Goal: Task Accomplishment & Management: Manage account settings

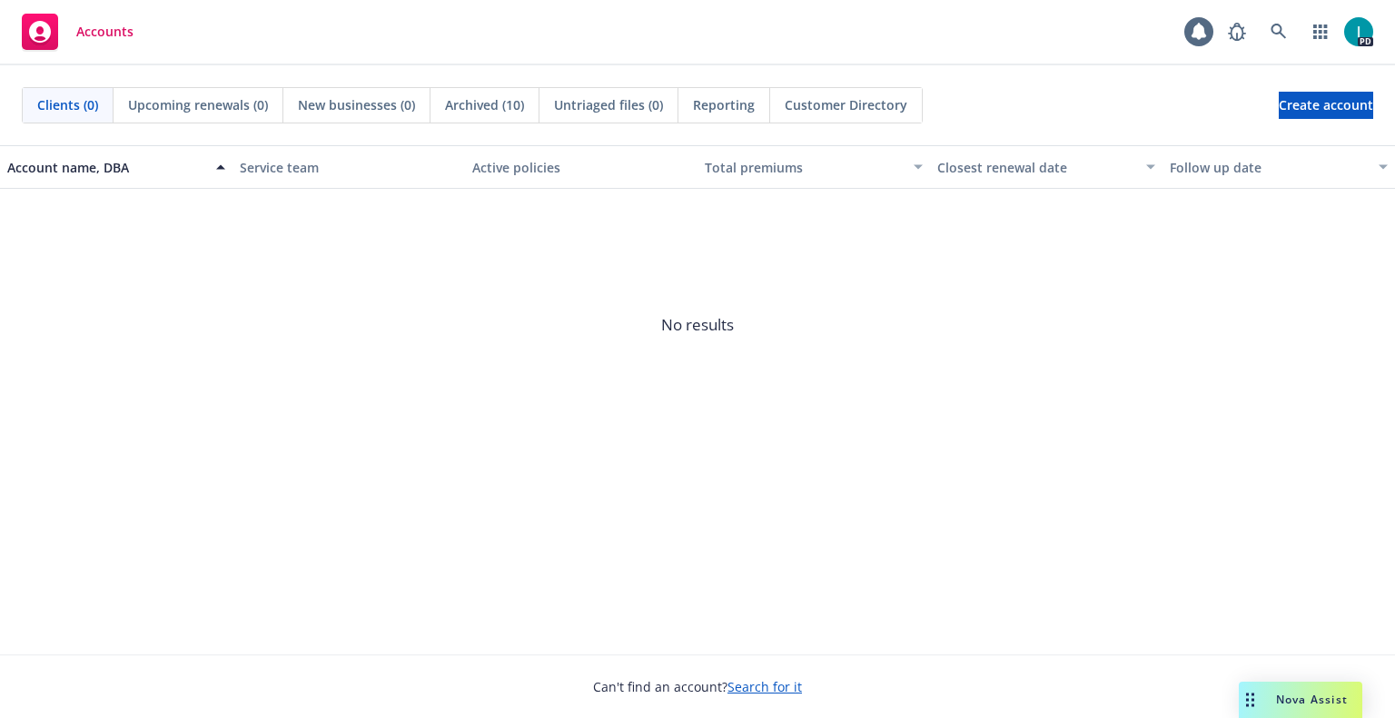
click at [561, 11] on div "Accounts 1 PD" at bounding box center [697, 32] width 1395 height 65
click at [1277, 29] on icon at bounding box center [1278, 32] width 16 height 16
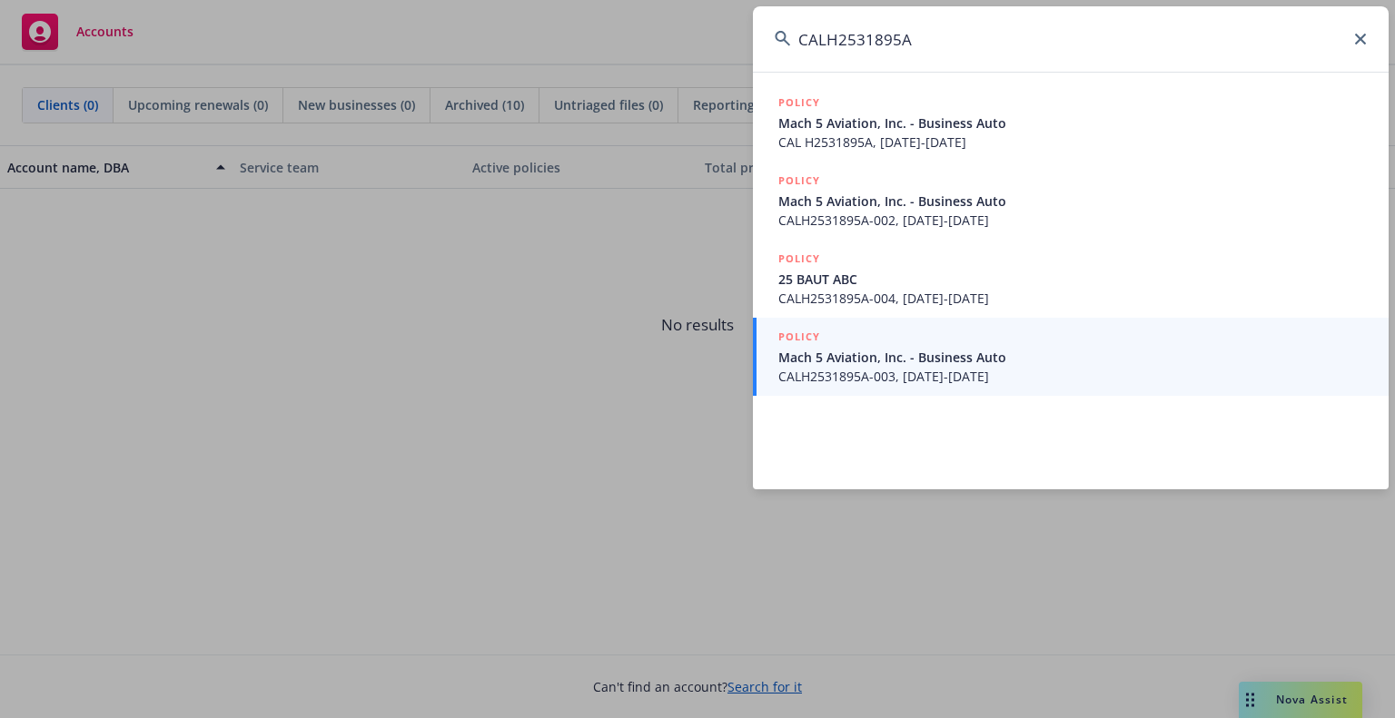
drag, startPoint x: 956, startPoint y: 23, endPoint x: 439, endPoint y: 44, distance: 517.1
click at [462, 45] on div "CALH2531895A POLICY Mach 5 Aviation, Inc. - Business Auto CAL H2531895A, 11/01/…" at bounding box center [697, 359] width 1395 height 718
type input "CALH2531895A"
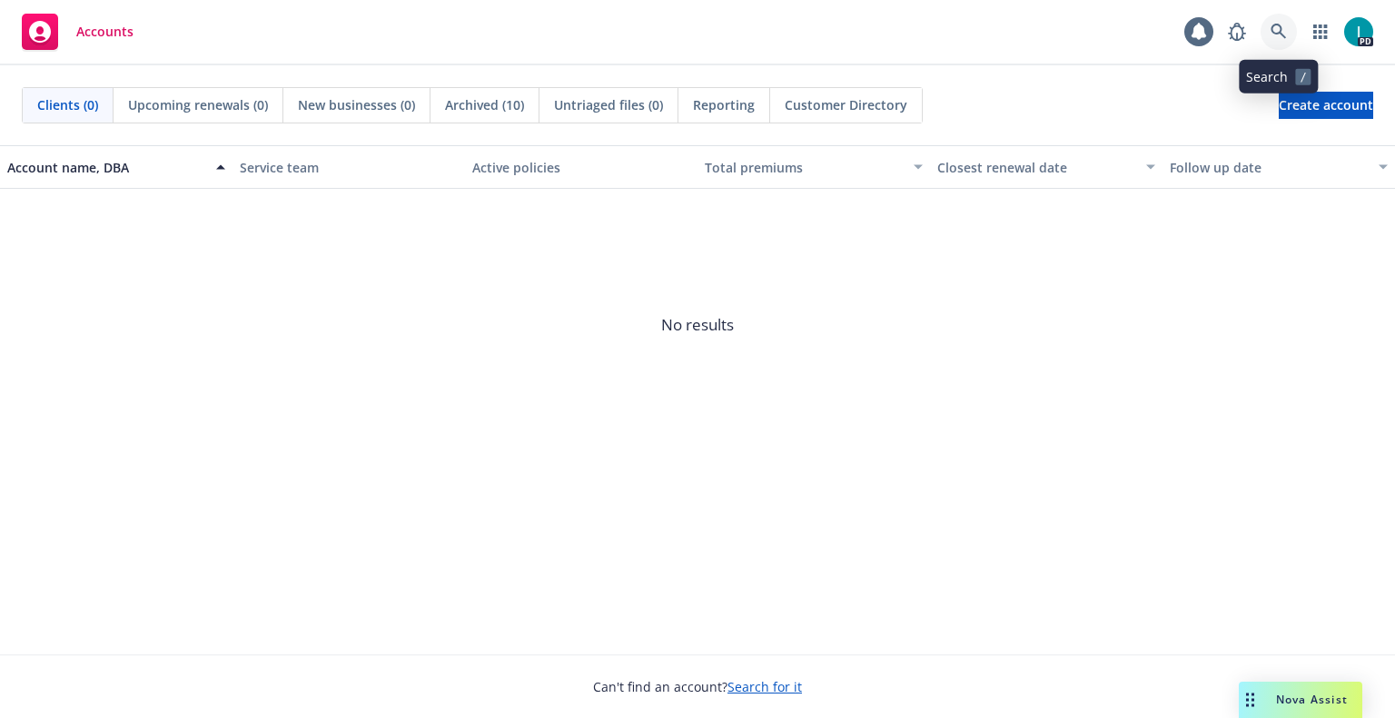
click at [1273, 25] on icon at bounding box center [1277, 31] width 15 height 15
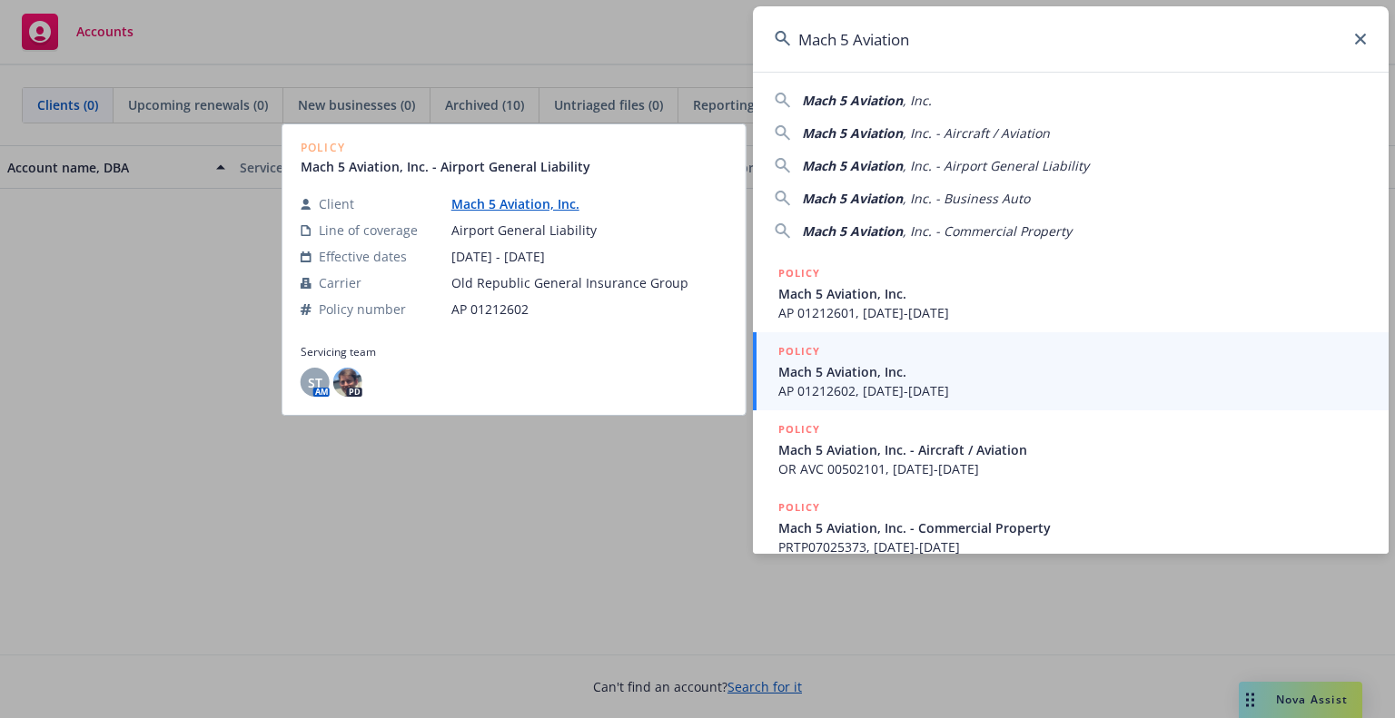
scroll to position [102, 0]
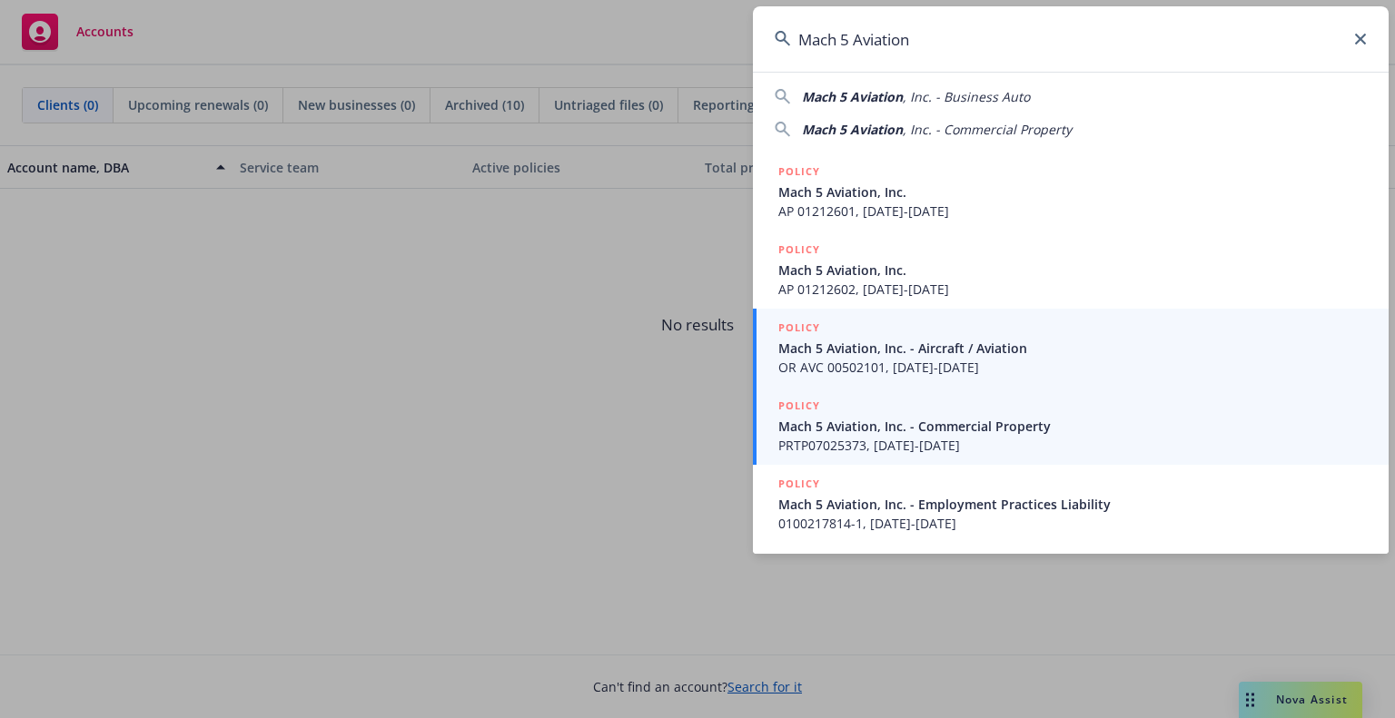
type input "Mach 5 Aviation,"
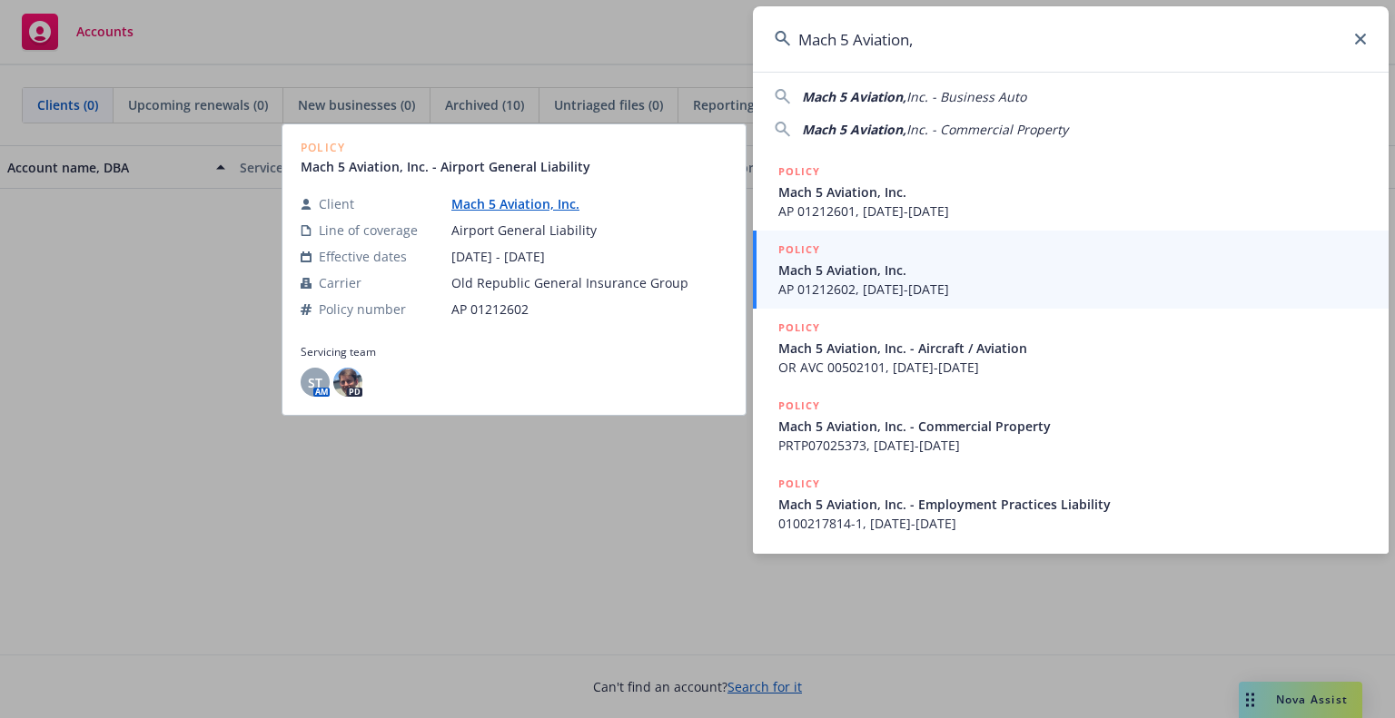
click at [936, 281] on span "AP 01212602, 11/01/2023-11/01/2024" at bounding box center [1072, 289] width 588 height 19
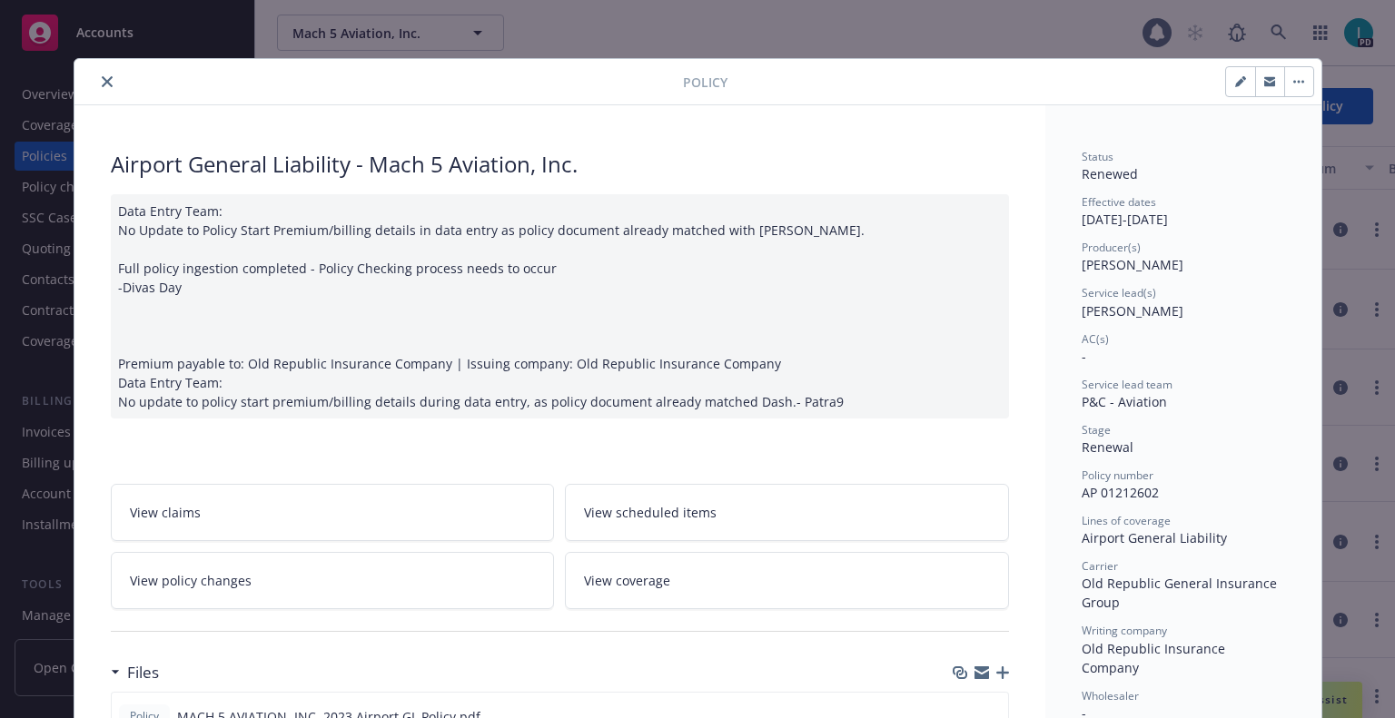
click at [108, 82] on button "close" at bounding box center [107, 82] width 22 height 22
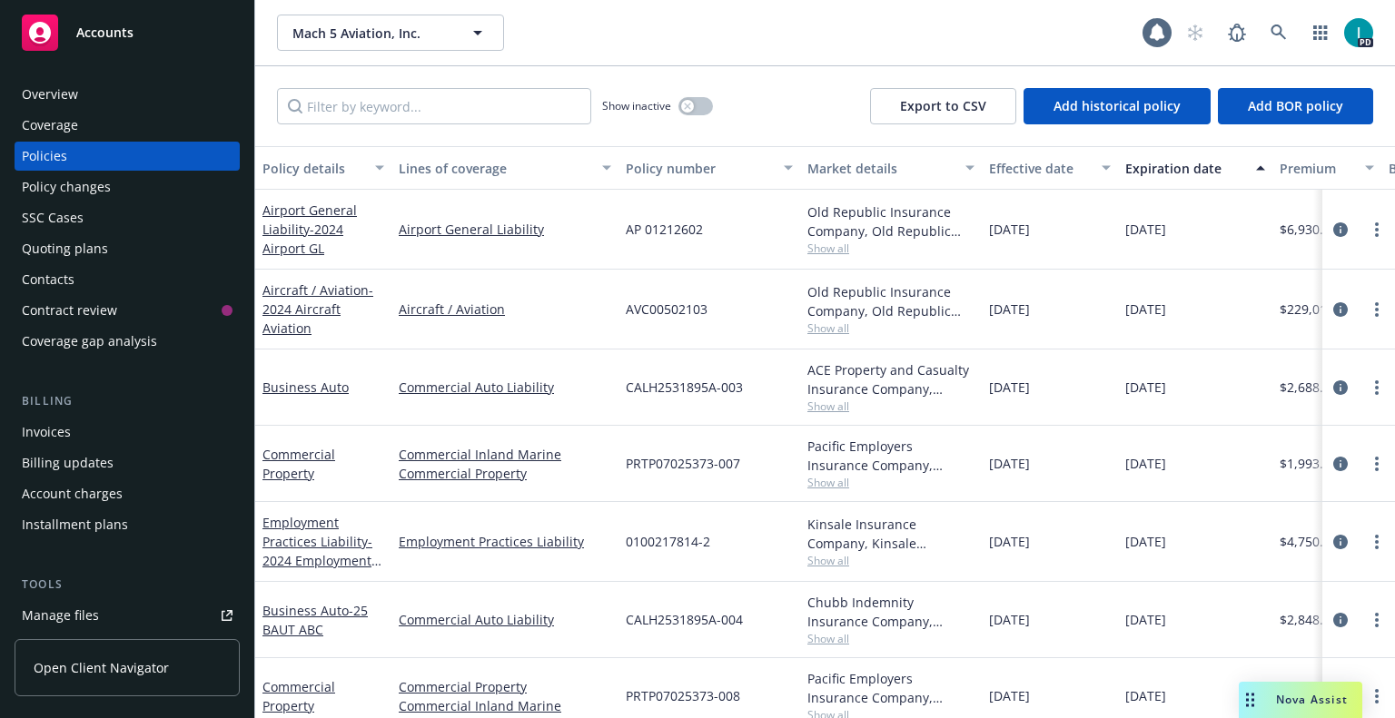
click at [60, 92] on div "Overview" at bounding box center [50, 94] width 56 height 29
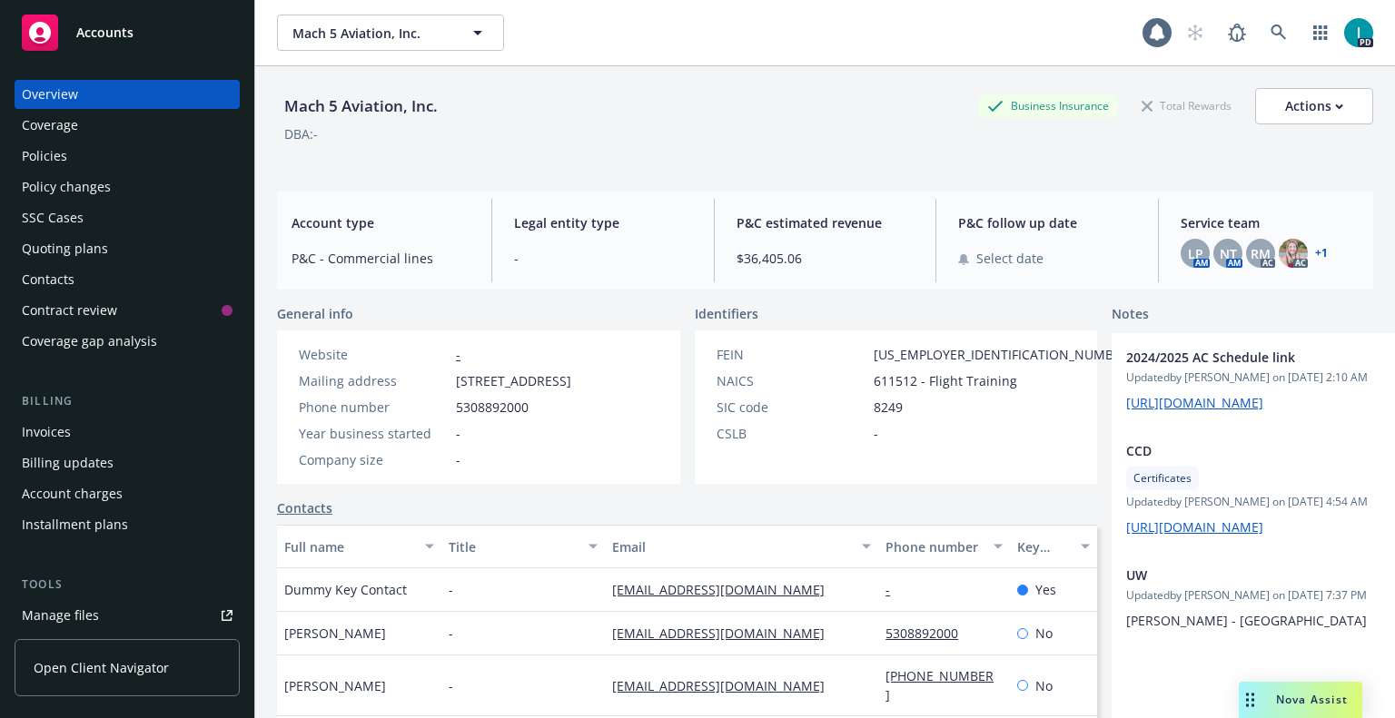
click at [95, 160] on div "Policies" at bounding box center [127, 156] width 211 height 29
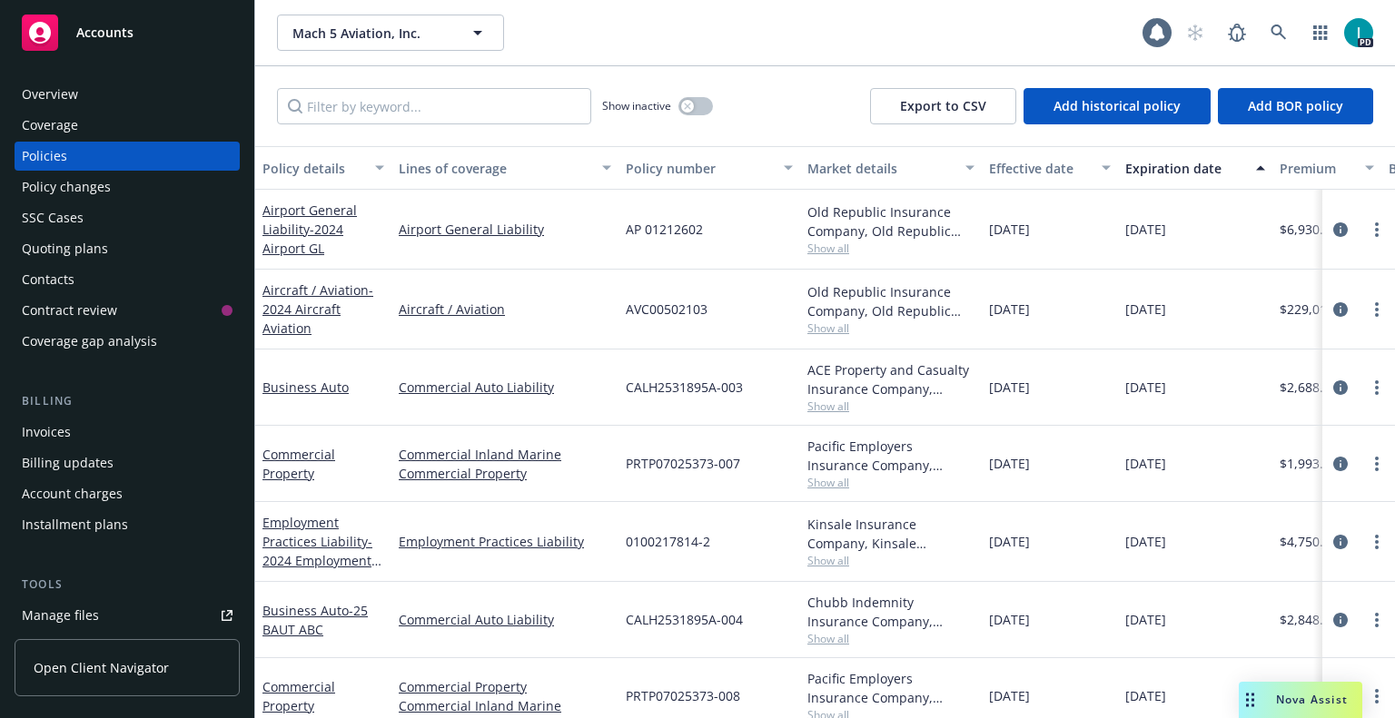
scroll to position [31, 0]
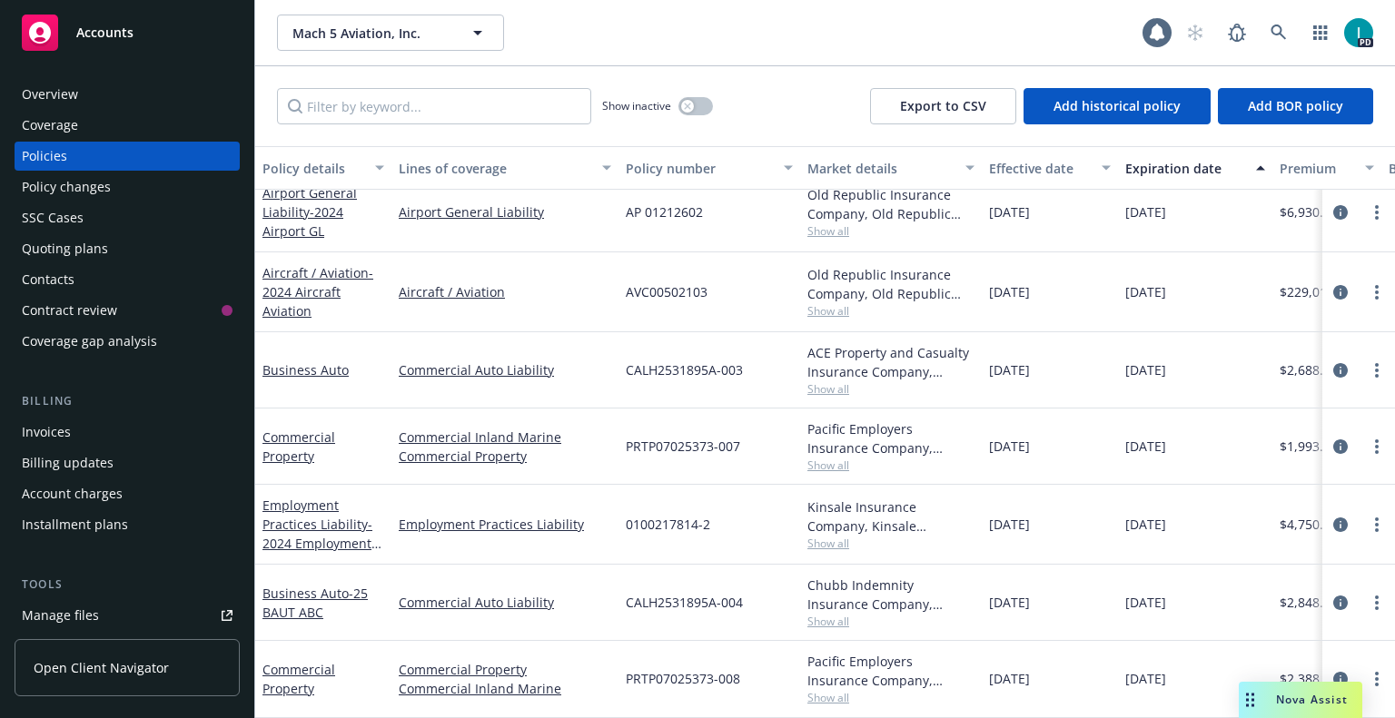
click at [620, 30] on div "Mach 5 Aviation, Inc. Mach 5 Aviation, Inc." at bounding box center [709, 33] width 865 height 36
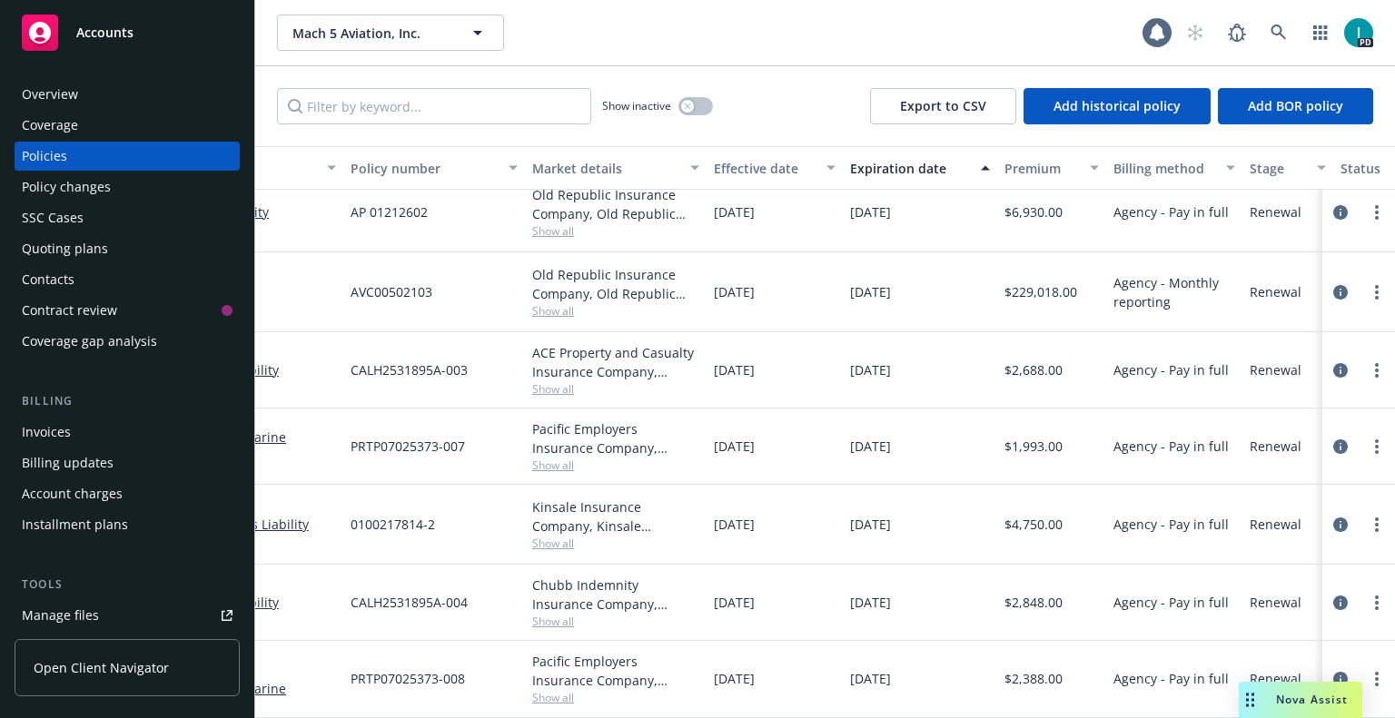
scroll to position [31, 287]
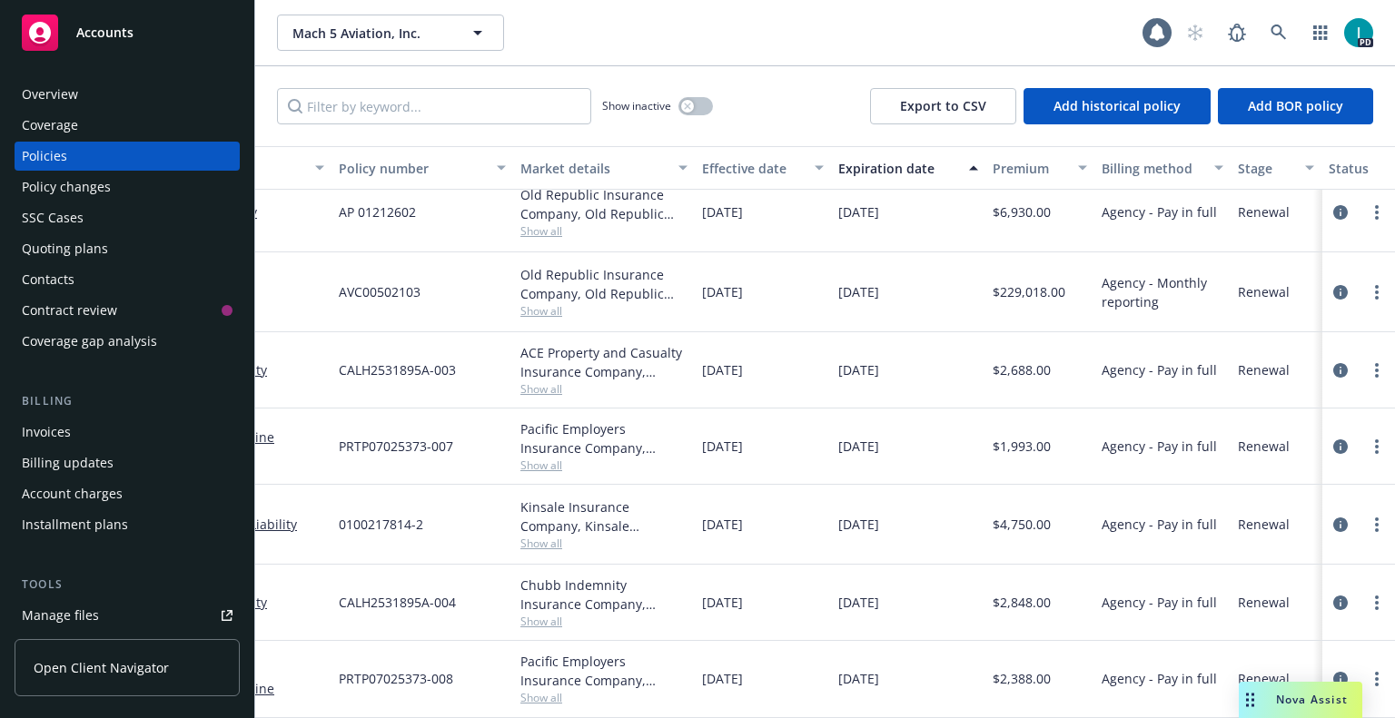
click at [603, 25] on div "Mach 5 Aviation, Inc. Mach 5 Aviation, Inc." at bounding box center [709, 33] width 865 height 36
click at [82, 428] on div "Invoices" at bounding box center [127, 432] width 211 height 29
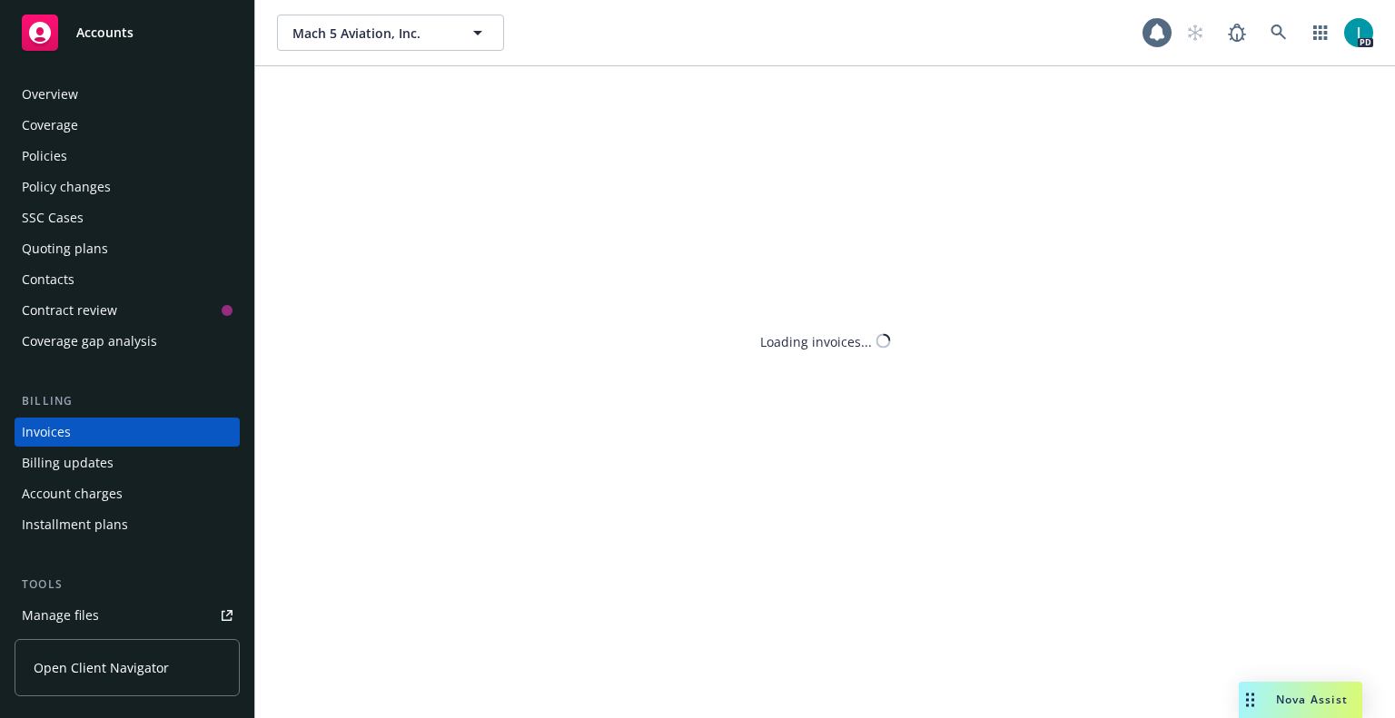
scroll to position [44, 0]
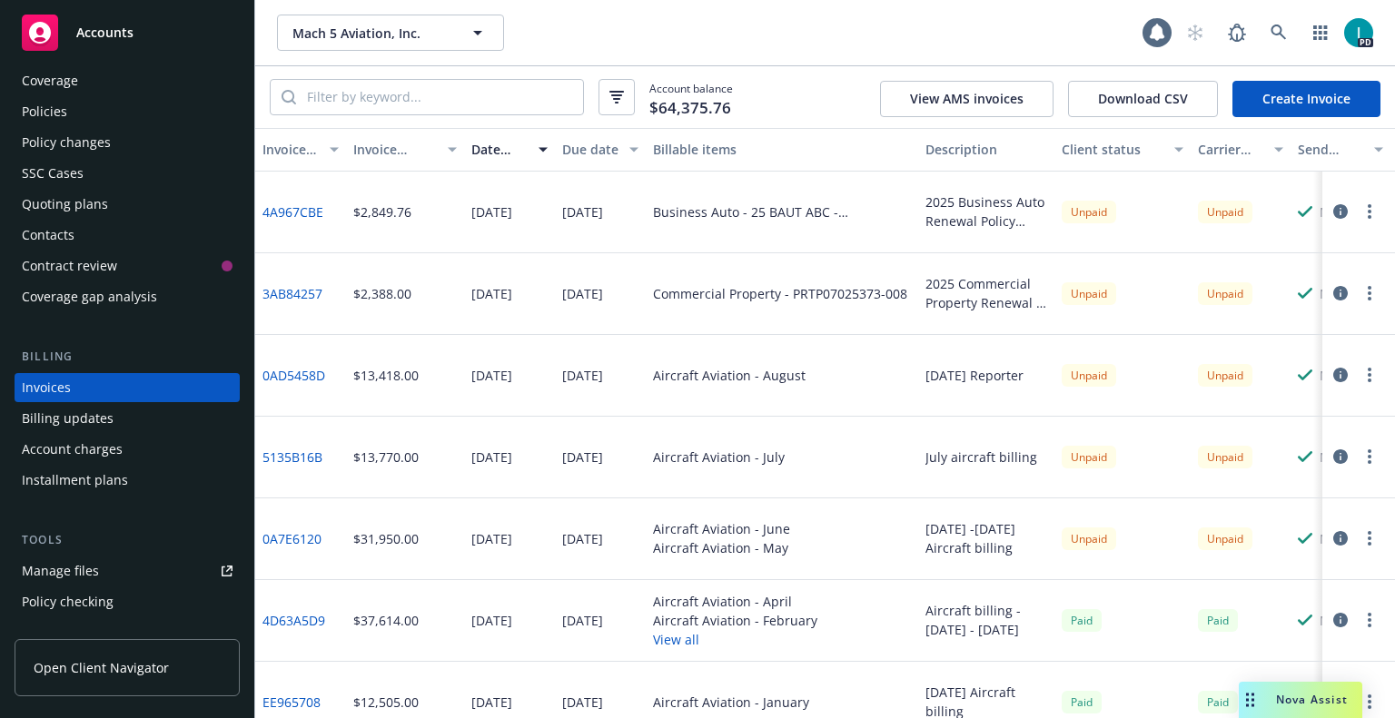
click at [101, 567] on link "Manage files" at bounding box center [127, 571] width 225 height 29
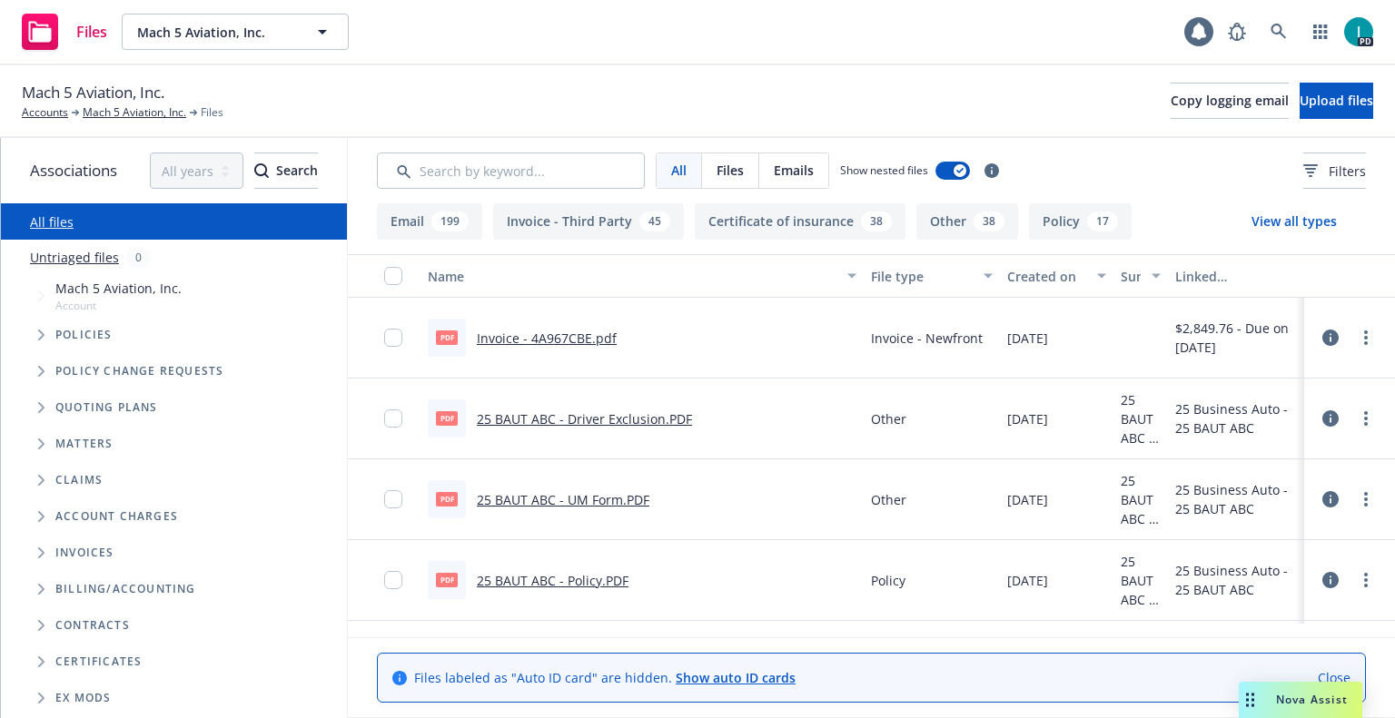
scroll to position [182, 0]
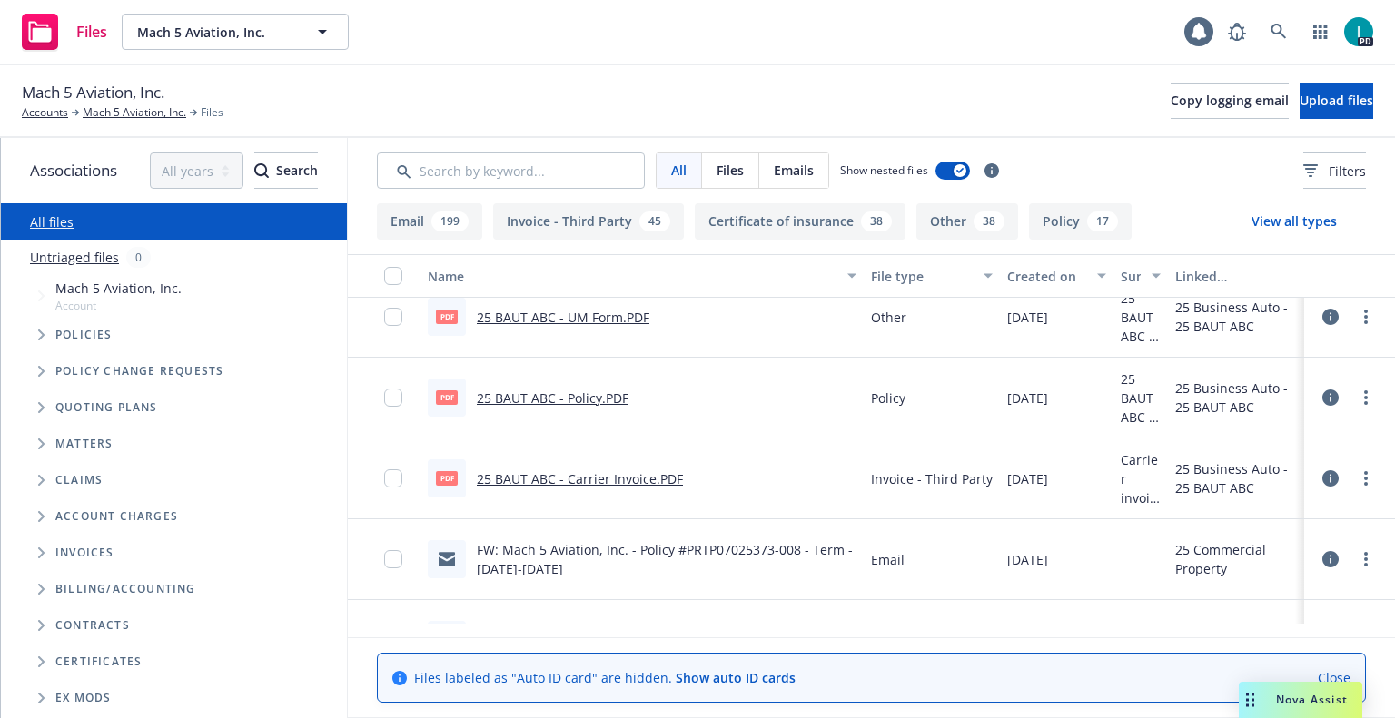
click at [1332, 391] on icon at bounding box center [1330, 398] width 16 height 16
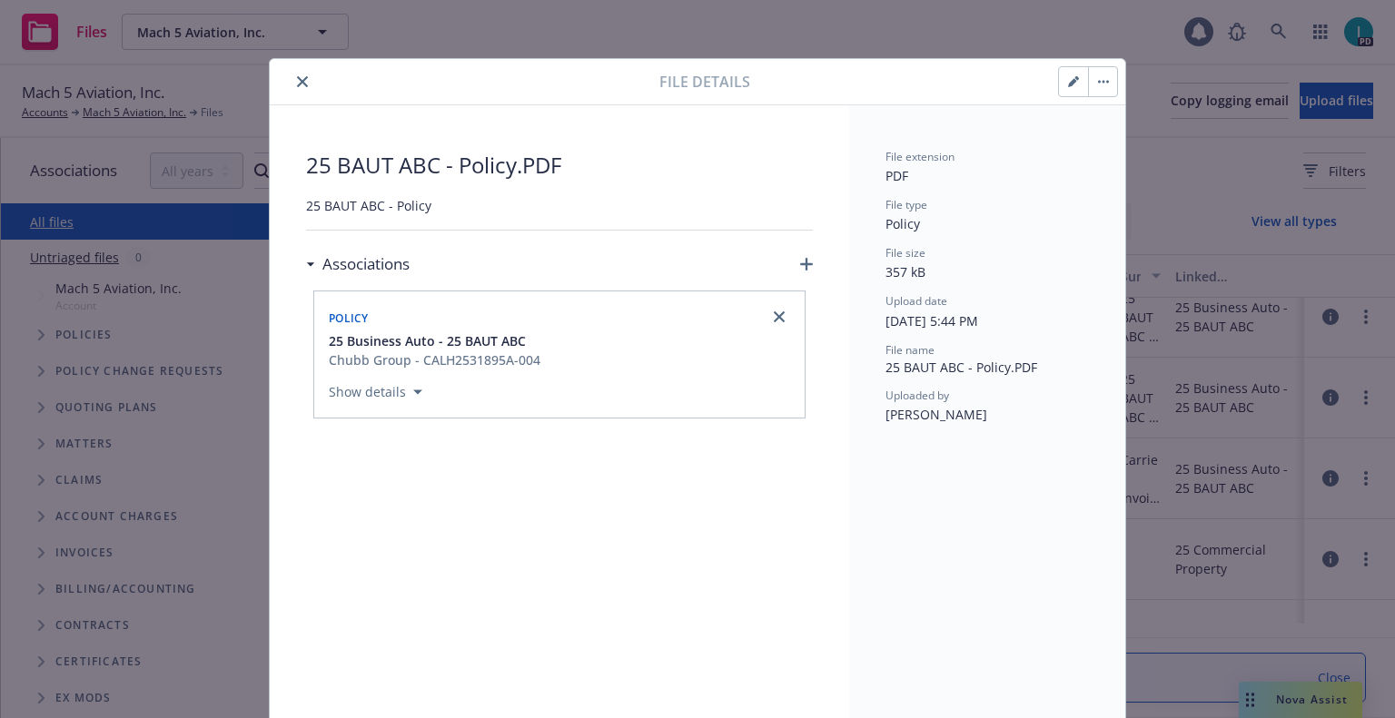
click at [297, 83] on icon "close" at bounding box center [302, 81] width 11 height 11
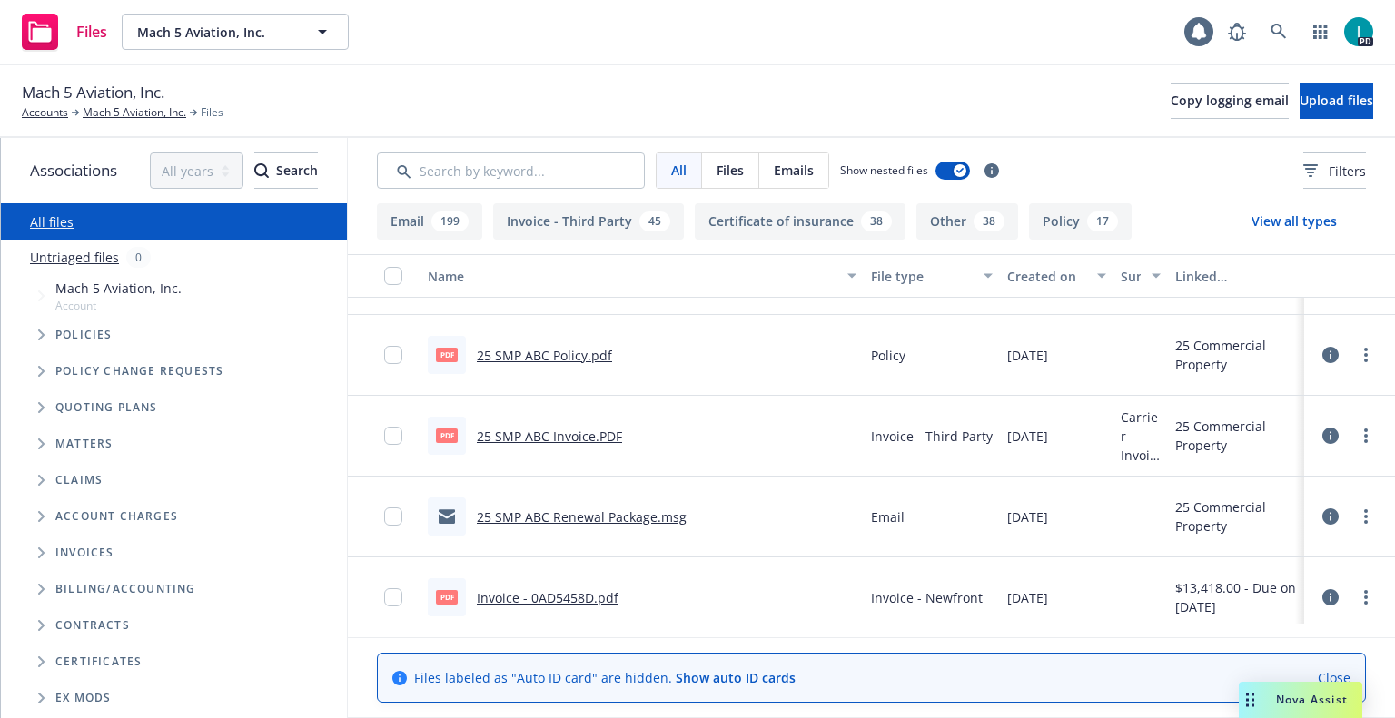
scroll to position [182, 0]
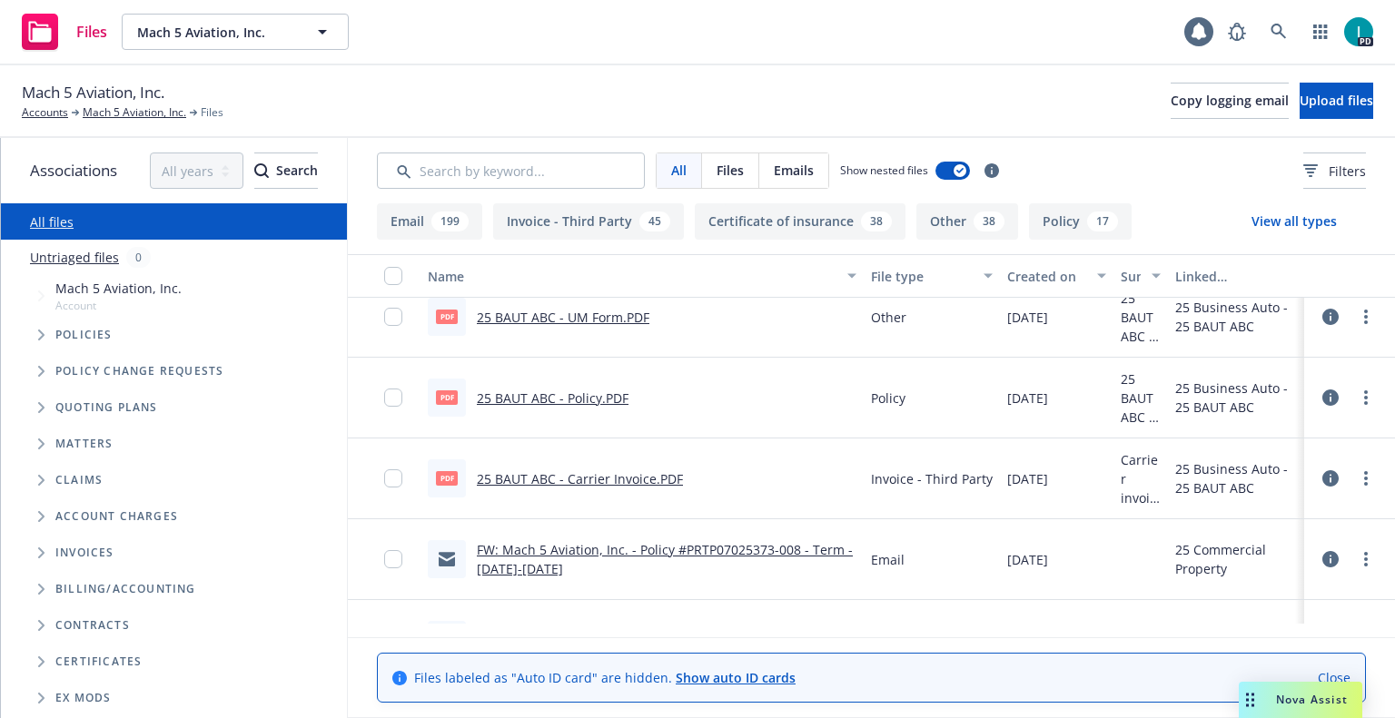
click at [616, 545] on link "FW: Mach 5 Aviation, Inc. - Policy #PRTP07025373-008 - Term - [DATE]-[DATE]" at bounding box center [665, 559] width 376 height 36
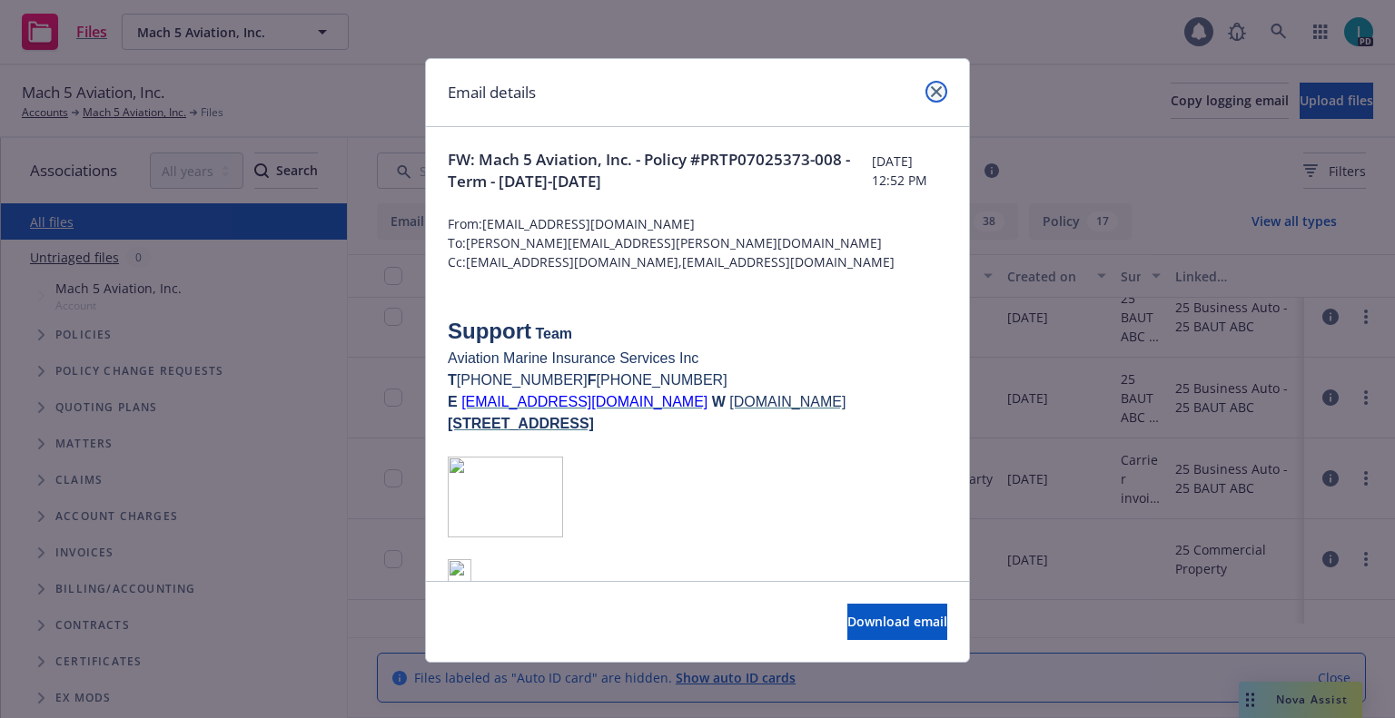
click at [926, 99] on link "close" at bounding box center [936, 92] width 22 height 22
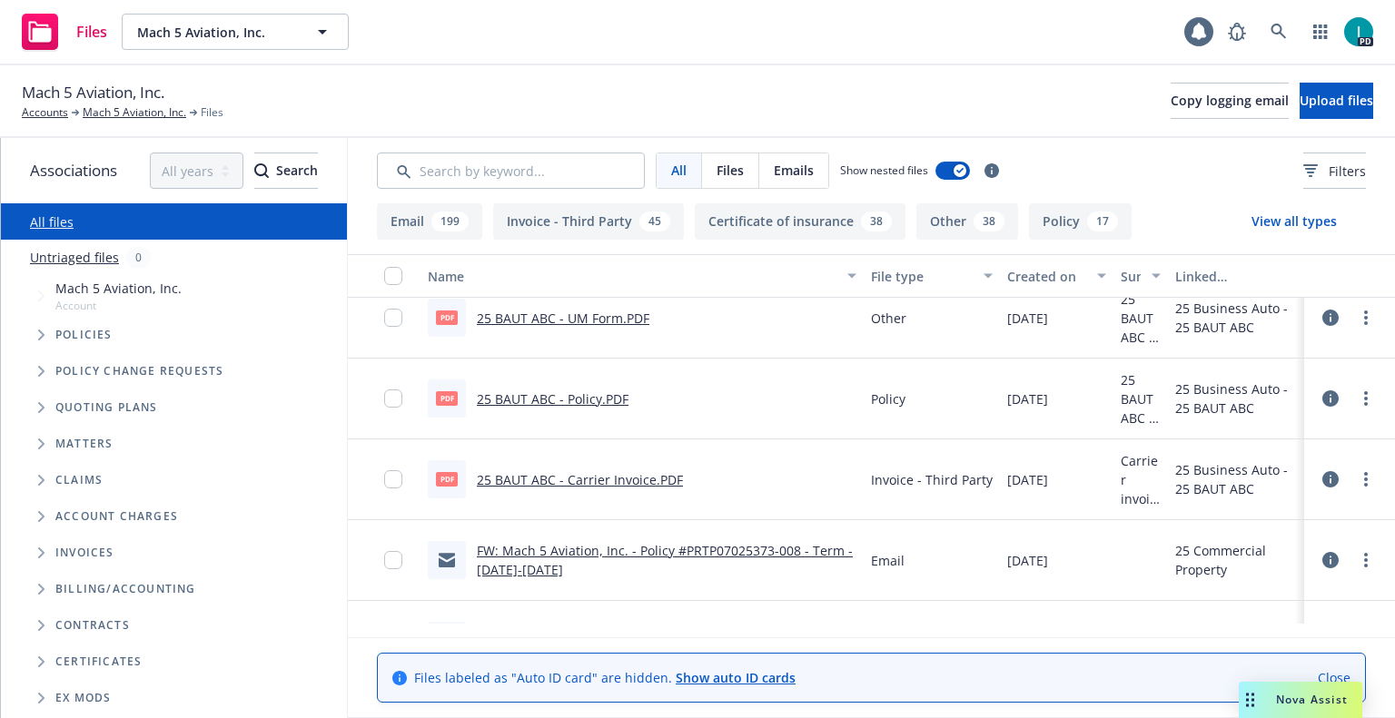
scroll to position [0, 0]
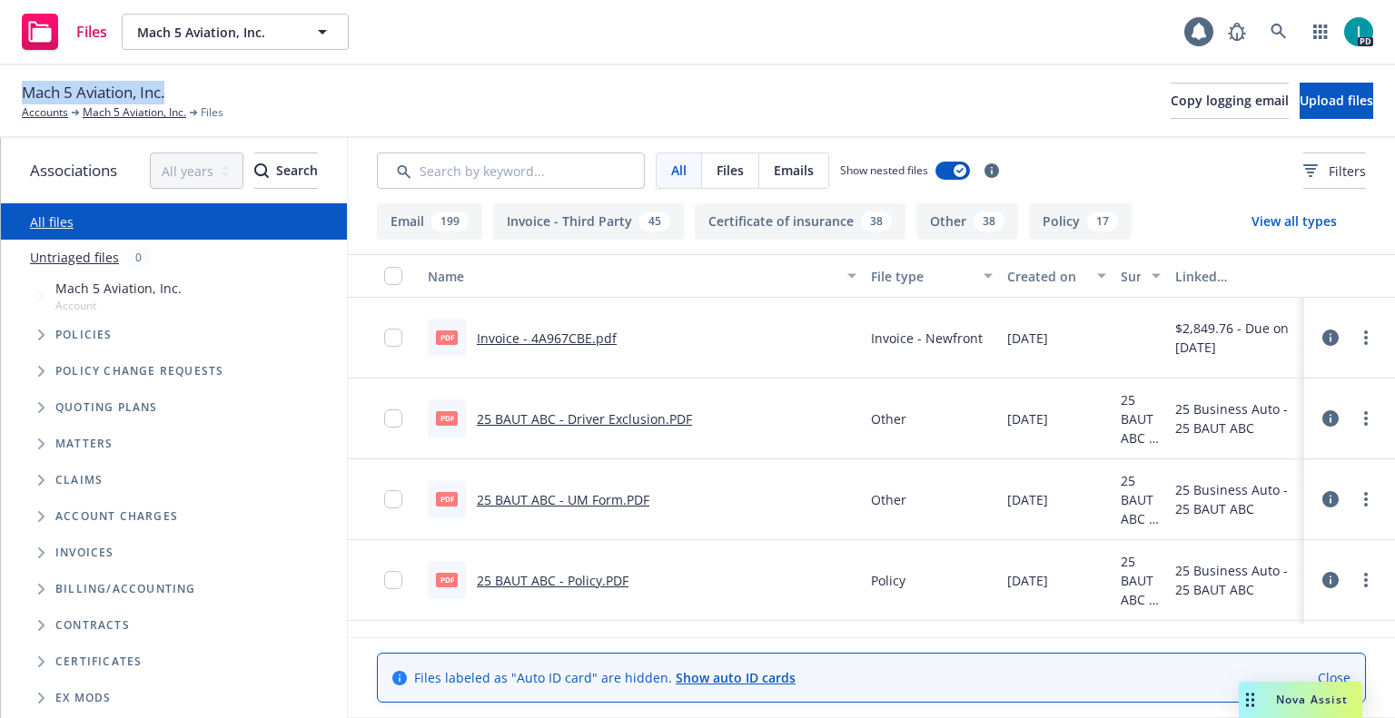
drag, startPoint x: 175, startPoint y: 97, endPoint x: 9, endPoint y: 96, distance: 166.2
click at [9, 96] on div "Mach 5 Aviation, Inc. Accounts Mach 5 Aviation, Inc. Files Copy logging email U…" at bounding box center [697, 101] width 1395 height 73
copy span "Mach 5 Aviation, Inc."
click at [1337, 342] on button at bounding box center [1330, 338] width 16 height 36
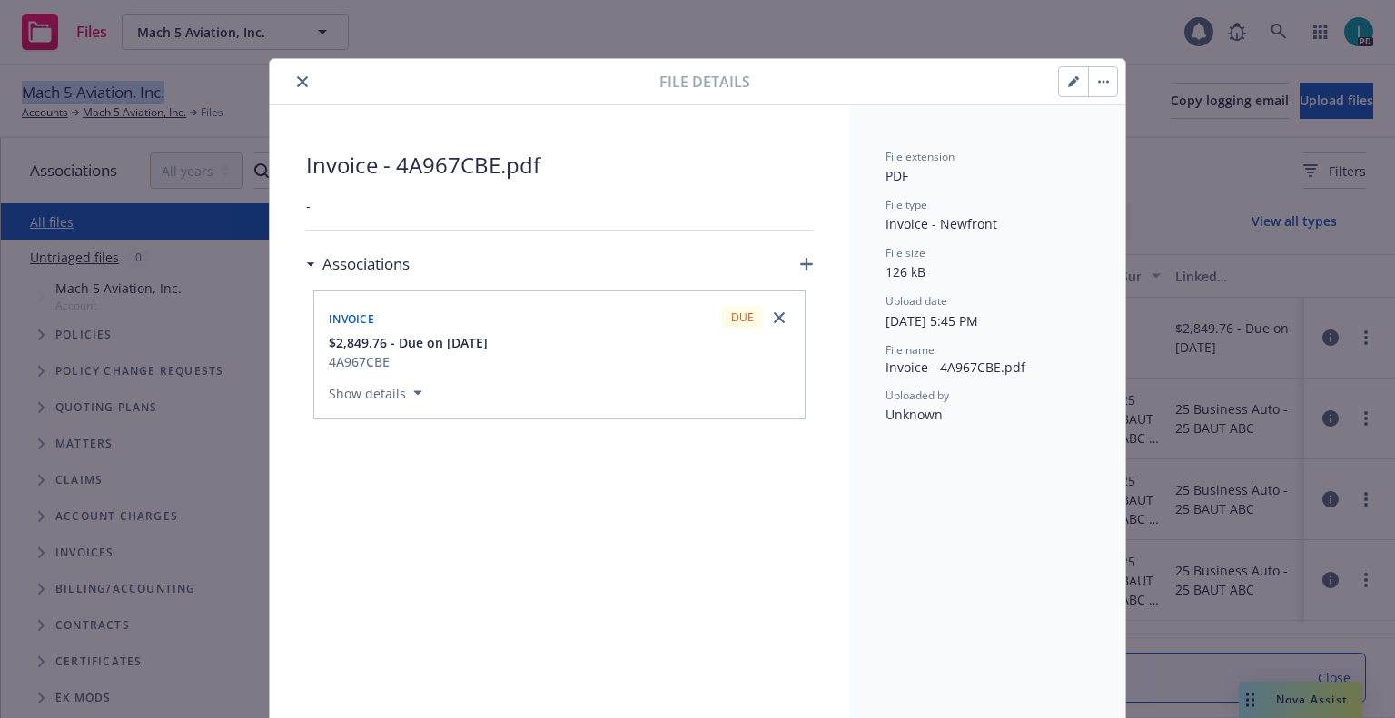
click at [291, 82] on button "close" at bounding box center [302, 82] width 22 height 22
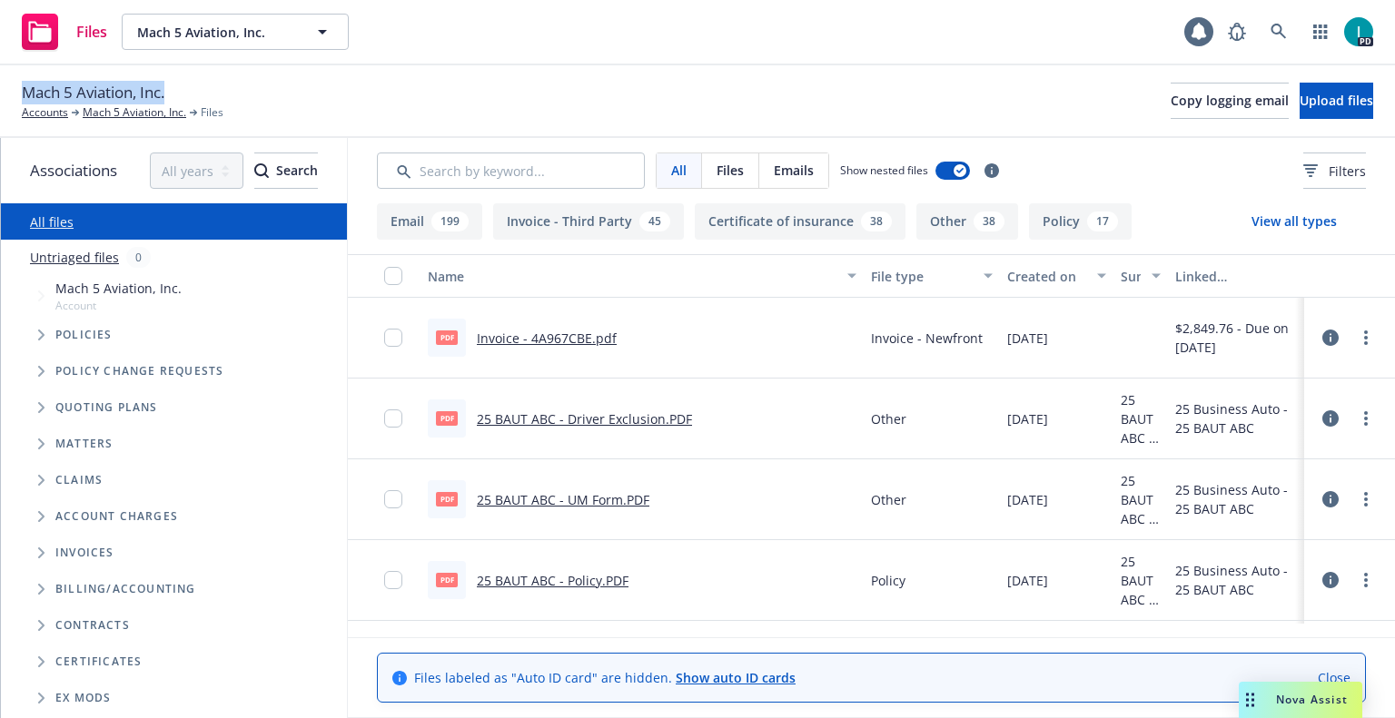
click at [1330, 515] on button at bounding box center [1330, 499] width 16 height 36
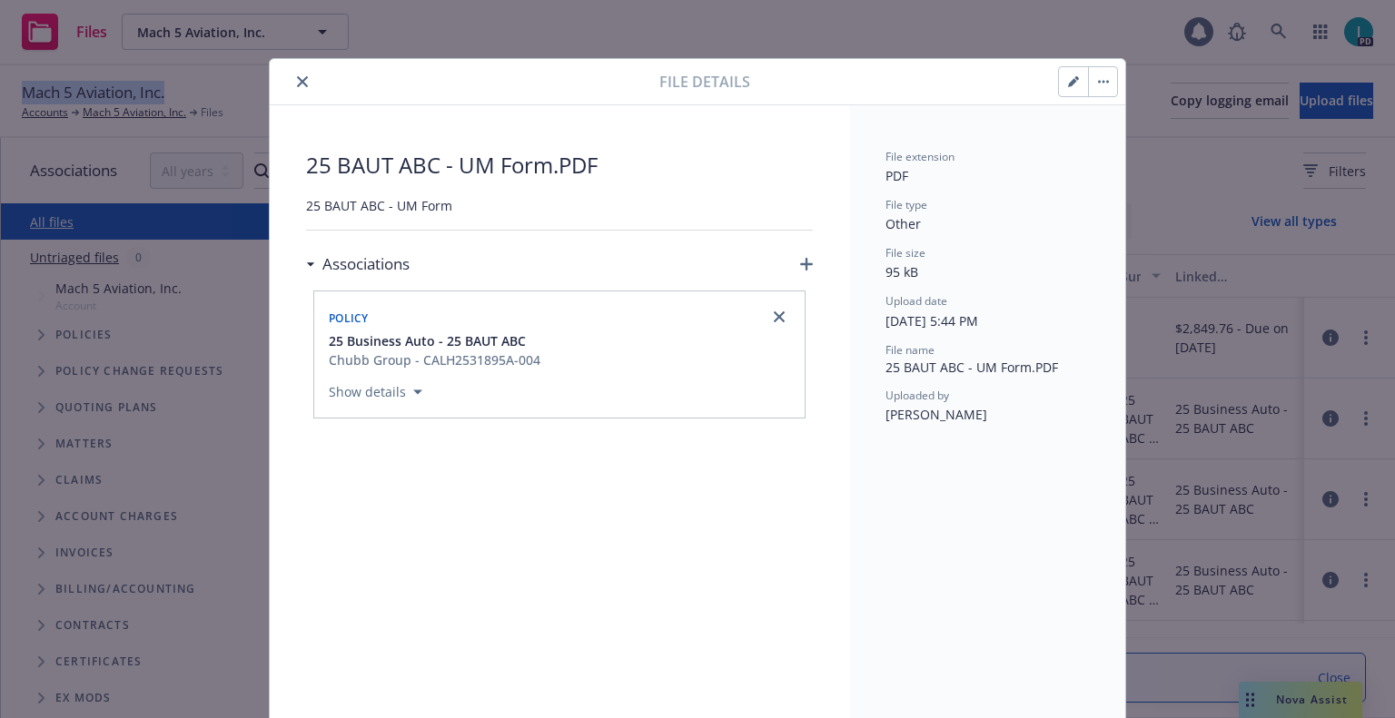
click at [297, 81] on icon "close" at bounding box center [302, 81] width 11 height 11
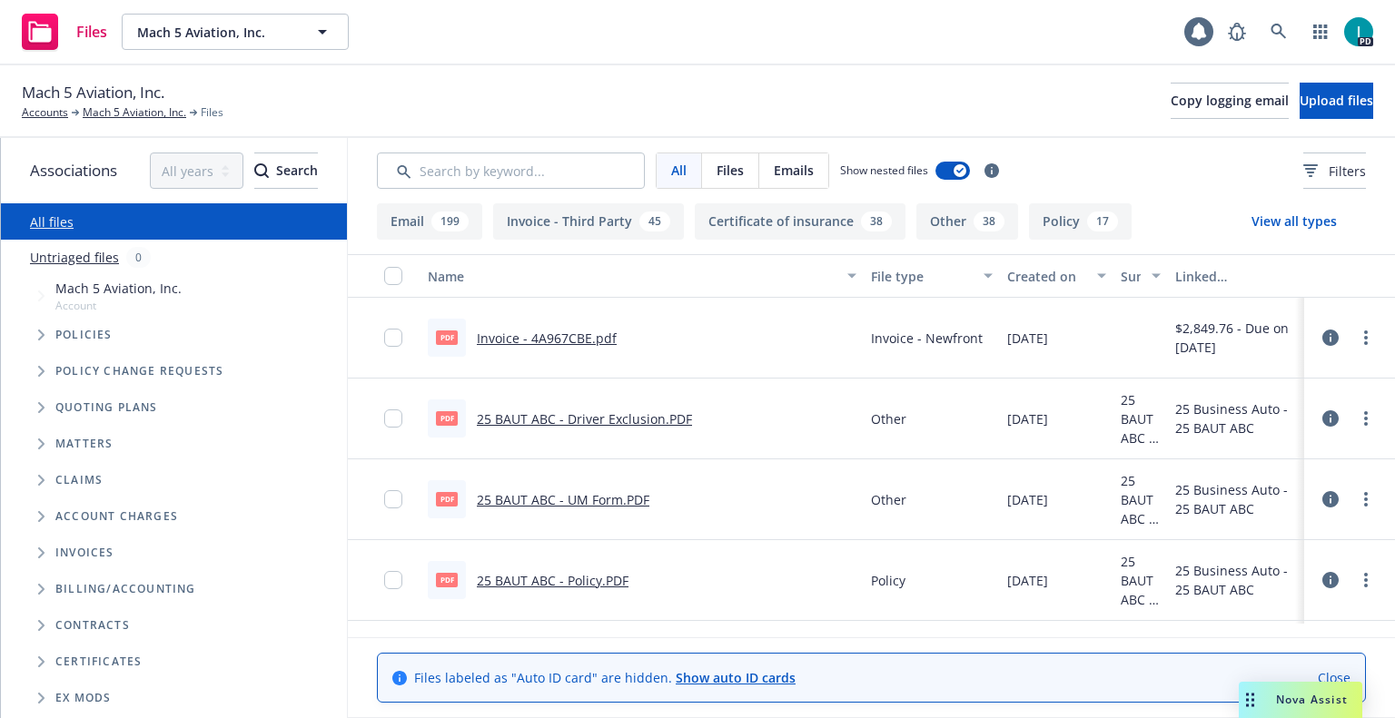
click at [491, 27] on div "Files Mach 5 Aviation, Inc. Mach 5 Aviation, Inc. 1 PD" at bounding box center [697, 32] width 1395 height 65
click at [1271, 33] on icon at bounding box center [1278, 32] width 16 height 16
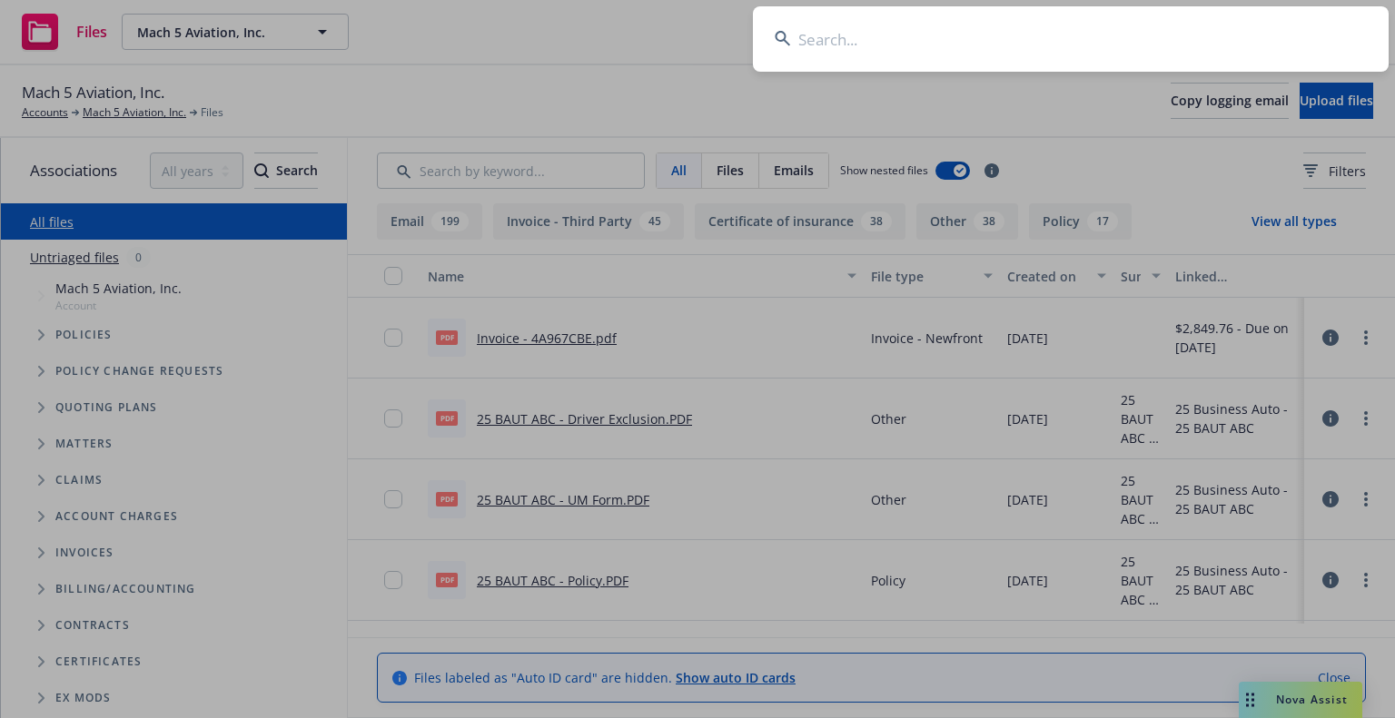
type input "Russell Scoffield"
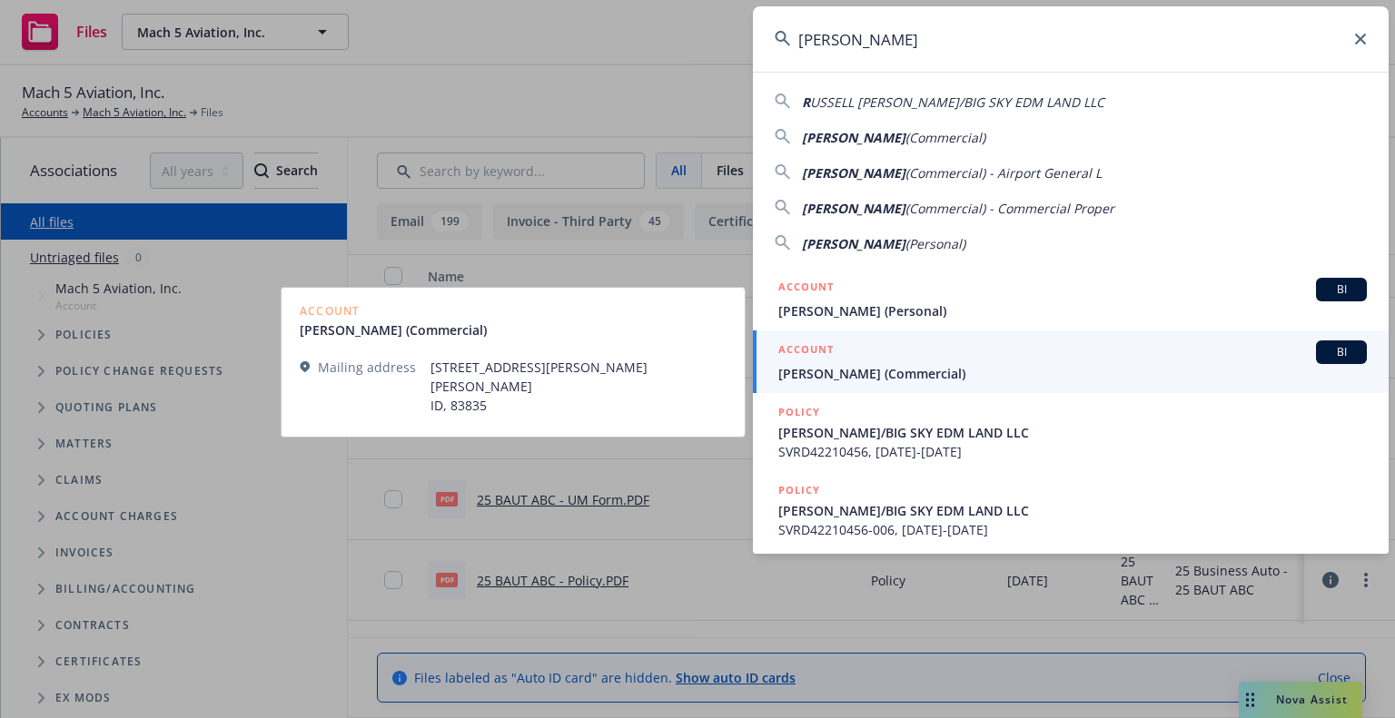
click at [879, 354] on div "ACCOUNT BI" at bounding box center [1072, 352] width 588 height 24
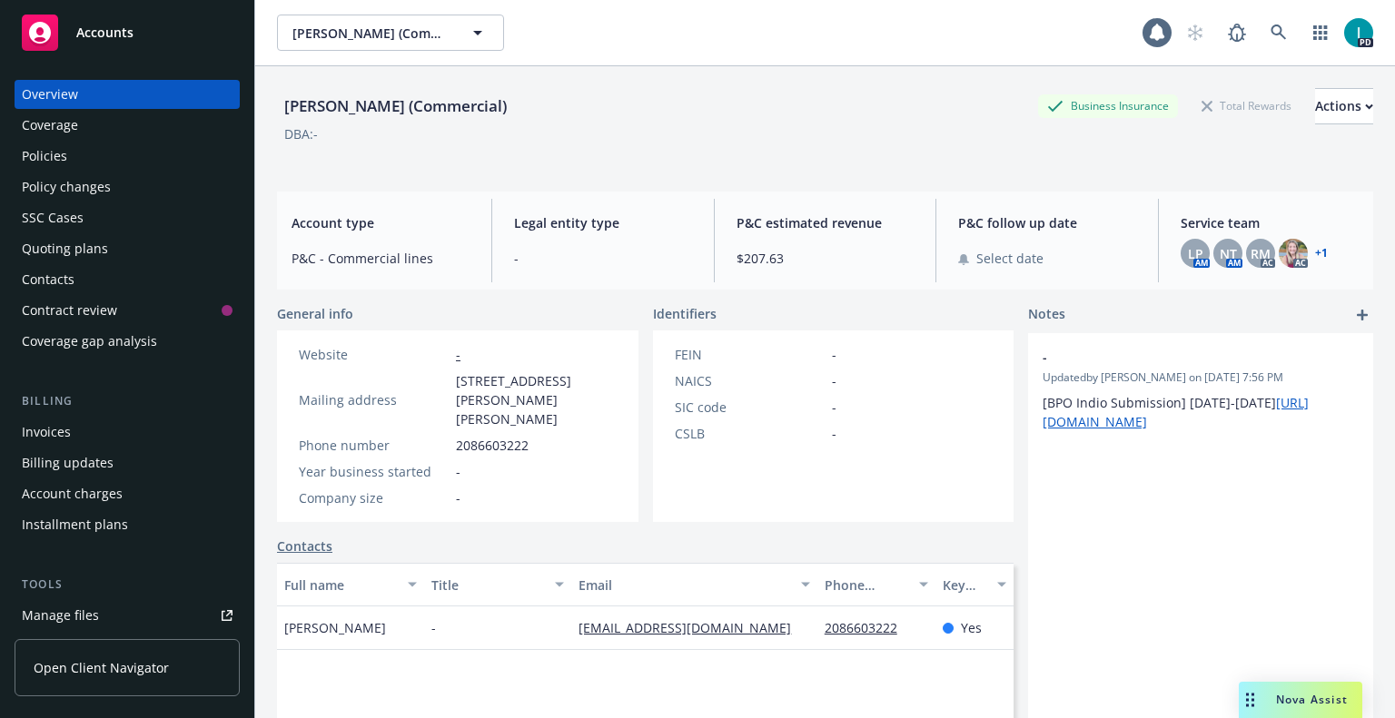
click at [105, 163] on div "Policies" at bounding box center [127, 156] width 211 height 29
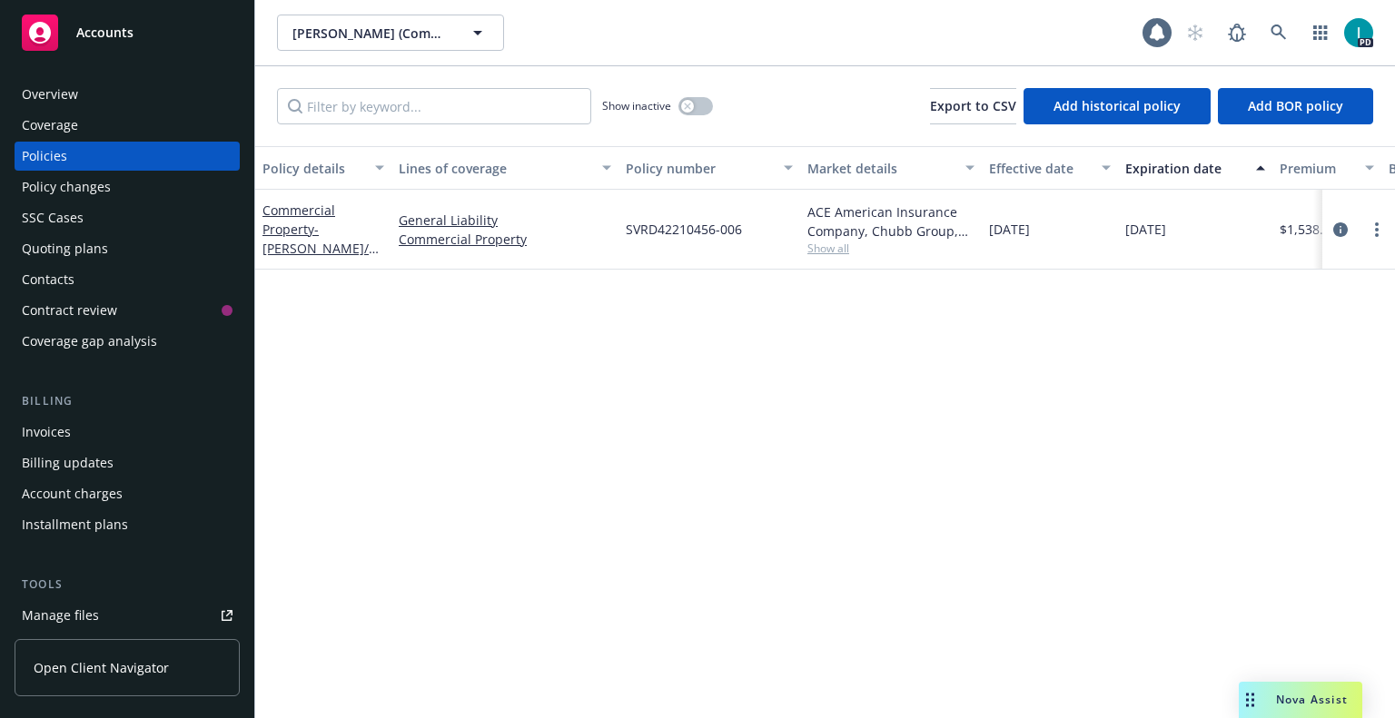
click at [568, 516] on div "Policy details Lines of coverage Policy number Market details Effective date Ex…" at bounding box center [825, 432] width 1140 height 572
click at [1381, 221] on link "more" at bounding box center [1377, 230] width 22 height 22
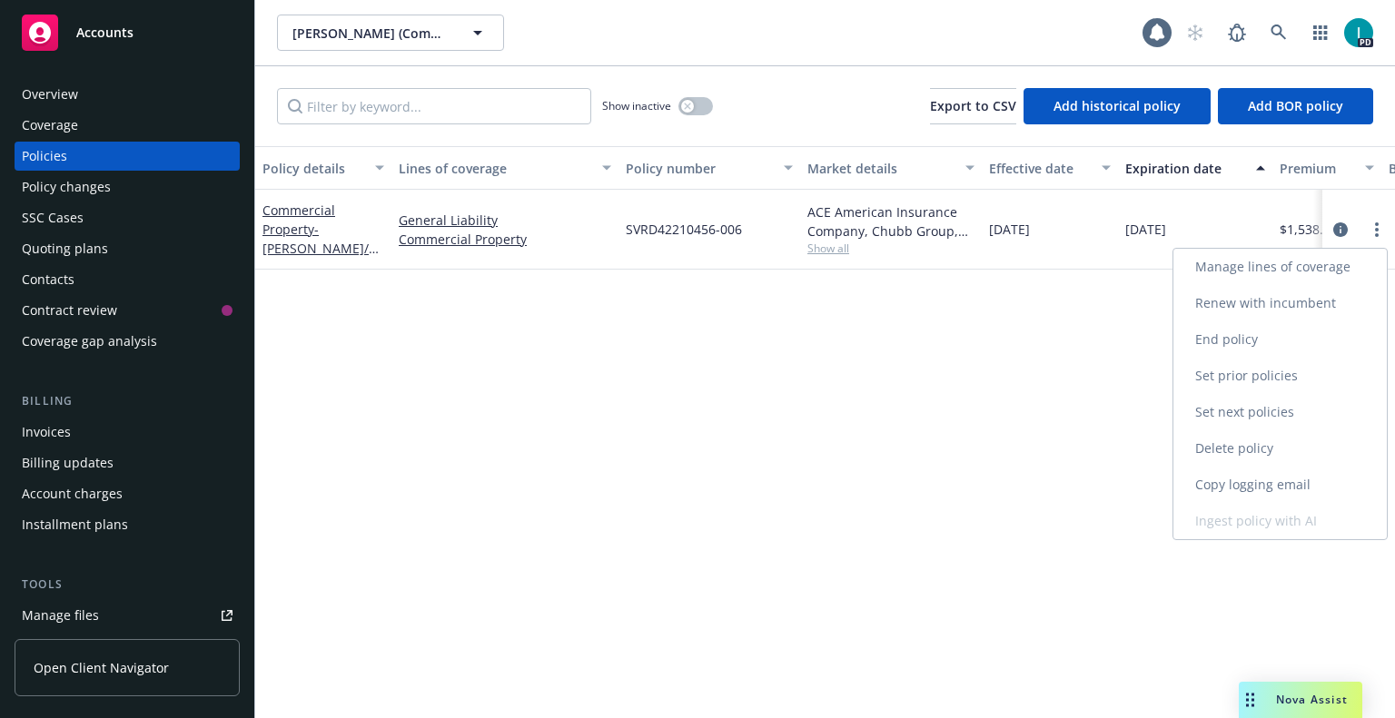
click at [1262, 306] on link "Renew with incumbent" at bounding box center [1279, 303] width 213 height 36
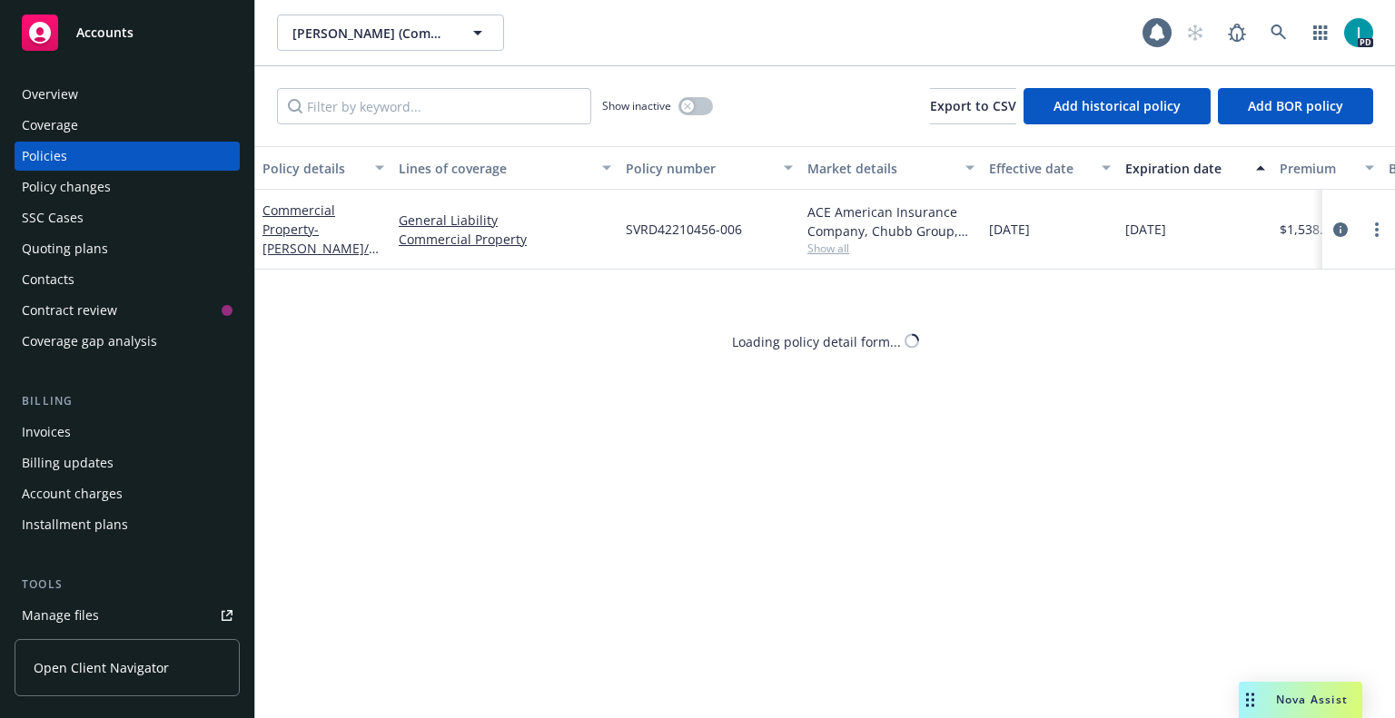
select select "12"
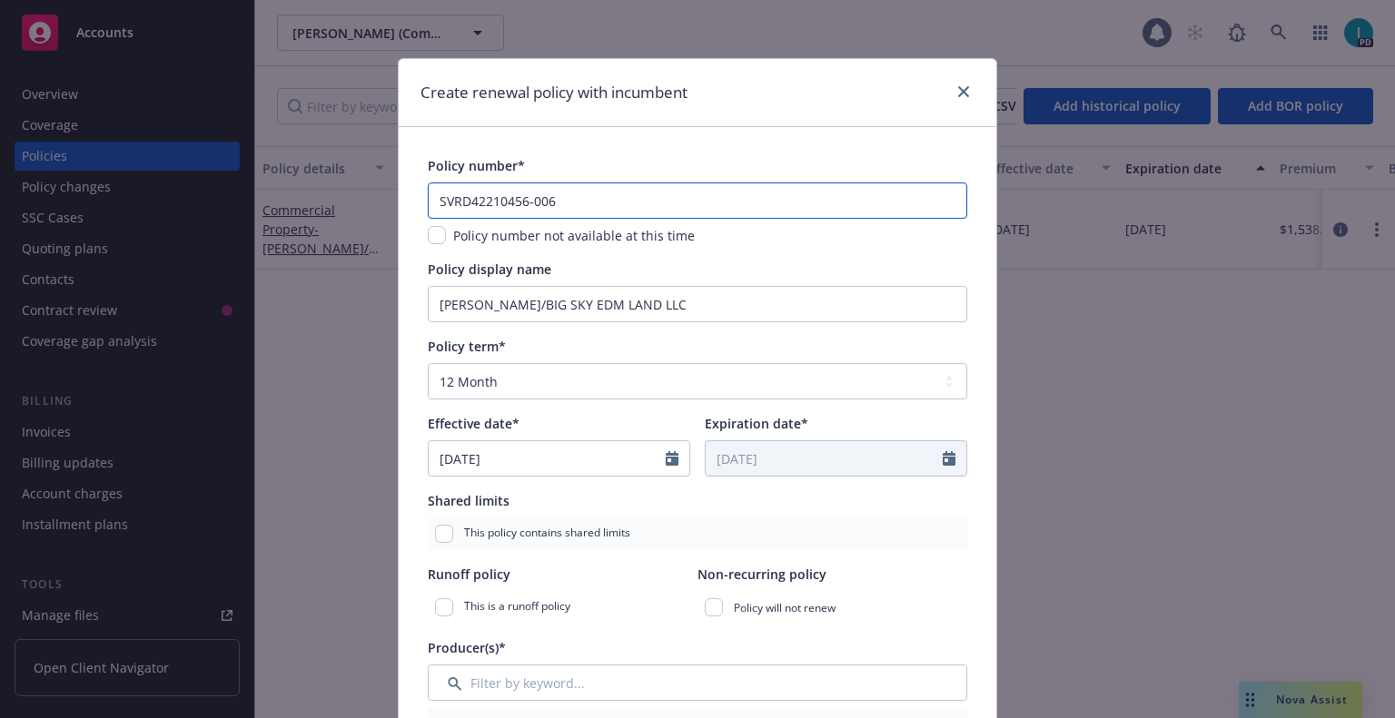
click at [621, 202] on input "SVRD42210456-006" at bounding box center [697, 201] width 539 height 36
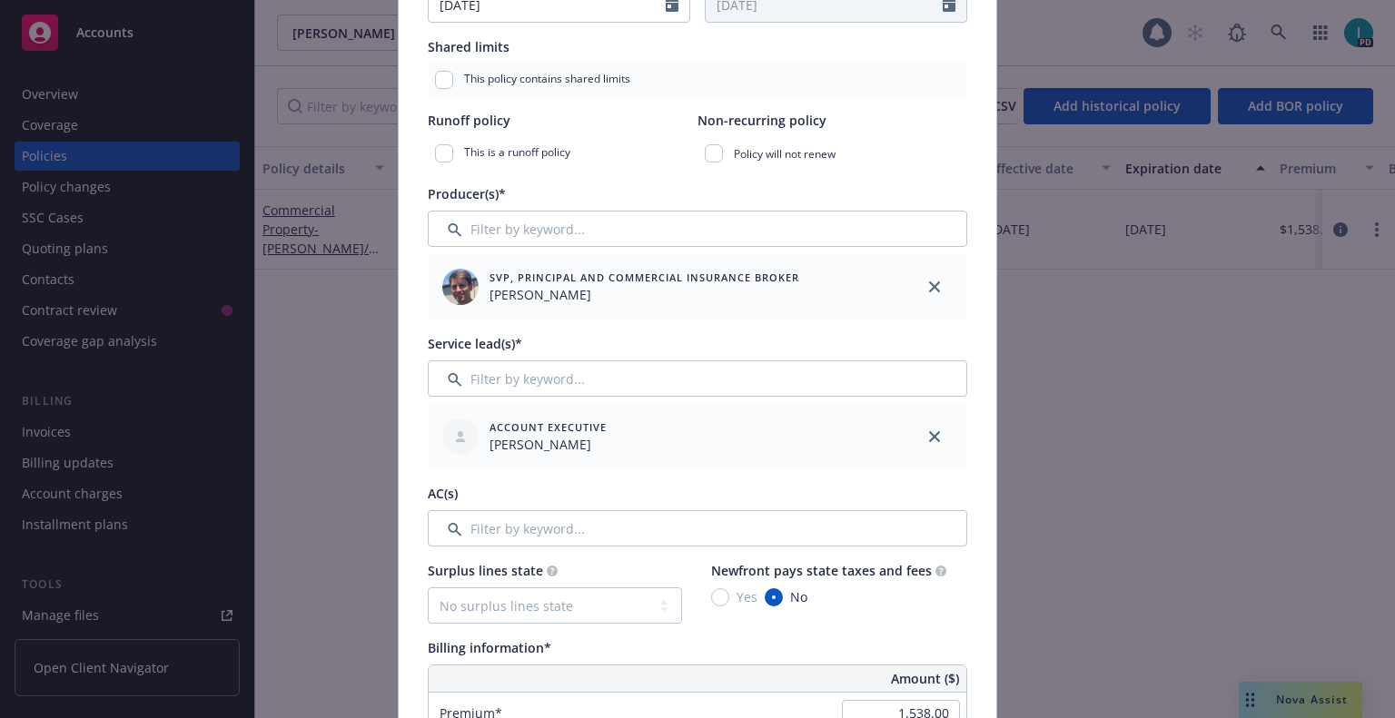
scroll to position [726, 0]
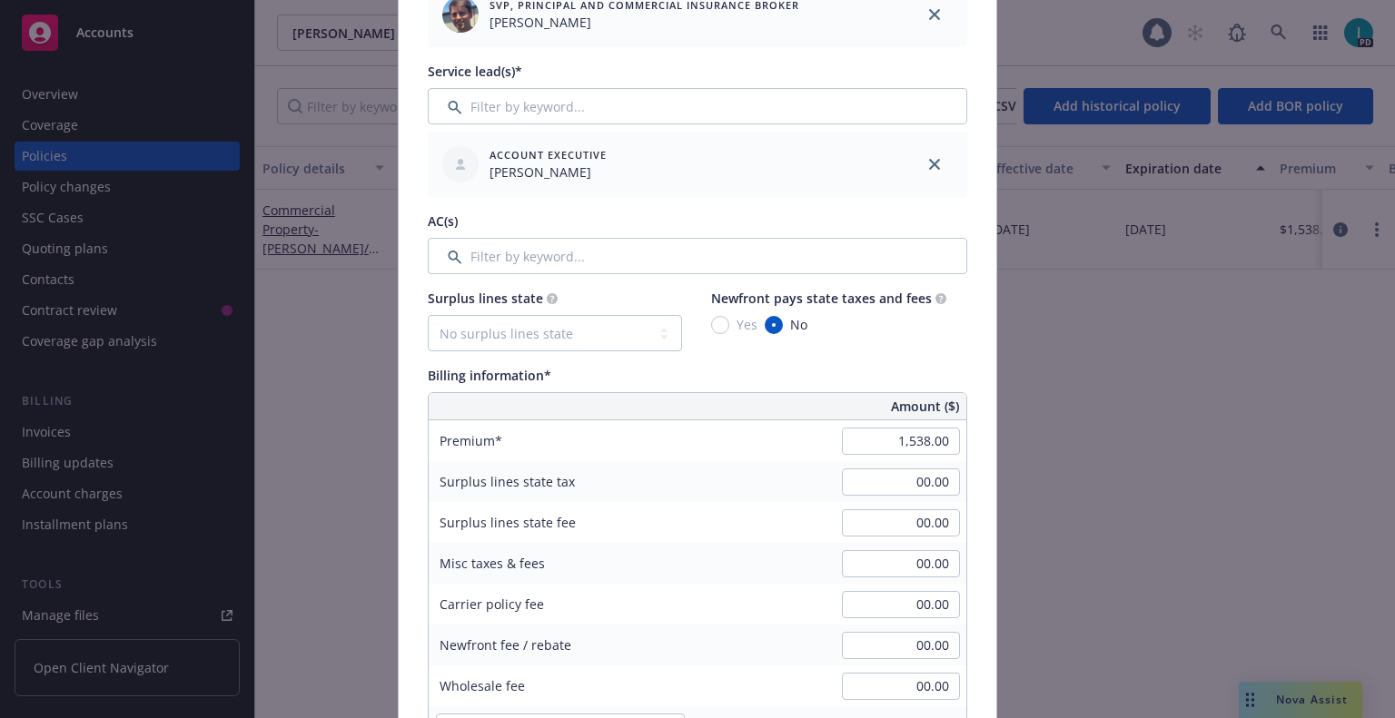
type input "SVRD42210456-007"
click at [872, 438] on input "1,538.00" at bounding box center [901, 441] width 118 height 27
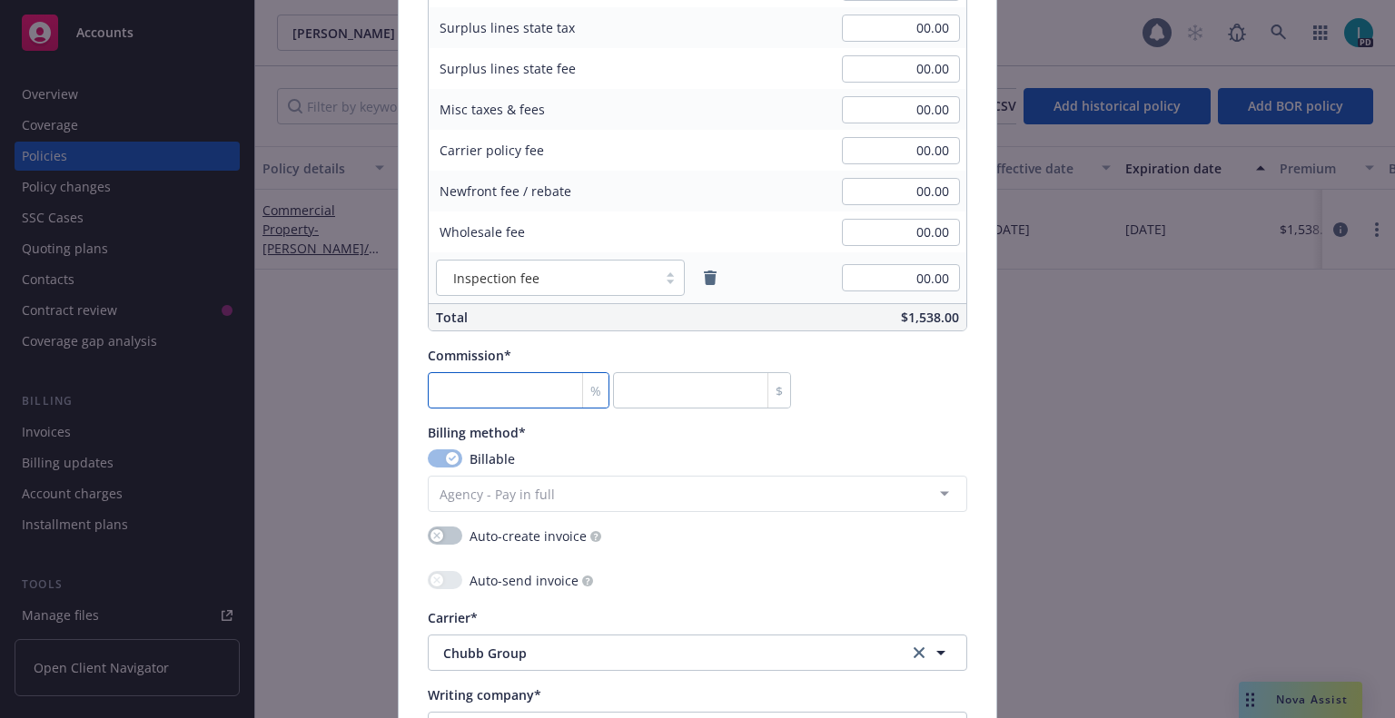
type input "1,701.00"
click at [490, 385] on input "number" at bounding box center [519, 390] width 182 height 36
type input "1"
type input "17.01"
type input "13"
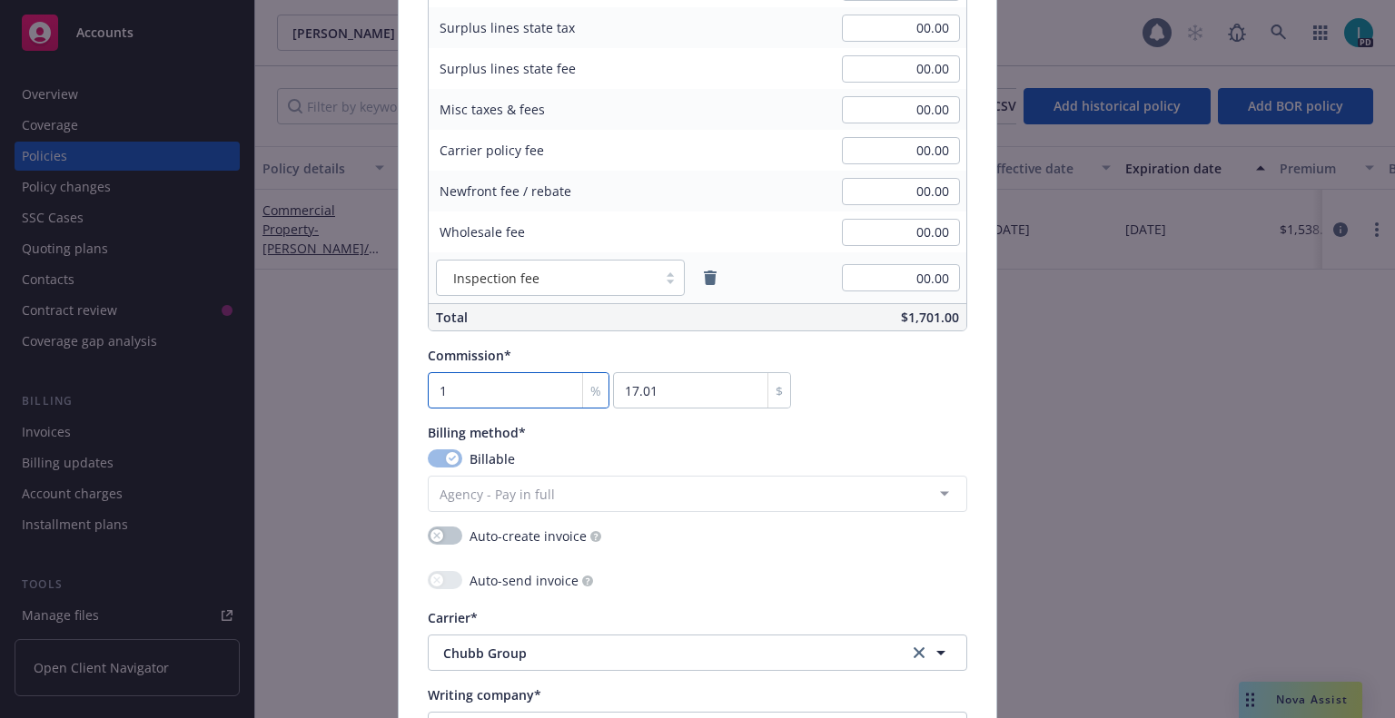
type input "221.13"
type input "13.5"
type input "229.64"
type input "13.5"
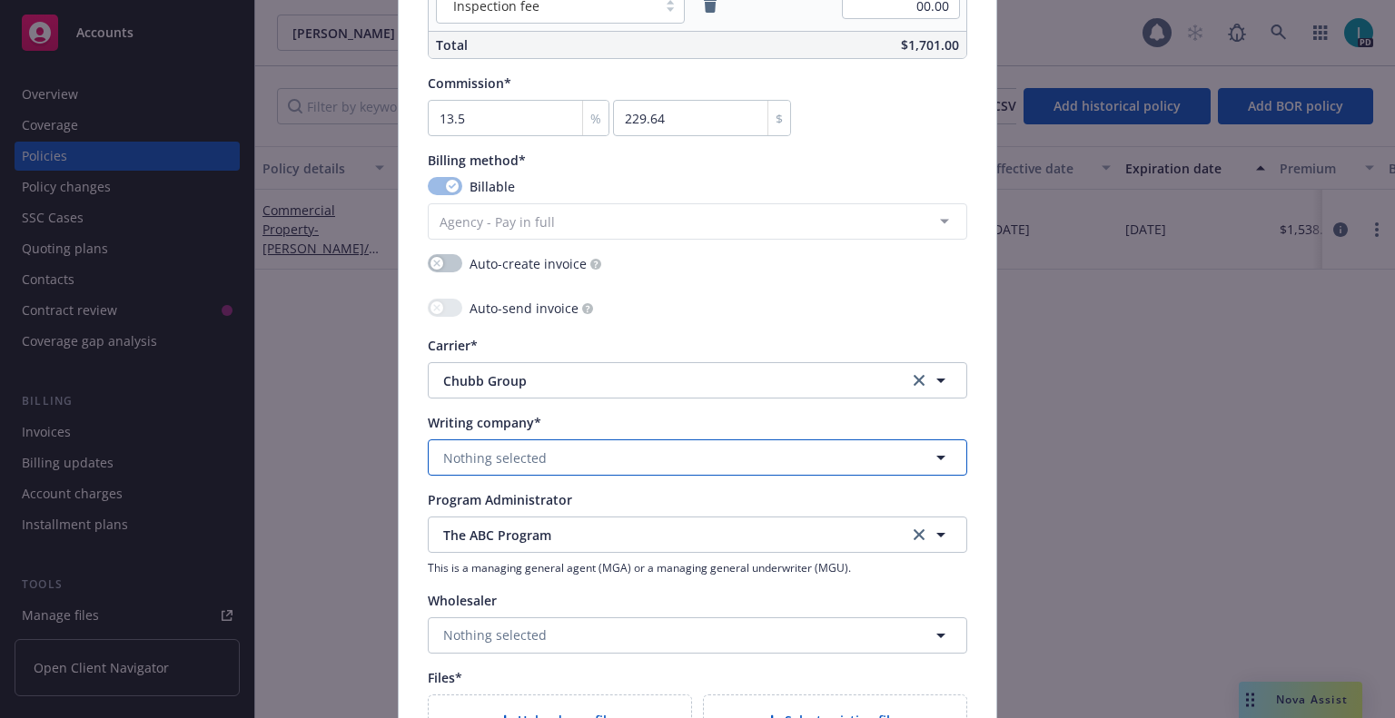
click at [490, 458] on span "Nothing selected" at bounding box center [495, 458] width 104 height 19
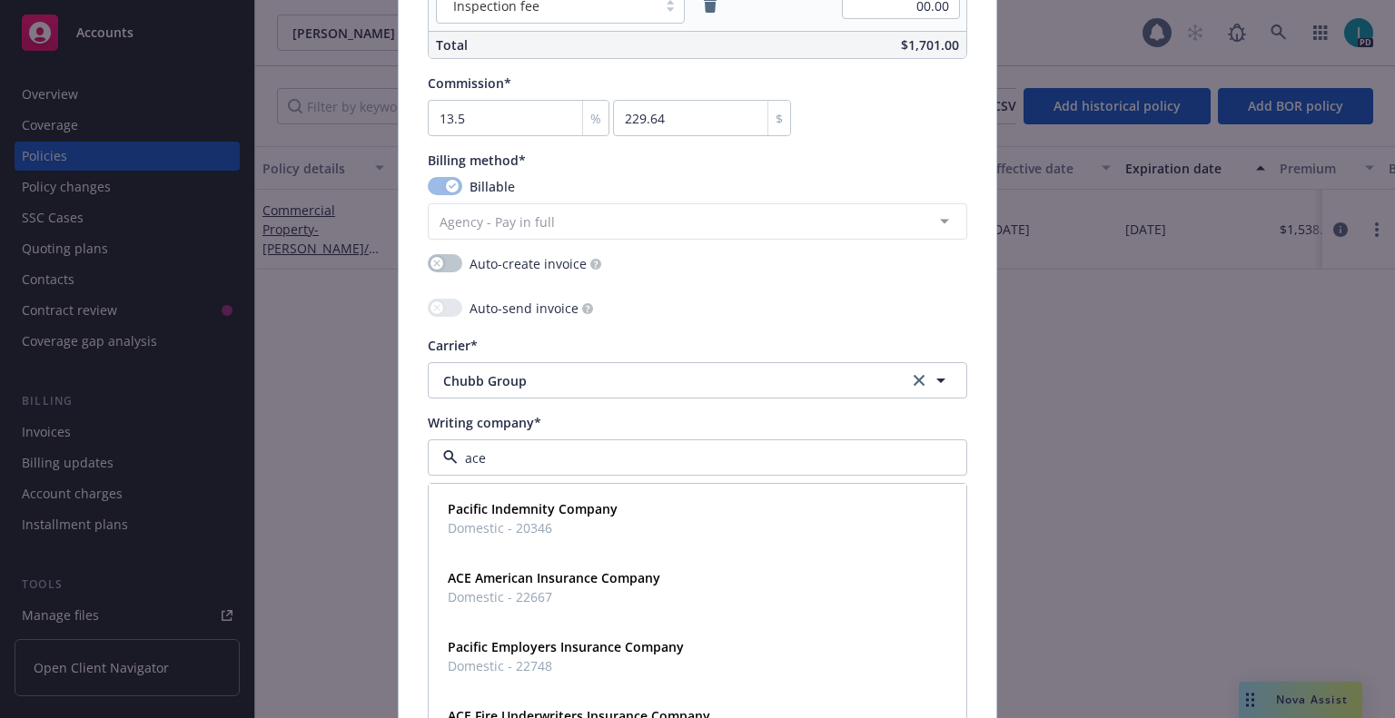
type input "ace"
click at [528, 511] on strong "ACE American Insurance Company" at bounding box center [554, 508] width 212 height 17
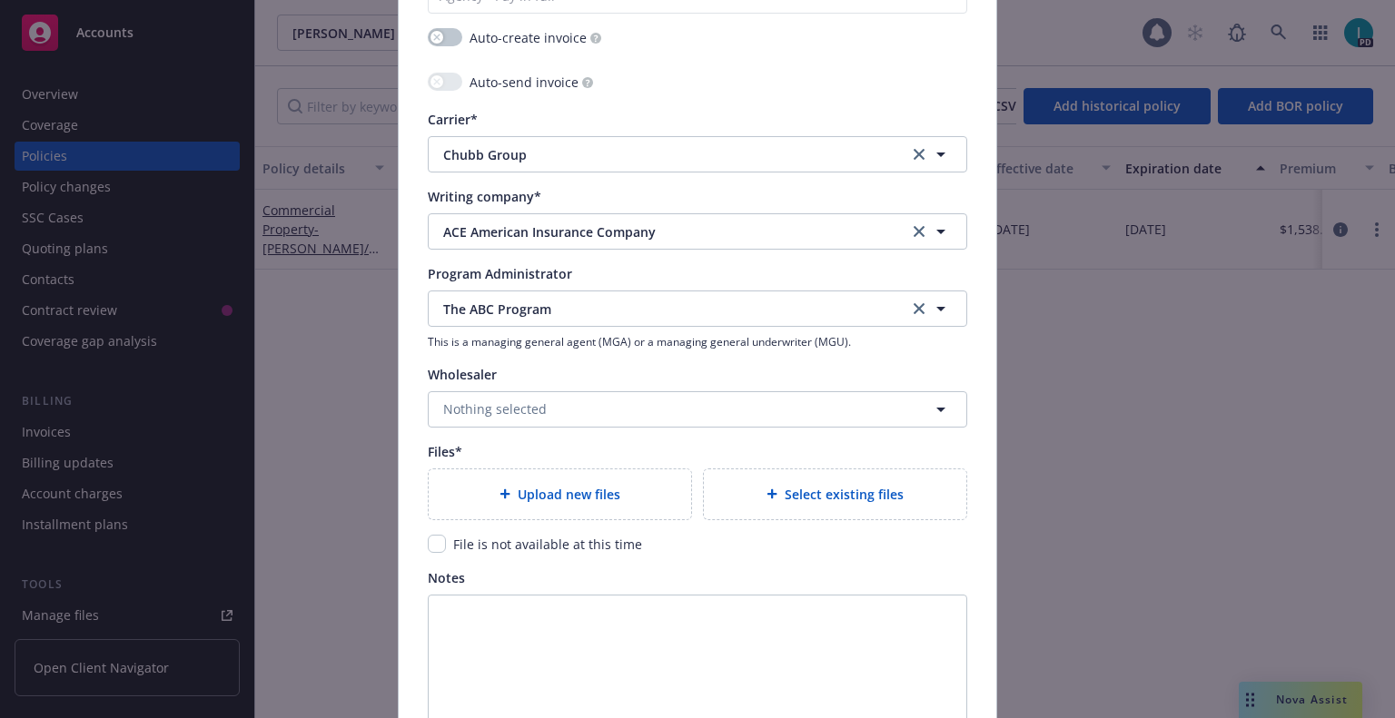
scroll to position [1860, 0]
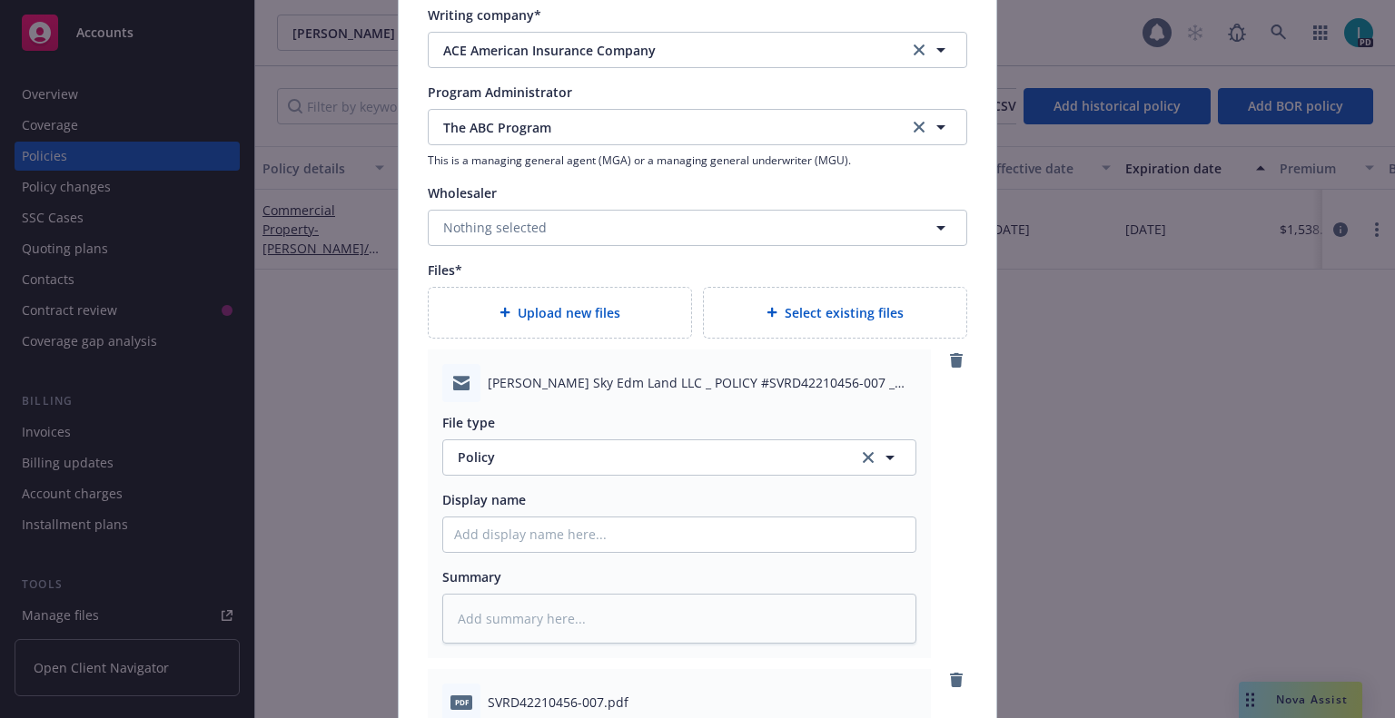
type textarea "x"
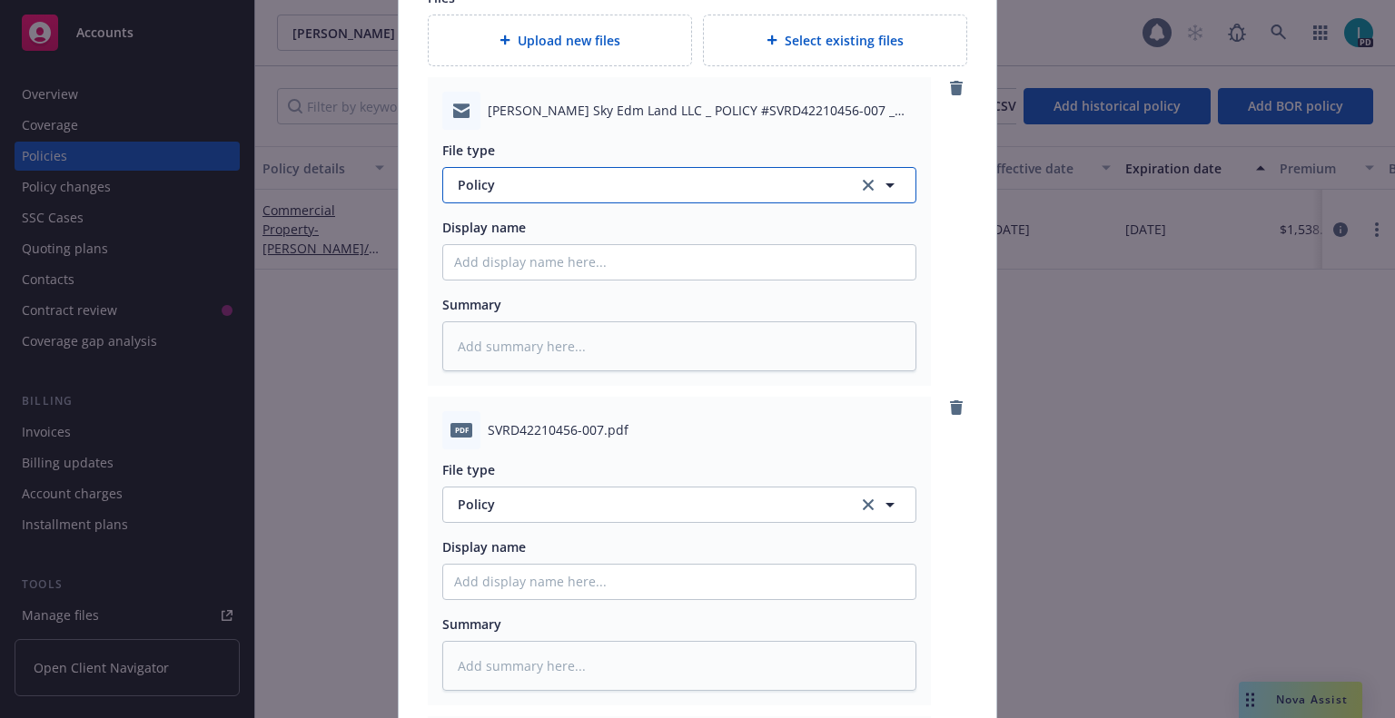
click at [575, 188] on span "Policy" at bounding box center [648, 184] width 380 height 19
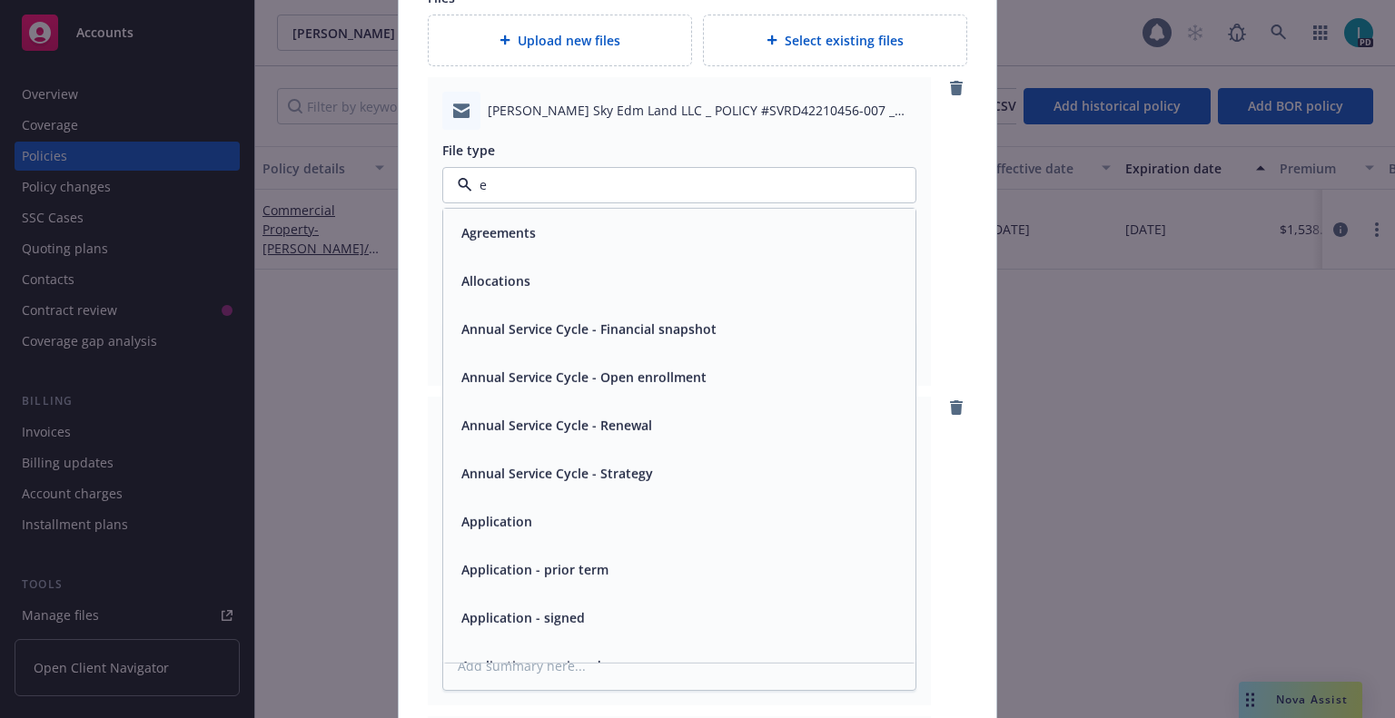
type input "em"
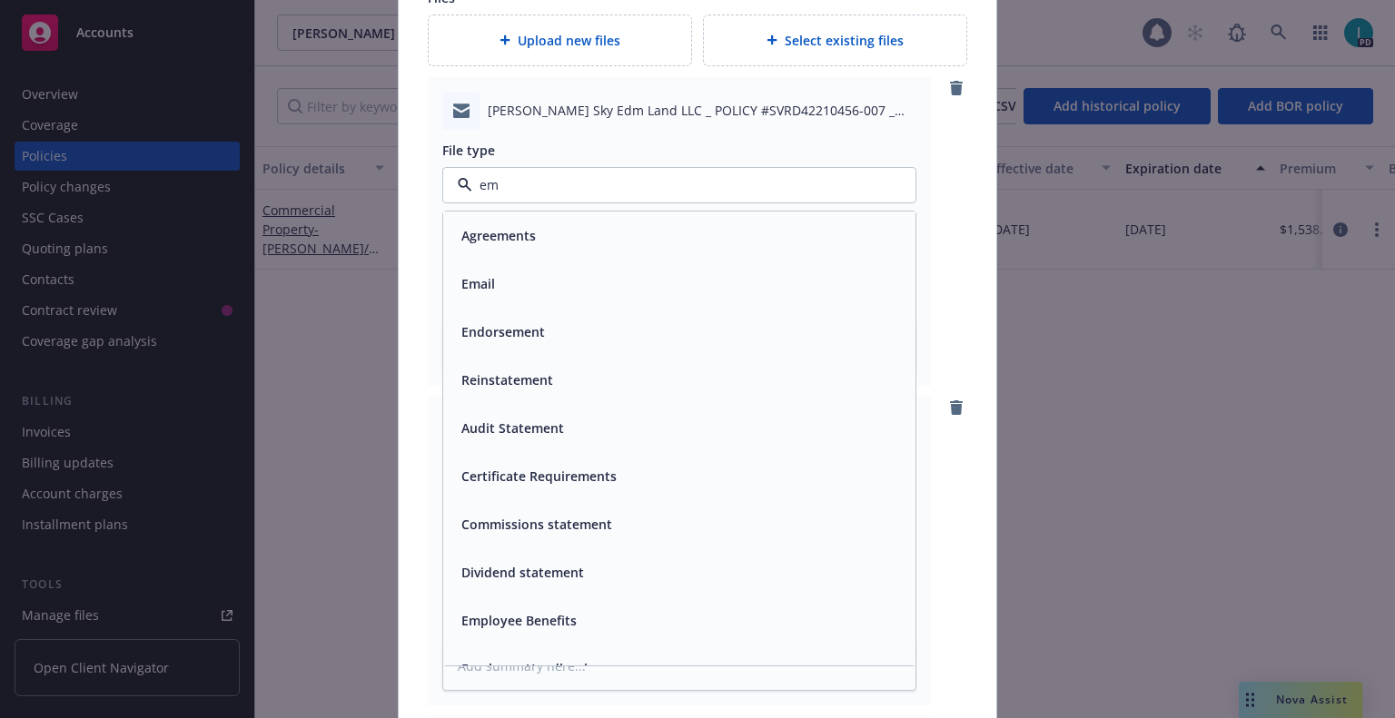
click at [490, 268] on div "Email" at bounding box center [679, 284] width 472 height 48
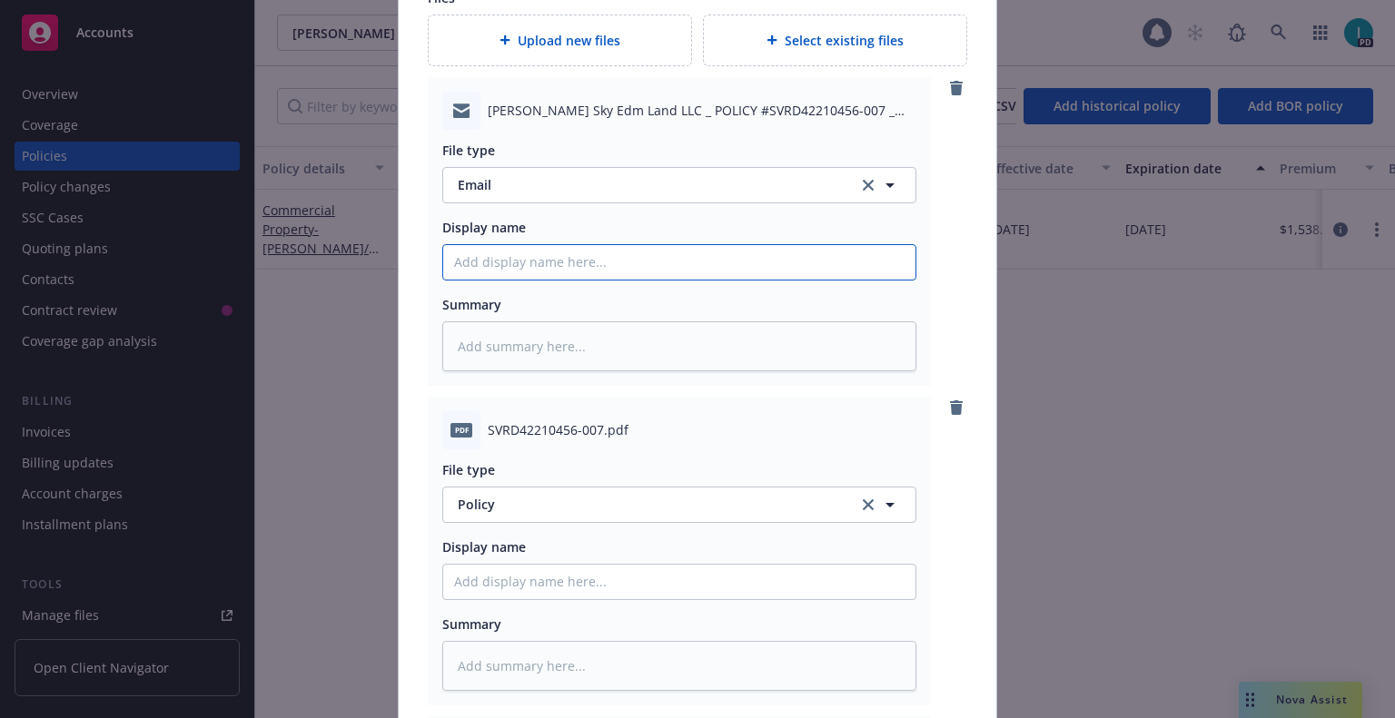
click at [516, 268] on input "Policy display name" at bounding box center [679, 262] width 472 height 35
type textarea "x"
type input "2"
type textarea "x"
type input "25"
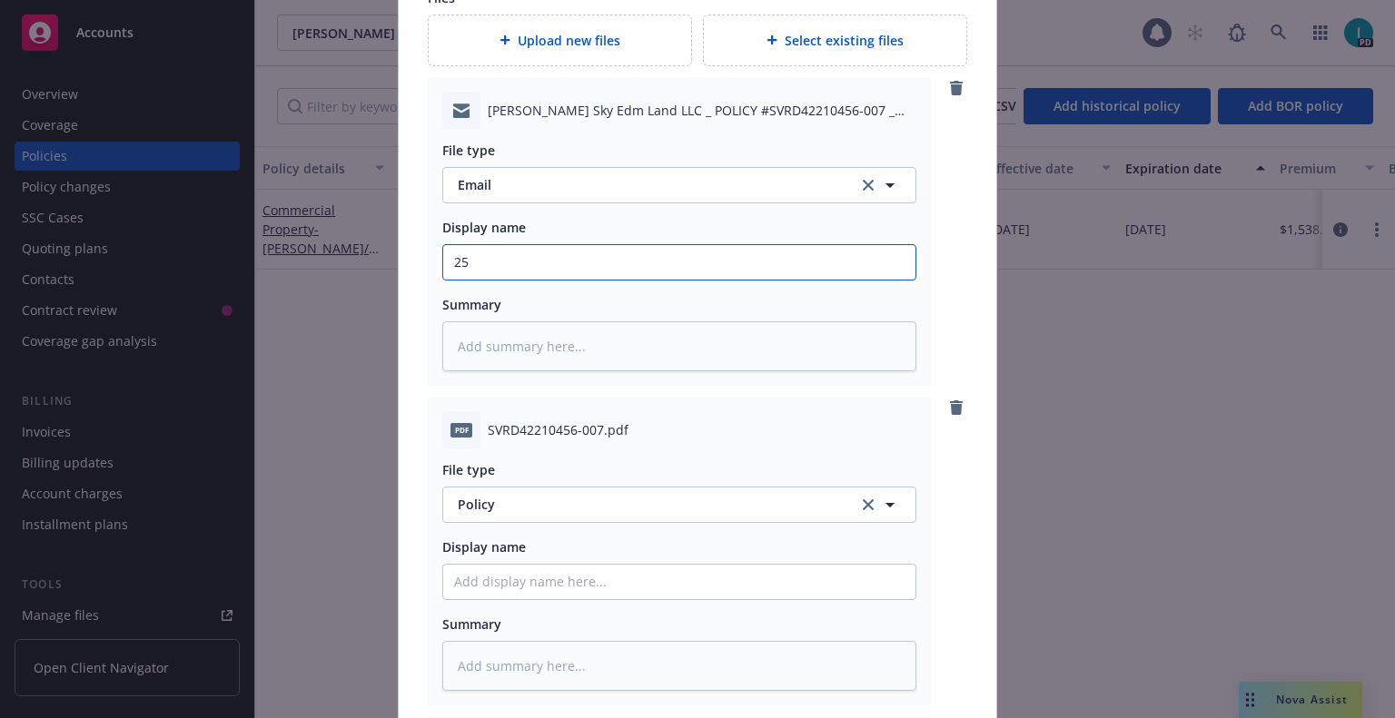
type textarea "x"
type input "25 SMP ABC Renewal Package"
drag, startPoint x: 519, startPoint y: 264, endPoint x: 303, endPoint y: 277, distance: 216.5
click at [303, 277] on div "Create renewal policy with incumbent Policy number* SVRD42210456-007 Policy num…" at bounding box center [697, 359] width 1395 height 718
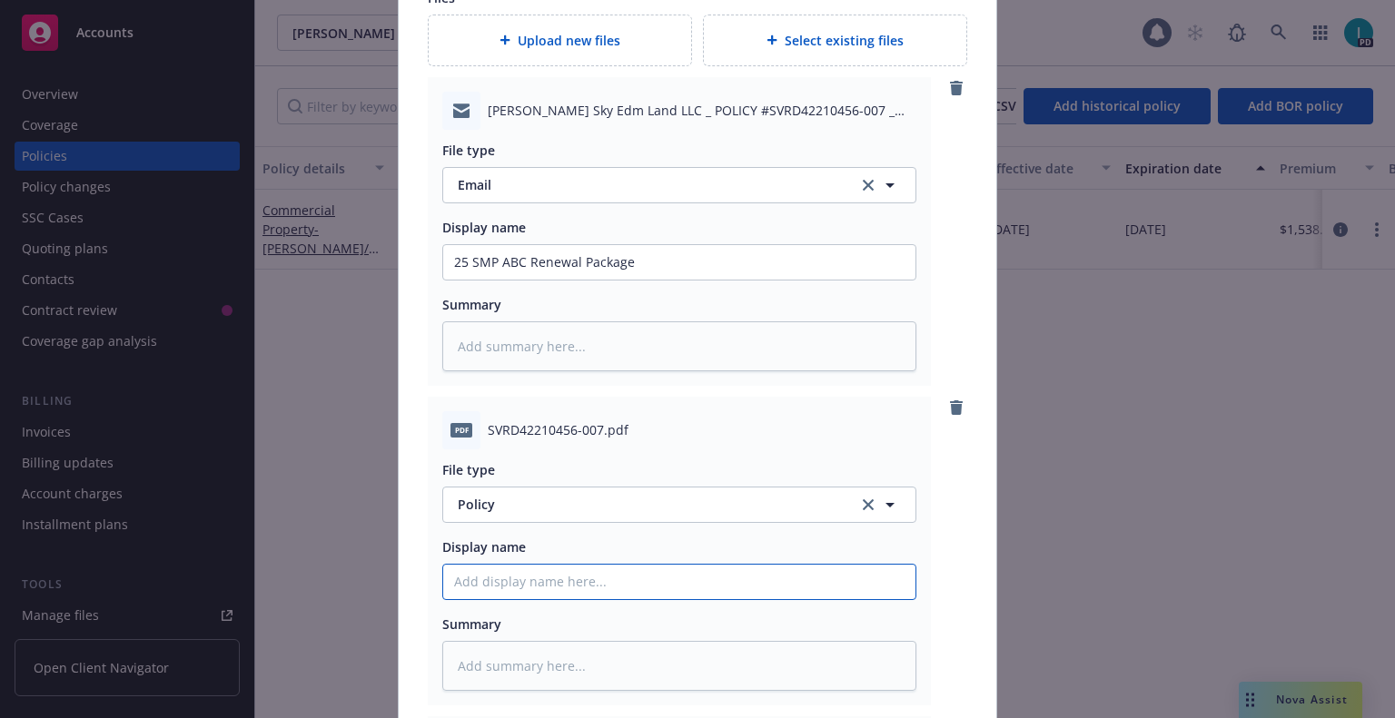
click at [557, 572] on input "Policy display name" at bounding box center [679, 582] width 472 height 35
paste input "25 SMP ABC"
type textarea "x"
type input "25 SMP ABC"
type textarea "x"
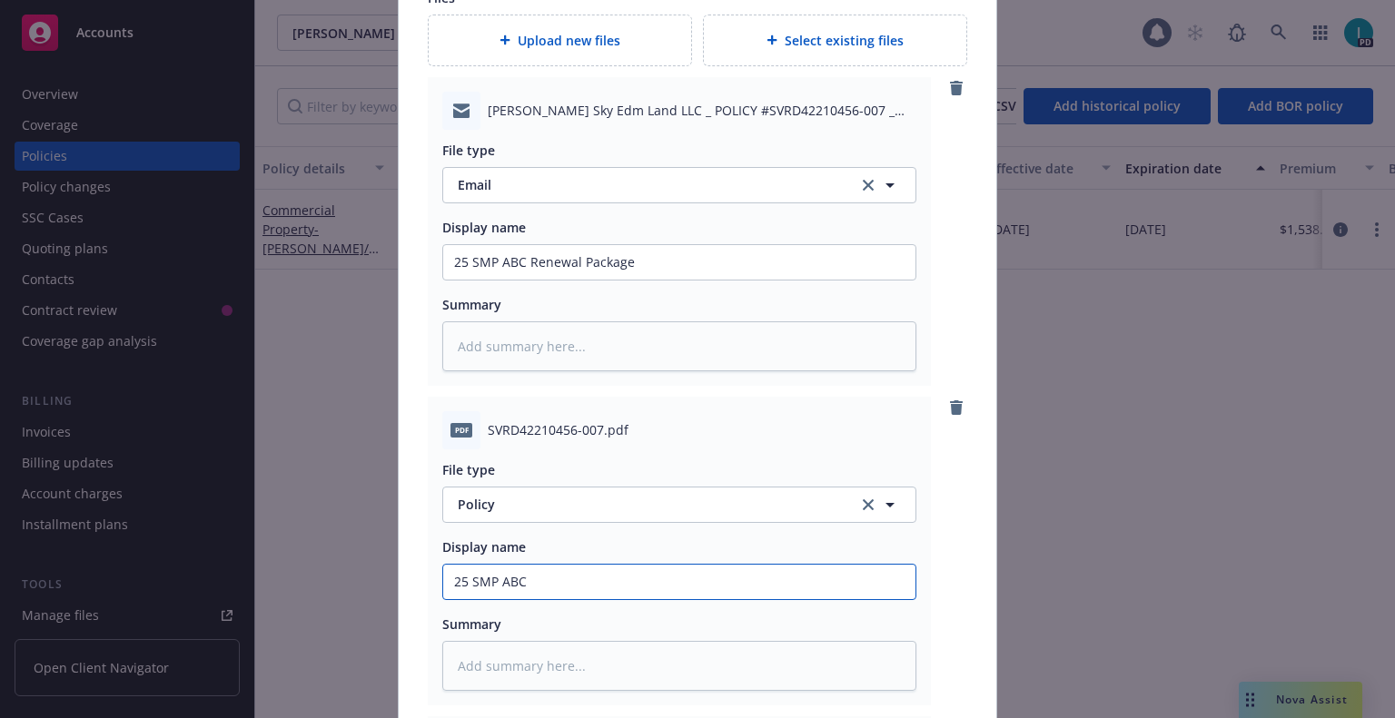
type input "25 SMP ABC"
type textarea "x"
type input "25 SMP ABC P"
type textarea "x"
type input "25 SMP ABC Po"
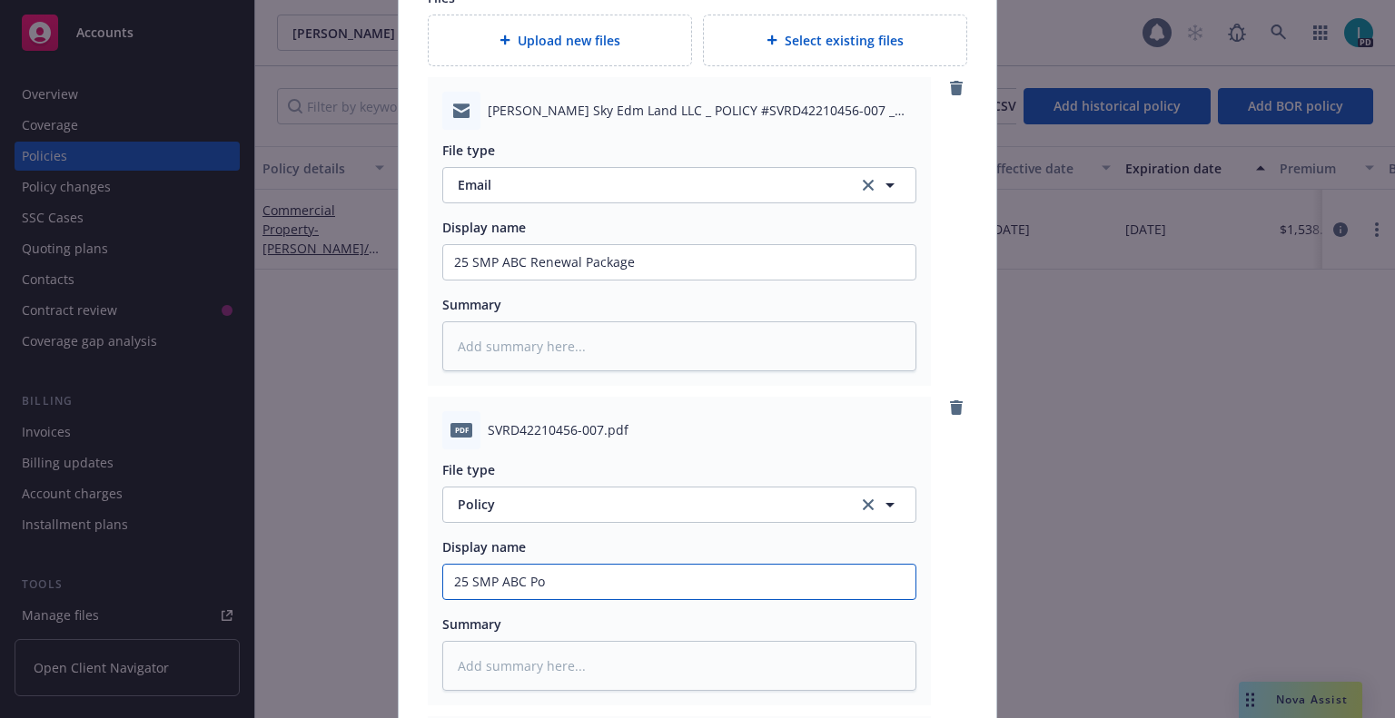
type textarea "x"
type input "25 SMP ABC Pol"
type textarea "x"
type input "25 SMP ABC Poli"
type textarea "x"
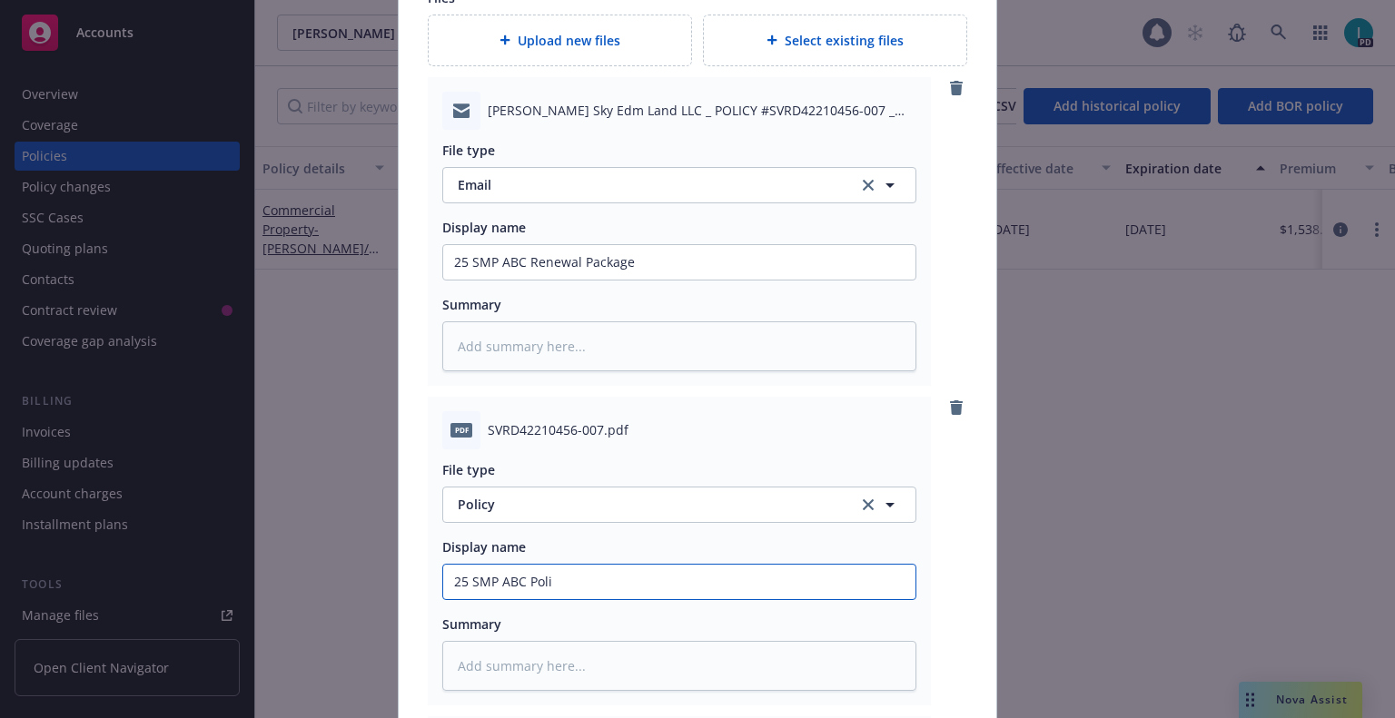
type input "25 SMP ABC Polic"
type textarea "x"
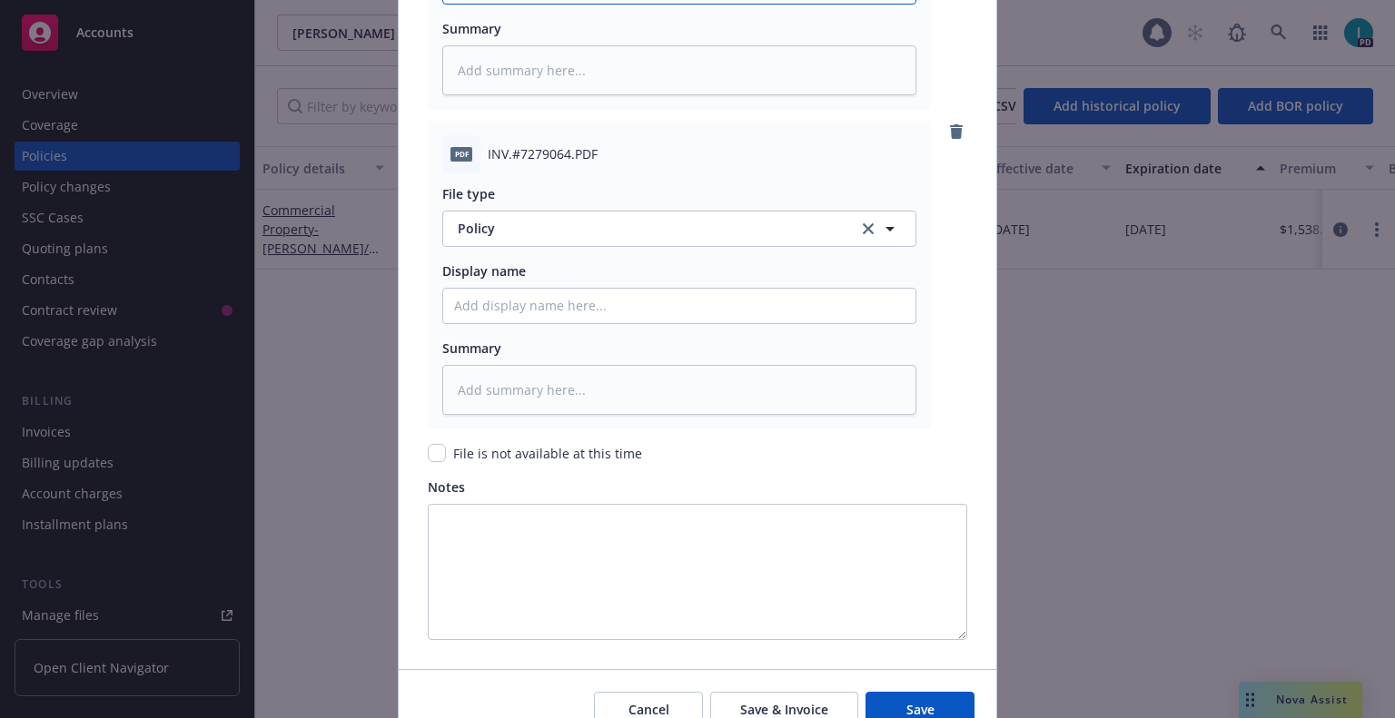
scroll to position [2547, 0]
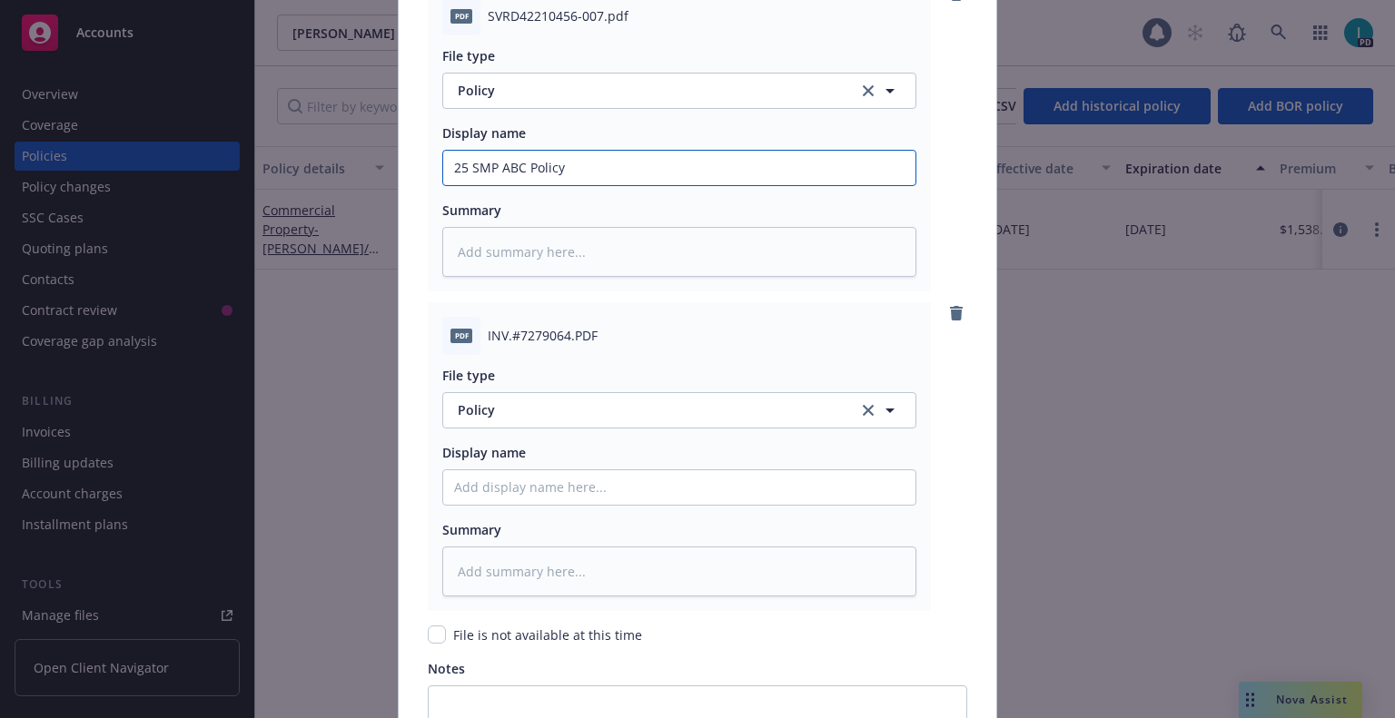
type input "25 SMP ABC Policy"
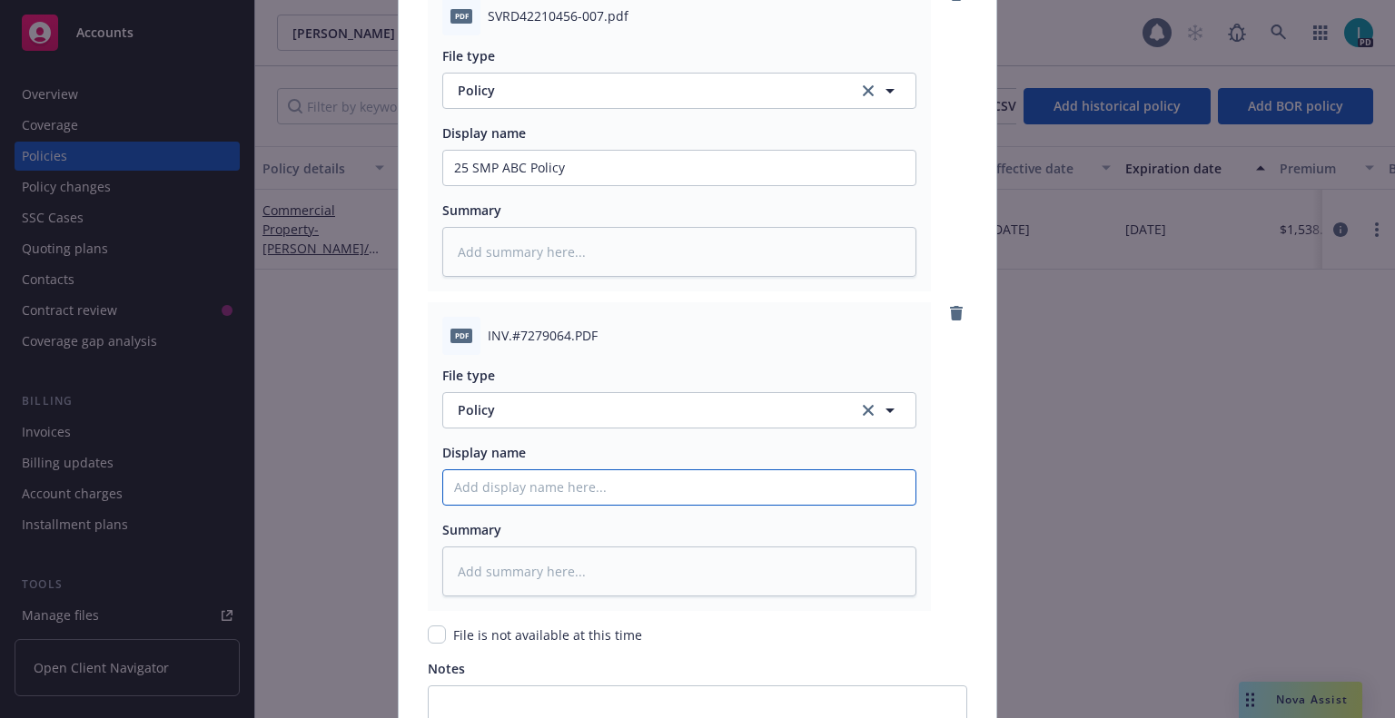
click at [492, 489] on input "Policy display name" at bounding box center [679, 487] width 472 height 35
paste input "25 SMP ABC"
type textarea "x"
type input "25 SMP ABC"
type textarea "x"
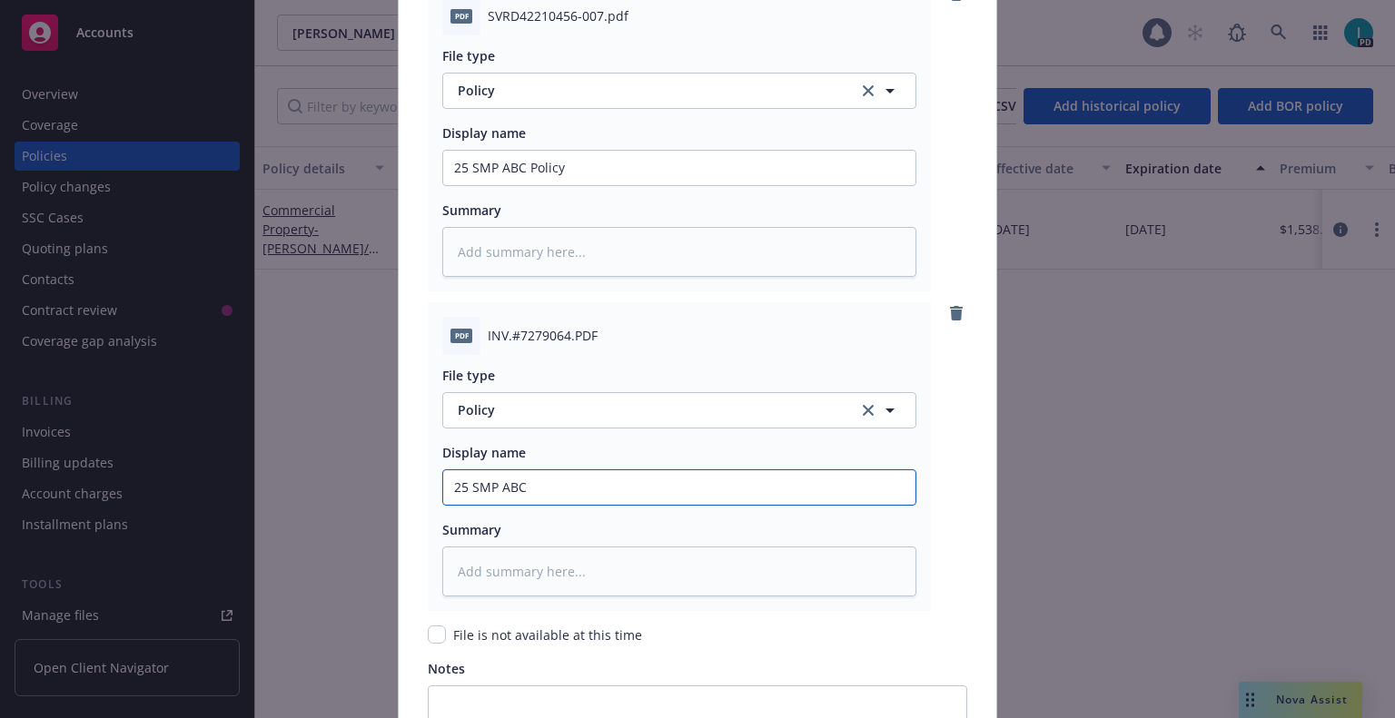
type input "25 SMP ABC"
type textarea "x"
type input "25 SMP ABC I"
type textarea "x"
type input "25 SMP ABC In"
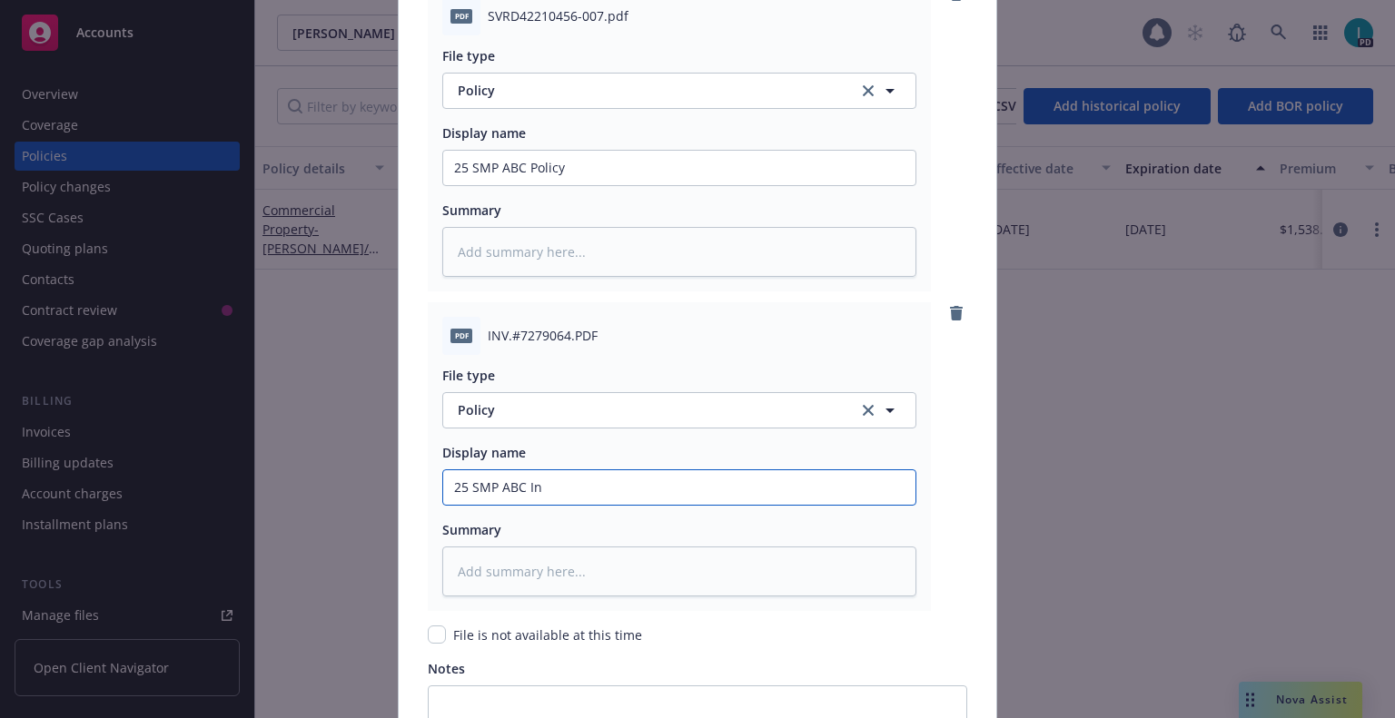
type textarea "x"
type input "25 SMP ABC Inv"
type textarea "x"
type input "25 SMP ABC Invo"
type textarea "x"
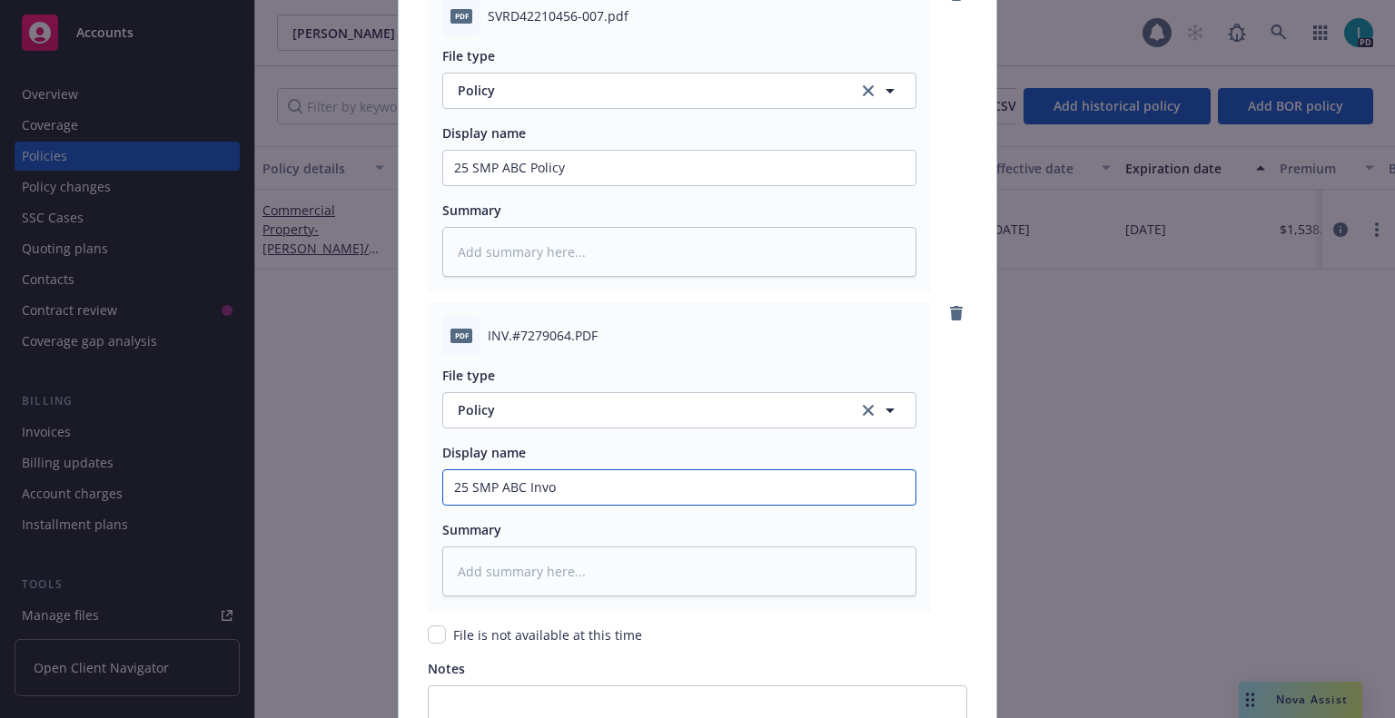
type input "25 SMP ABC Invoi"
type textarea "x"
type input "25 SMP ABC Invoic"
type textarea "x"
type input "25 SMP ABC Invoice"
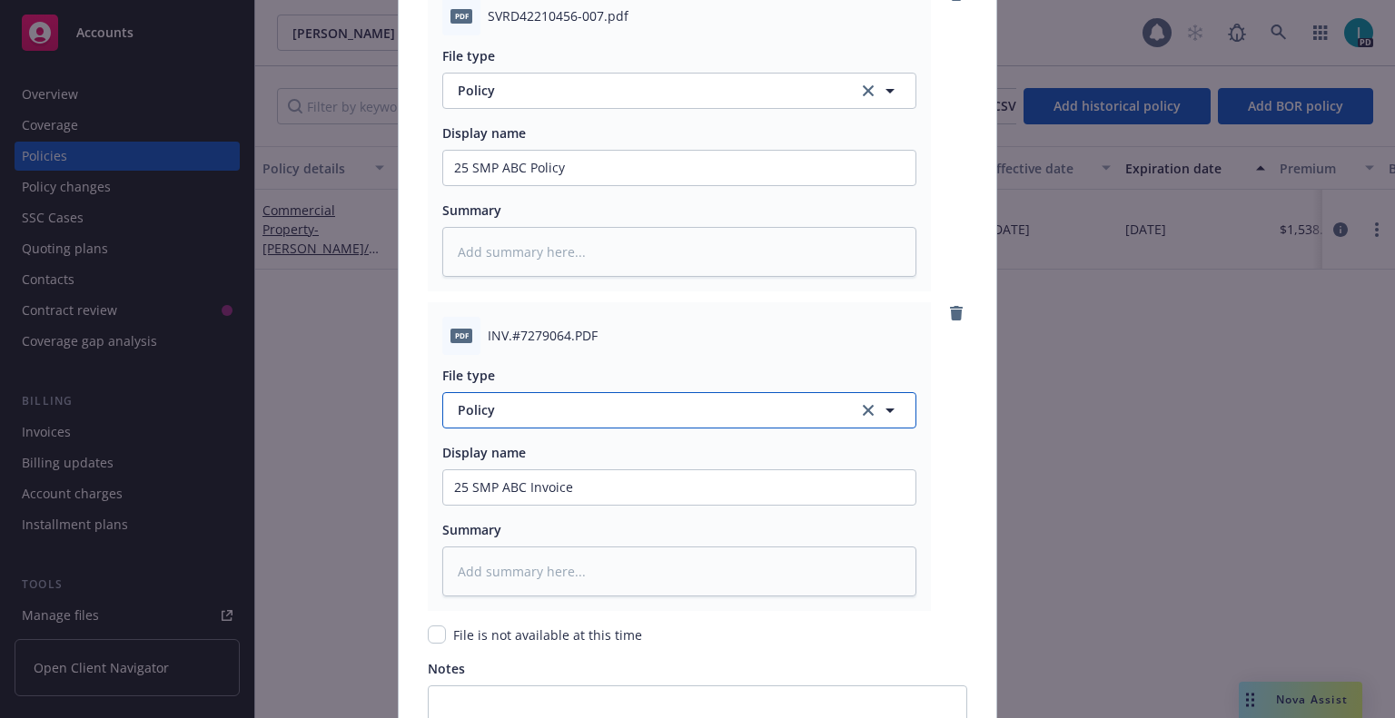
click at [542, 413] on span "Policy" at bounding box center [648, 409] width 380 height 19
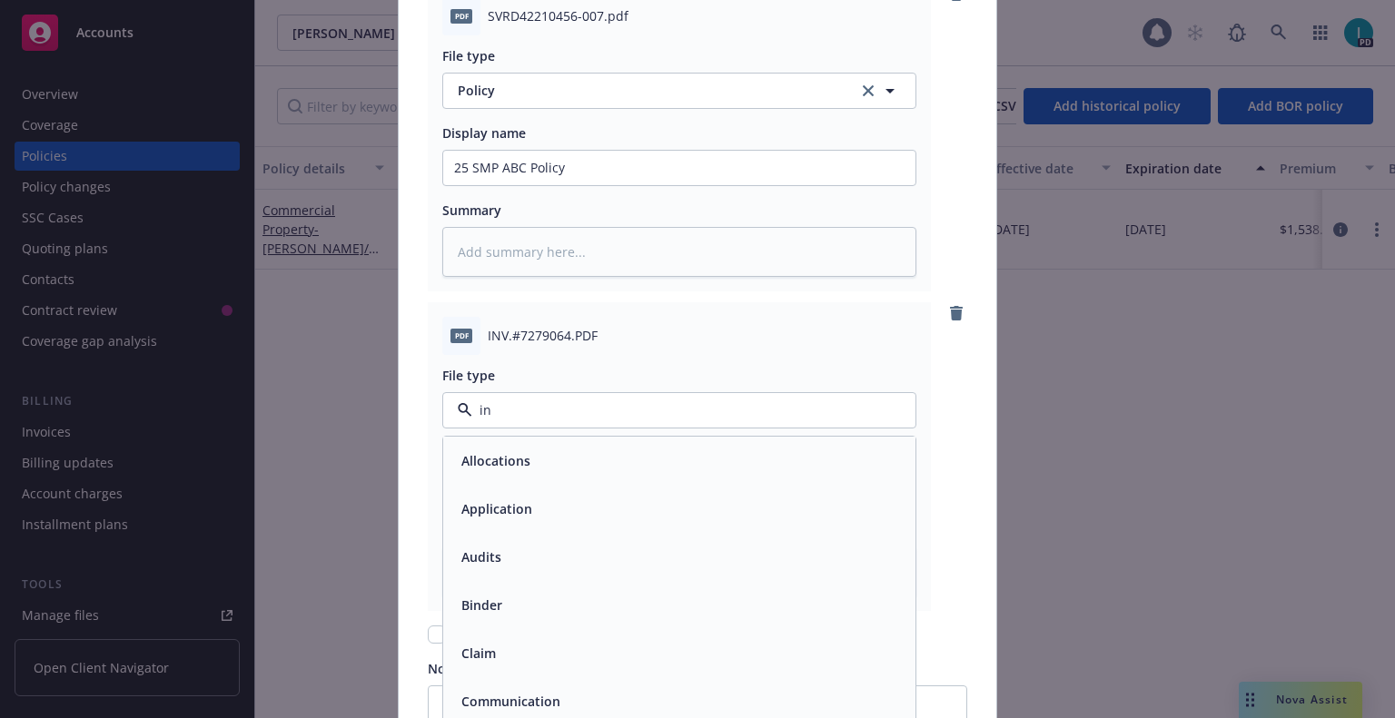
type input "inv"
click at [554, 500] on span "Invoice - Third Party" at bounding box center [523, 508] width 125 height 19
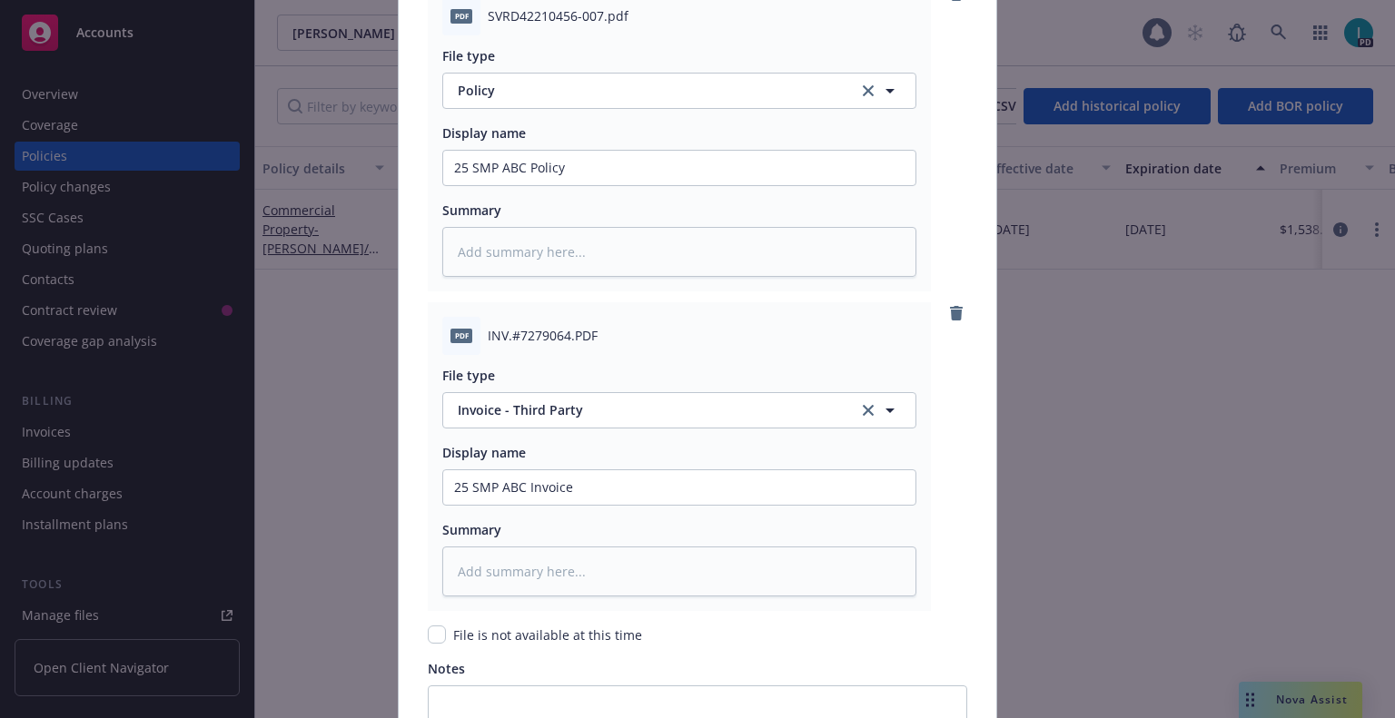
scroll to position [2819, 0]
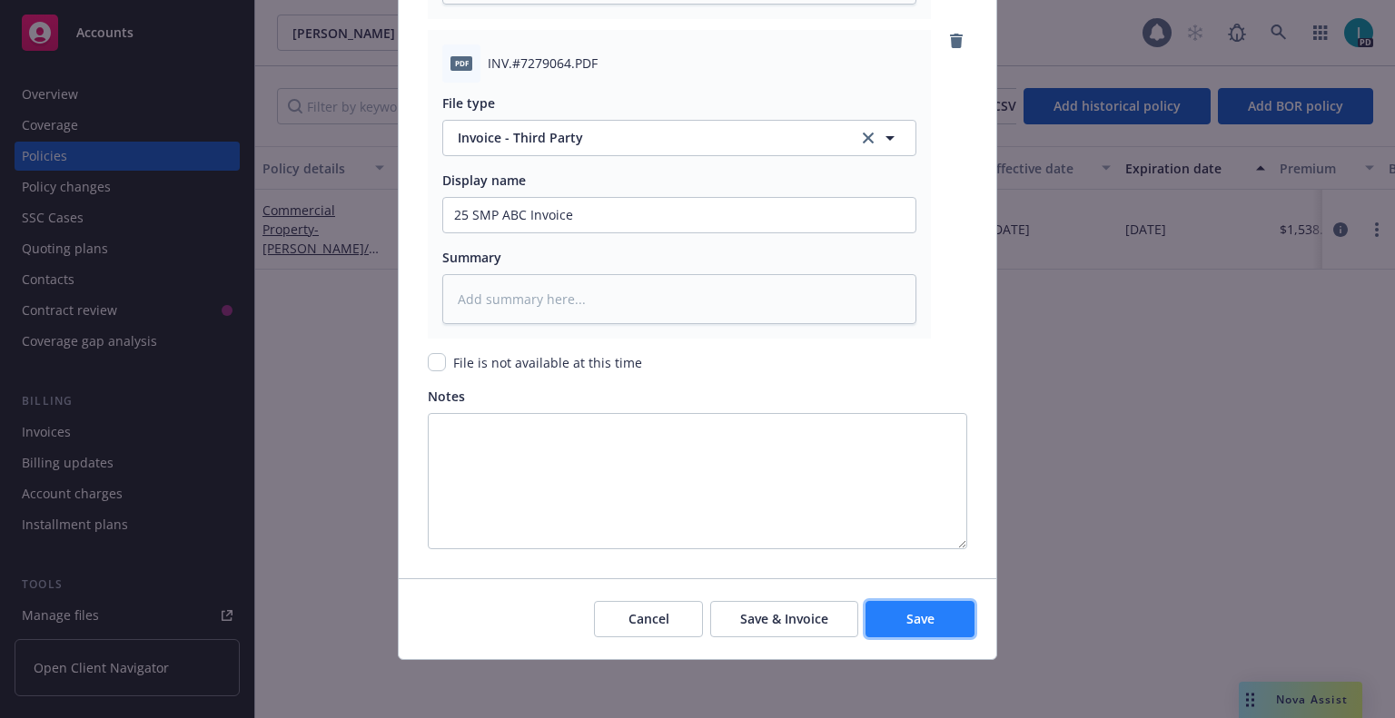
click at [918, 610] on span "Save" at bounding box center [920, 618] width 28 height 17
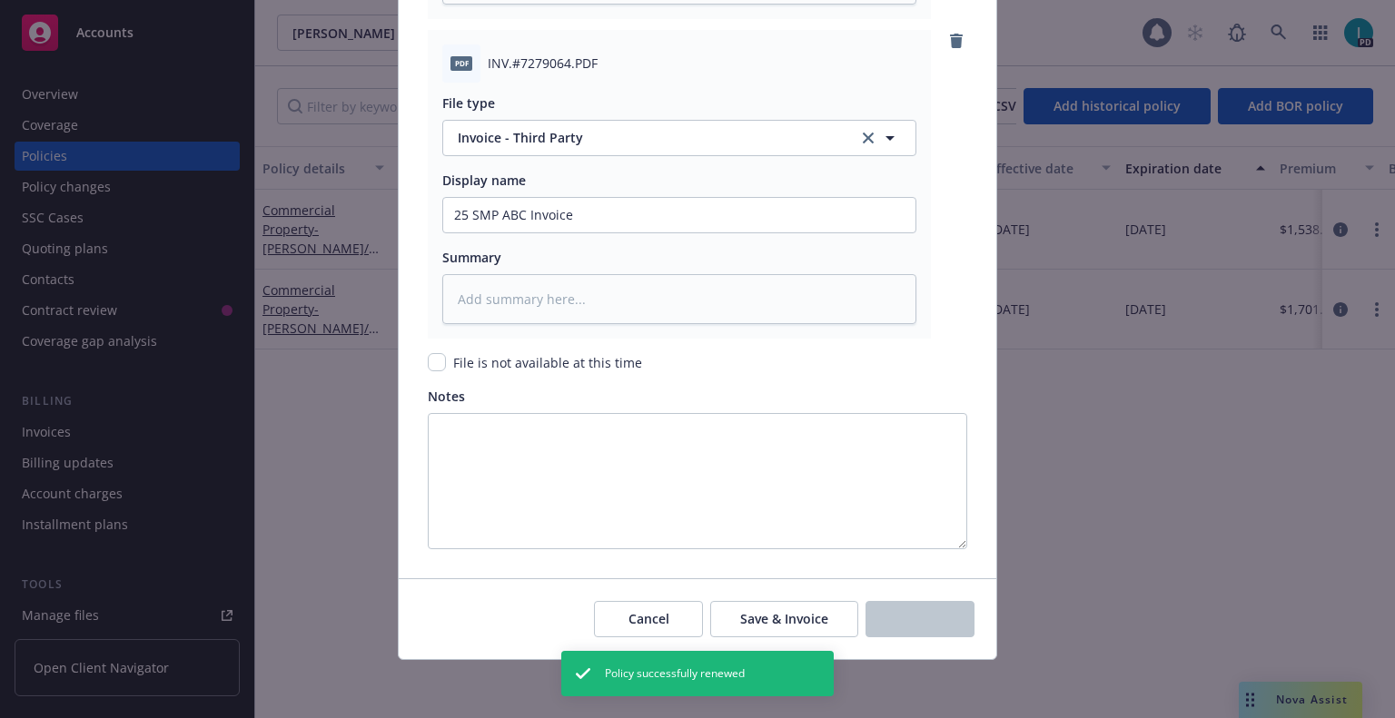
type textarea "x"
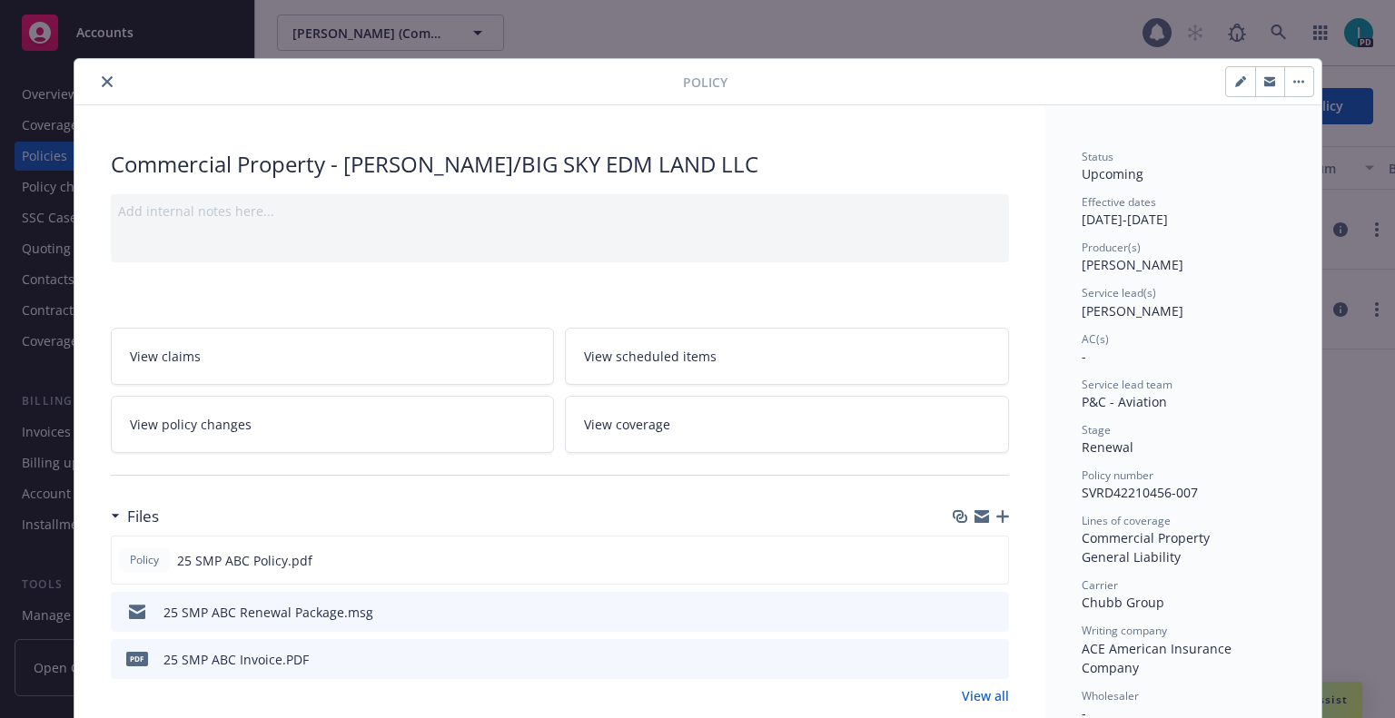
click at [1259, 87] on button "button" at bounding box center [1269, 81] width 29 height 29
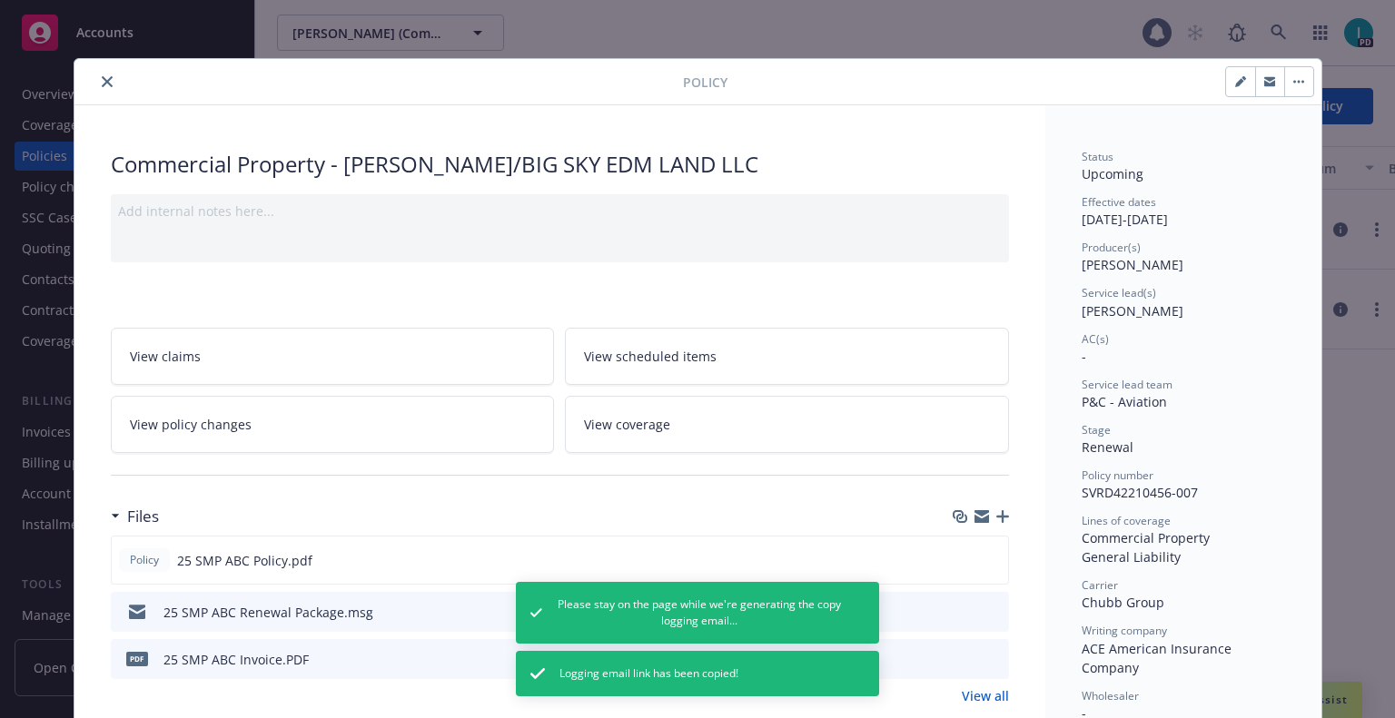
click at [102, 80] on icon "close" at bounding box center [107, 81] width 11 height 11
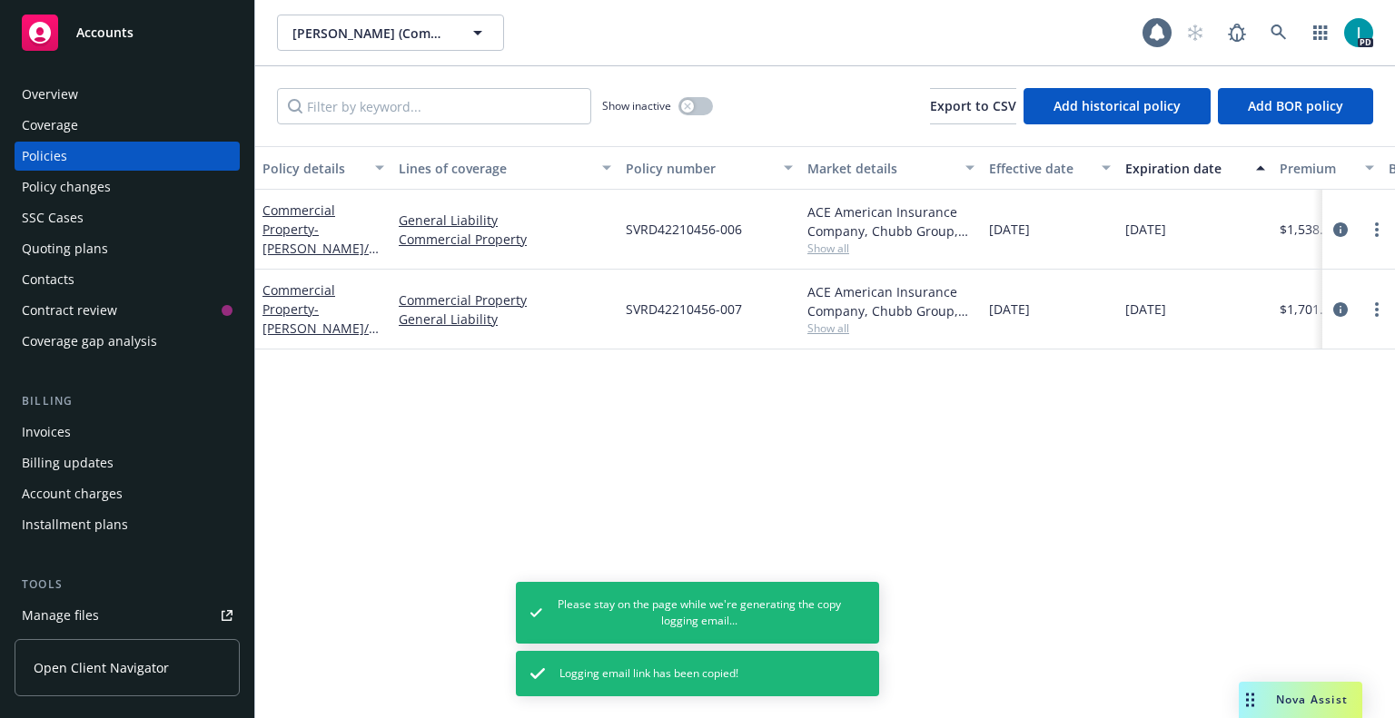
click at [89, 429] on div "Invoices" at bounding box center [127, 432] width 211 height 29
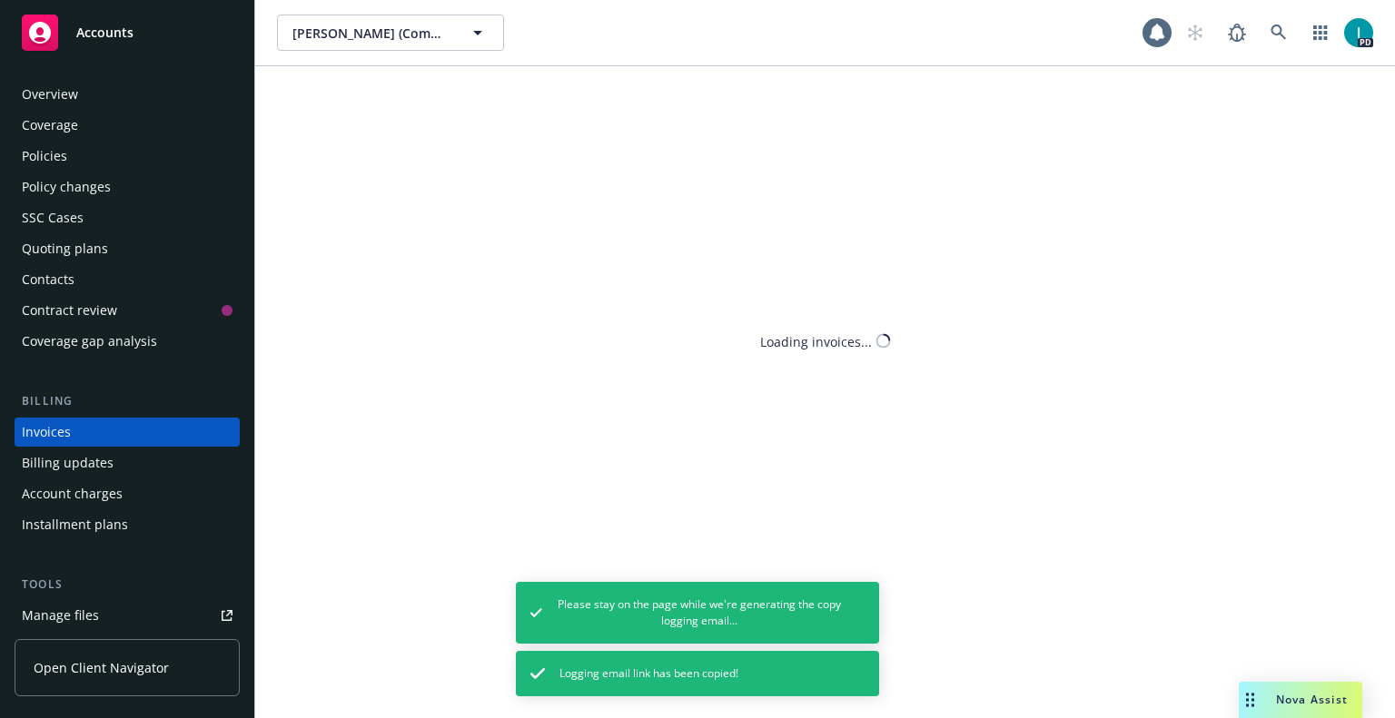
scroll to position [44, 0]
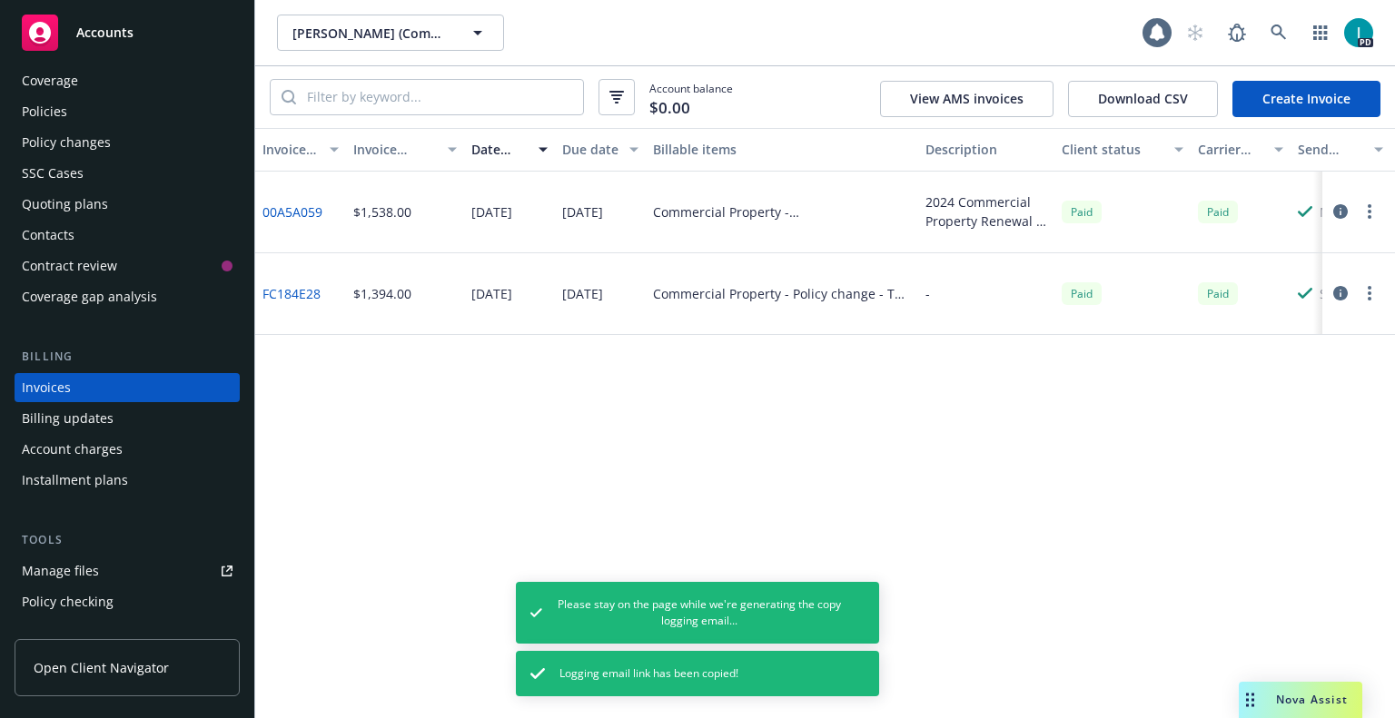
click at [1314, 97] on link "Create Invoice" at bounding box center [1306, 99] width 148 height 36
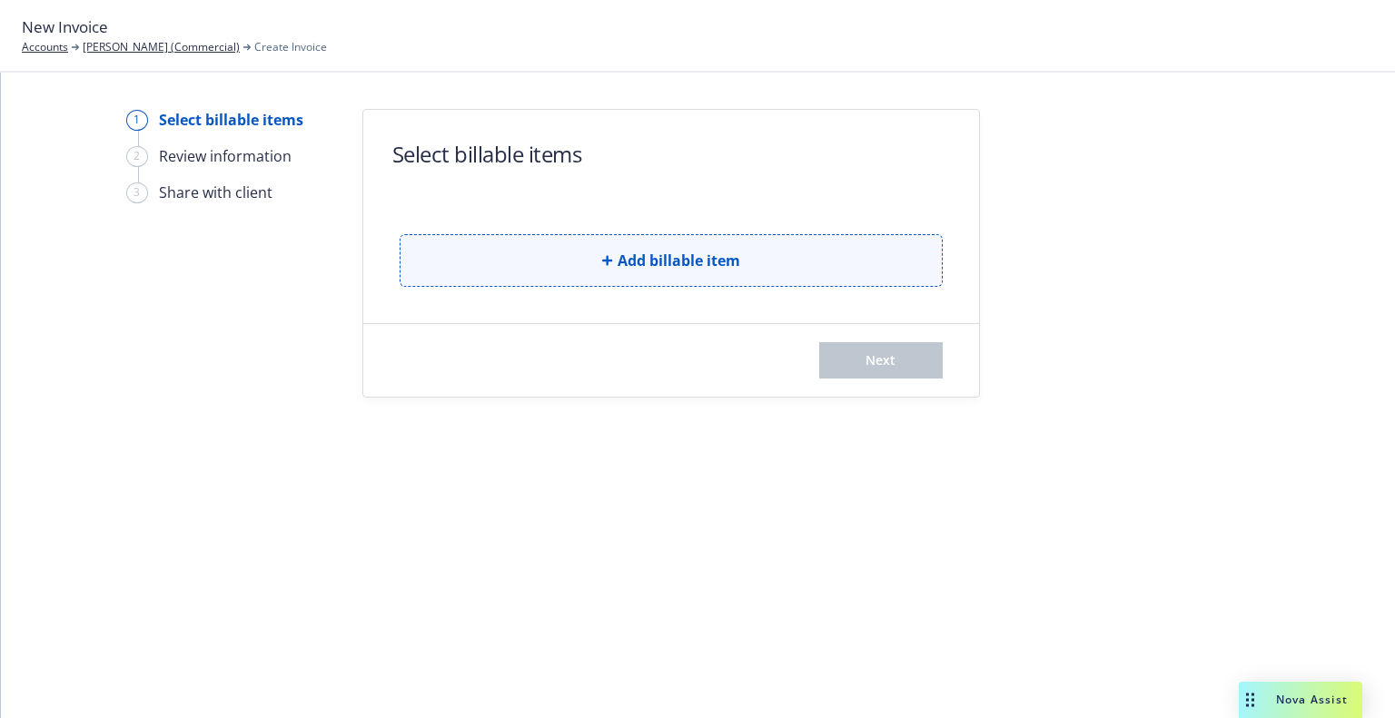
click at [494, 251] on button "Add billable item" at bounding box center [671, 260] width 543 height 53
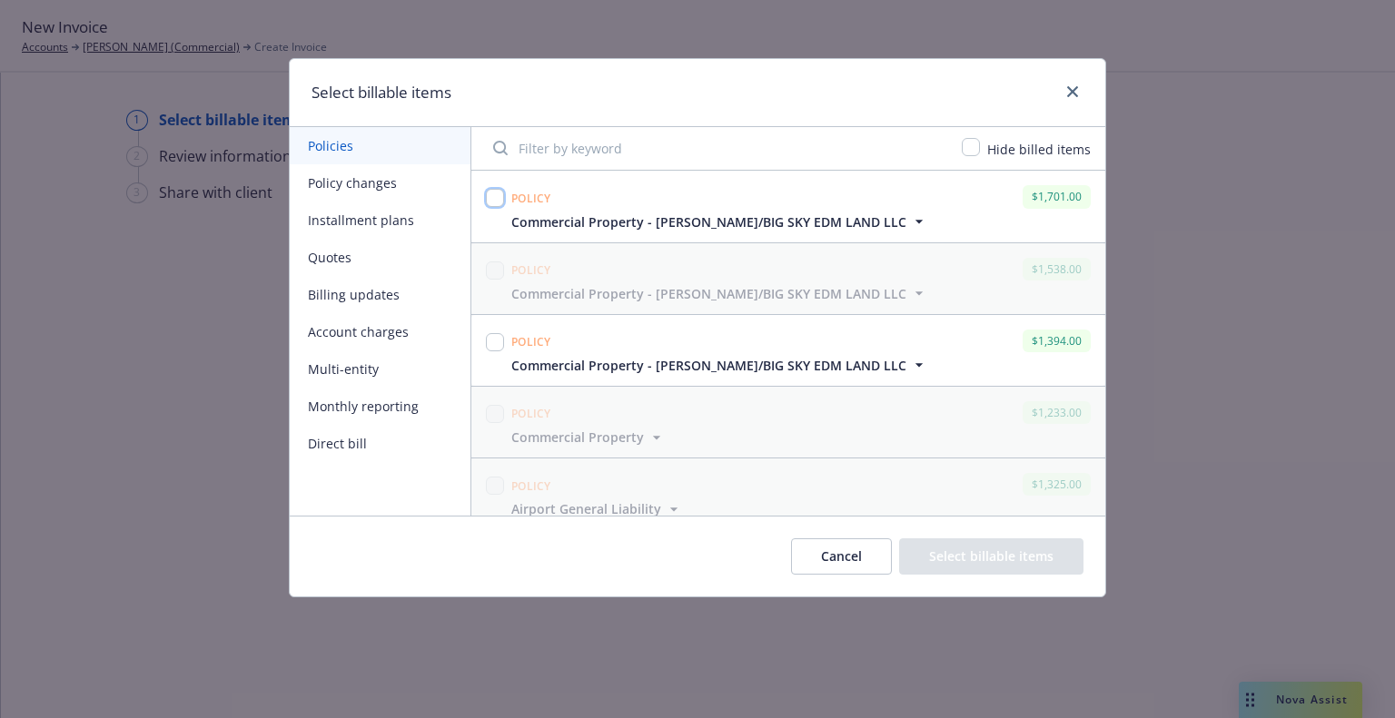
click at [495, 196] on input "checkbox" at bounding box center [495, 198] width 18 height 18
checkbox input "true"
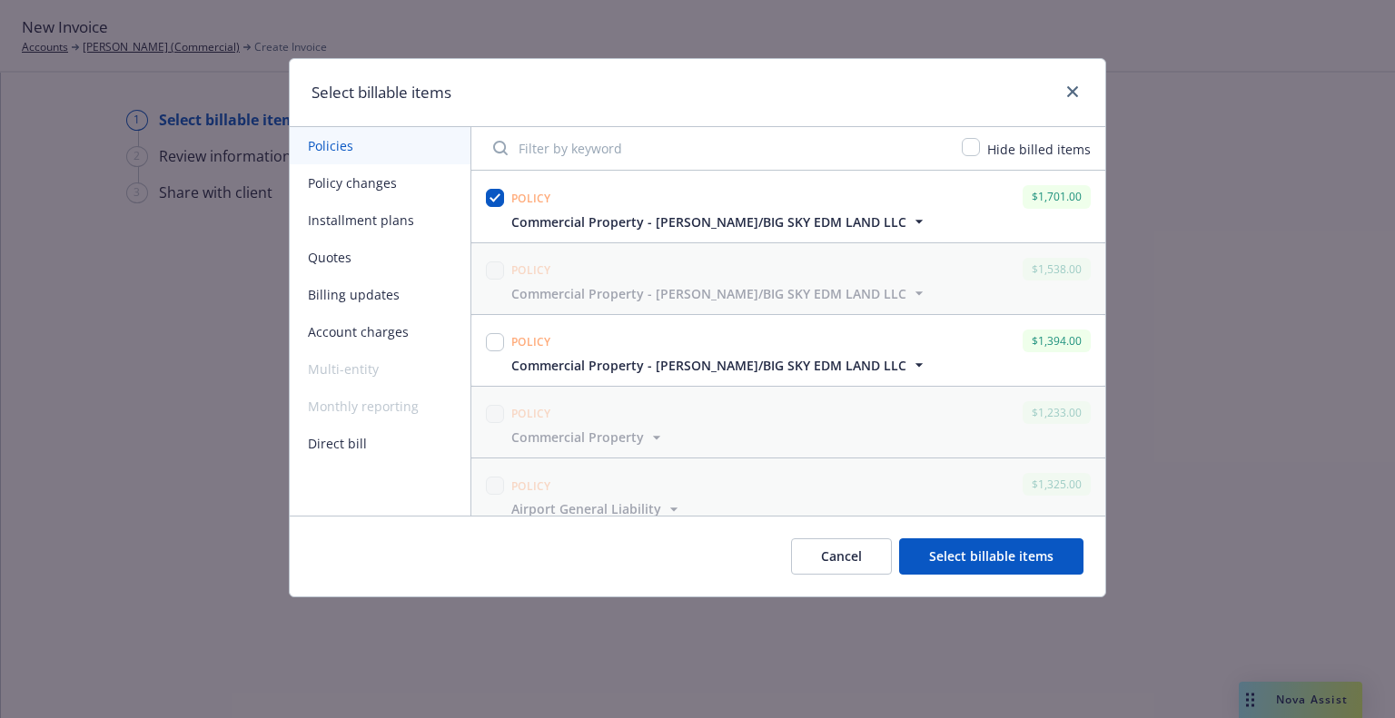
click at [986, 568] on button "Select billable items" at bounding box center [991, 556] width 184 height 36
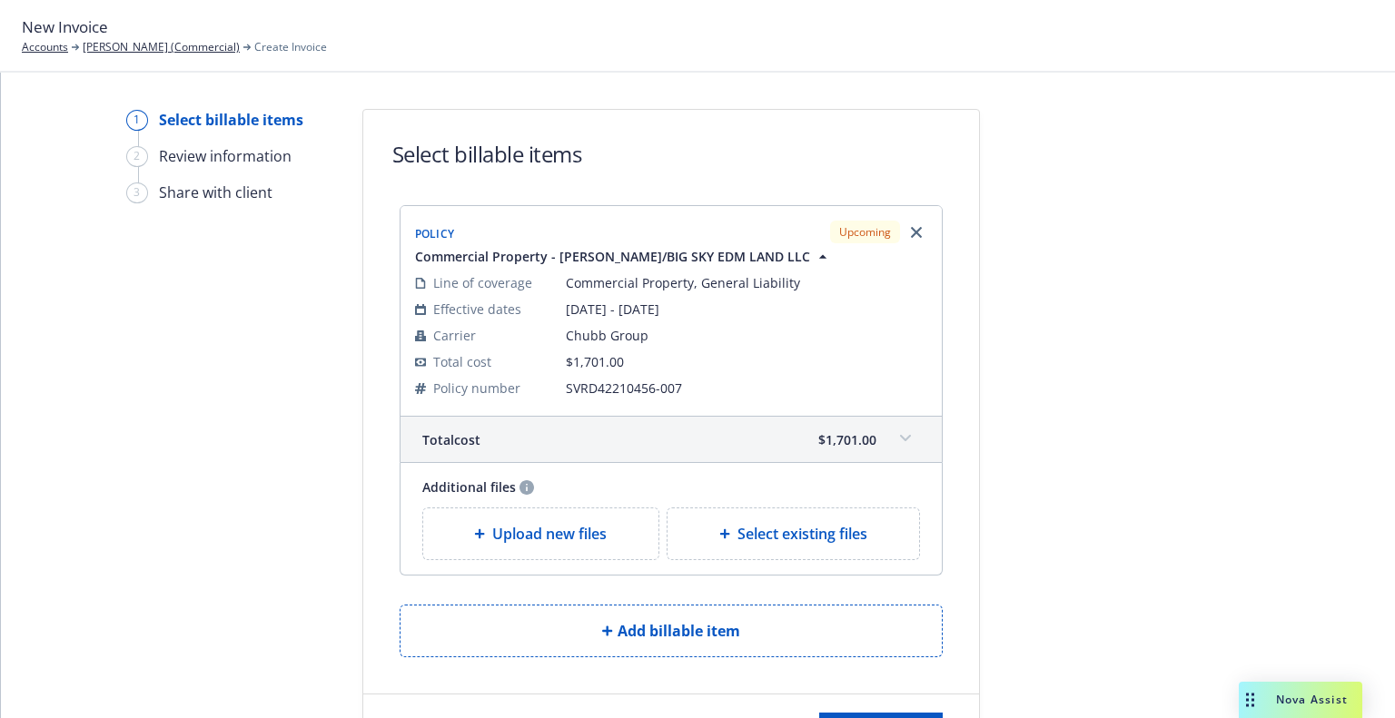
scroll to position [86, 0]
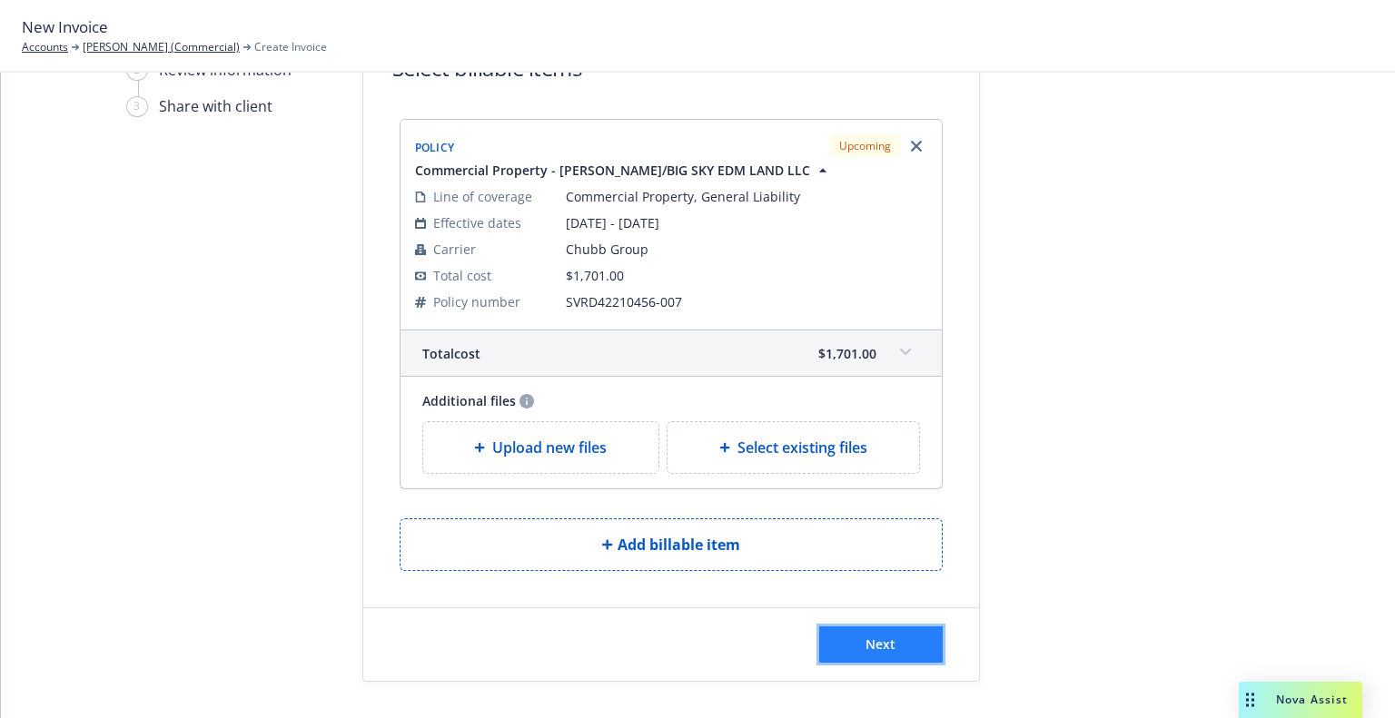
click at [880, 638] on span "Next" at bounding box center [880, 644] width 30 height 17
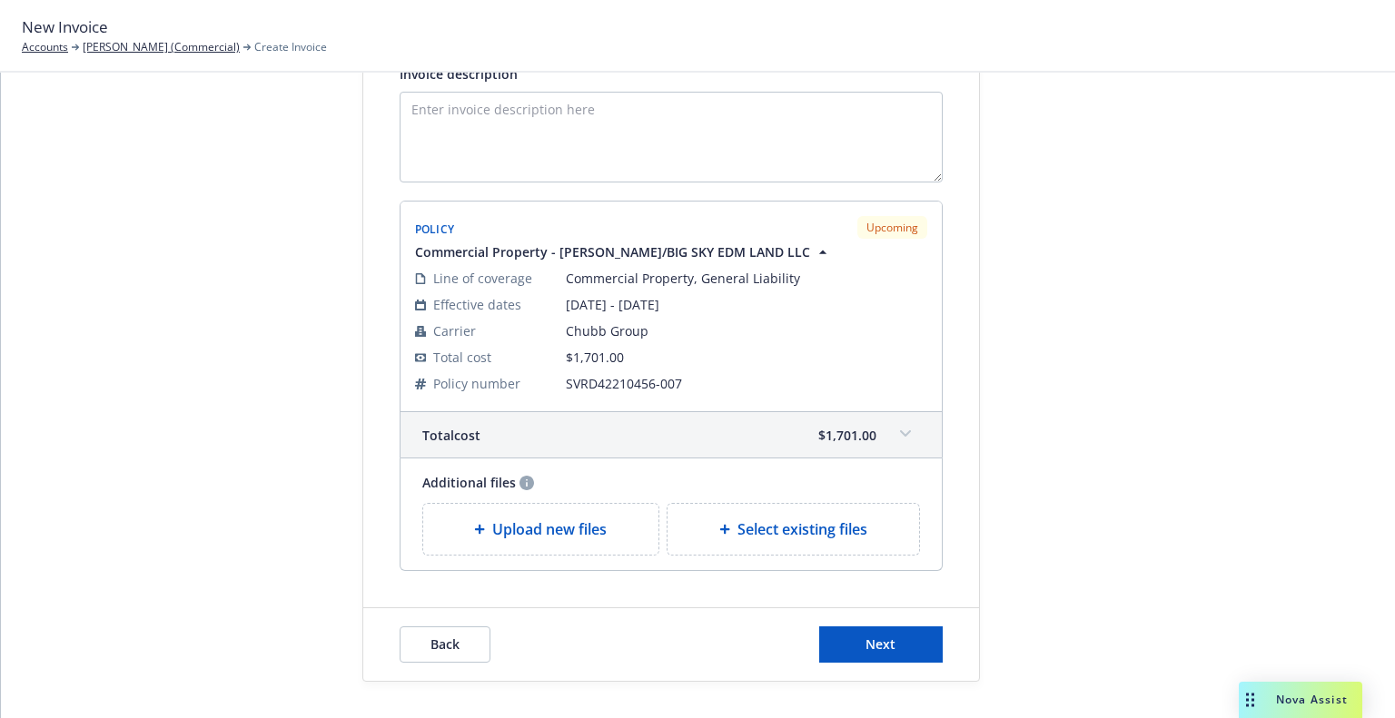
scroll to position [37, 0]
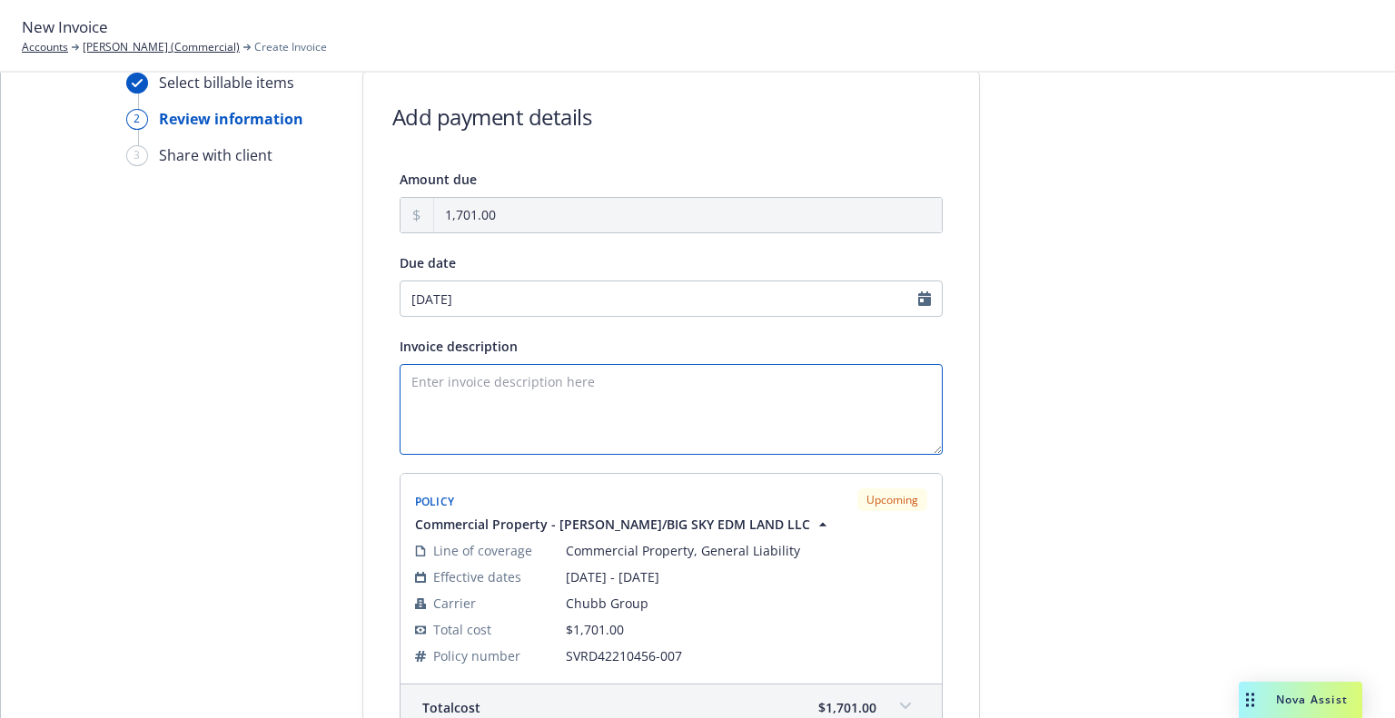
click at [564, 408] on textarea "Invoice description" at bounding box center [671, 409] width 543 height 91
paste textarea "[PERSON_NAME]"
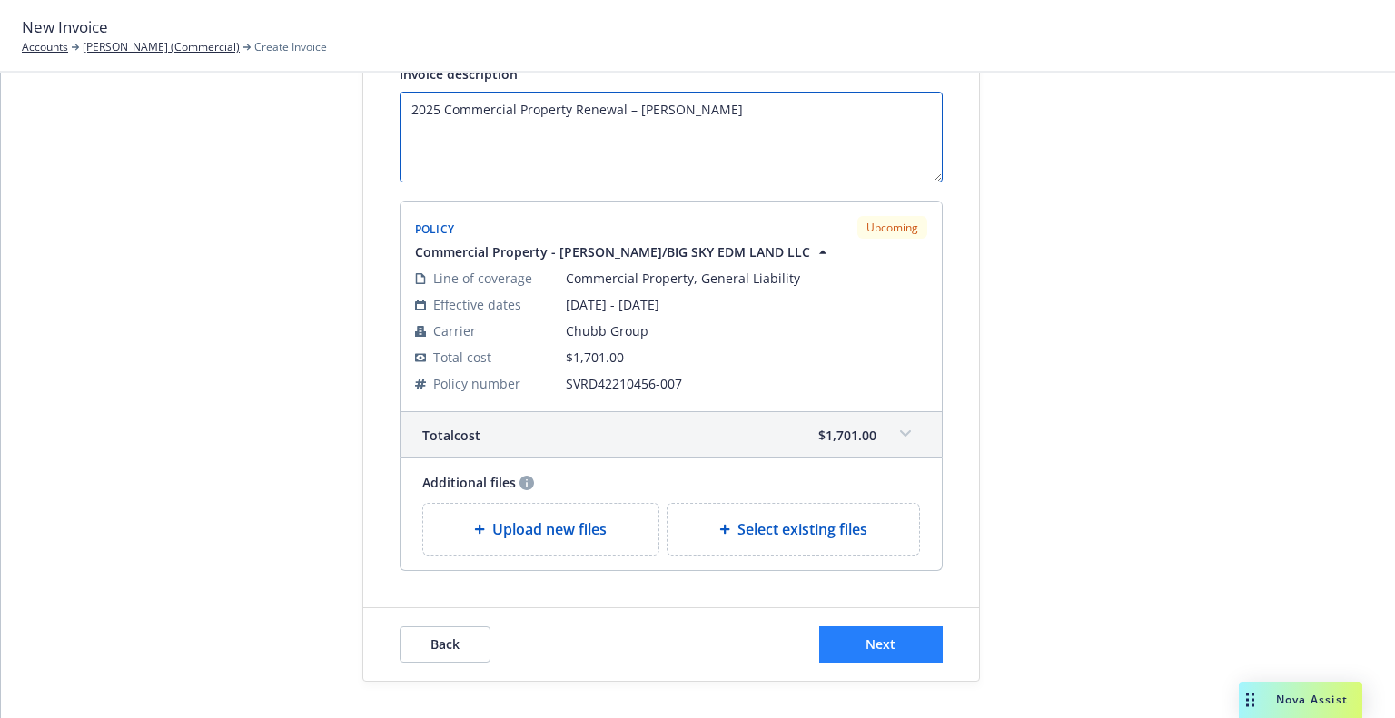
type textarea "2025 Commercial Property Renewal – Russell Scoffield"
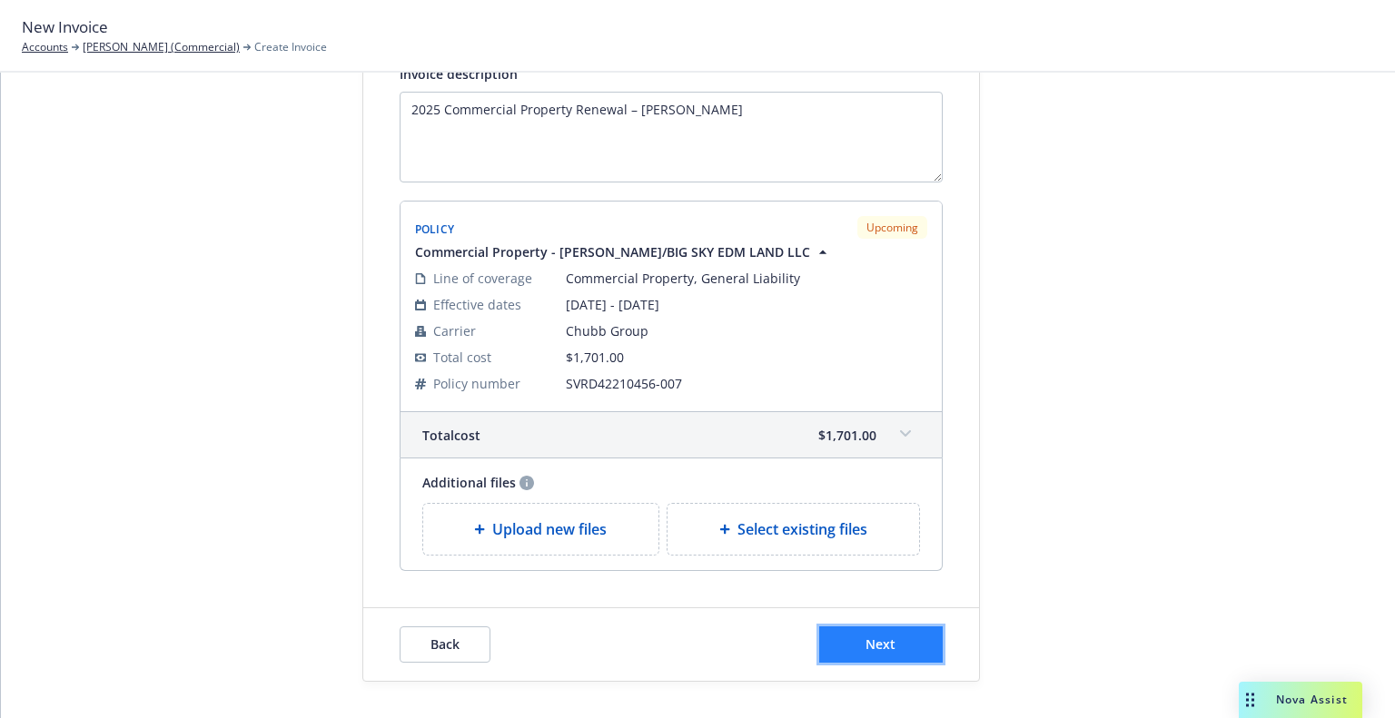
click at [871, 647] on span "Next" at bounding box center [880, 644] width 30 height 17
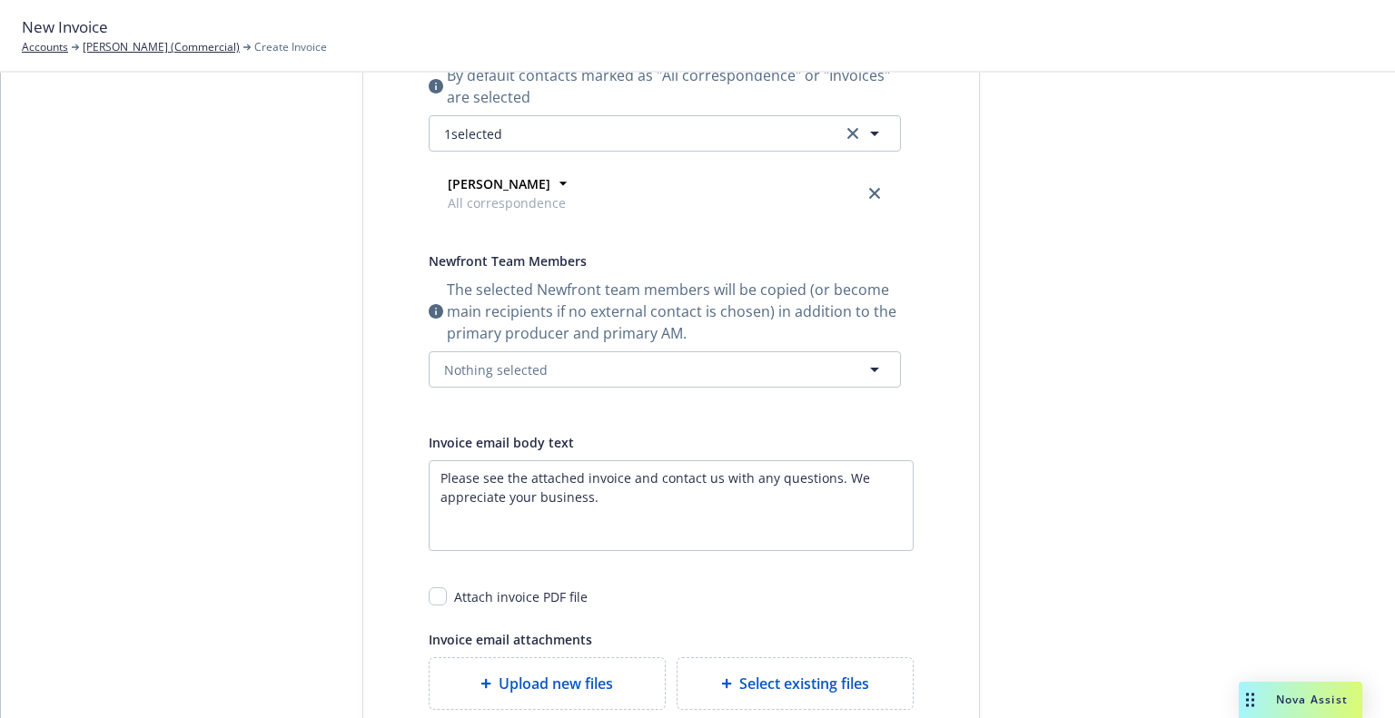
scroll to position [0, 0]
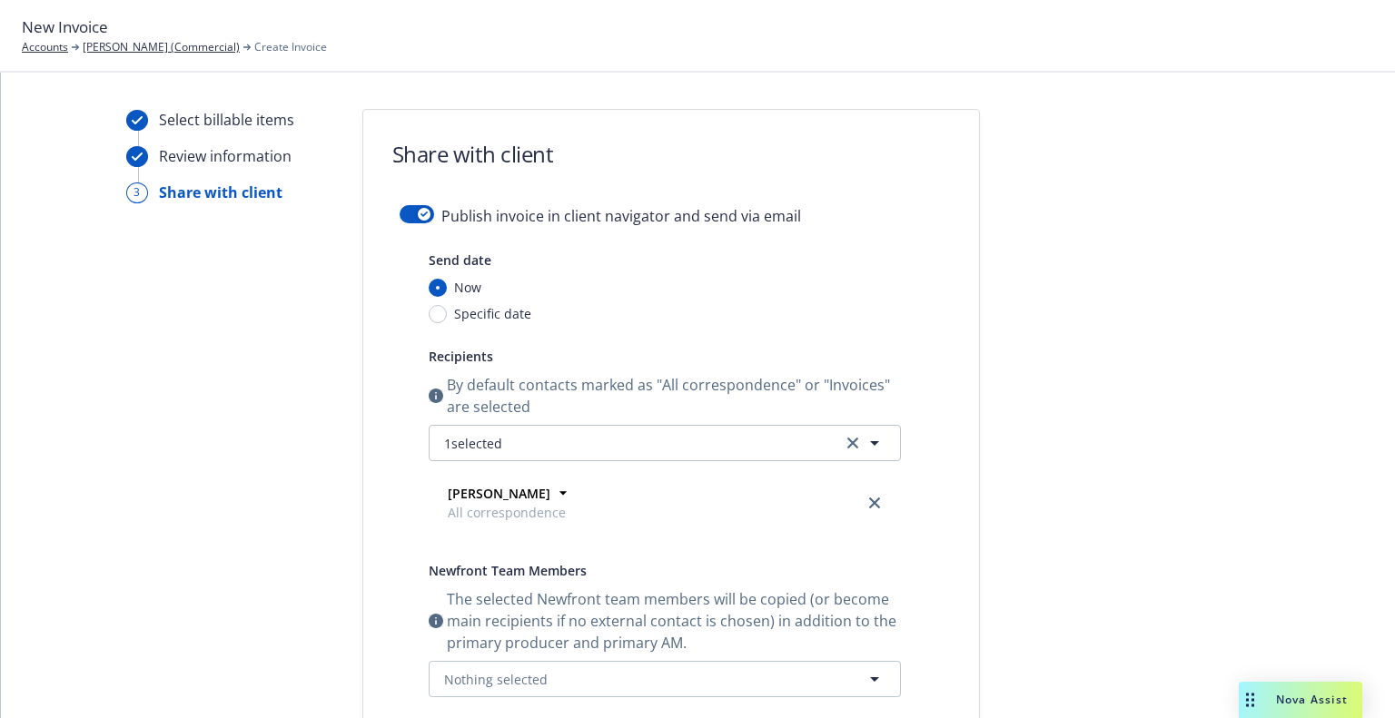
click at [408, 203] on form "Share with client Publish invoice in client navigator and send via email Send d…" at bounding box center [671, 620] width 616 height 1020
click at [418, 211] on div "button" at bounding box center [424, 214] width 13 height 13
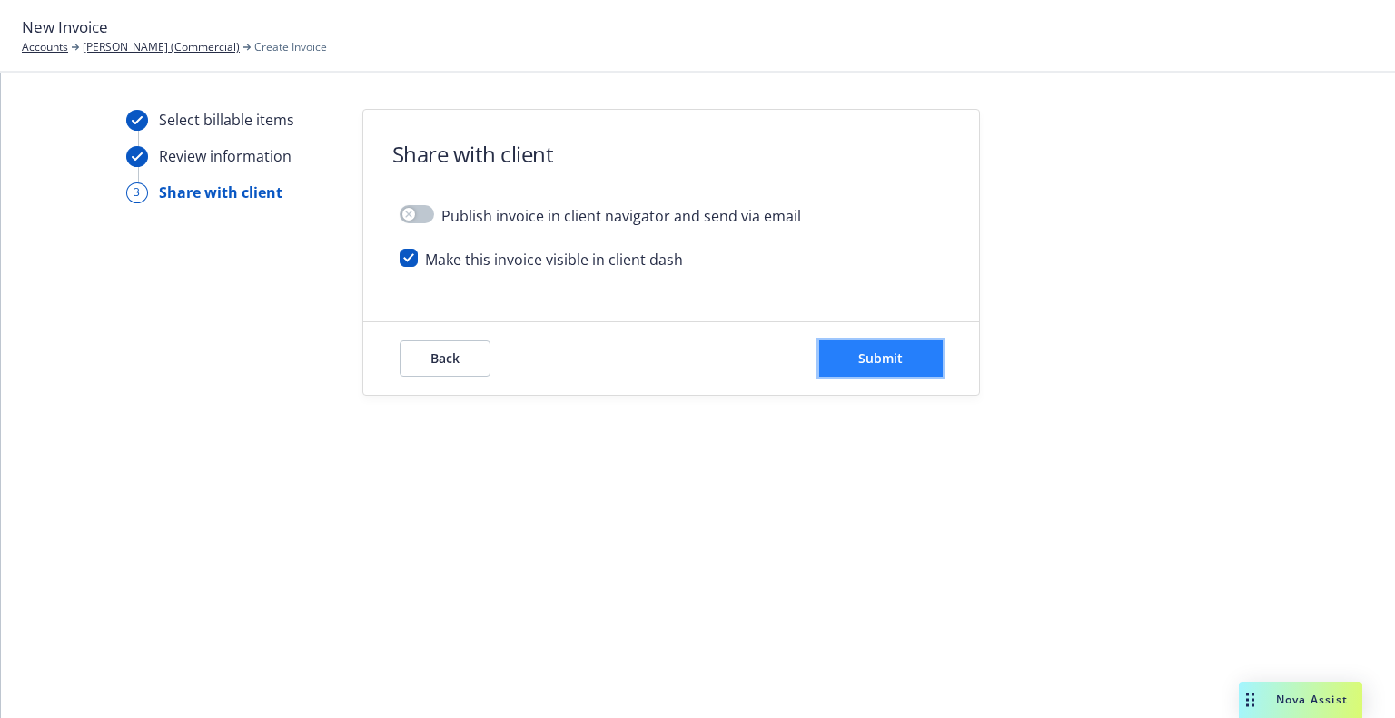
click at [883, 350] on span "Submit" at bounding box center [880, 358] width 44 height 17
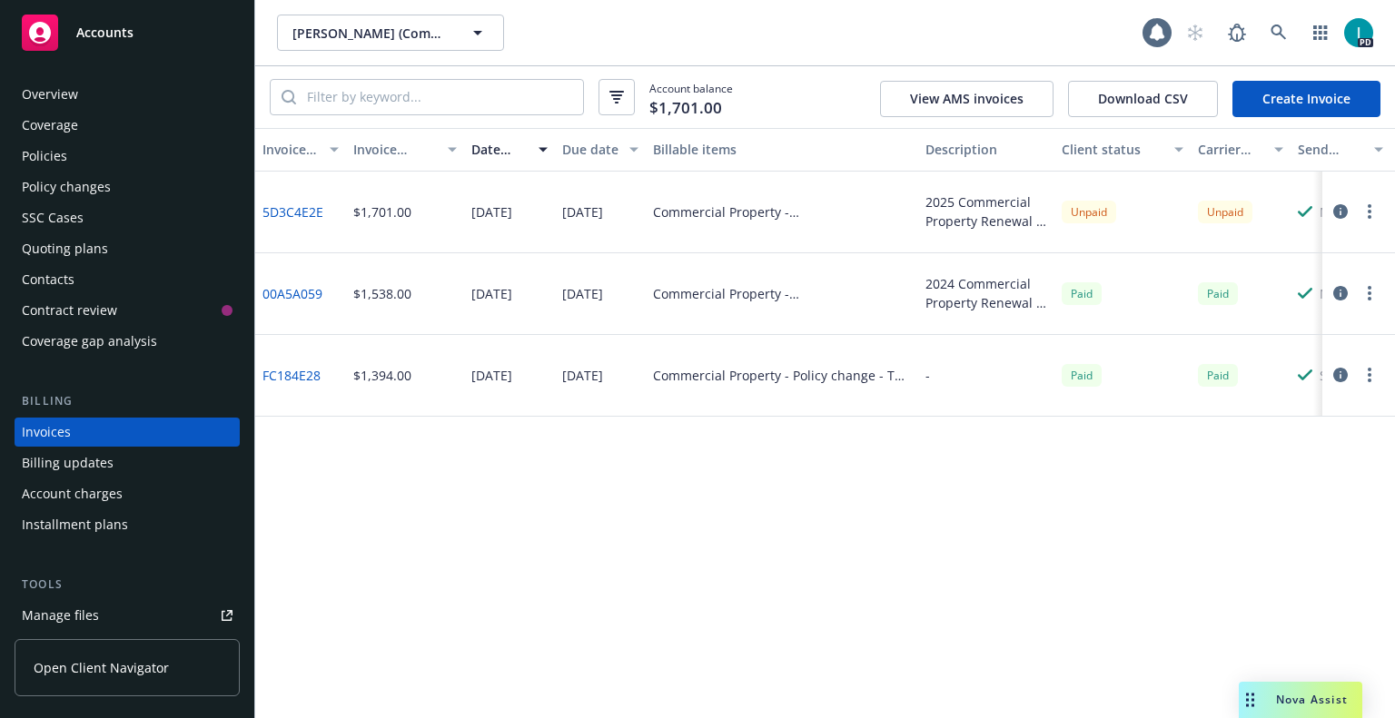
scroll to position [44, 0]
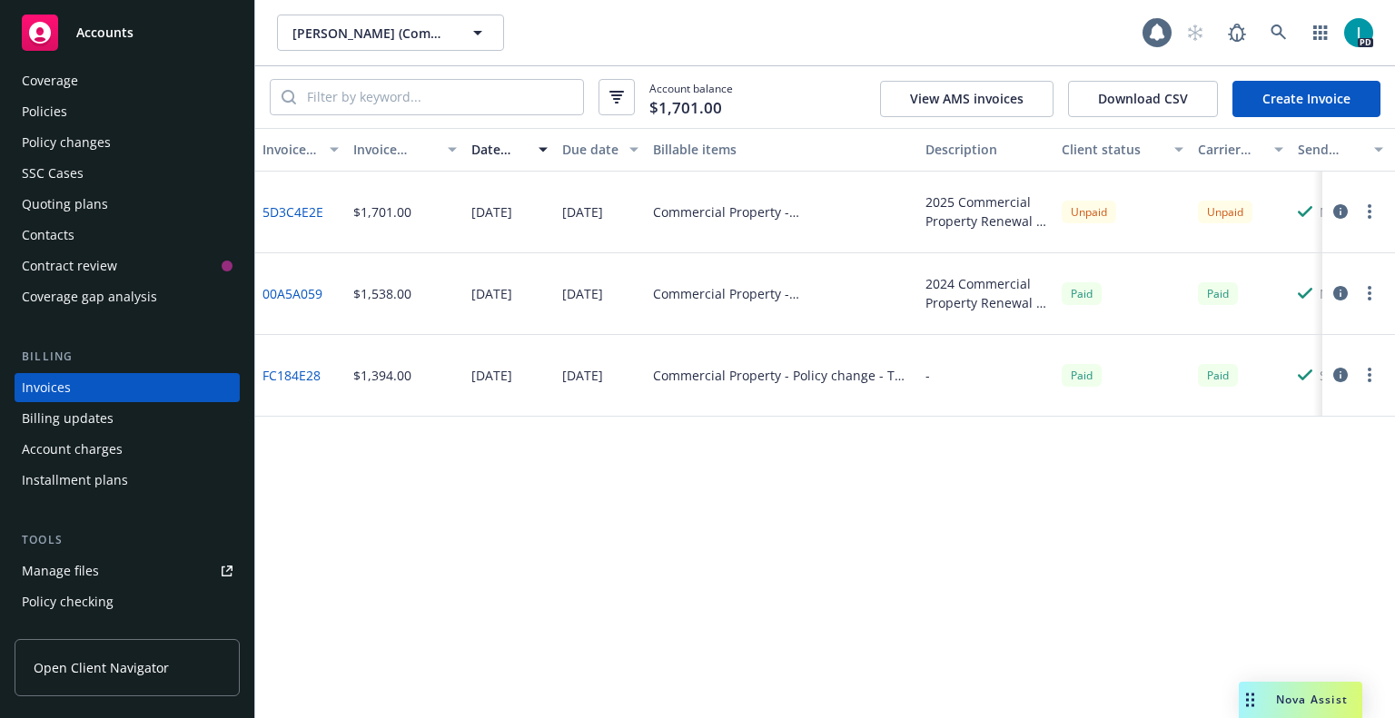
click at [36, 103] on div "Policies" at bounding box center [44, 111] width 45 height 29
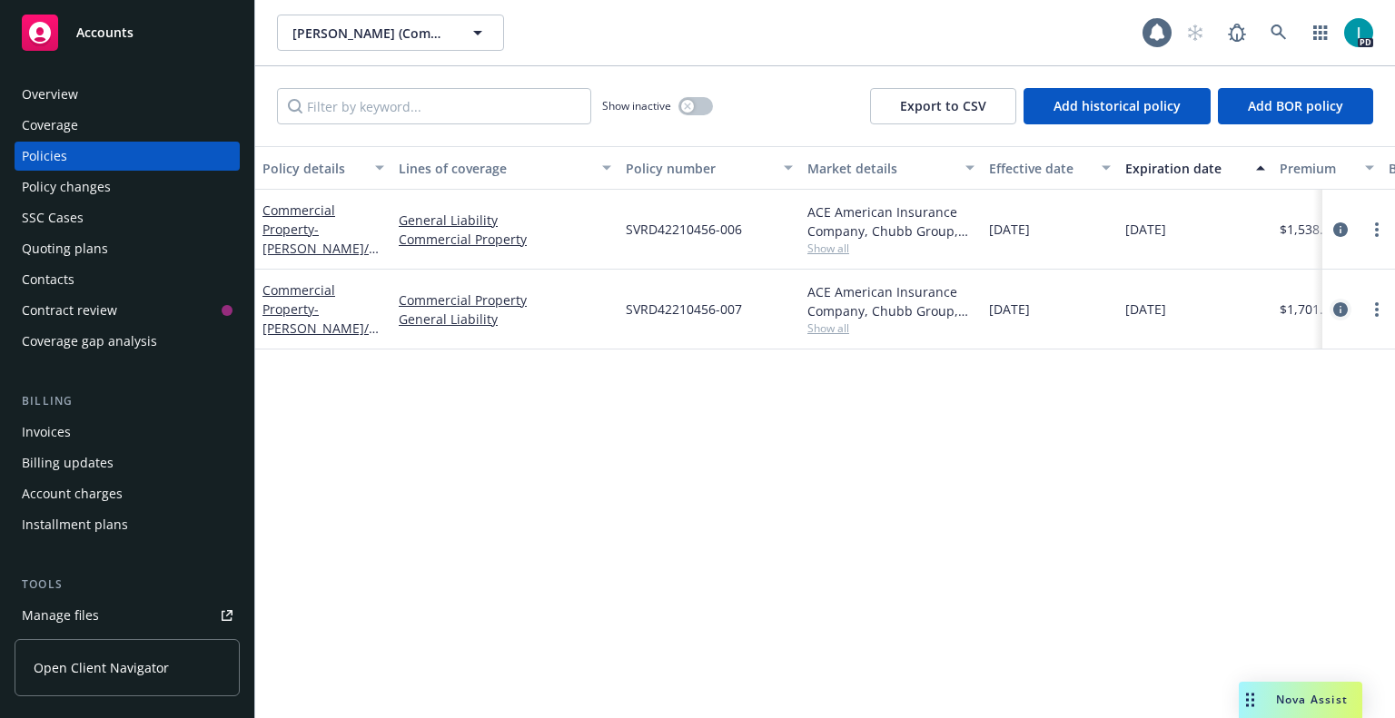
click at [1342, 310] on icon "circleInformation" at bounding box center [1340, 309] width 15 height 15
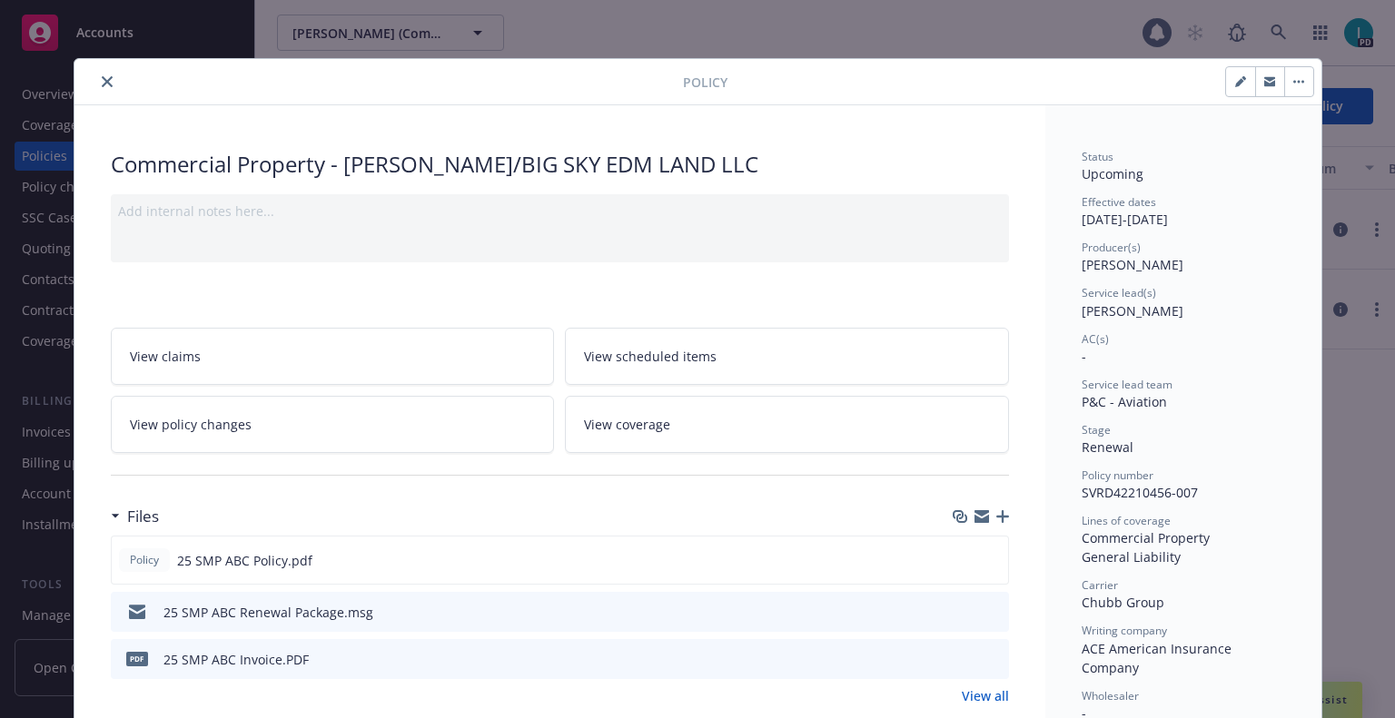
click at [103, 81] on icon "close" at bounding box center [107, 81] width 11 height 11
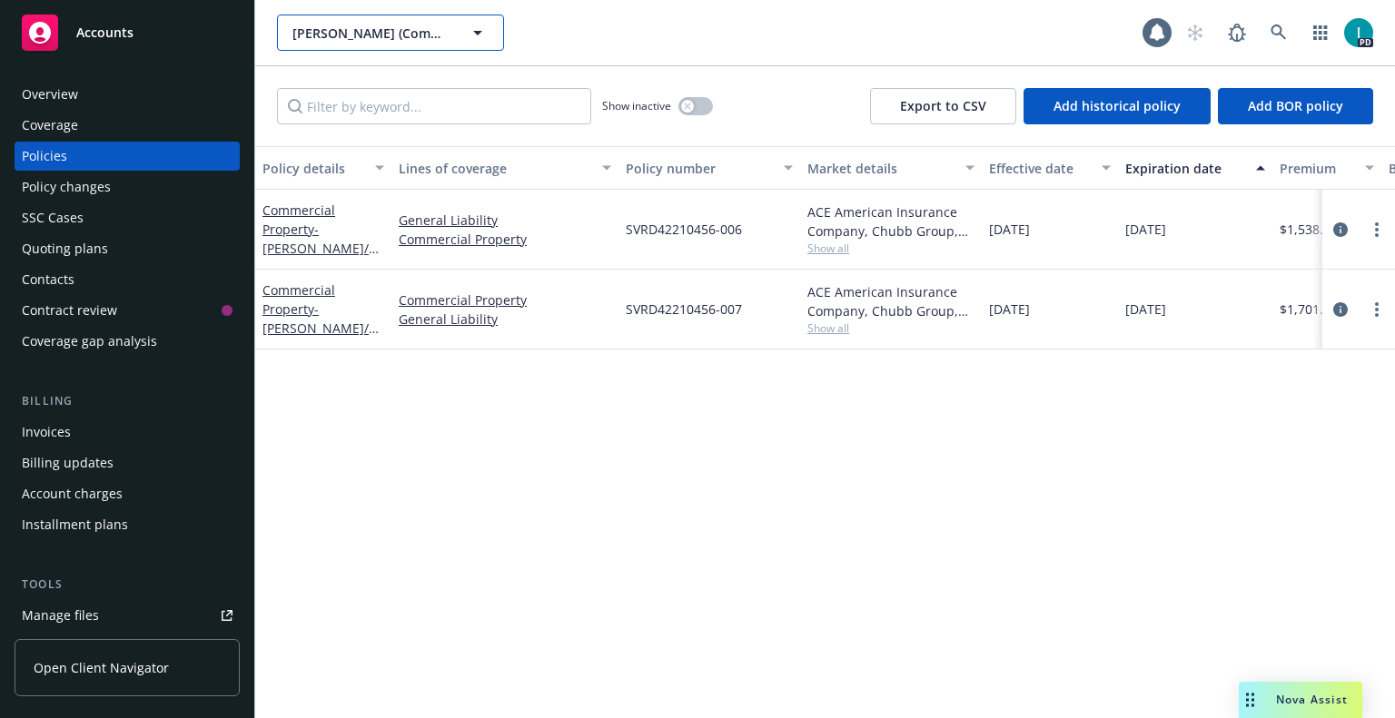
click at [376, 44] on button "[PERSON_NAME] (Commercial)" at bounding box center [390, 33] width 227 height 36
paste input "[PERSON_NAME]"
type input "[PERSON_NAME]"
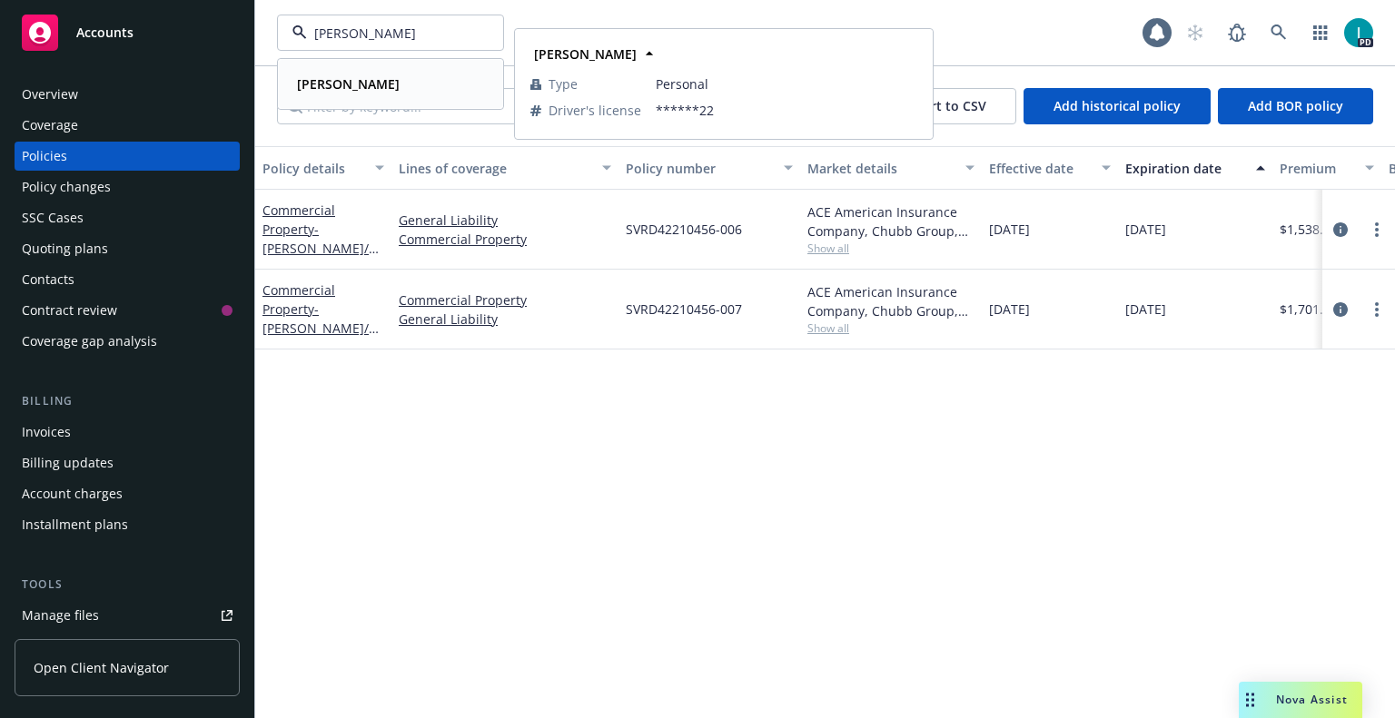
click at [374, 80] on strong "[PERSON_NAME]" at bounding box center [348, 83] width 103 height 17
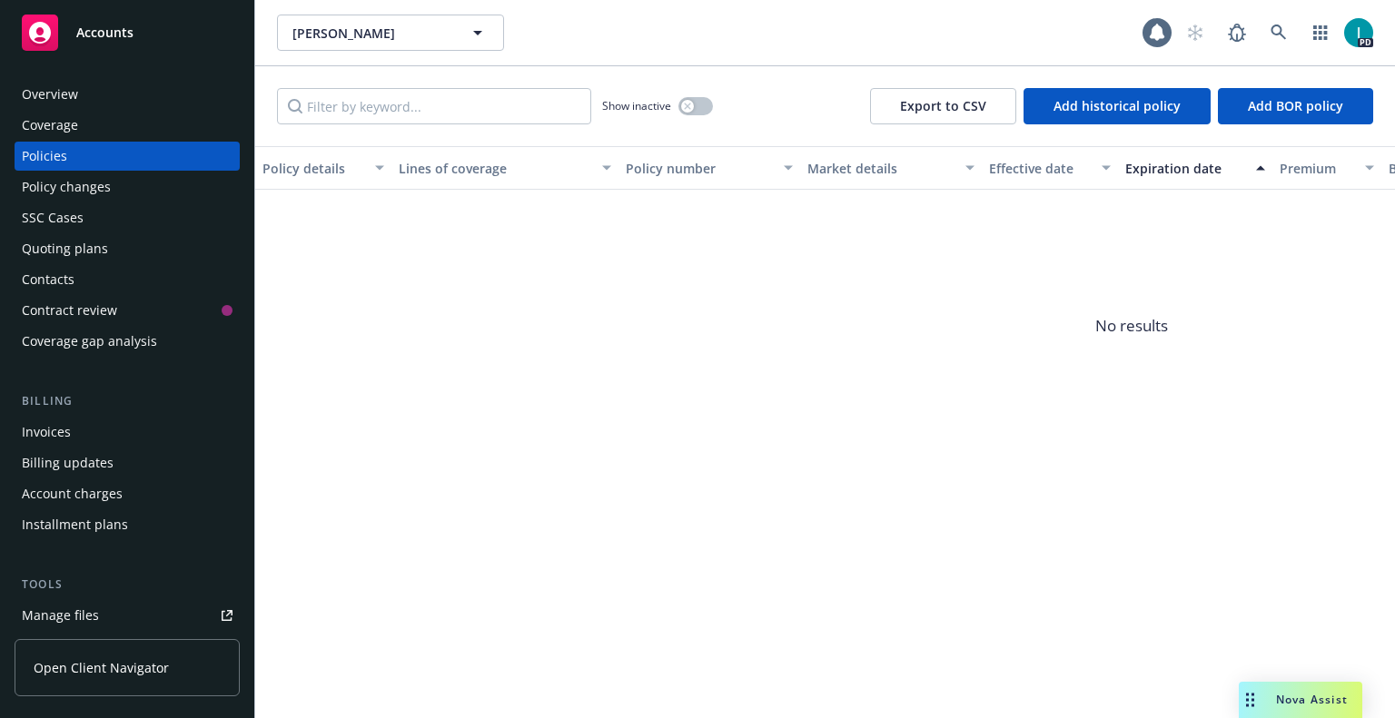
click at [68, 239] on div "Quoting plans" at bounding box center [65, 248] width 86 height 29
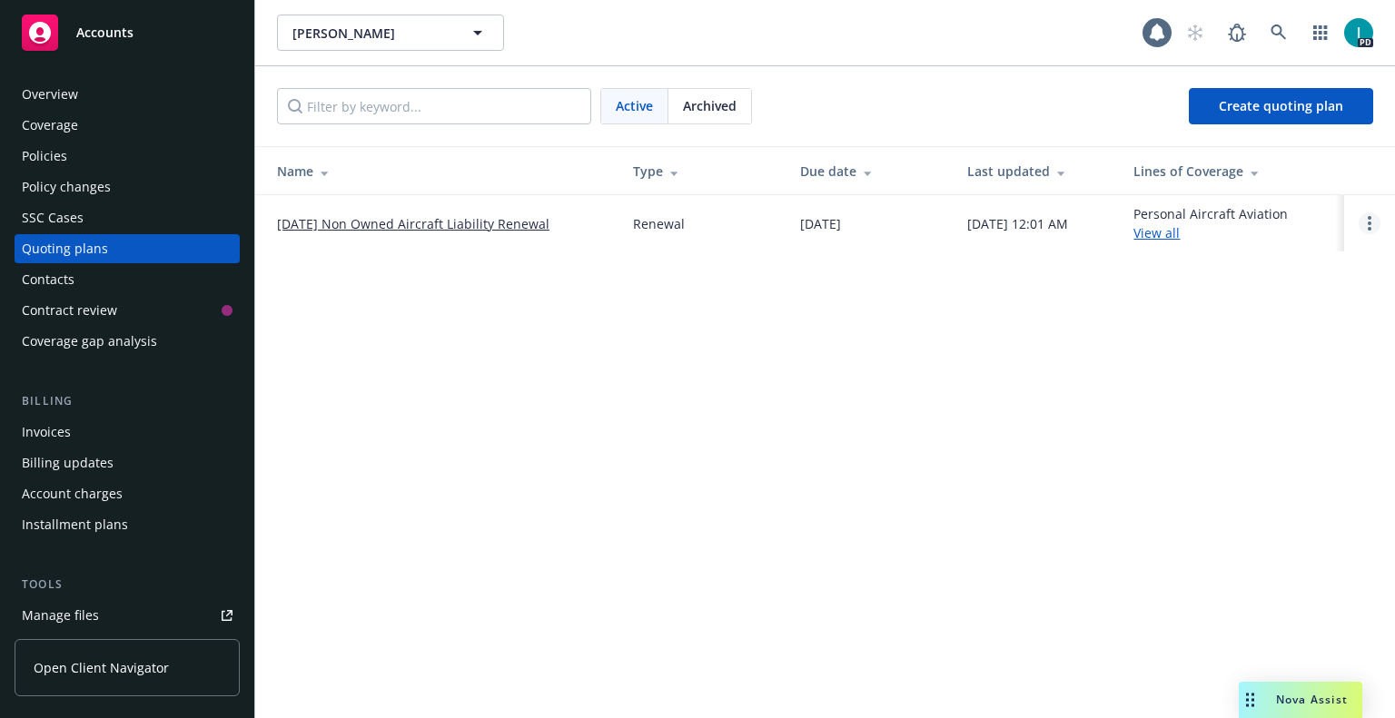
click at [1370, 215] on link "Open options" at bounding box center [1369, 223] width 22 height 22
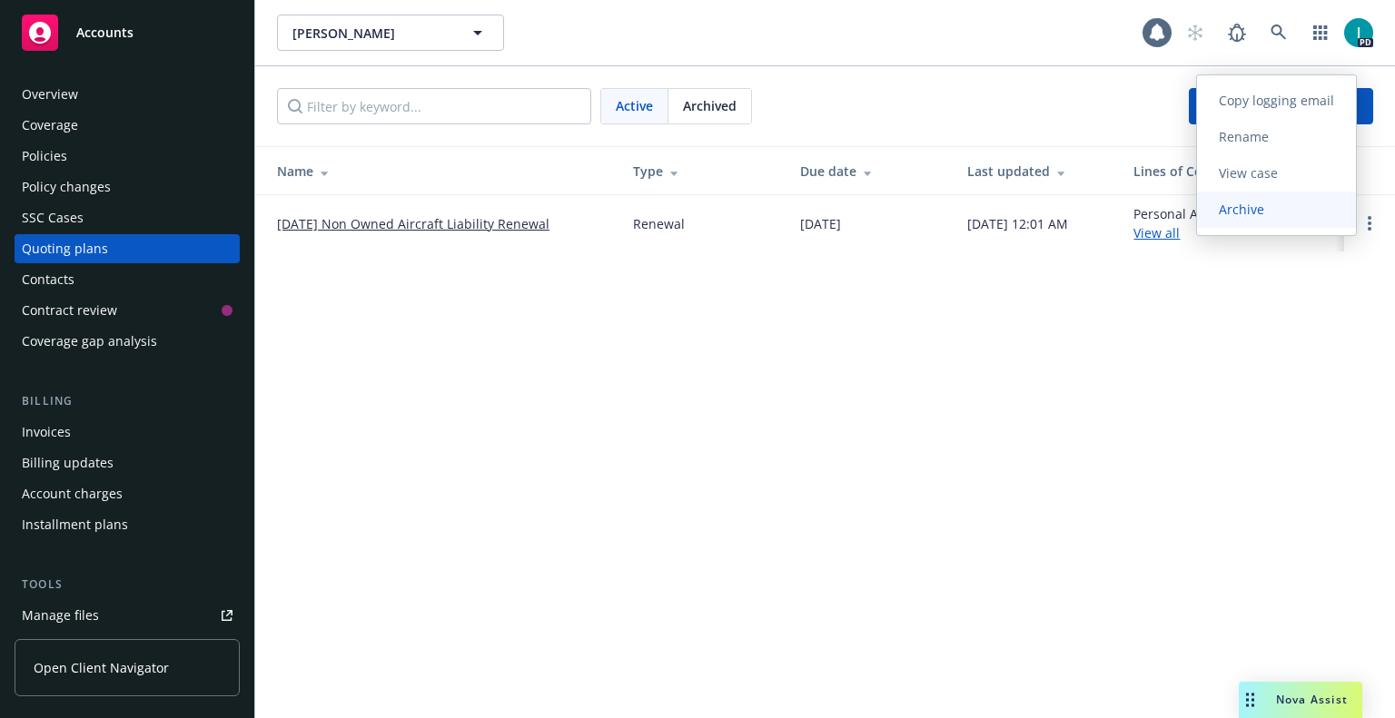
click at [1282, 202] on span "Archive" at bounding box center [1241, 209] width 89 height 17
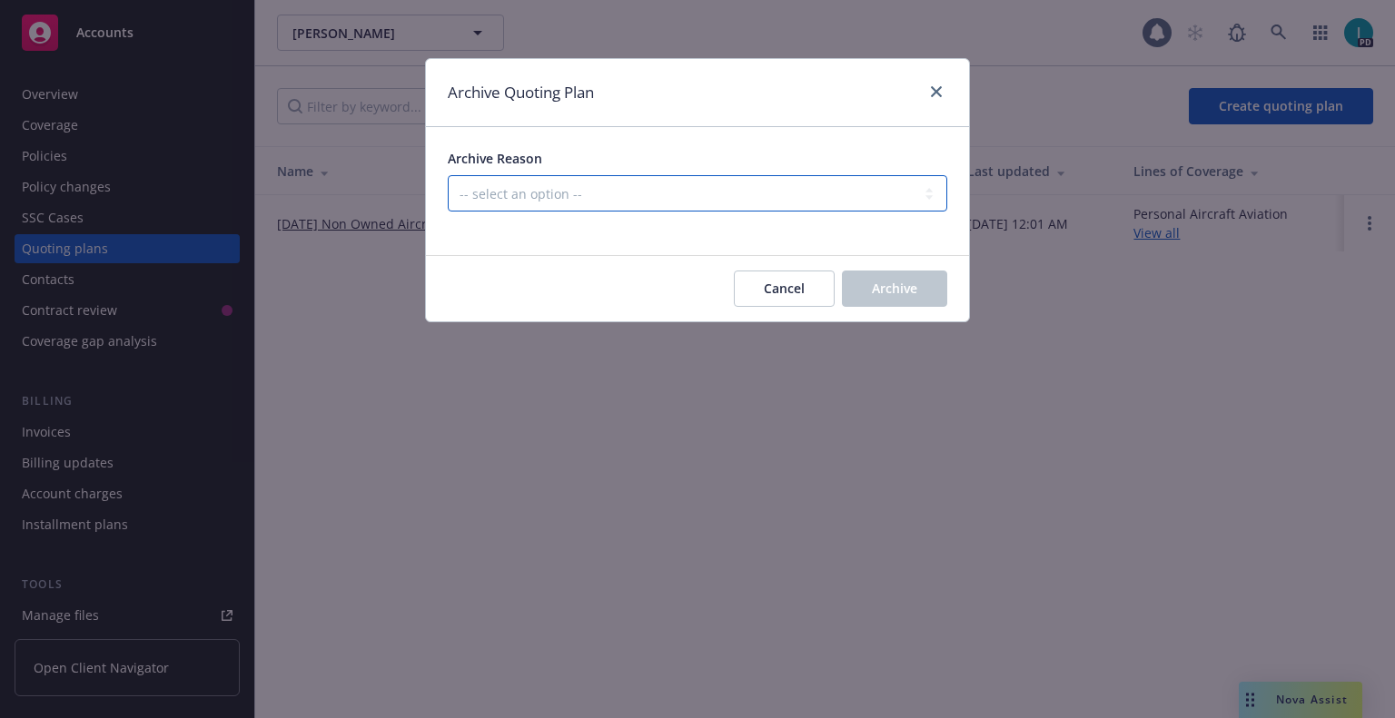
click at [633, 198] on select "-- select an option -- All policies in this renewal plan are auto-renewed Creat…" at bounding box center [697, 193] width 499 height 36
select select "ARCHIVED_RENEWAL_CANCELED"
click at [448, 175] on select "-- select an option -- All policies in this renewal plan are auto-renewed Creat…" at bounding box center [697, 193] width 499 height 36
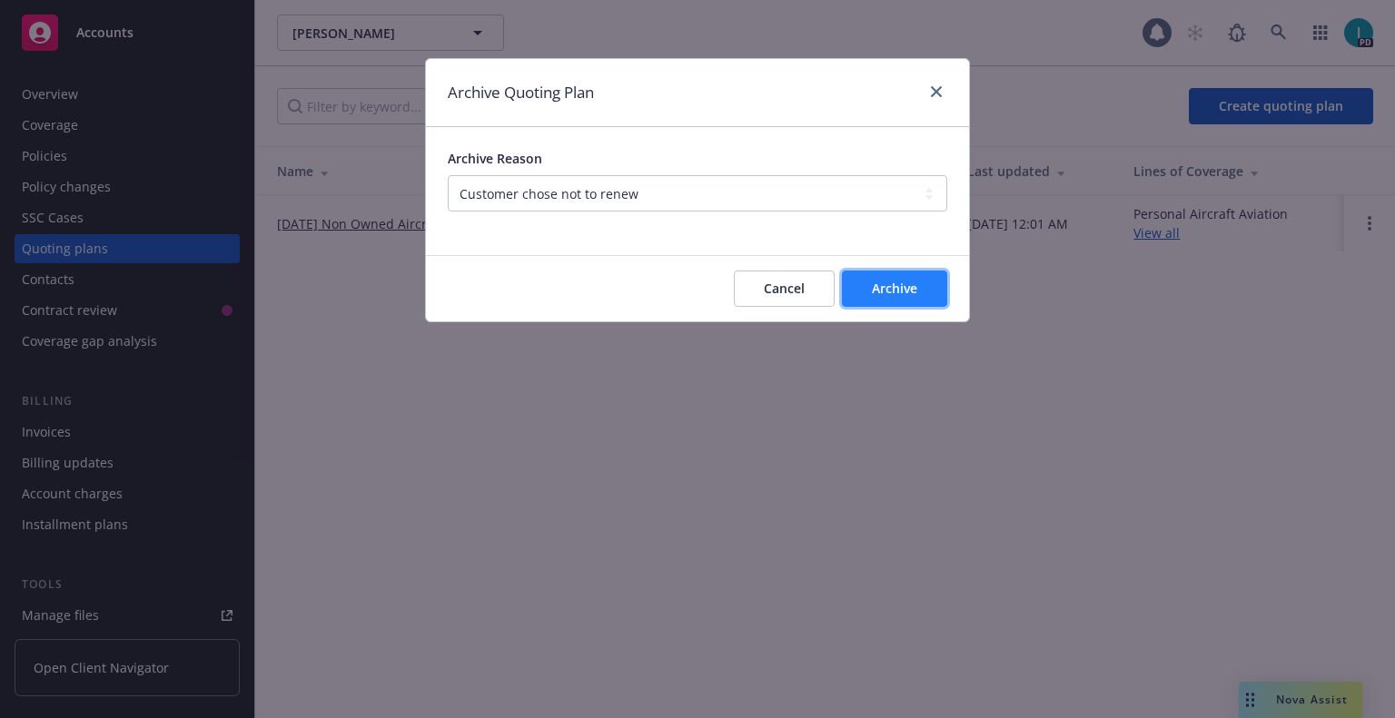
click at [938, 298] on button "Archive" at bounding box center [894, 289] width 105 height 36
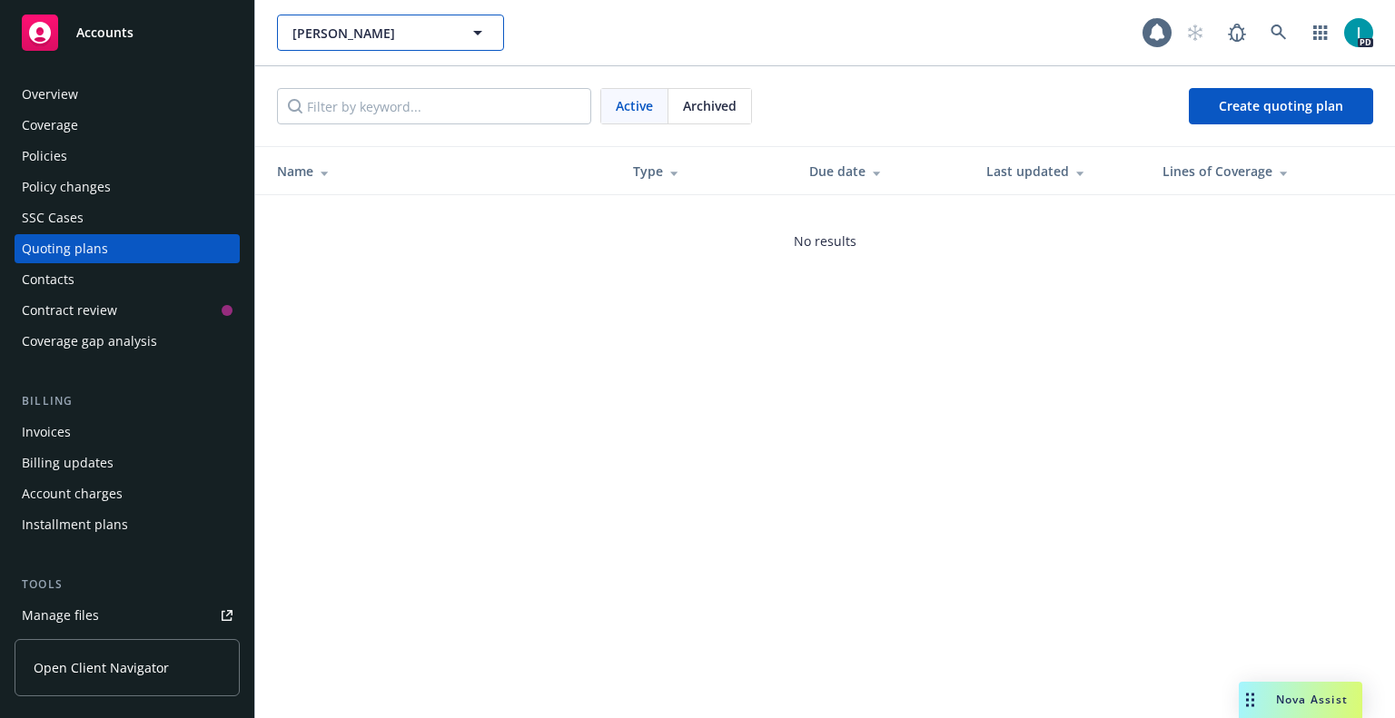
click at [321, 36] on span "[PERSON_NAME]" at bounding box center [370, 33] width 157 height 19
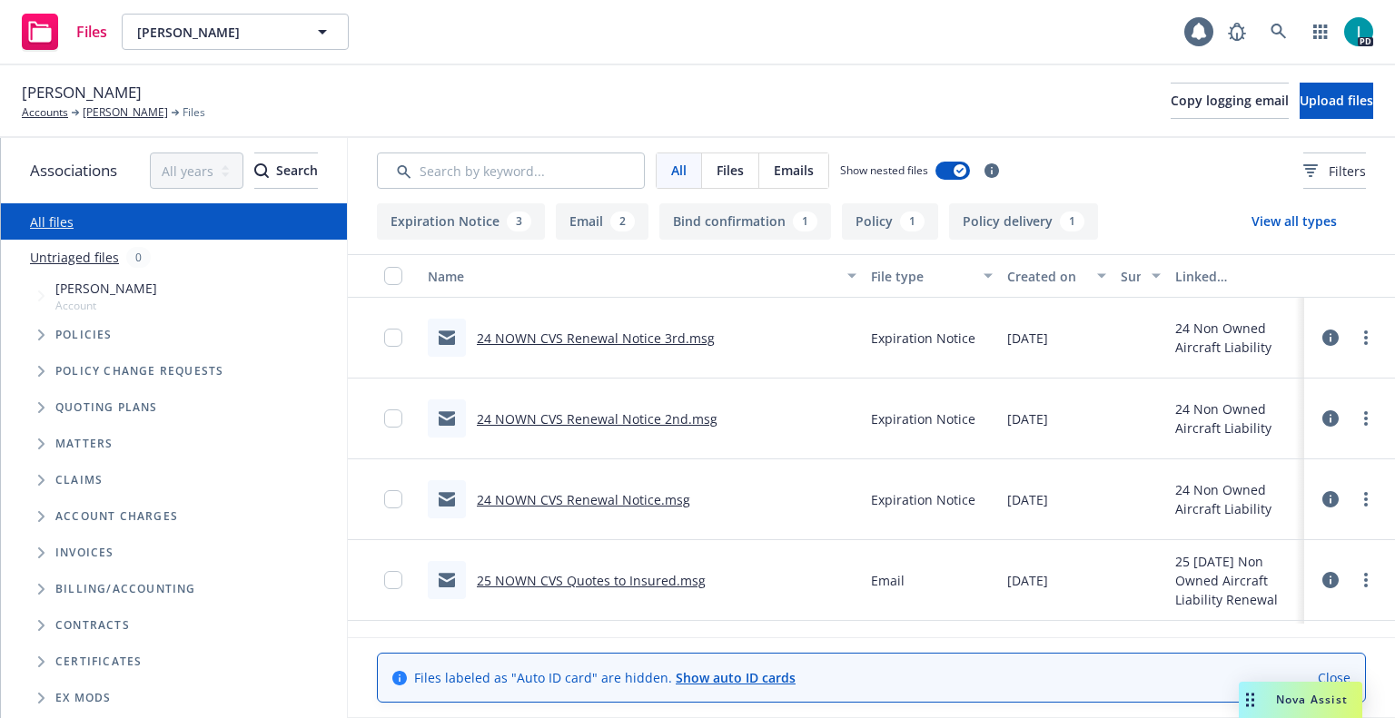
click at [669, 339] on link "24 NOWN CVS Renewal Notice 3rd.msg" at bounding box center [596, 338] width 238 height 17
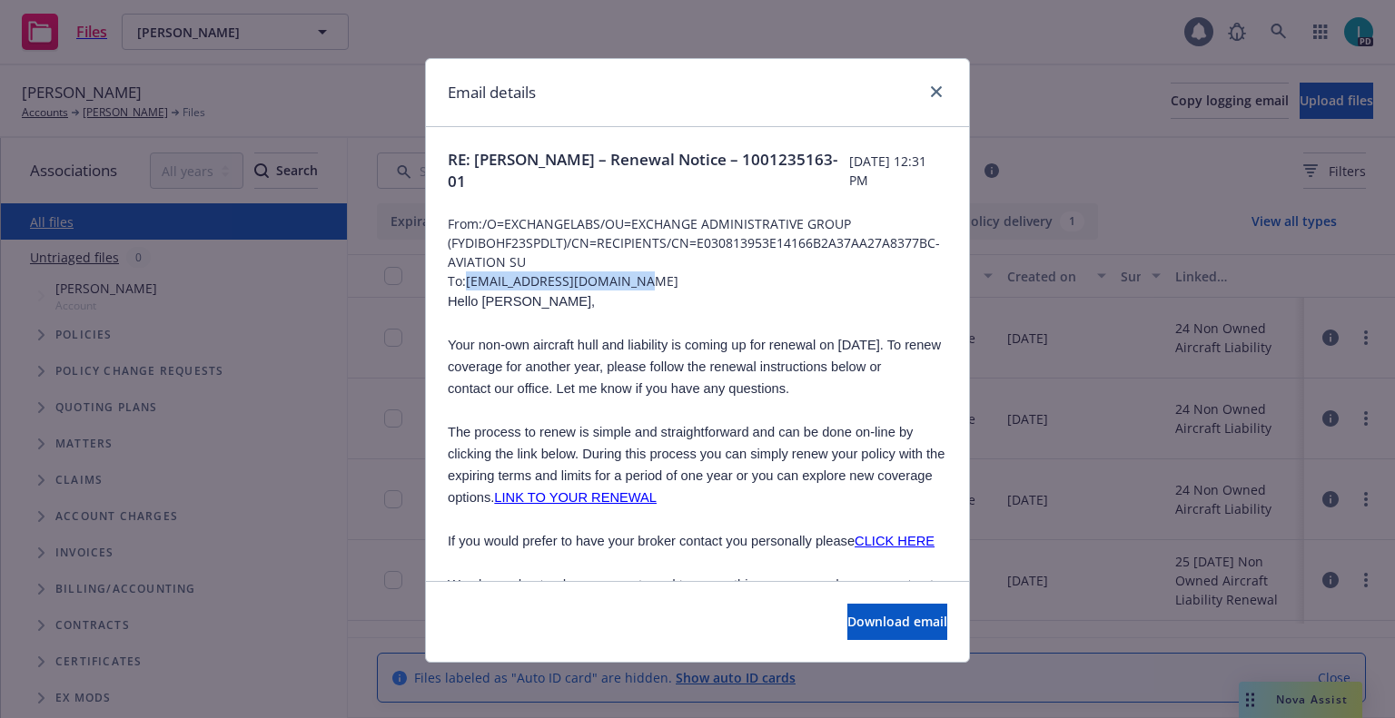
drag, startPoint x: 638, startPoint y: 283, endPoint x: 463, endPoint y: 278, distance: 175.3
click at [463, 278] on span "To: [EMAIL_ADDRESS][DOMAIN_NAME]" at bounding box center [697, 280] width 499 height 19
copy span "[EMAIL_ADDRESS][DOMAIN_NAME]"
click at [493, 299] on span "Hello [PERSON_NAME]," at bounding box center [521, 301] width 147 height 15
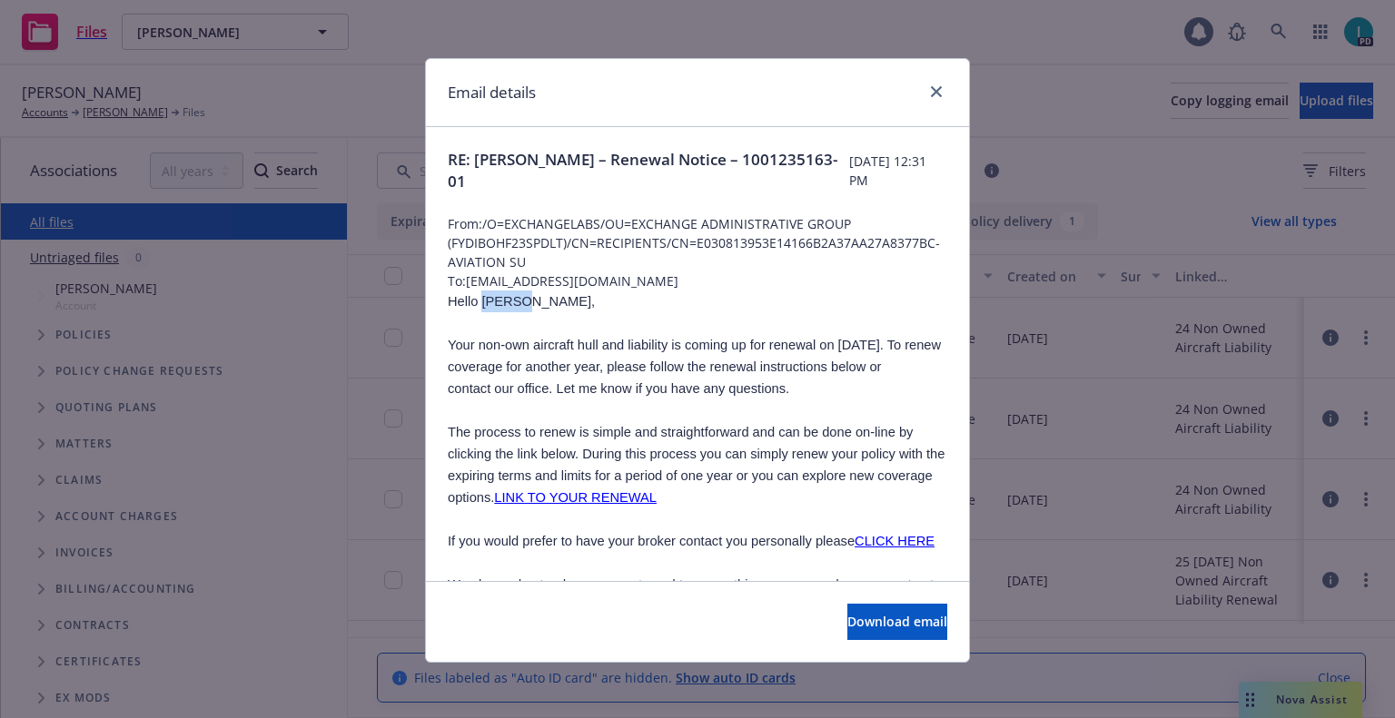
copy span "[DEMOGRAPHIC_DATA]"
click at [931, 96] on icon "close" at bounding box center [936, 91] width 11 height 11
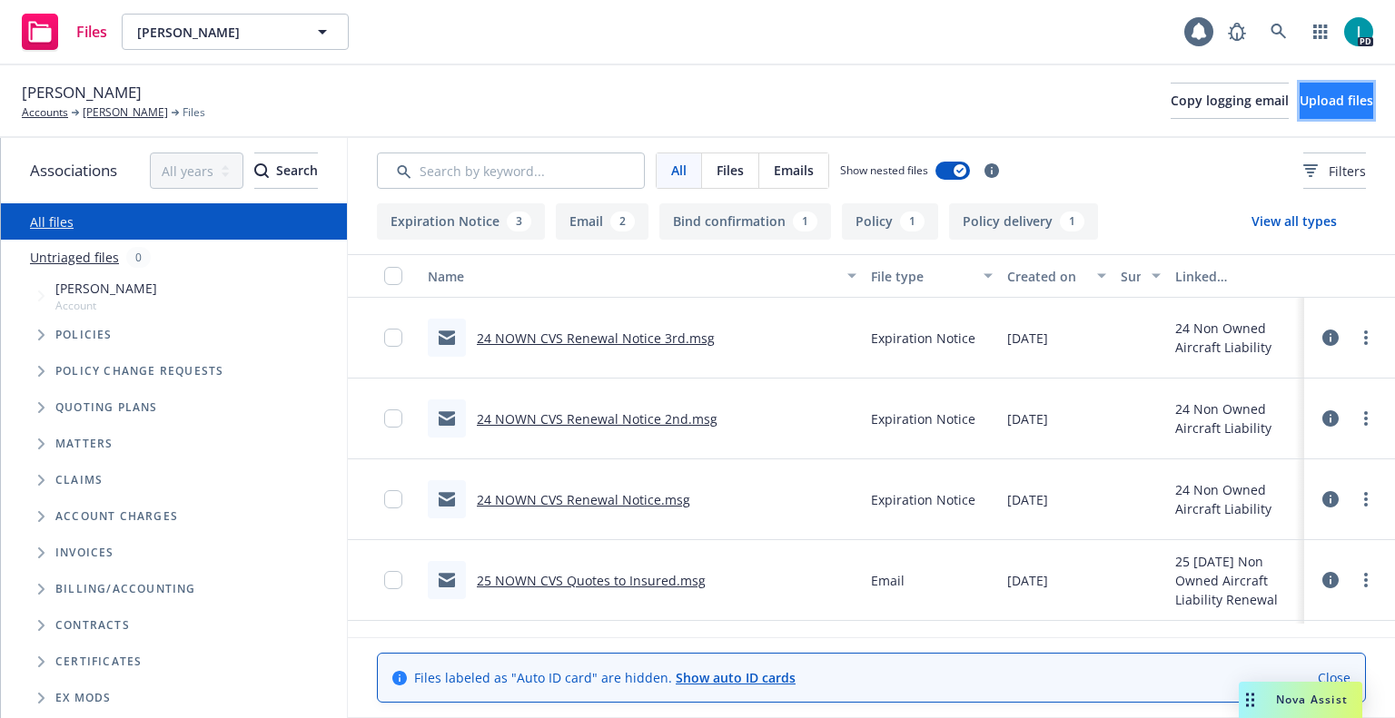
click at [1314, 117] on button "Upload files" at bounding box center [1336, 101] width 74 height 36
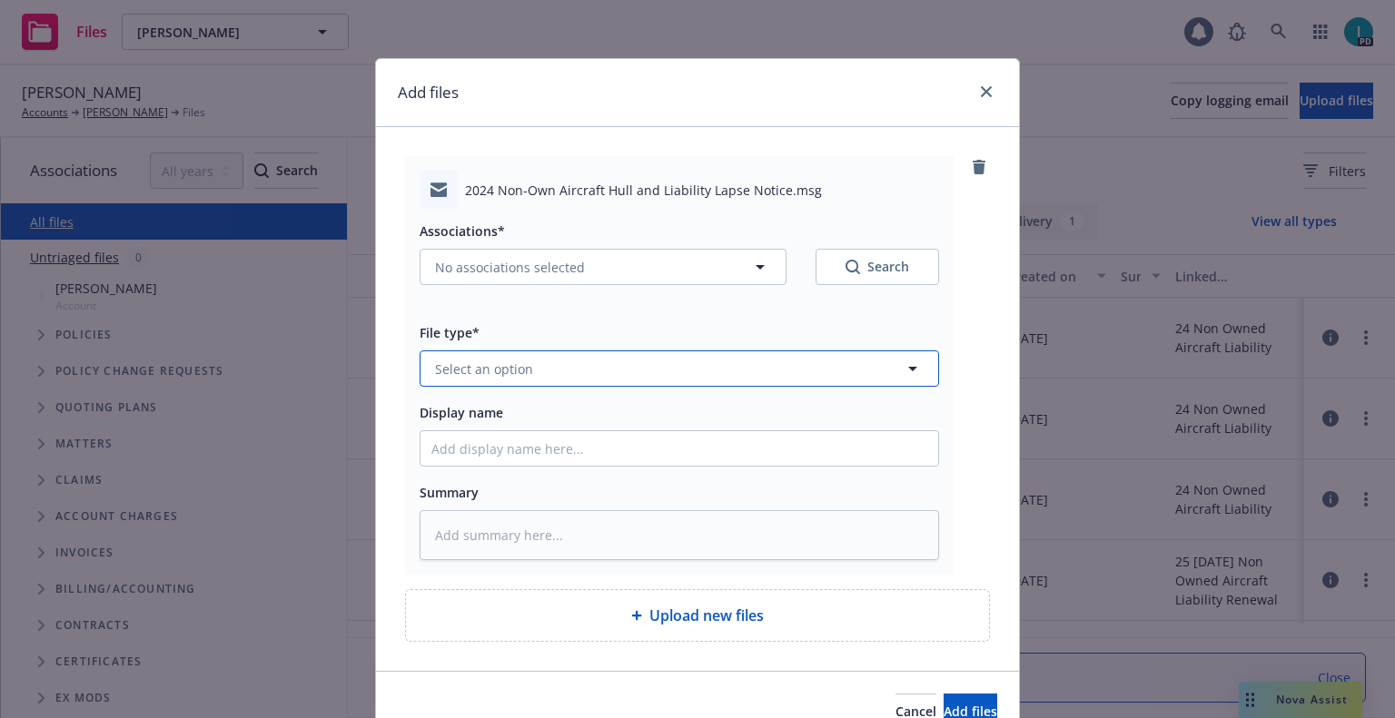
click at [454, 376] on span "Select an option" at bounding box center [484, 369] width 98 height 19
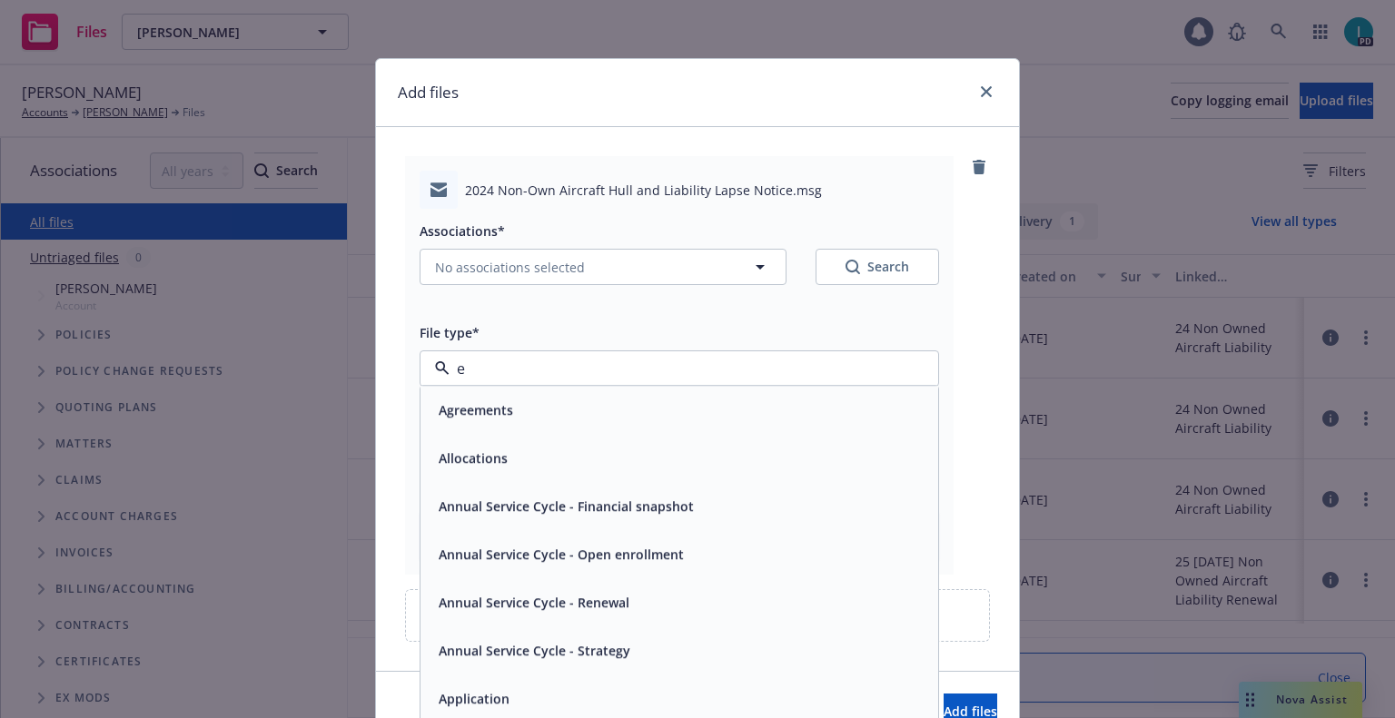
type input "ex"
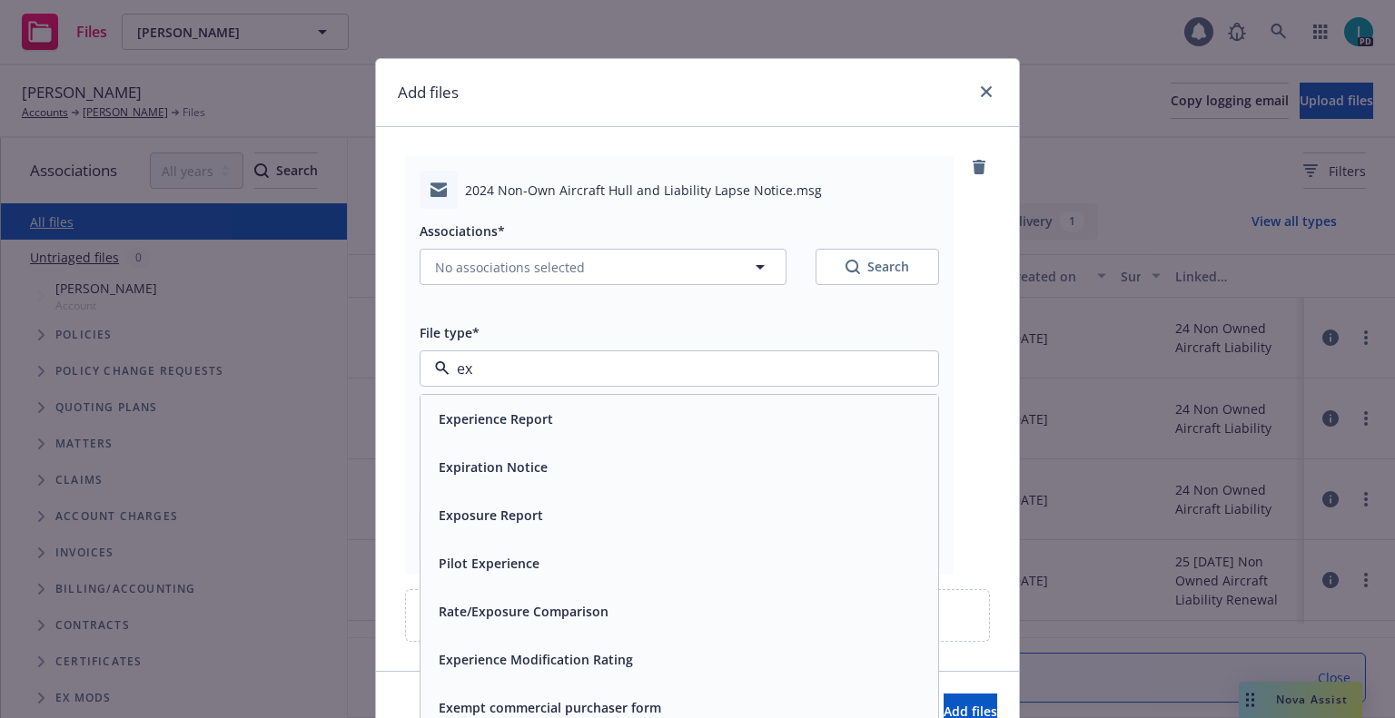
click at [477, 473] on span "Expiration Notice" at bounding box center [493, 467] width 109 height 19
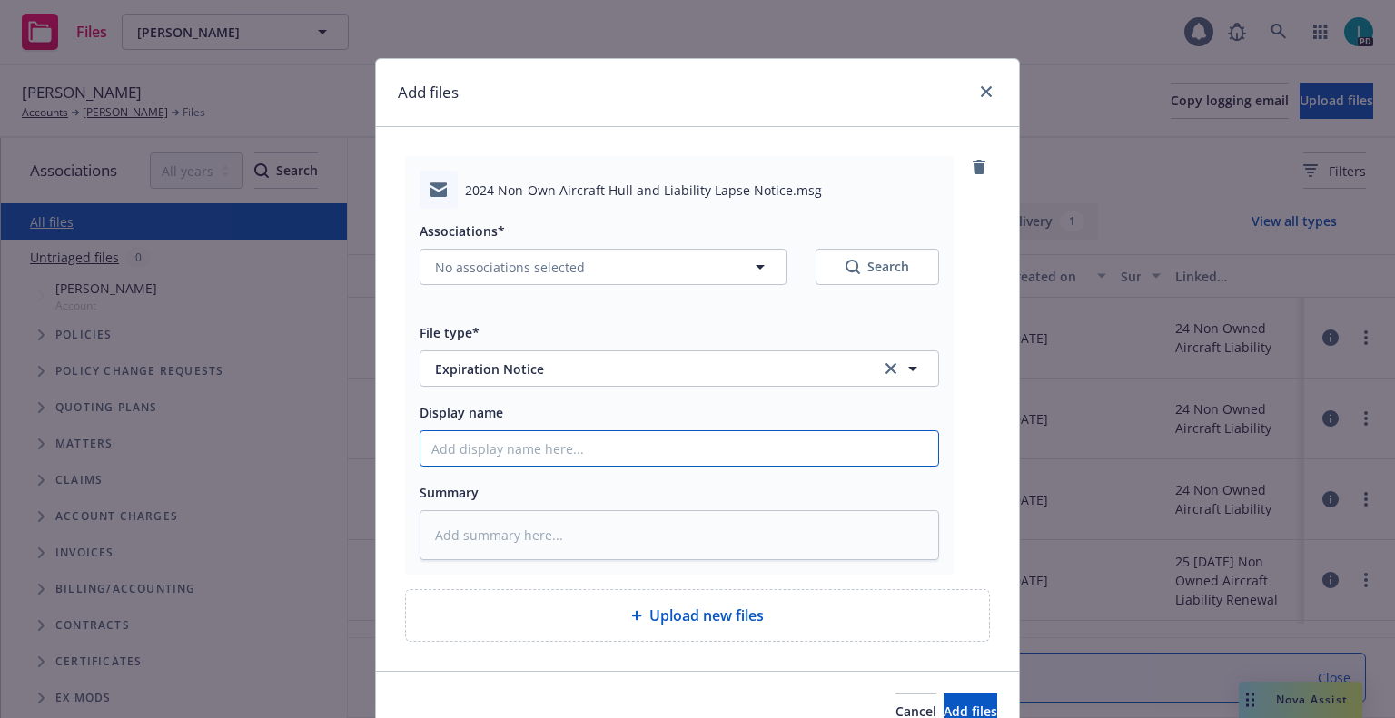
click at [490, 453] on input "Display name" at bounding box center [679, 448] width 518 height 35
type textarea "x"
type input "2"
type textarea "x"
type input "24"
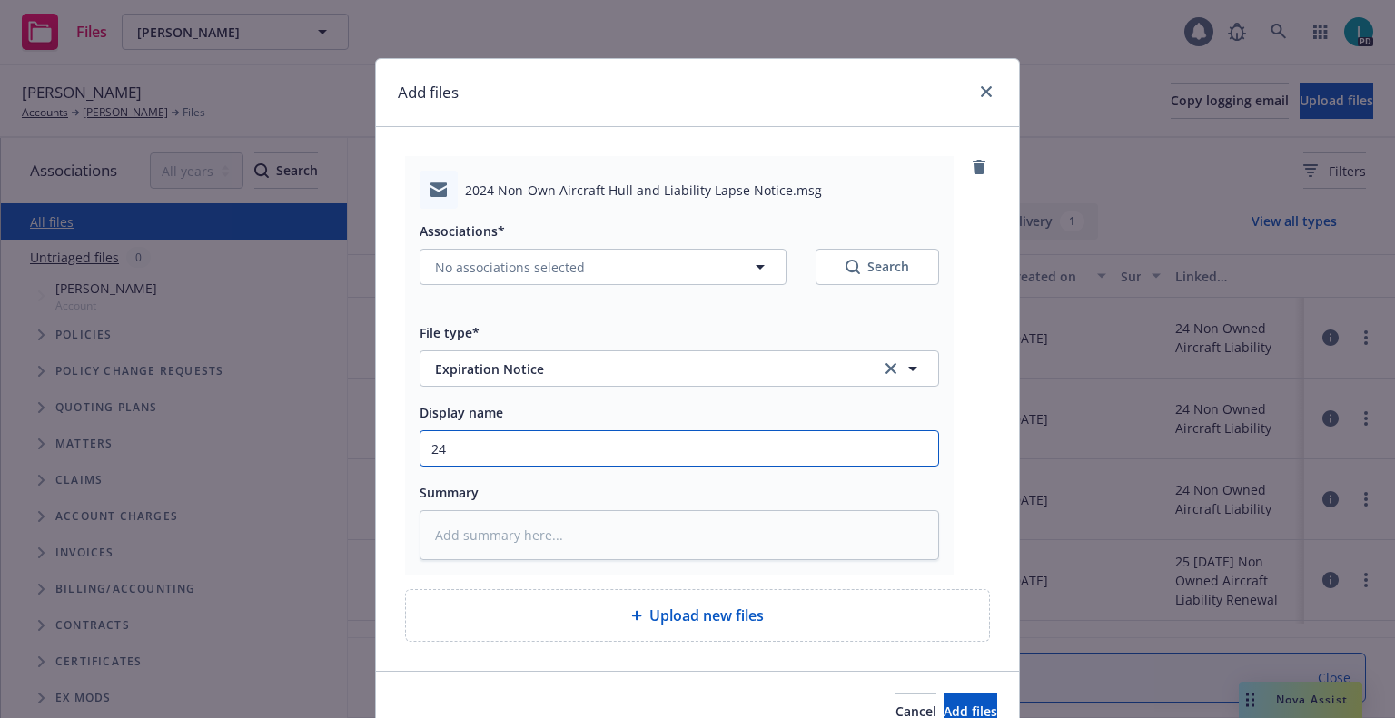
type textarea "x"
type input "24 NOWN CVS Lapse Notice"
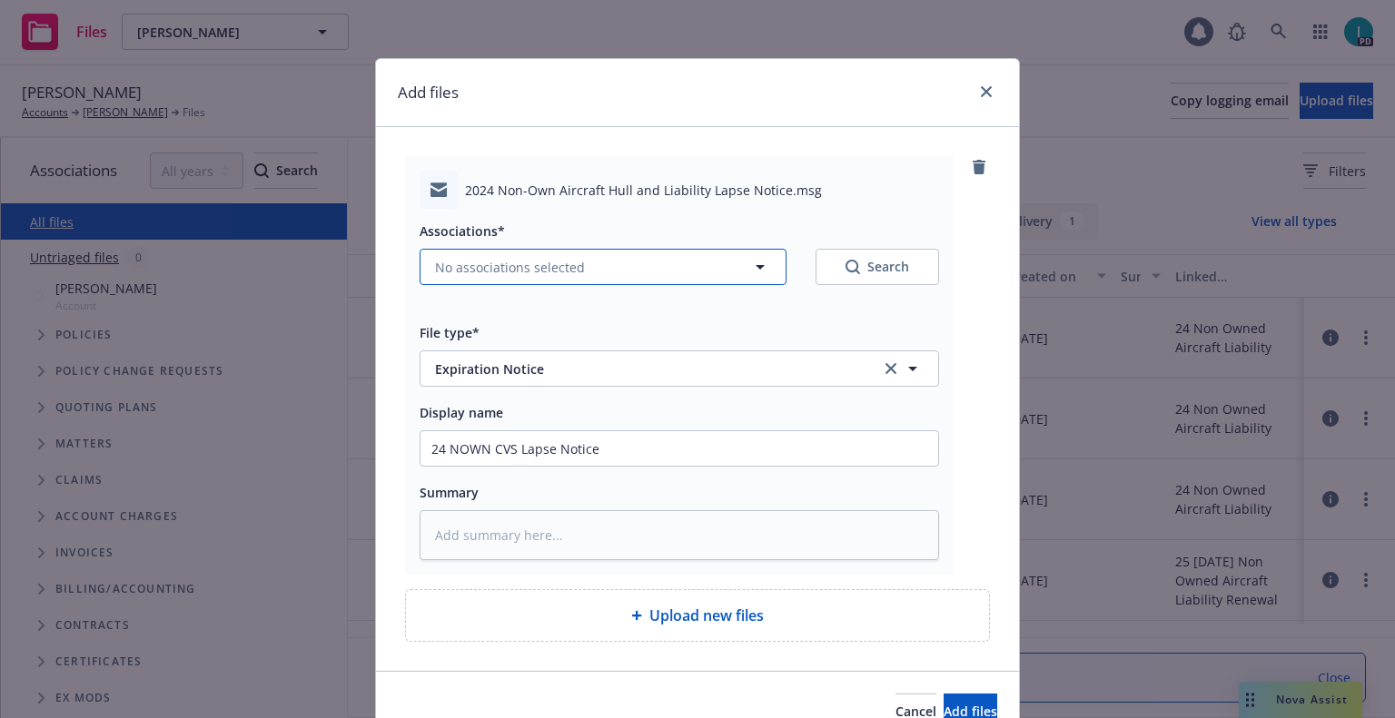
click at [461, 271] on span "No associations selected" at bounding box center [510, 267] width 150 height 19
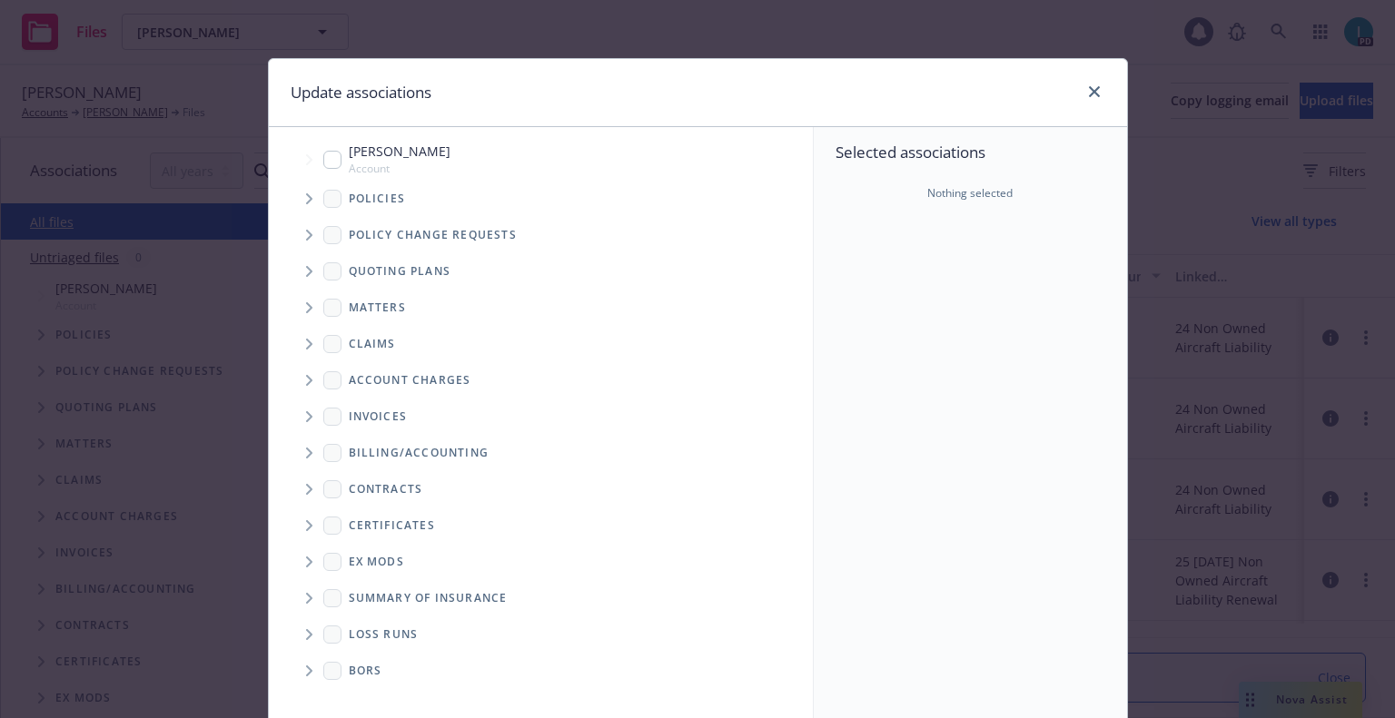
click at [296, 205] on span "Tree Example" at bounding box center [308, 198] width 29 height 29
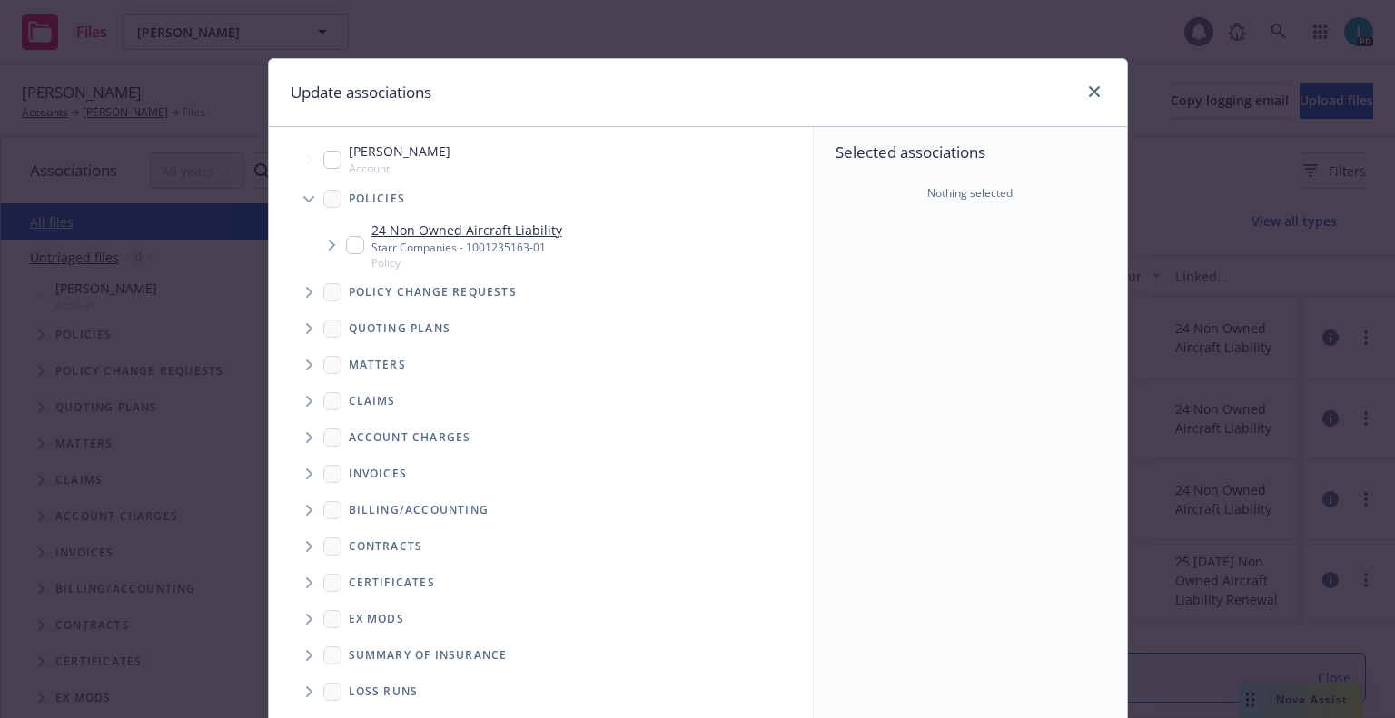
type textarea "x"
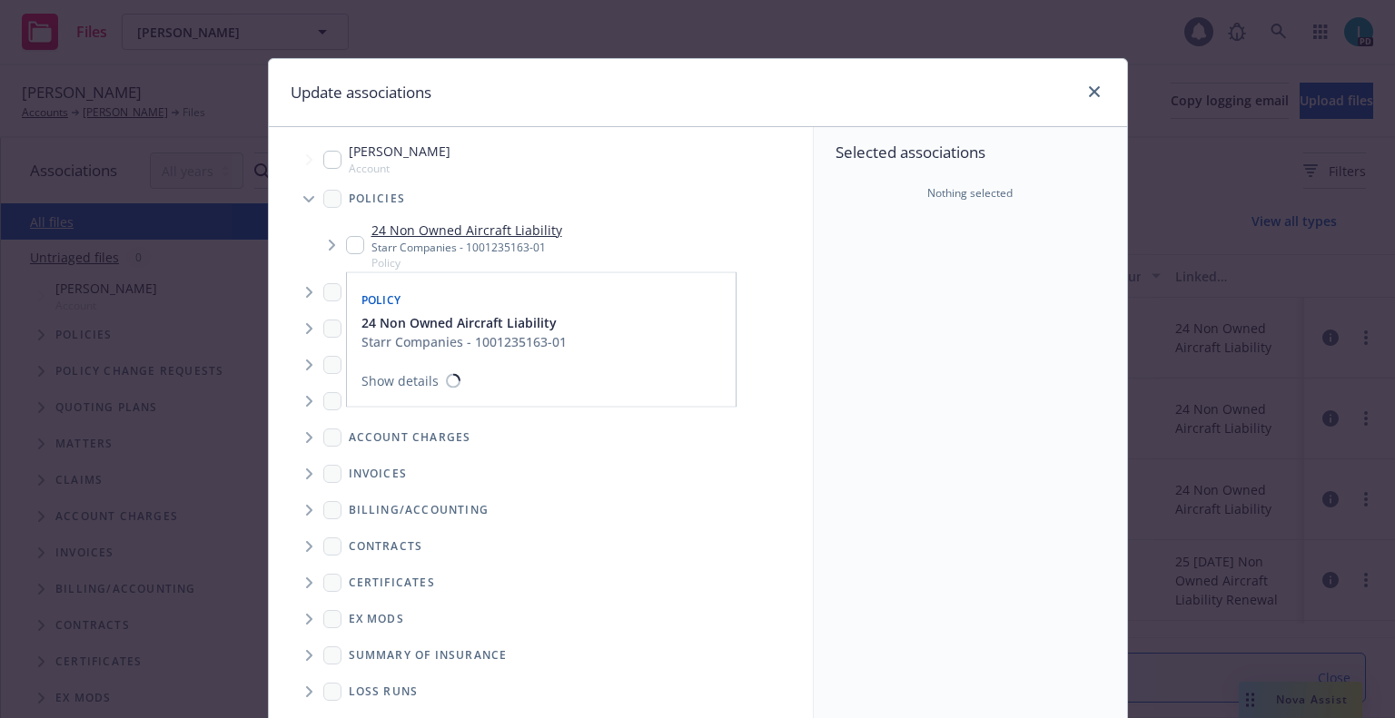
click at [349, 247] on input "Tree Example" at bounding box center [355, 245] width 18 height 18
checkbox input "true"
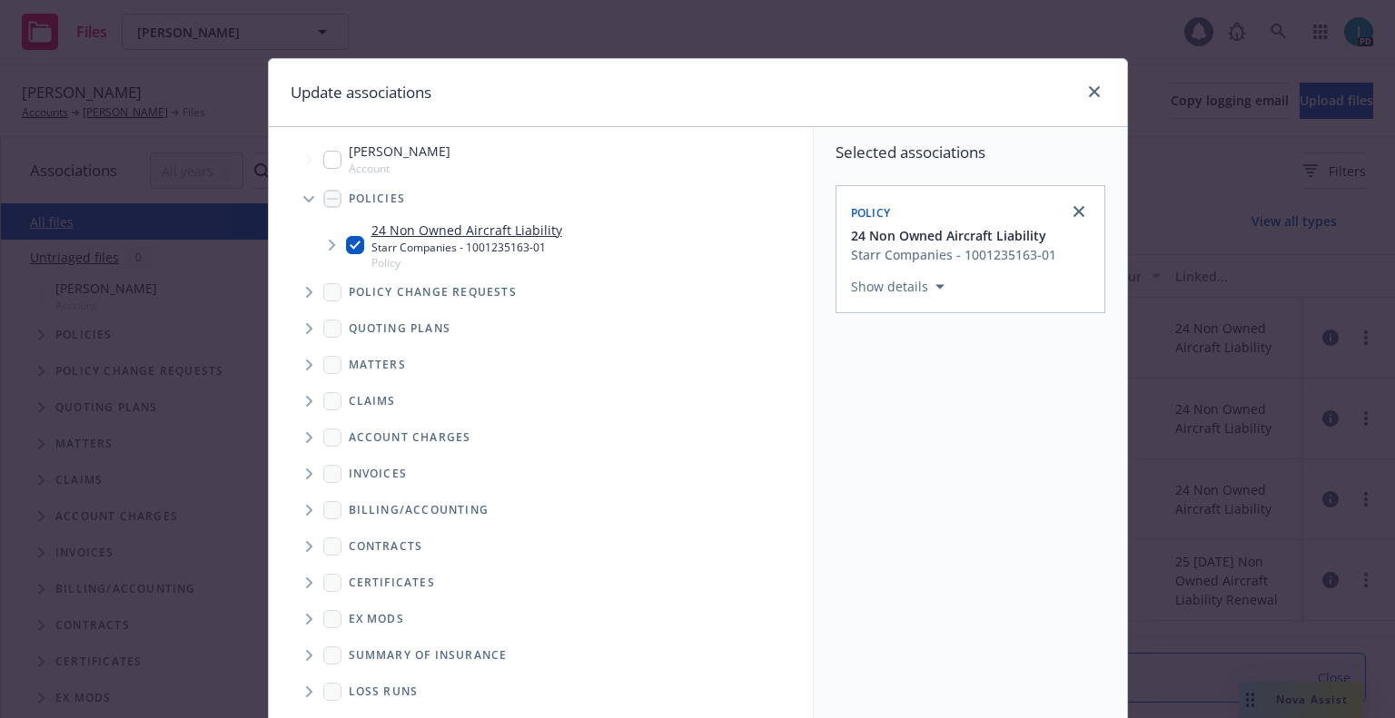
scroll to position [184, 0]
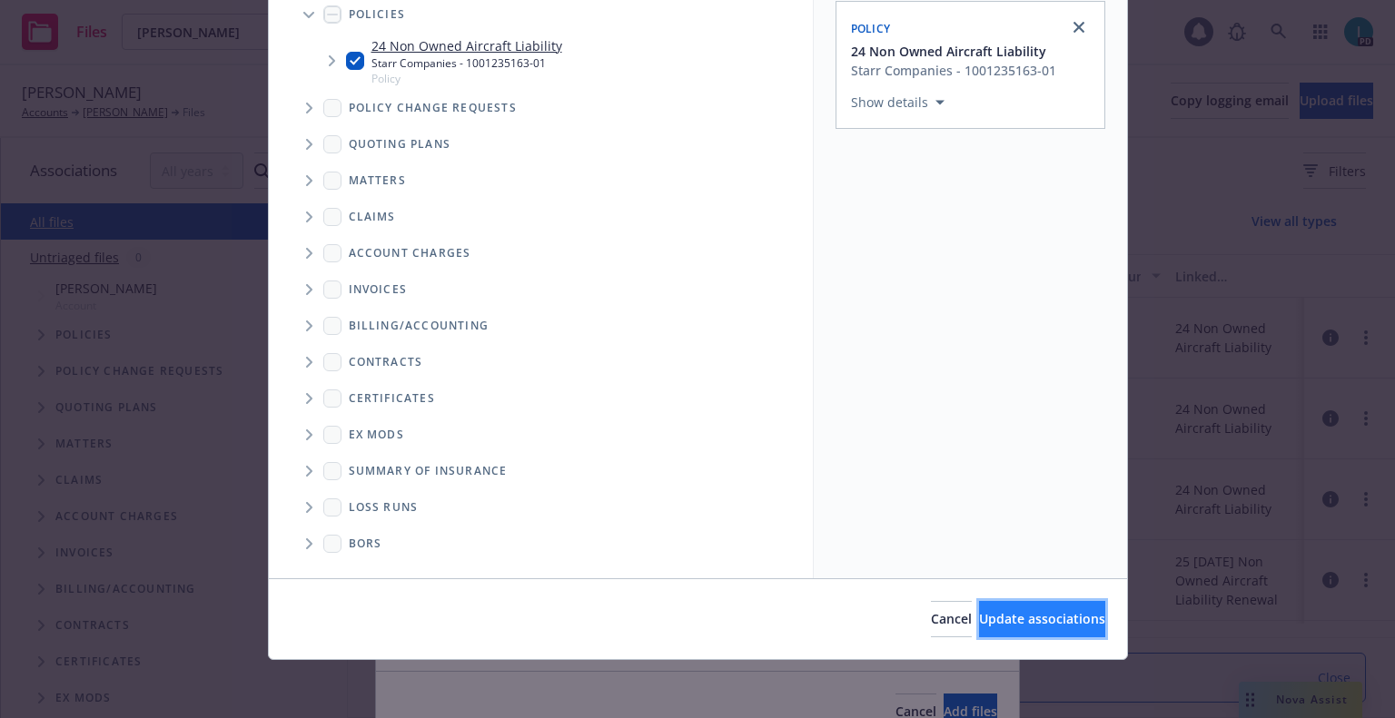
click at [1031, 622] on span "Update associations" at bounding box center [1042, 618] width 126 height 17
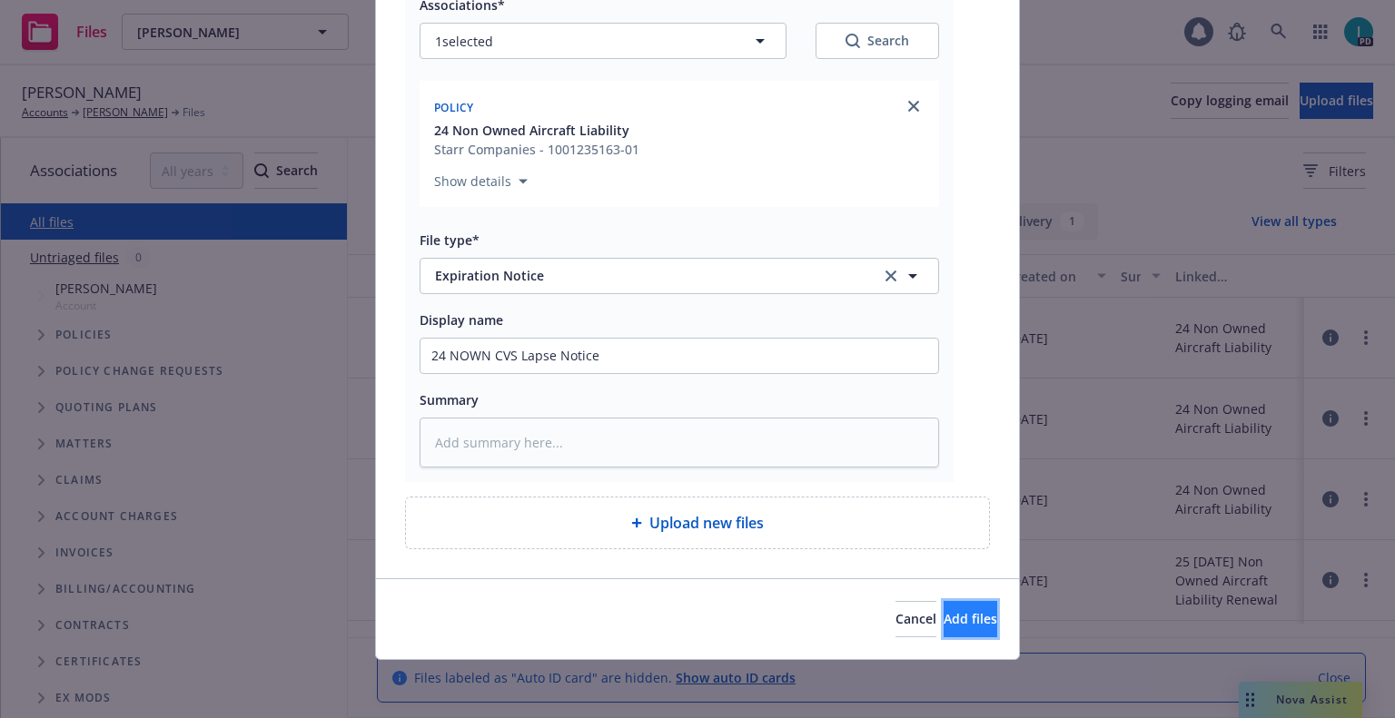
click at [956, 625] on span "Add files" at bounding box center [970, 618] width 54 height 17
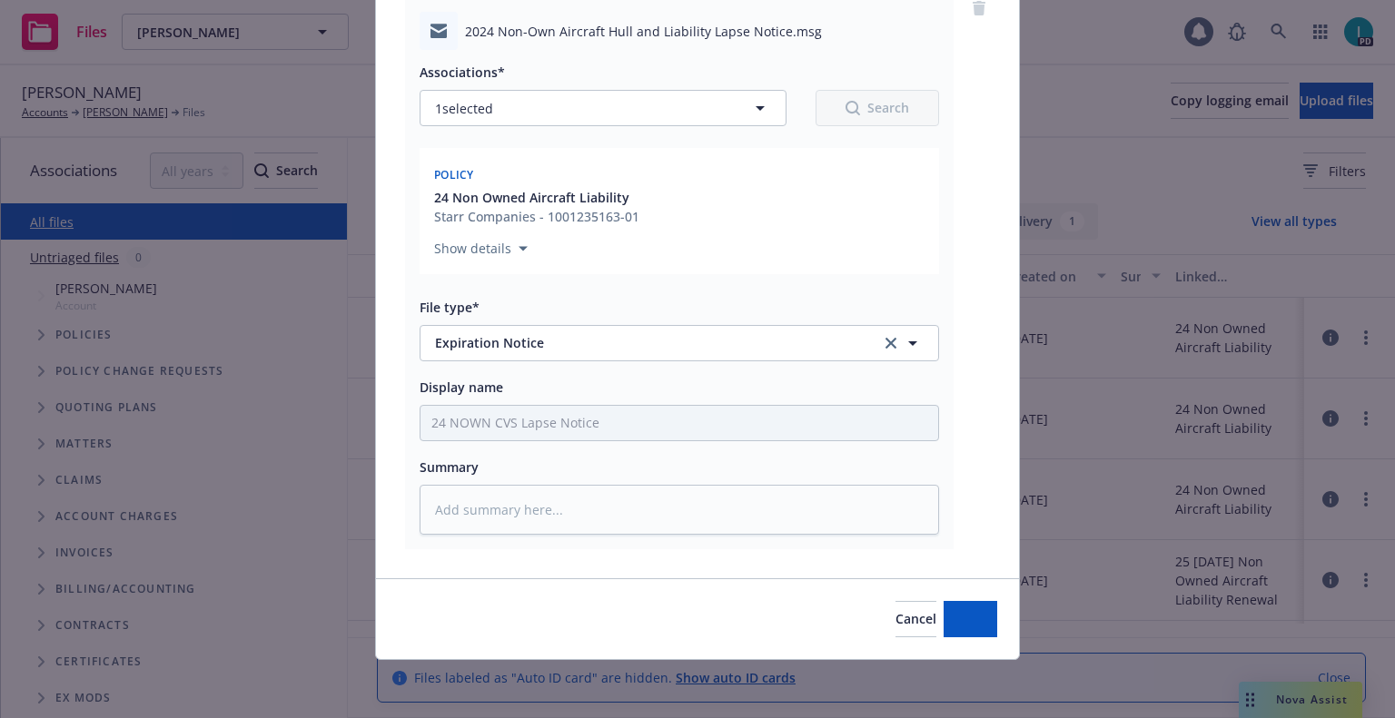
type textarea "x"
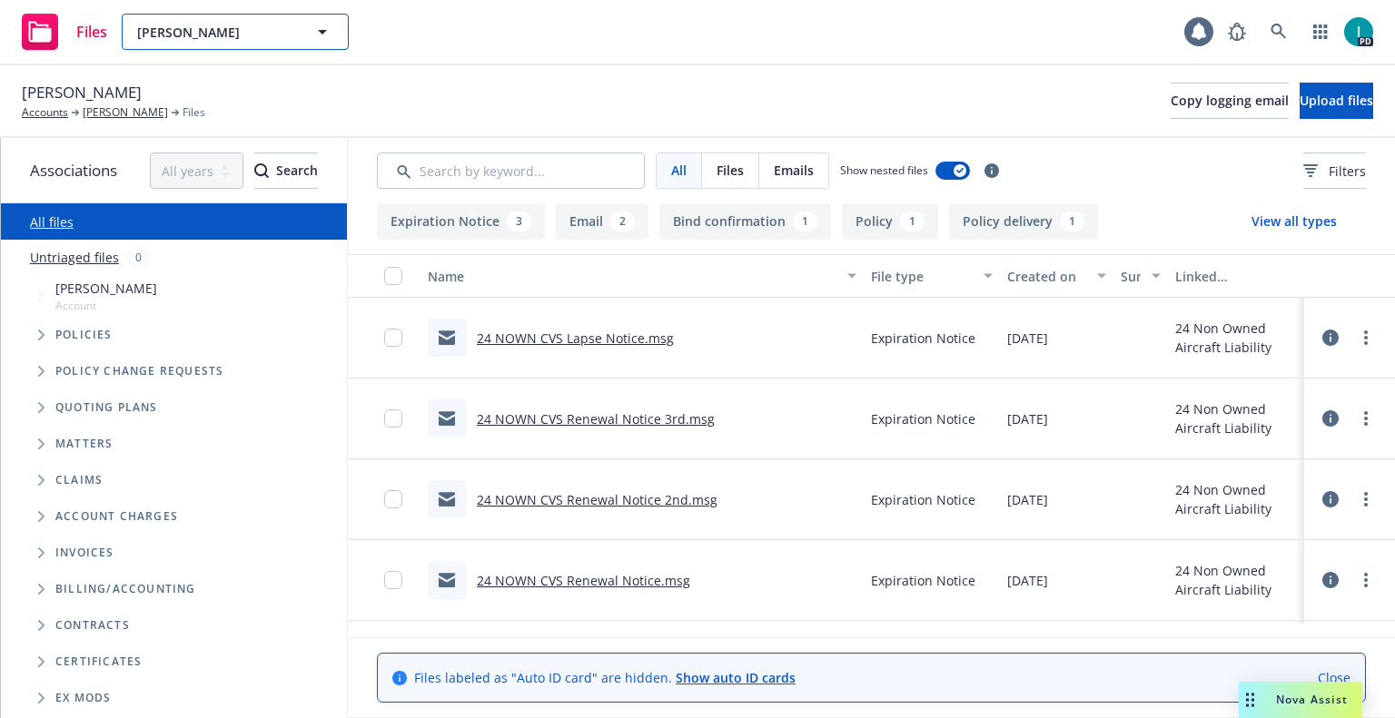
click at [271, 28] on span "[PERSON_NAME]" at bounding box center [215, 32] width 157 height 19
paste input "[PERSON_NAME]"
type input "[PERSON_NAME]"
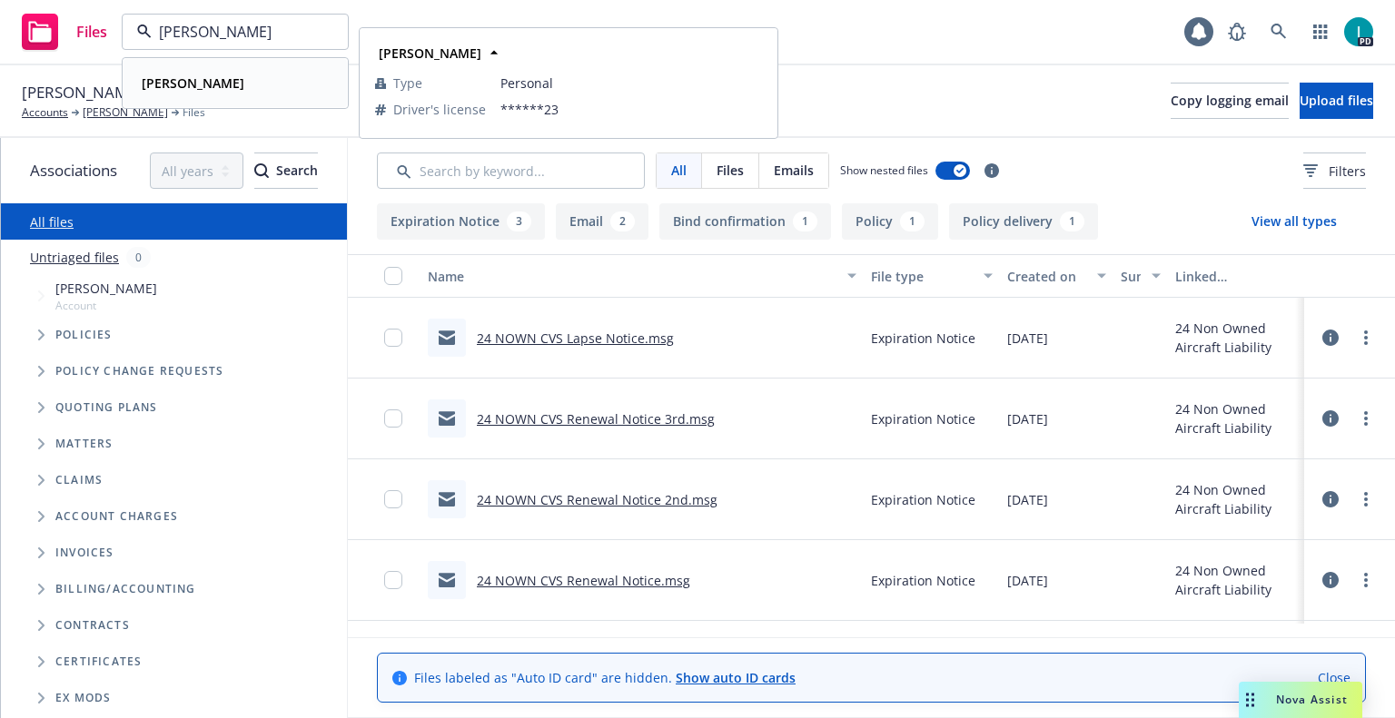
click at [260, 74] on div "[PERSON_NAME]" at bounding box center [235, 83] width 202 height 26
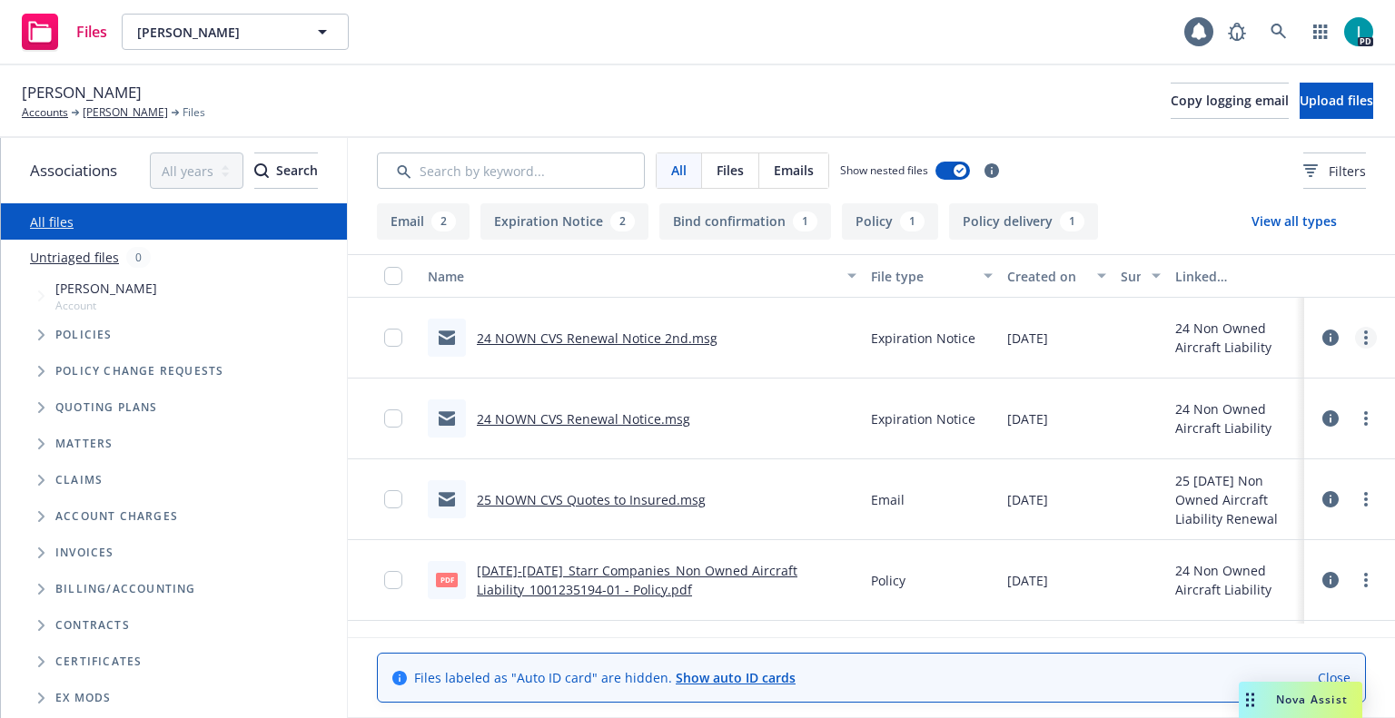
click at [1364, 341] on icon "more" at bounding box center [1366, 338] width 4 height 15
click at [1258, 405] on link "Download" at bounding box center [1283, 411] width 181 height 36
click at [1299, 101] on span "Upload files" at bounding box center [1336, 100] width 74 height 17
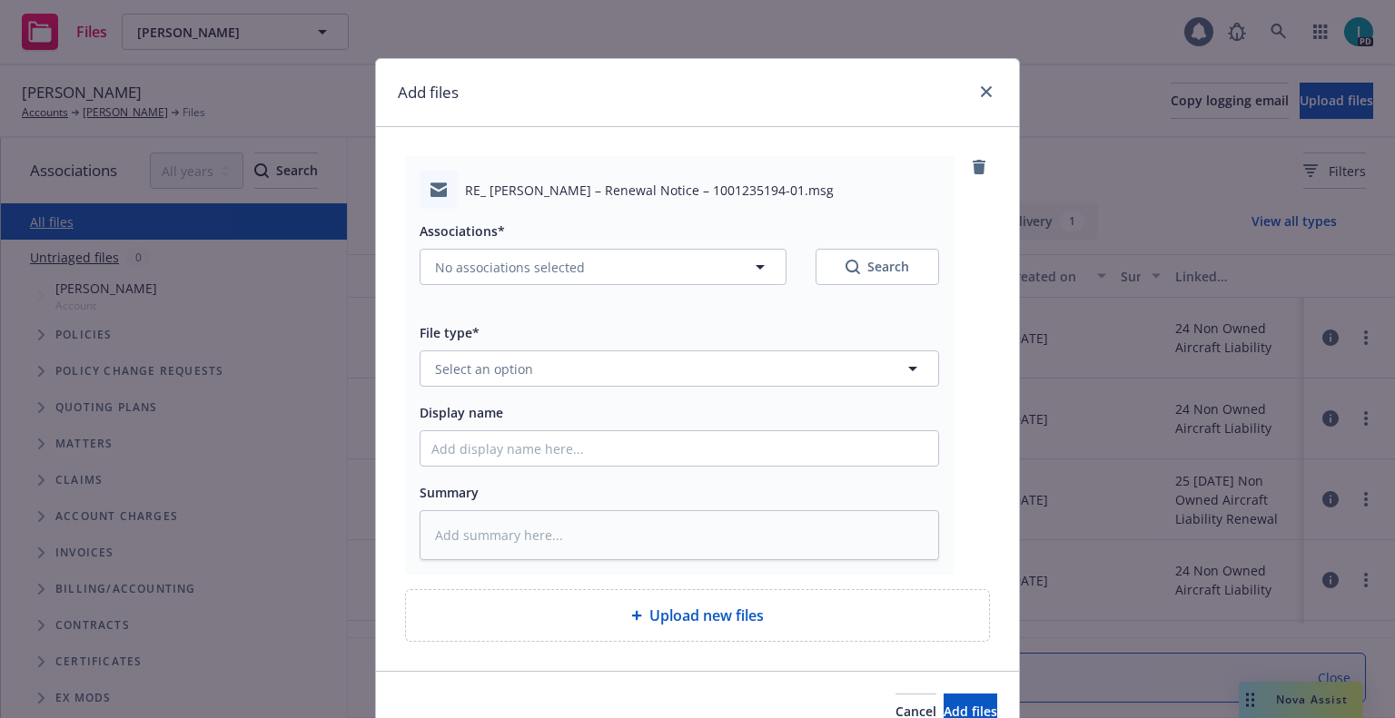
type textarea "x"
click at [475, 375] on span "Select an option" at bounding box center [484, 369] width 98 height 19
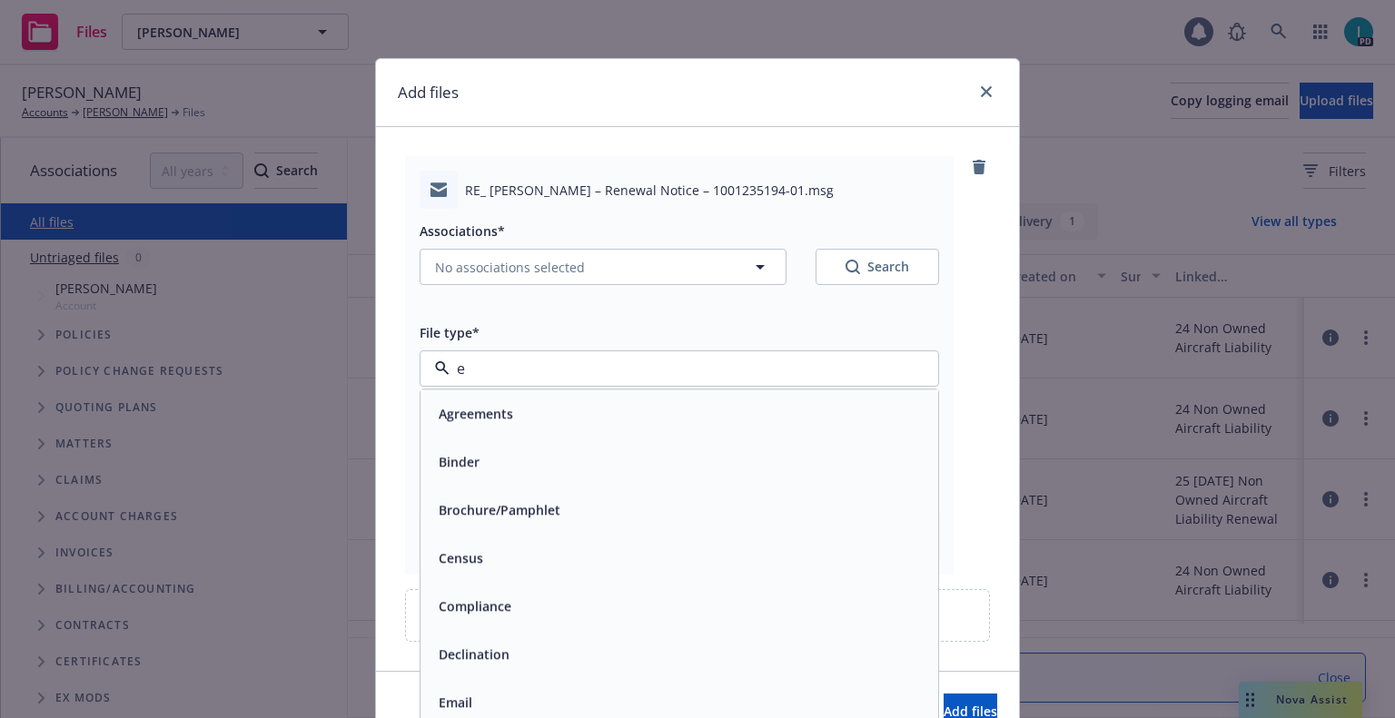
type input "ex"
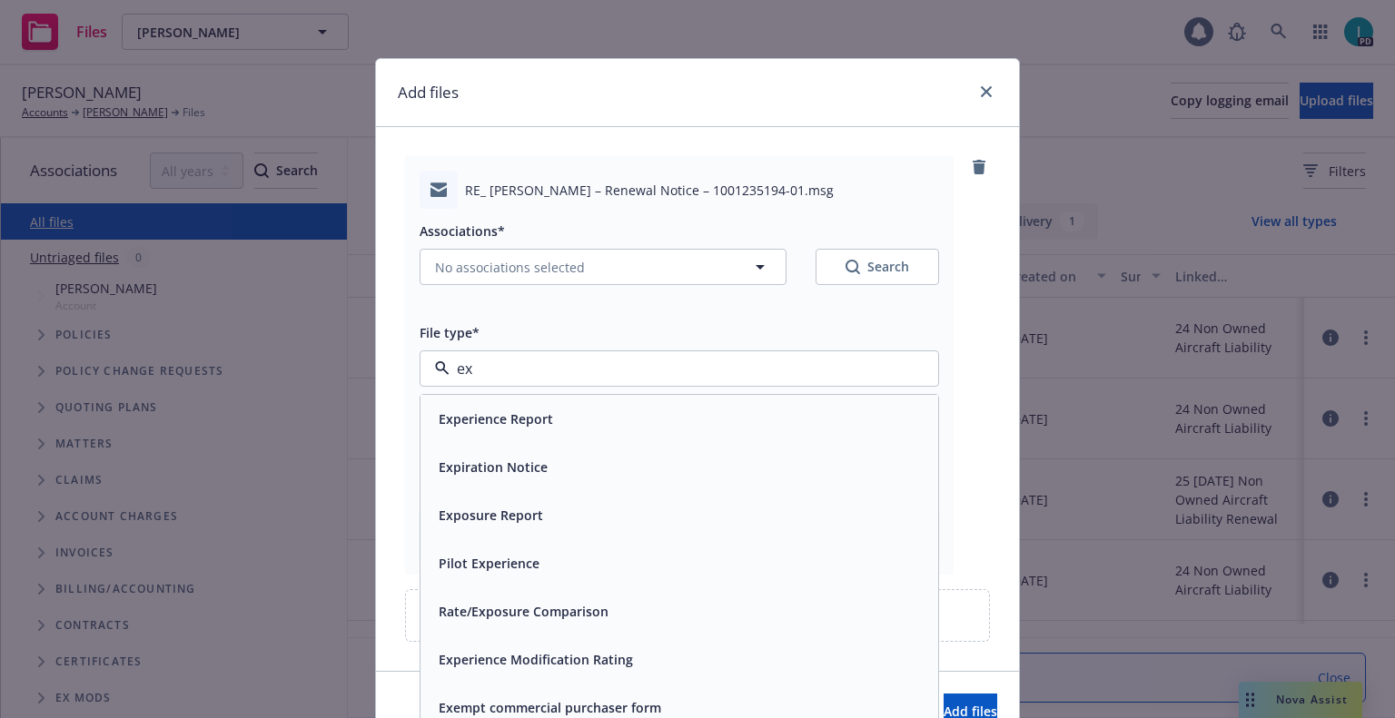
click at [487, 459] on span "Expiration Notice" at bounding box center [493, 467] width 109 height 19
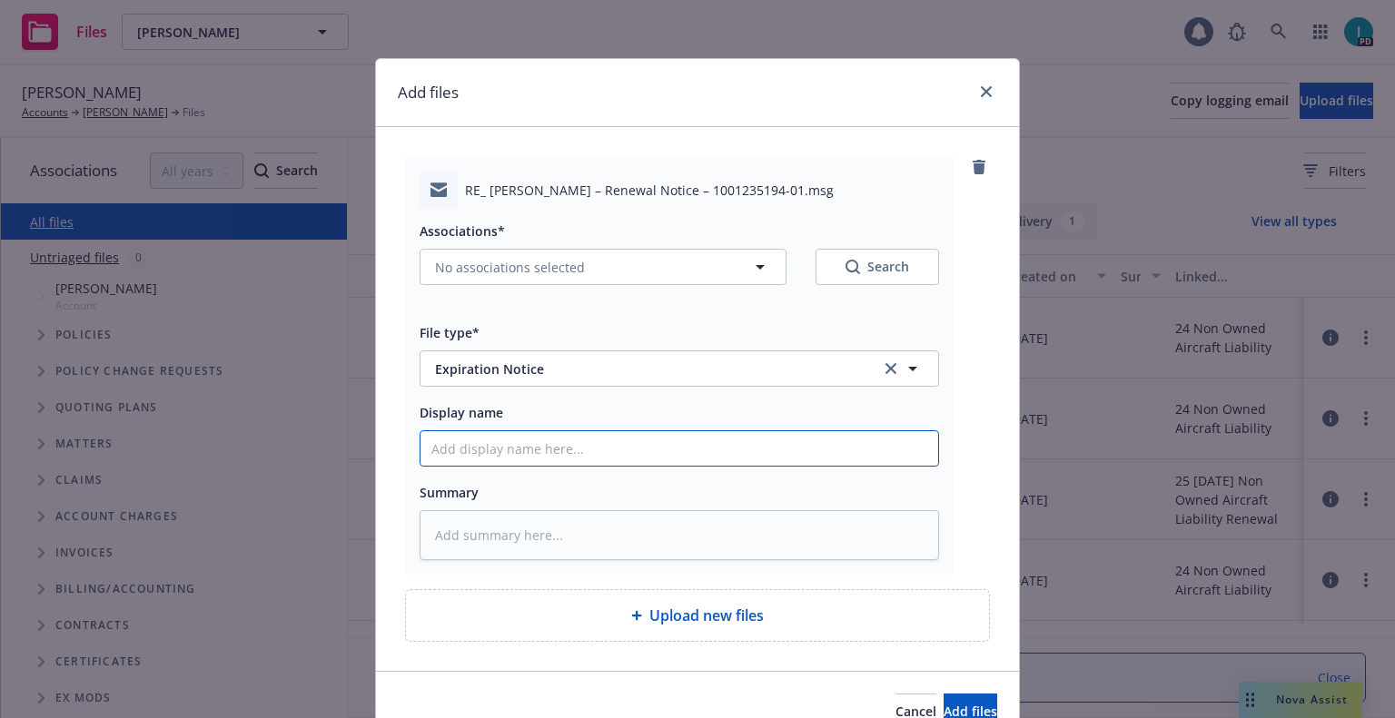
click at [495, 456] on input "Display name" at bounding box center [679, 448] width 518 height 35
type textarea "x"
type input "2"
type textarea "x"
type input "24"
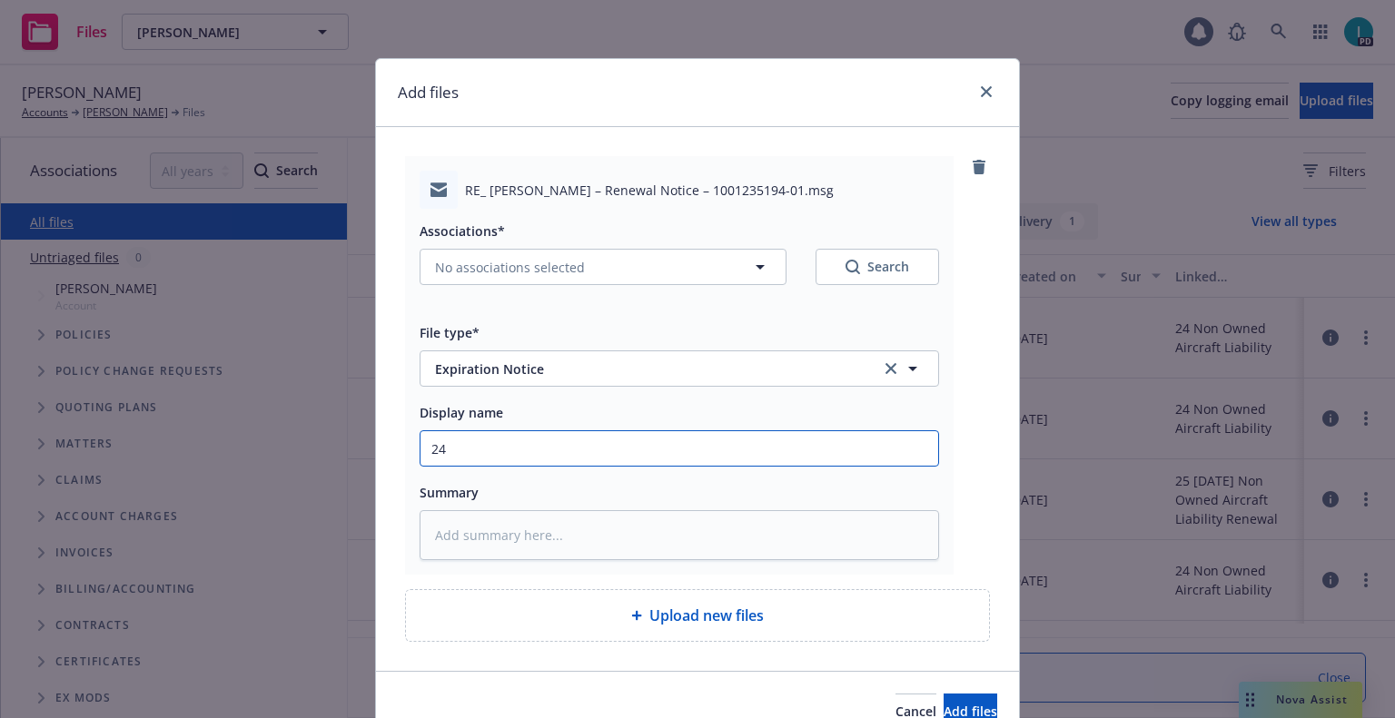
type textarea "x"
type input "24 NOWN CVS Renewal Notice 3rd"
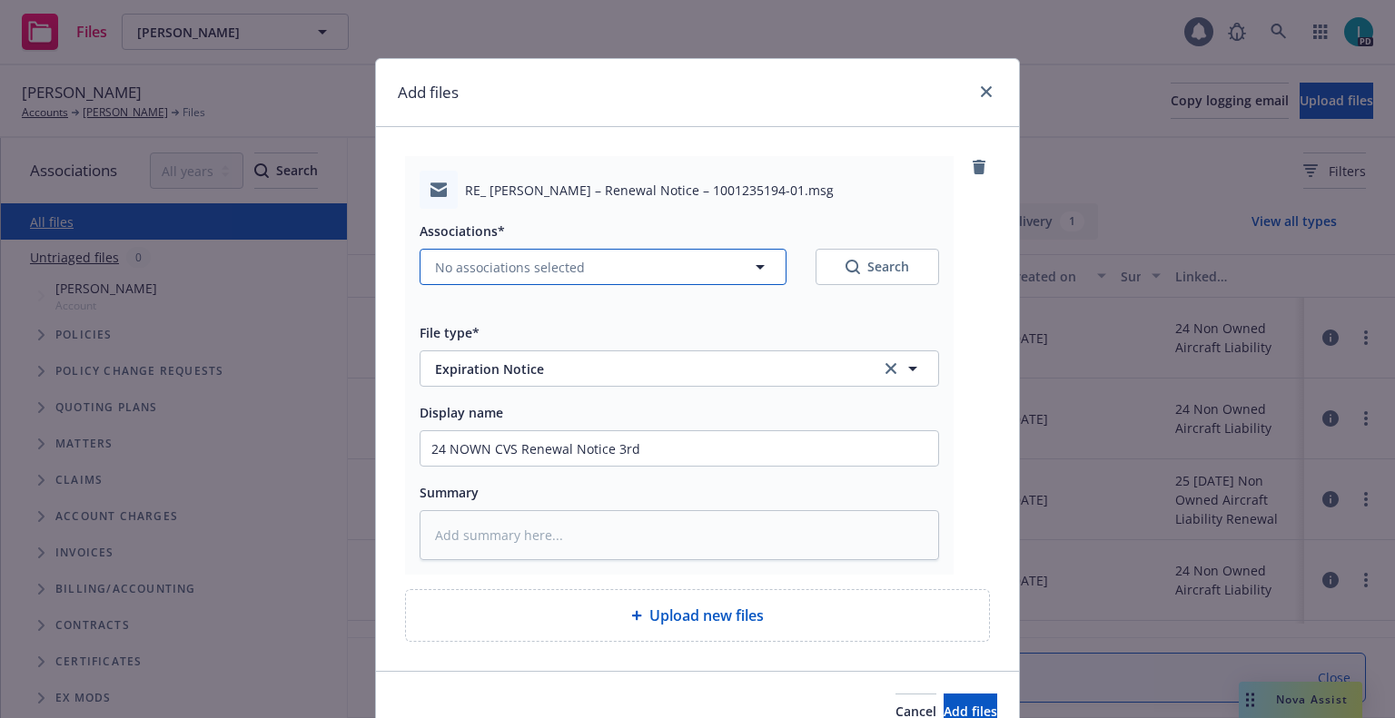
click at [536, 280] on button "No associations selected" at bounding box center [602, 267] width 367 height 36
type textarea "x"
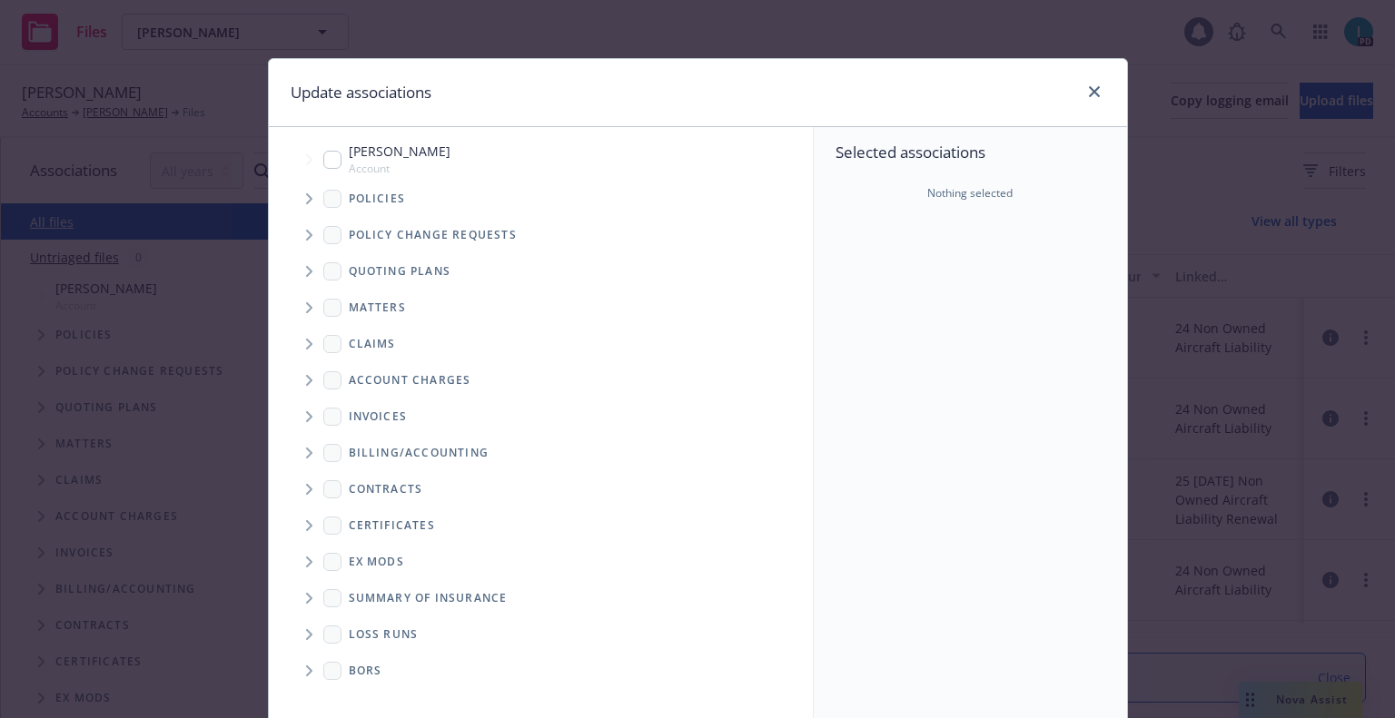
click at [306, 202] on icon "Tree Example" at bounding box center [309, 198] width 7 height 11
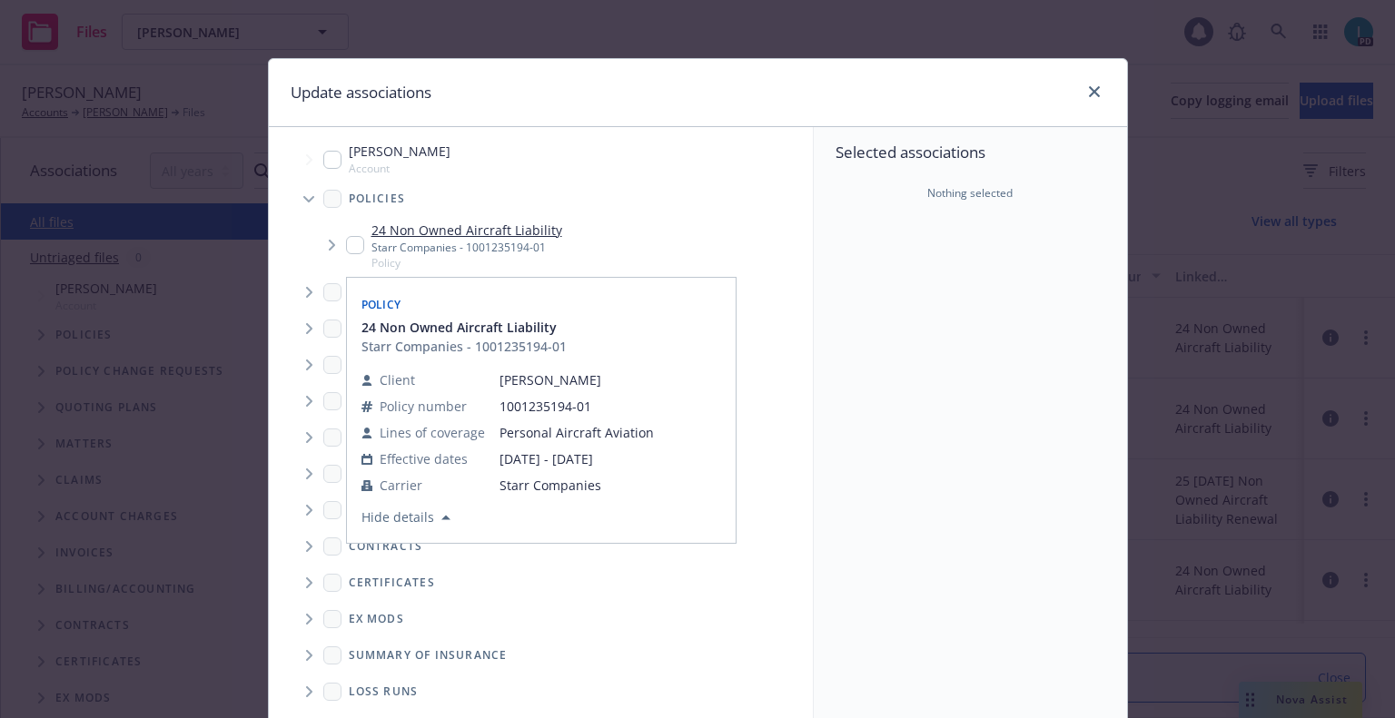
click at [349, 236] on input "Tree Example" at bounding box center [355, 245] width 18 height 18
checkbox input "true"
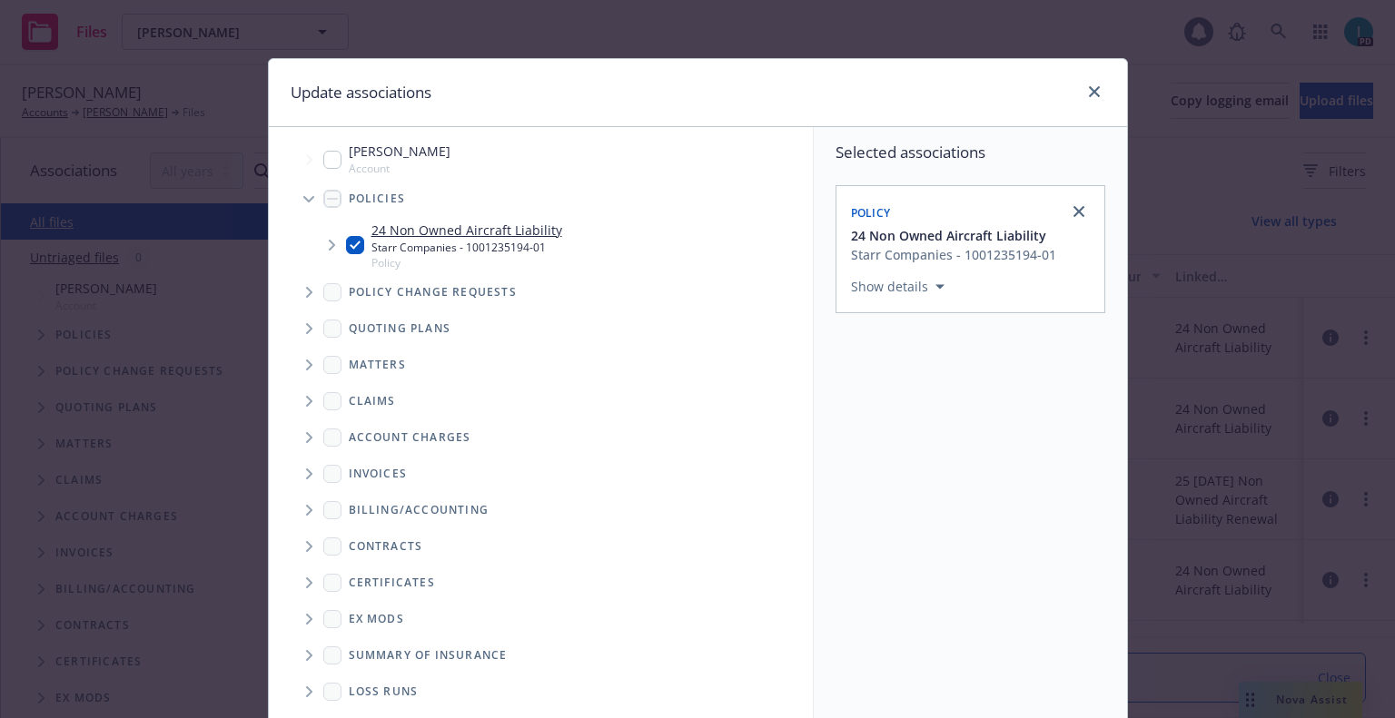
scroll to position [184, 0]
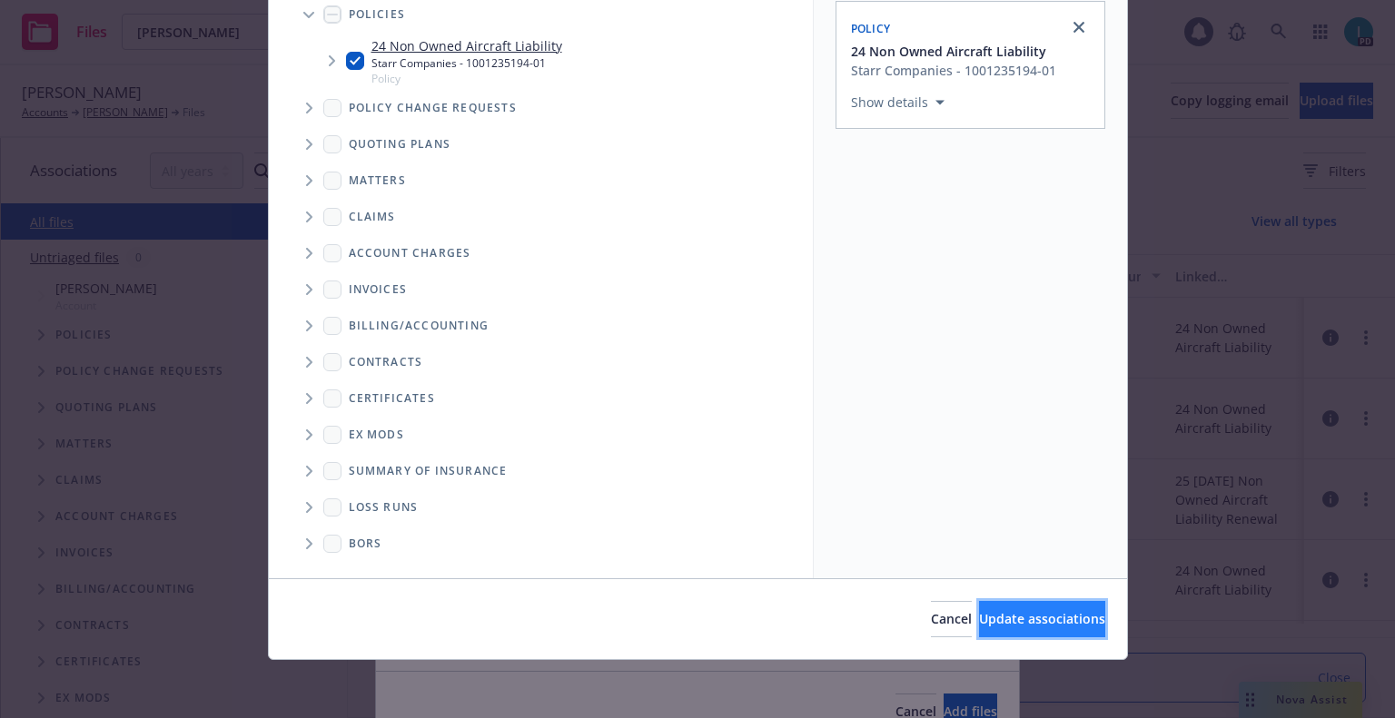
click at [1006, 610] on span "Update associations" at bounding box center [1042, 618] width 126 height 17
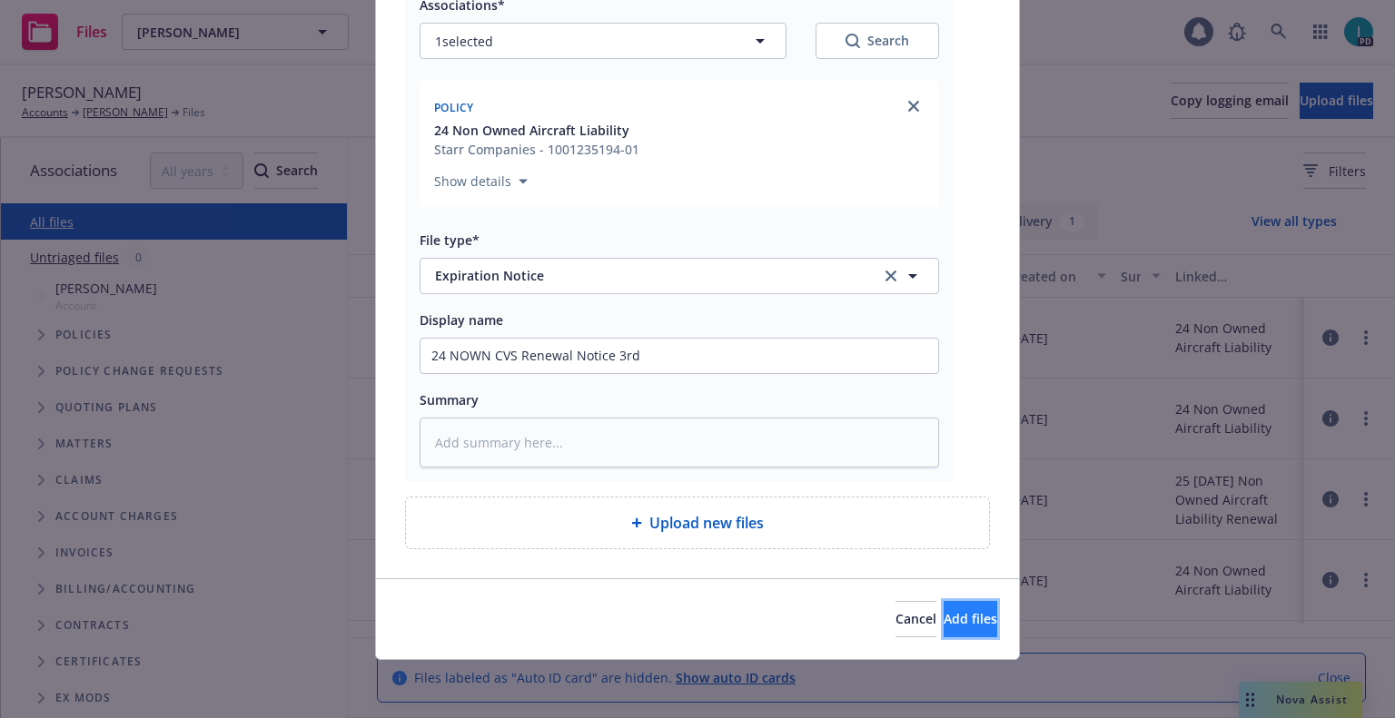
click at [947, 620] on span "Add files" at bounding box center [970, 618] width 54 height 17
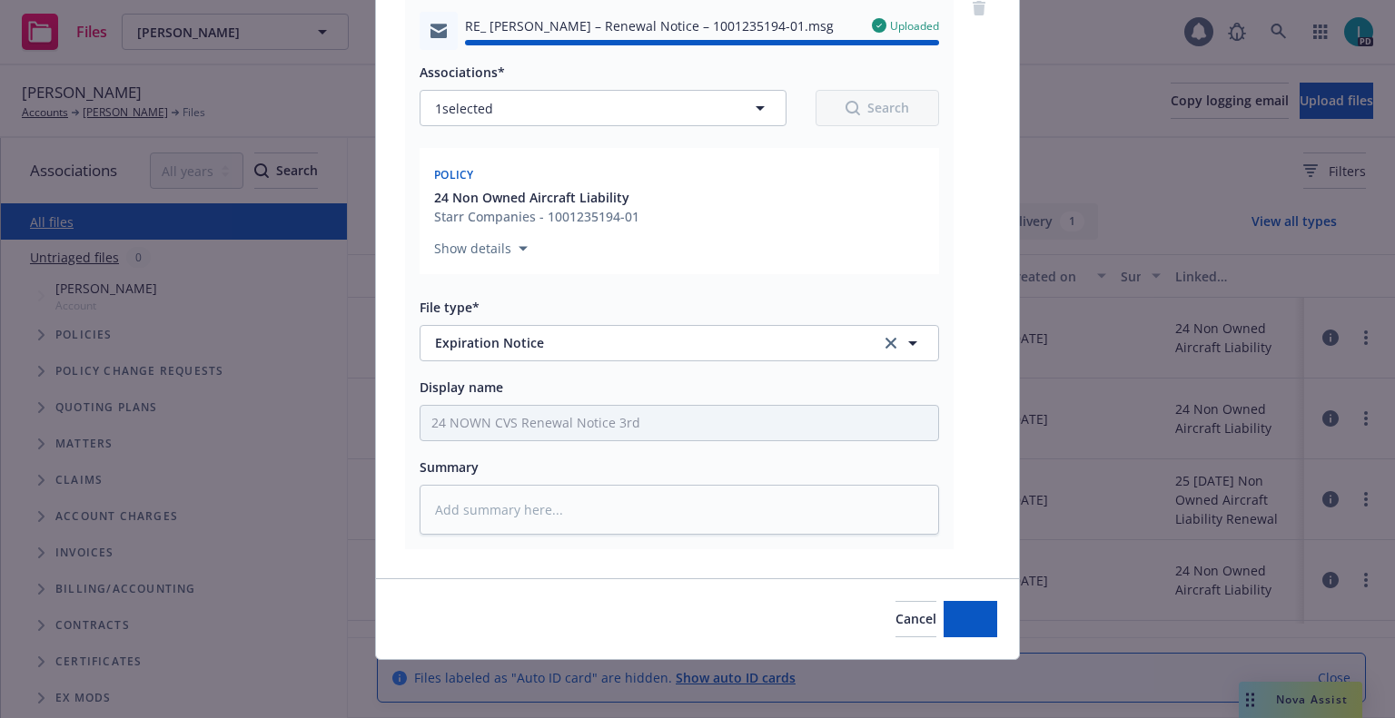
type textarea "x"
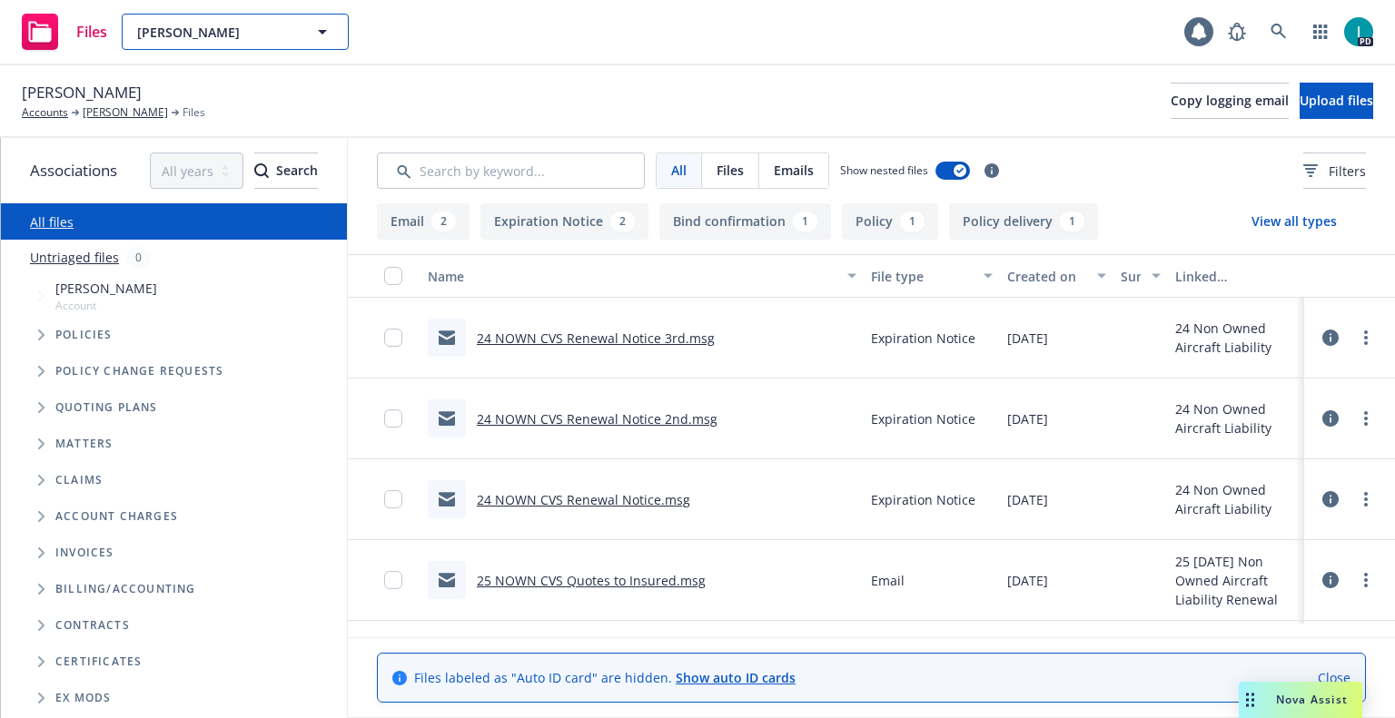
click at [201, 31] on span "[PERSON_NAME]" at bounding box center [215, 32] width 157 height 19
paste input "[PERSON_NAME]"
type input "[PERSON_NAME]"
click at [223, 88] on div "[PERSON_NAME]" at bounding box center [190, 83] width 113 height 26
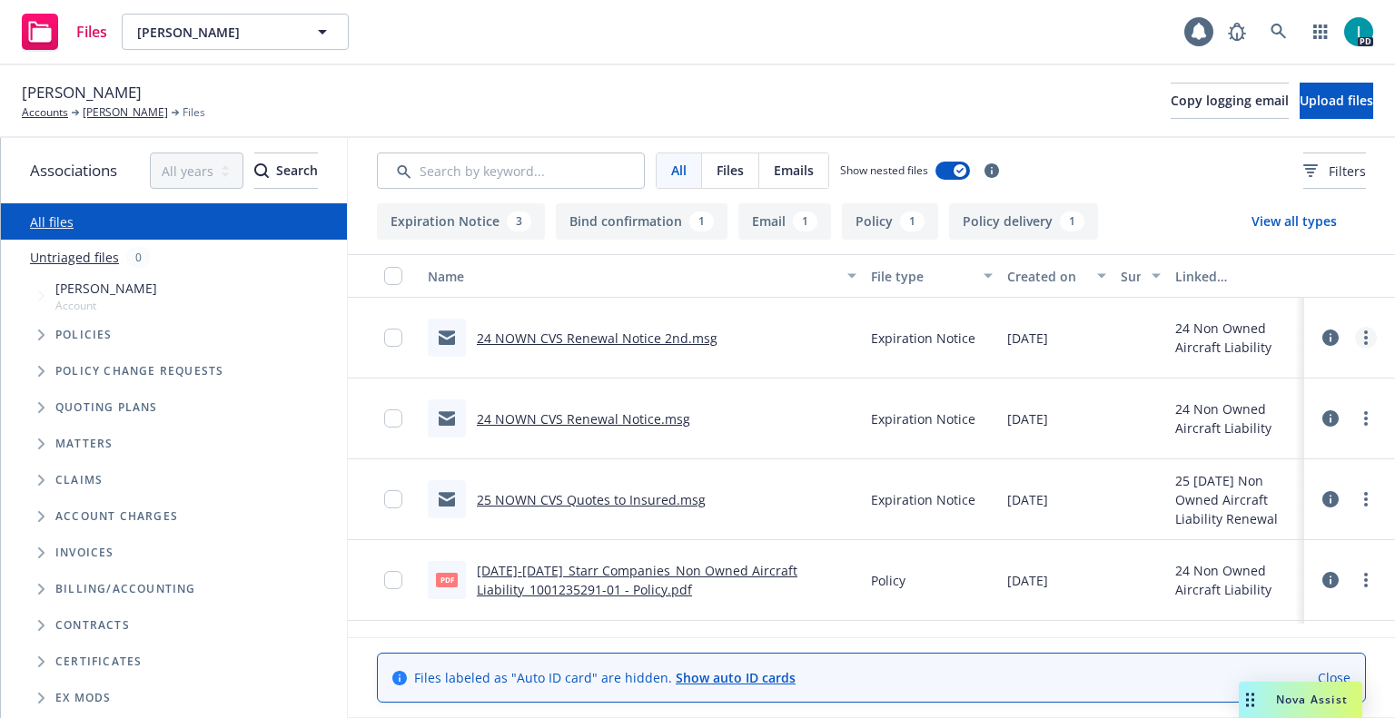
click at [1358, 334] on link "more" at bounding box center [1366, 338] width 22 height 22
drag, startPoint x: 1279, startPoint y: 406, endPoint x: 1264, endPoint y: 373, distance: 36.1
click at [1279, 406] on link "Download" at bounding box center [1283, 411] width 181 height 36
click at [1299, 95] on span "Upload files" at bounding box center [1336, 100] width 74 height 17
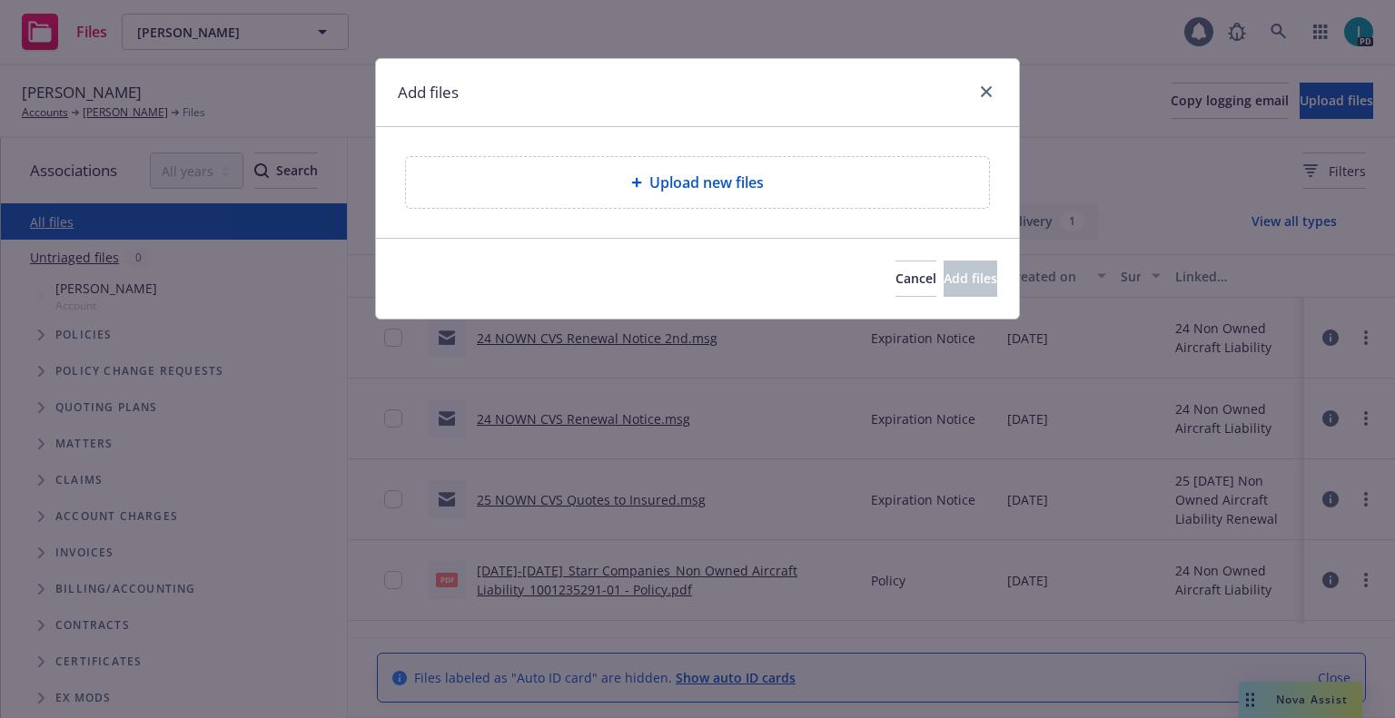
type textarea "x"
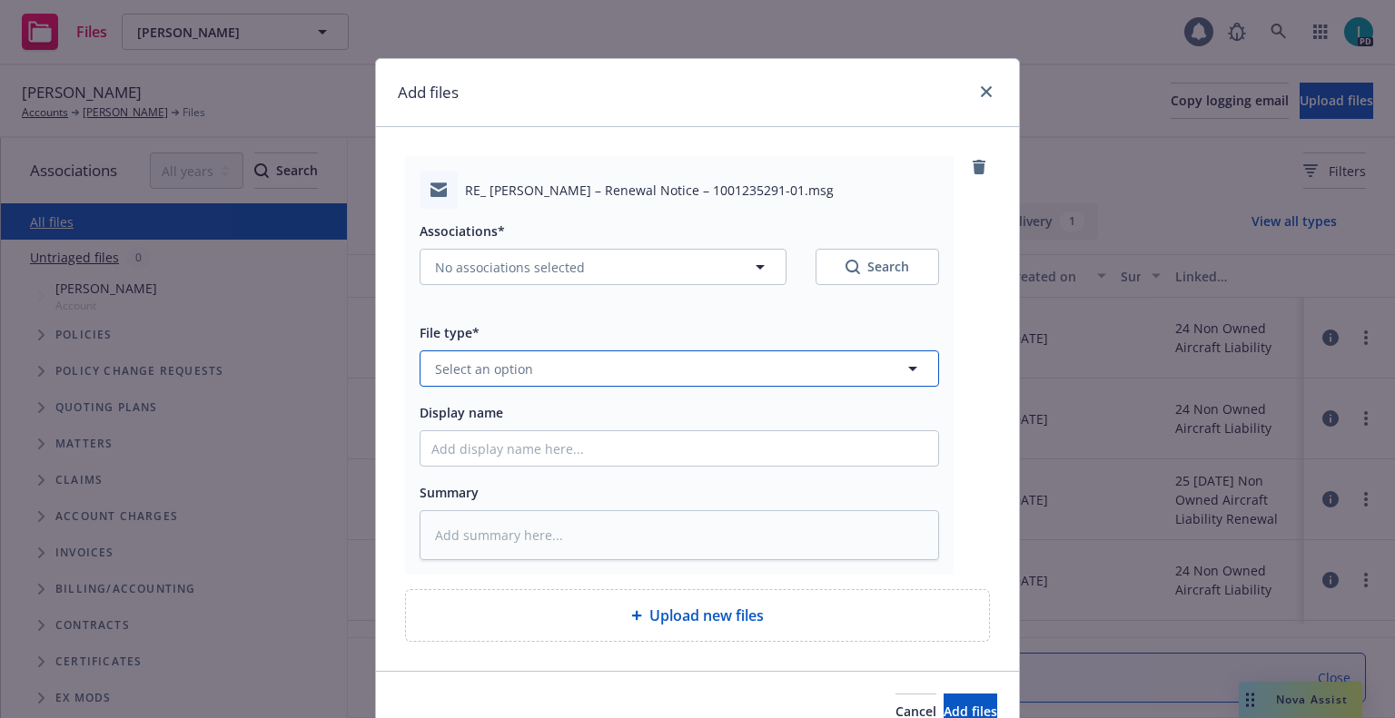
click at [468, 366] on span "Select an option" at bounding box center [484, 369] width 98 height 19
type input "ex"
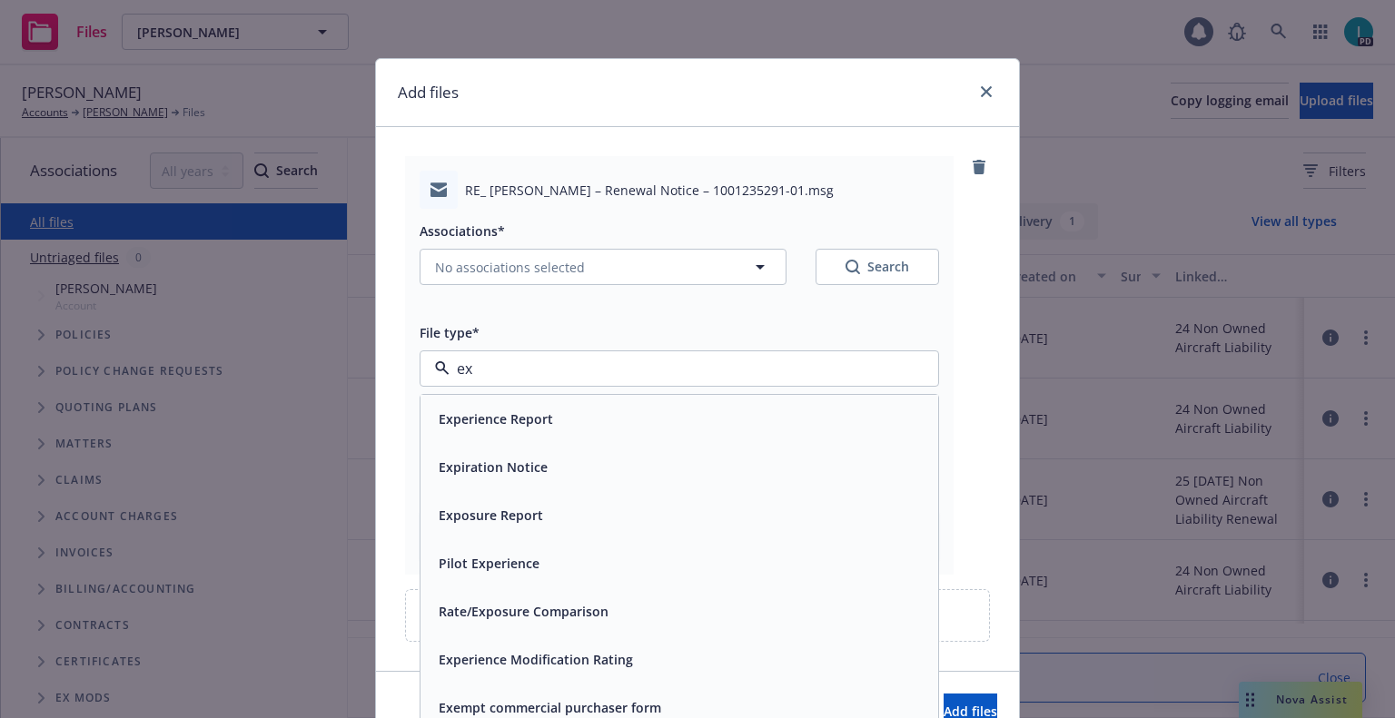
click at [486, 460] on span "Expiration Notice" at bounding box center [493, 467] width 109 height 19
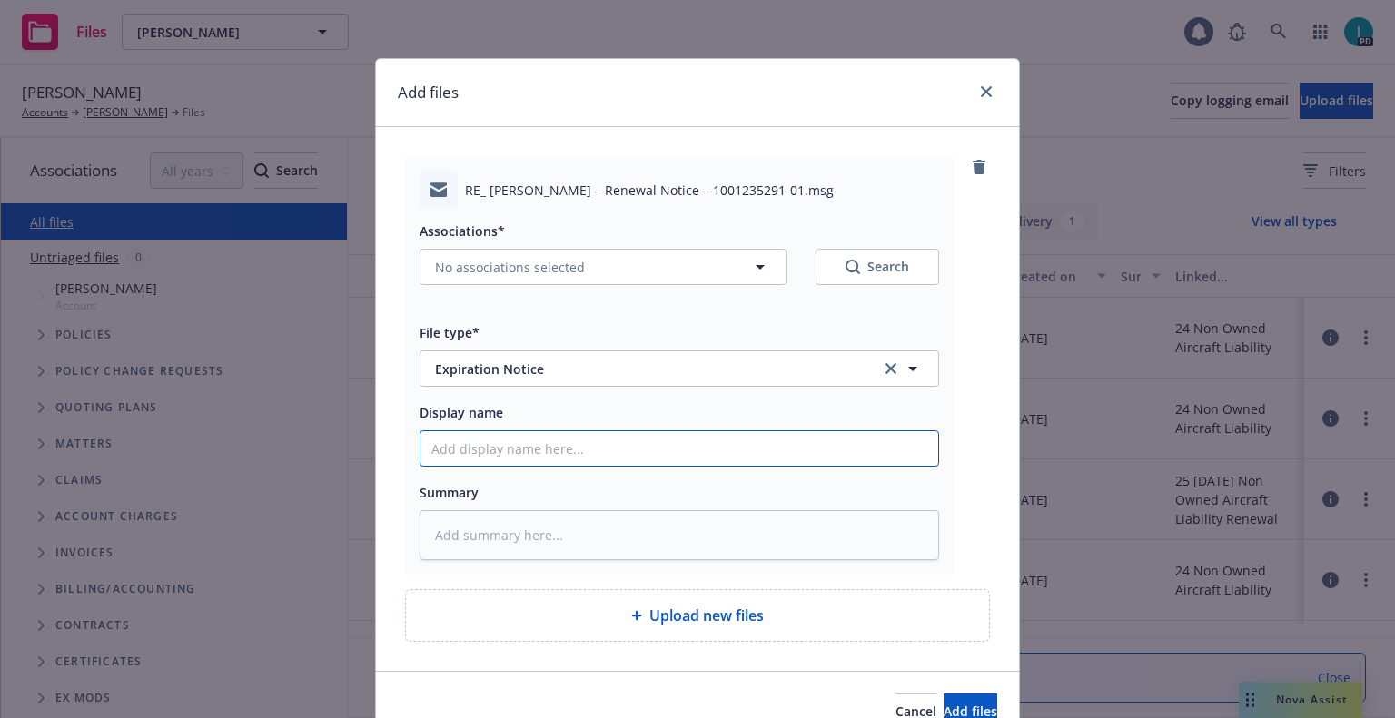
click at [481, 439] on input "Display name" at bounding box center [679, 448] width 518 height 35
type textarea "x"
type input "2"
type textarea "x"
type input "24"
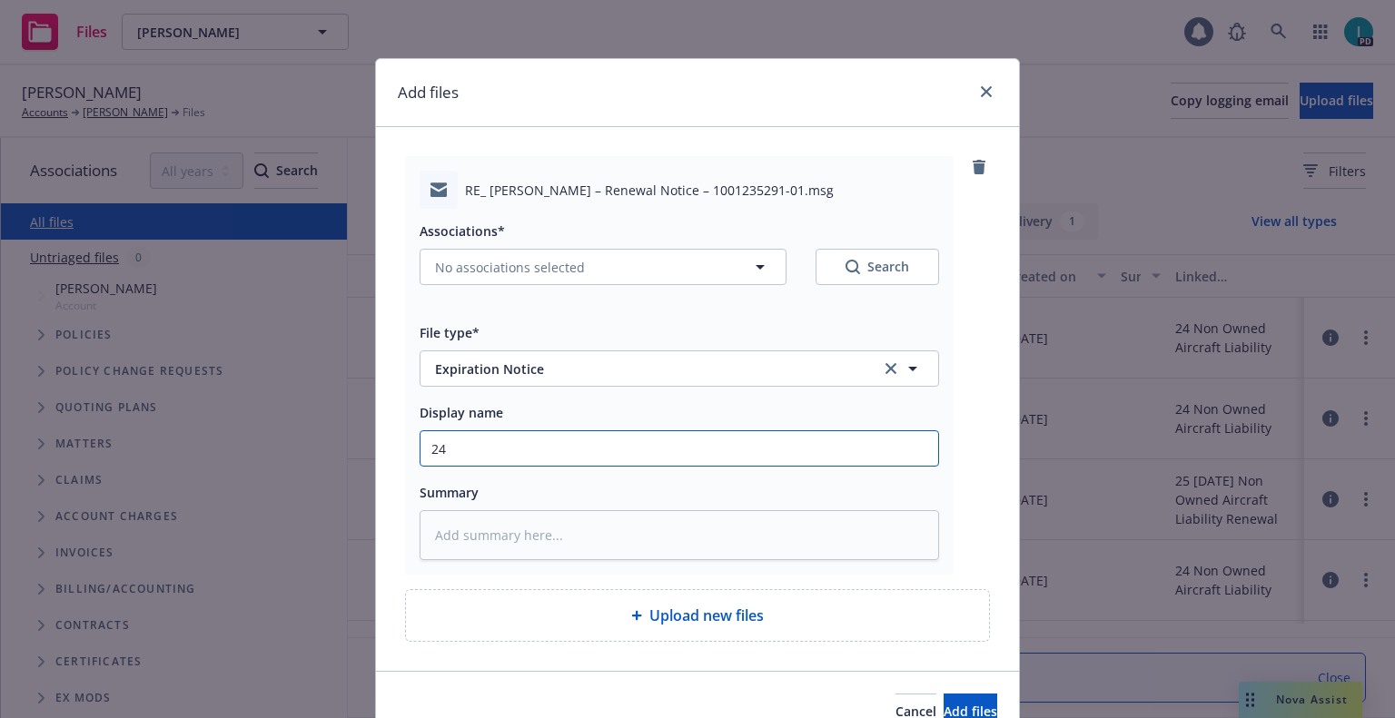
type textarea "x"
type input "24 NOWN CVS Renewal Notice 3rd"
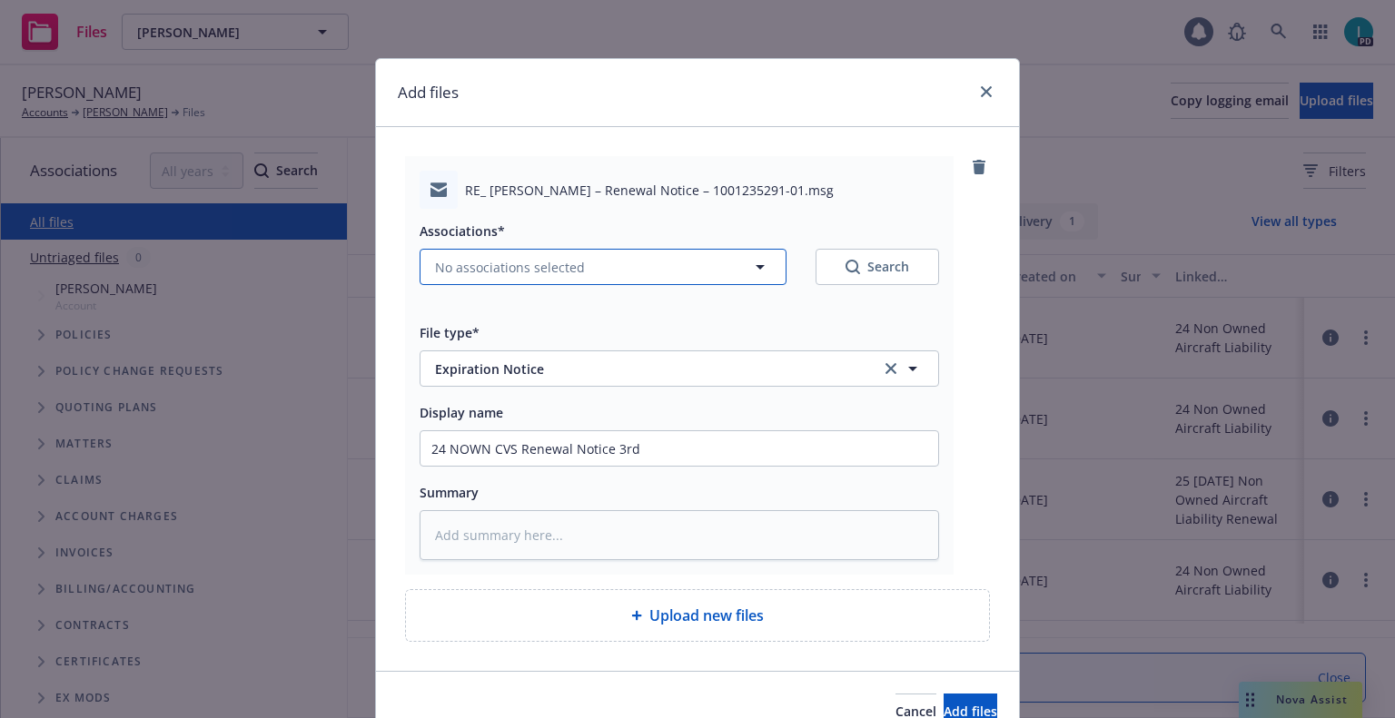
click at [500, 268] on span "No associations selected" at bounding box center [510, 267] width 150 height 19
type textarea "x"
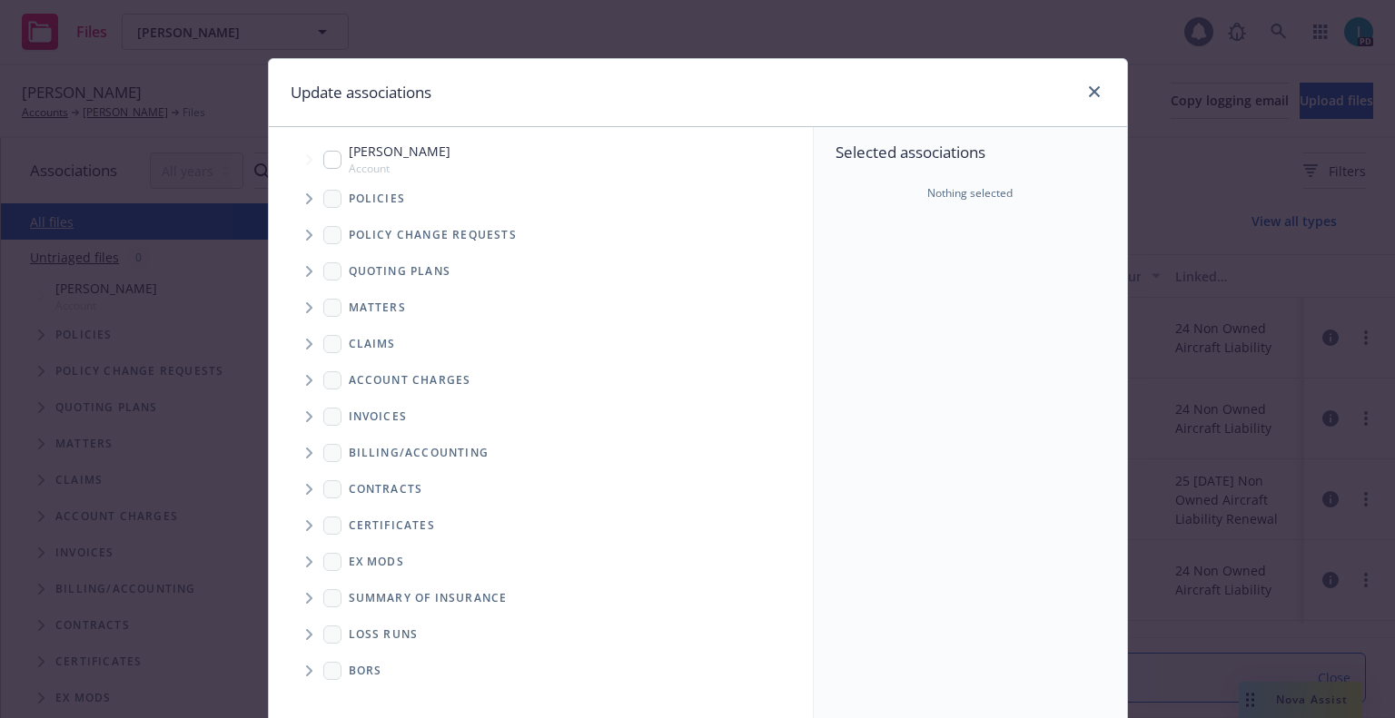
click at [306, 196] on span "Tree Example" at bounding box center [308, 198] width 29 height 29
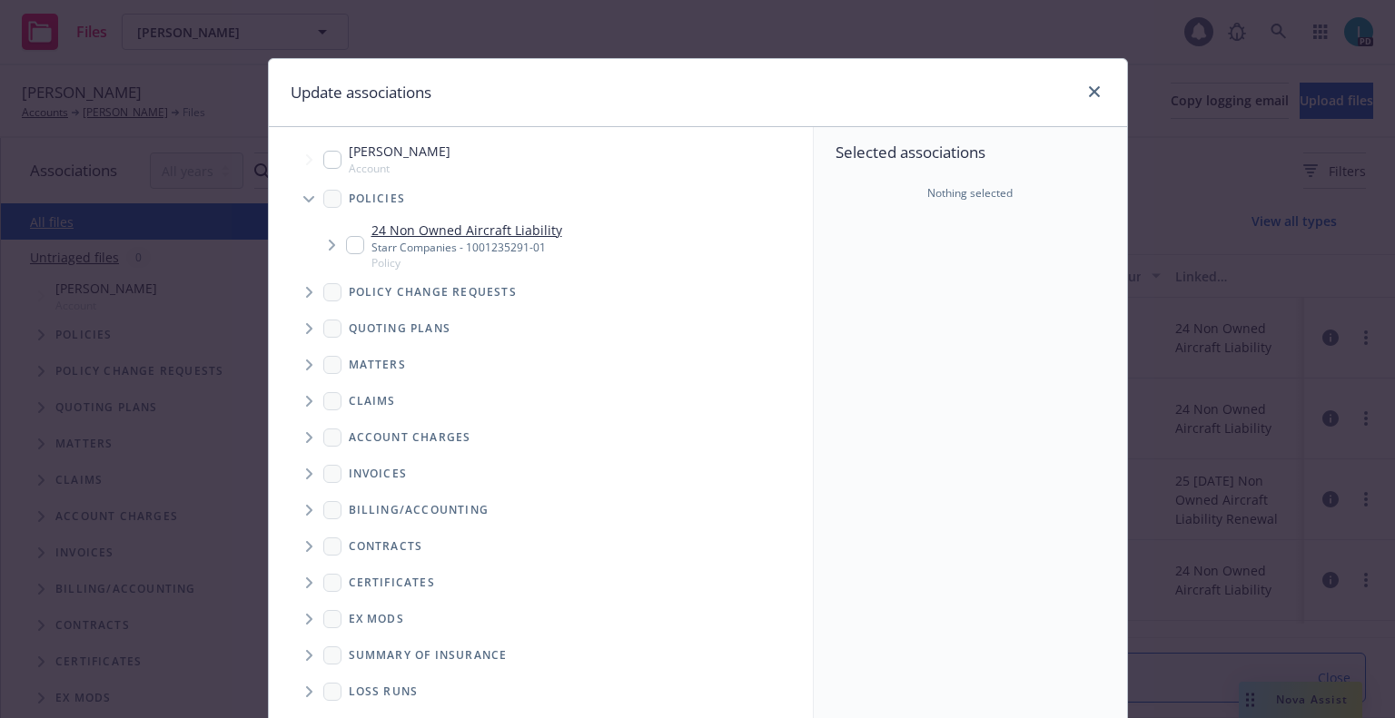
click at [350, 251] on input "Tree Example" at bounding box center [355, 245] width 18 height 18
checkbox input "true"
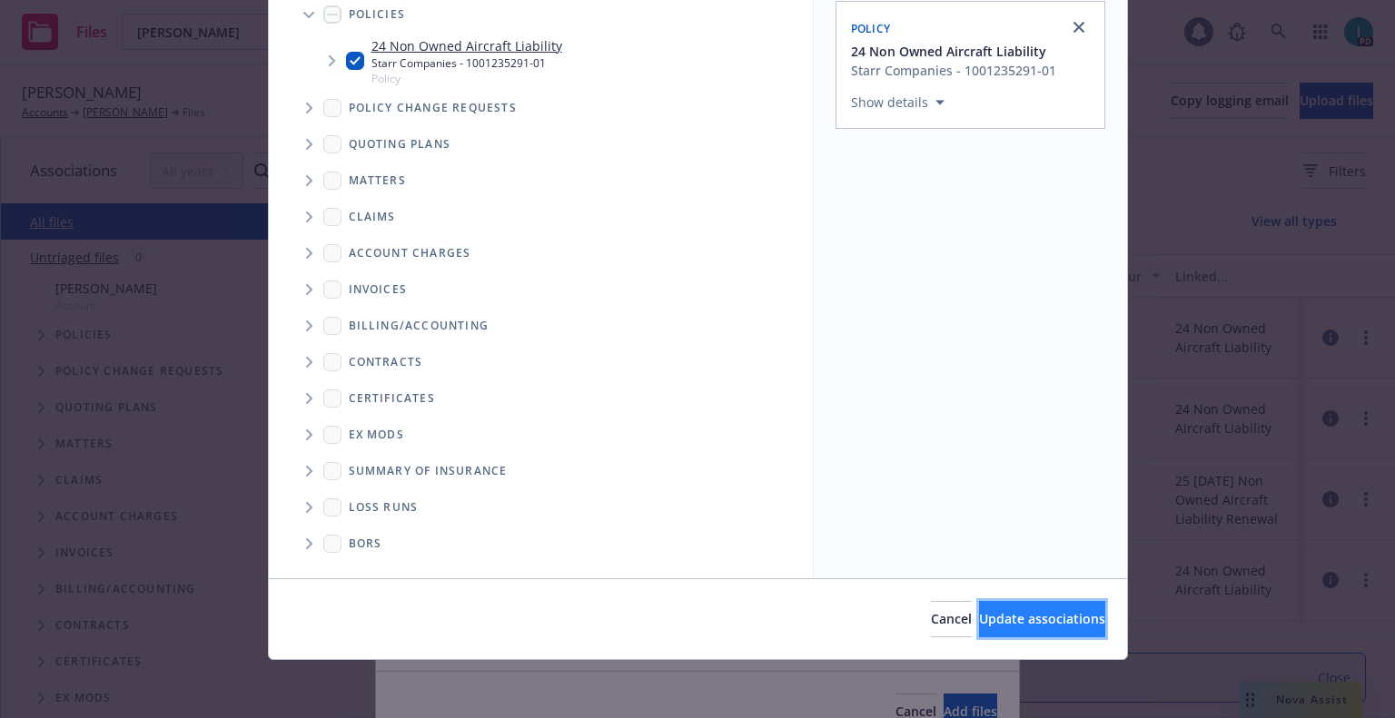
click at [1001, 626] on span "Update associations" at bounding box center [1042, 618] width 126 height 17
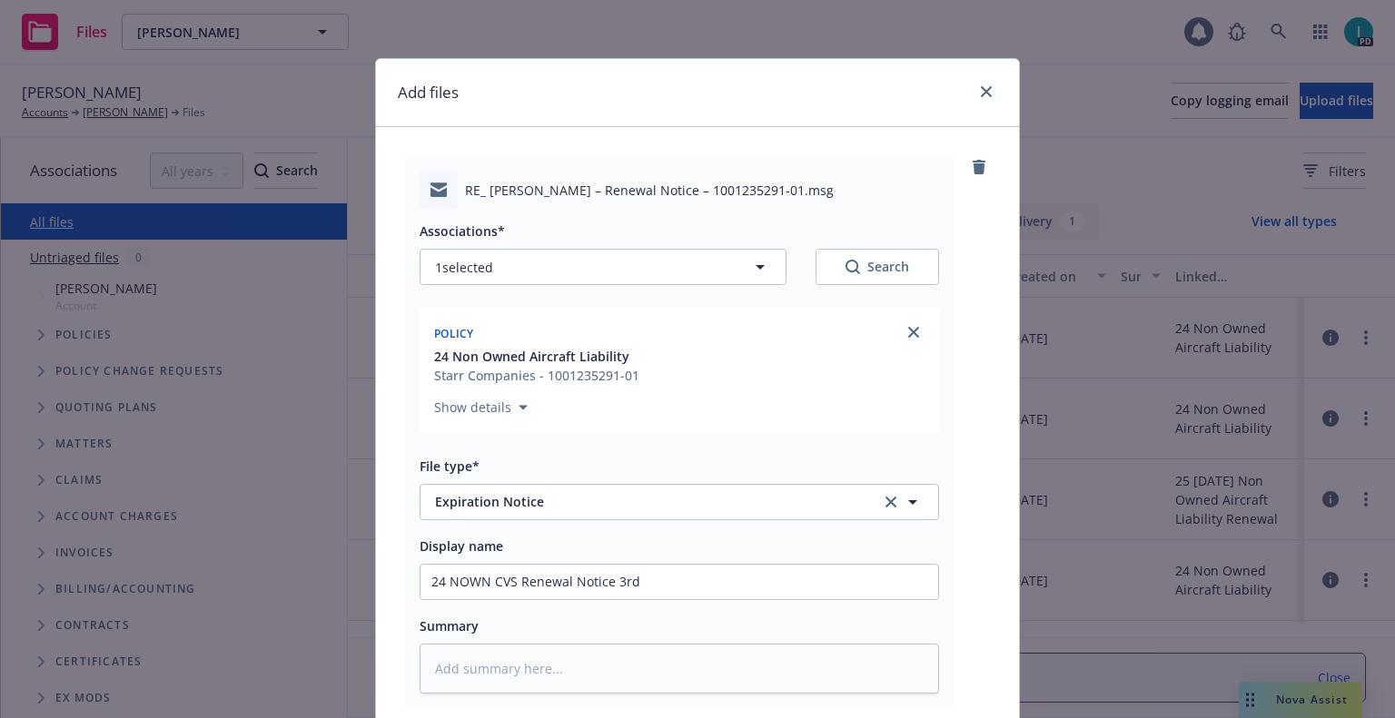
scroll to position [226, 0]
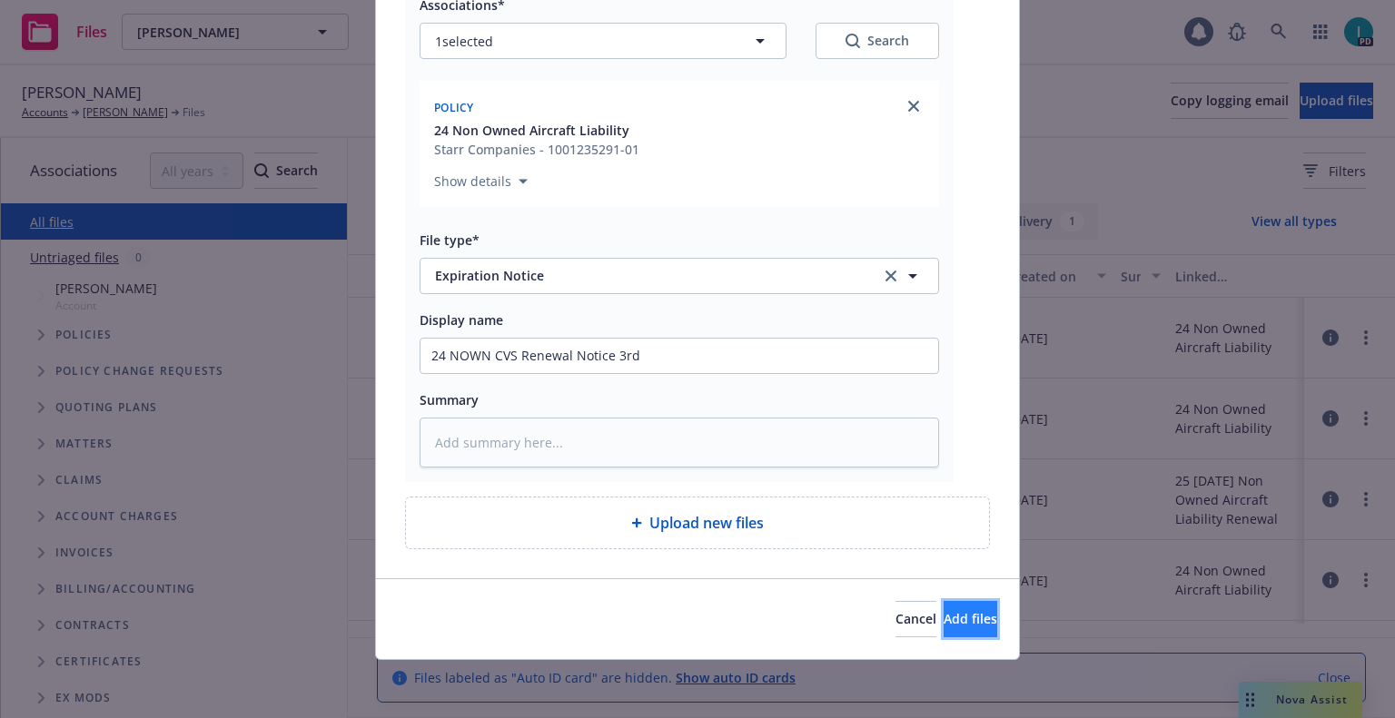
click at [943, 626] on span "Add files" at bounding box center [970, 618] width 54 height 17
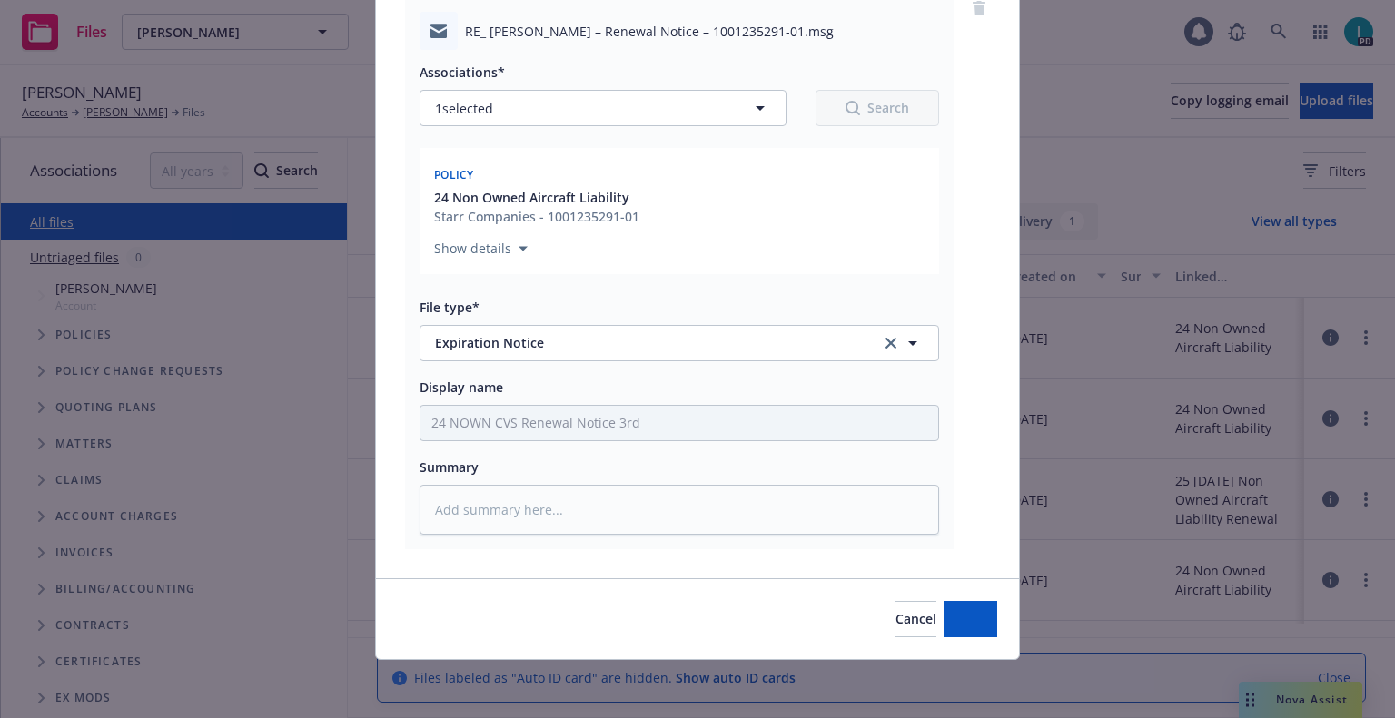
type textarea "x"
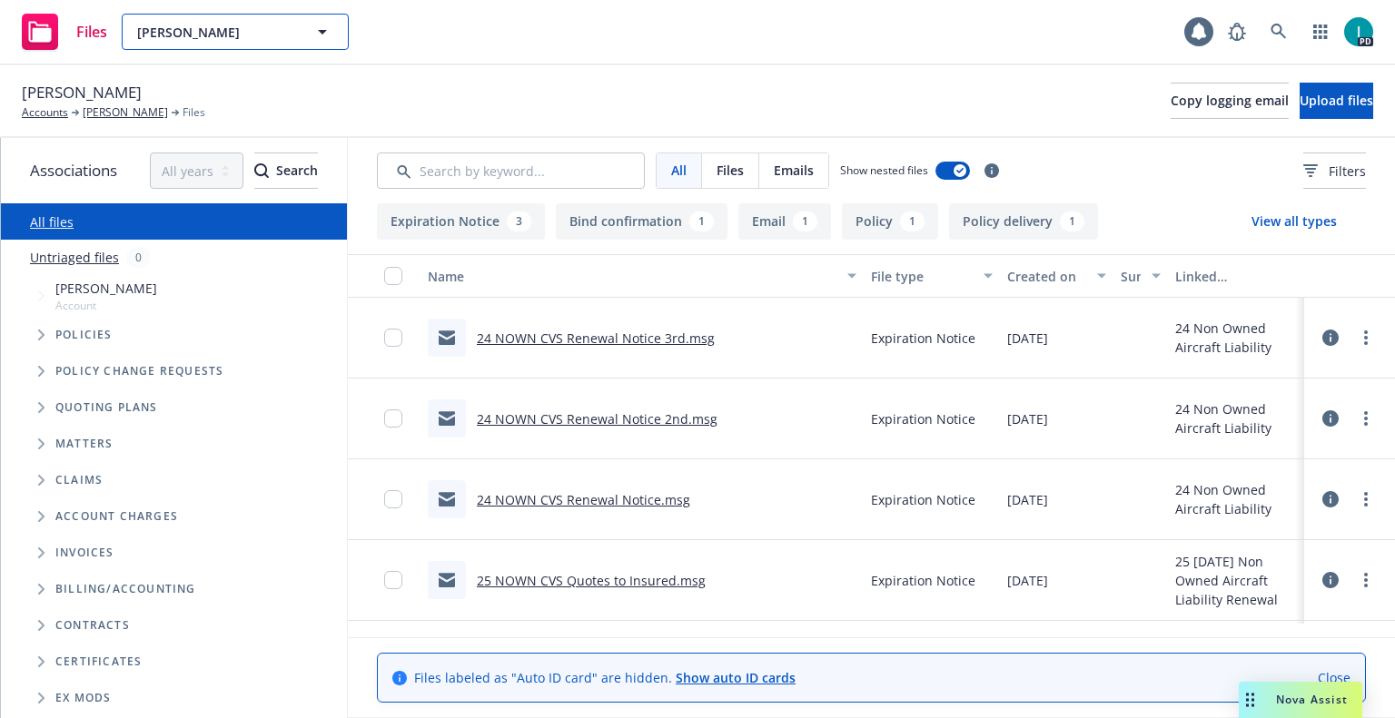
click at [212, 23] on span "[PERSON_NAME]" at bounding box center [215, 32] width 157 height 19
paste input "[PERSON_NAME]"
type input "[PERSON_NAME]"
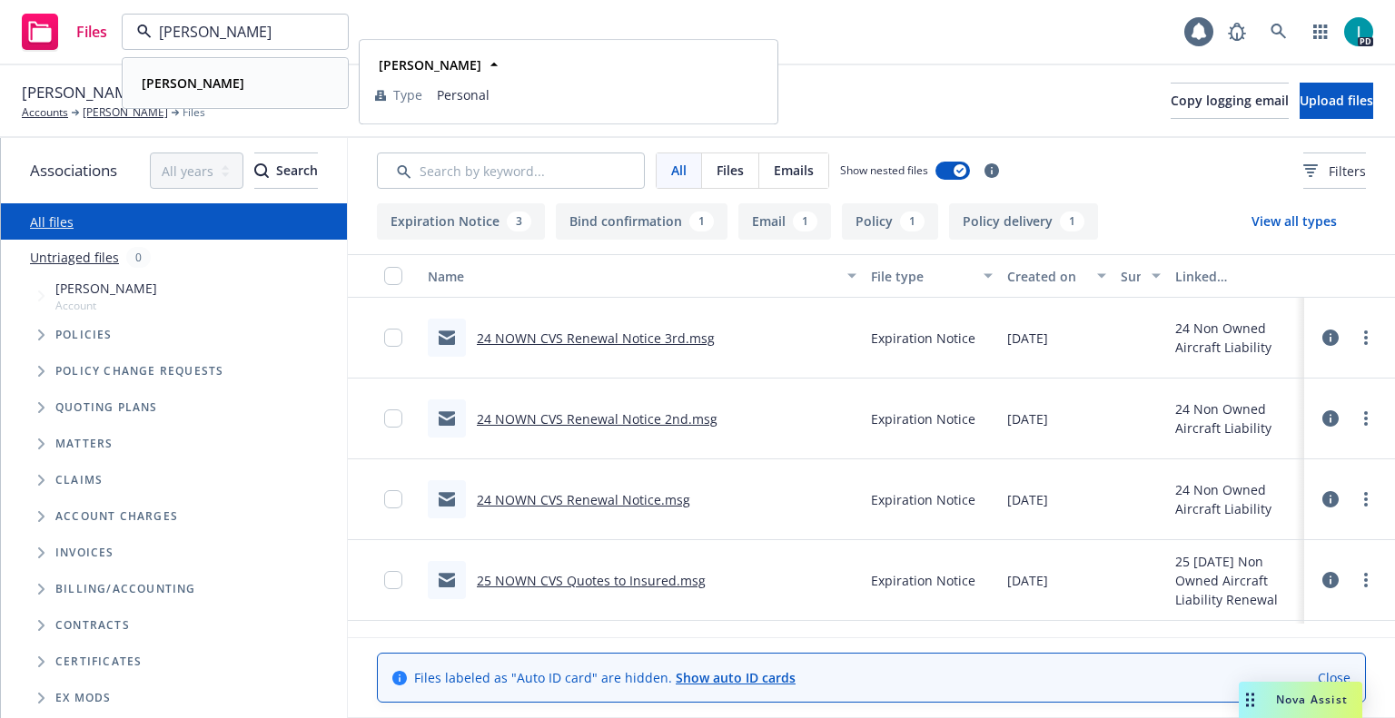
click at [236, 92] on div "[PERSON_NAME]" at bounding box center [235, 83] width 202 height 26
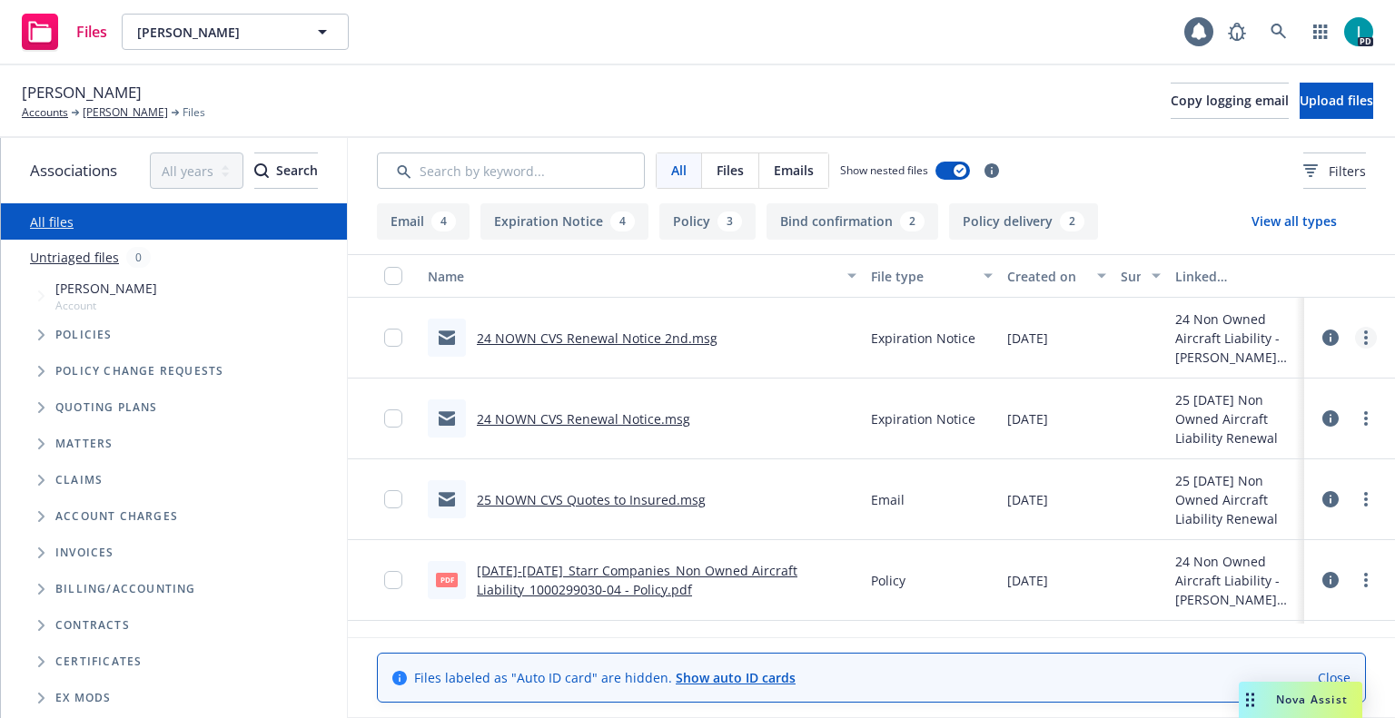
click at [1371, 334] on link "more" at bounding box center [1366, 338] width 22 height 22
click at [1288, 416] on link "Download" at bounding box center [1283, 411] width 181 height 36
click at [1299, 98] on span "Upload files" at bounding box center [1336, 100] width 74 height 17
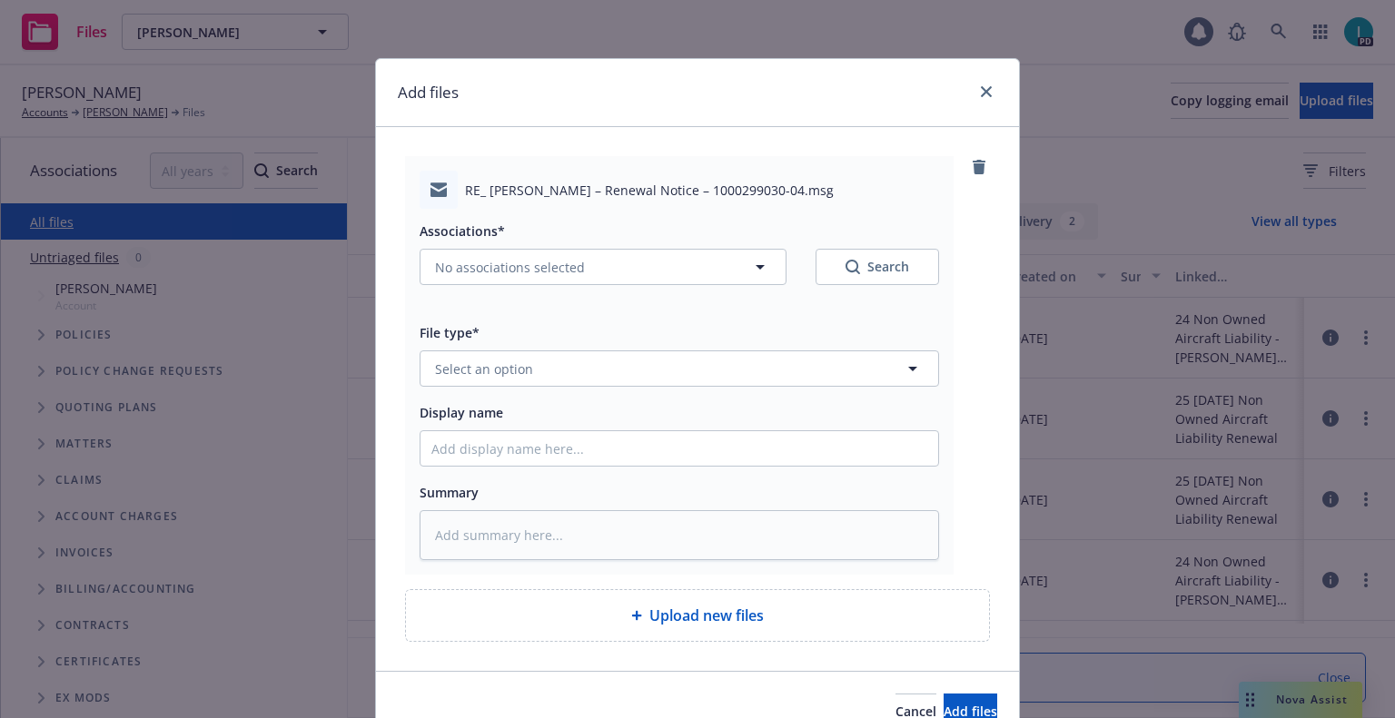
type textarea "x"
click at [496, 366] on span "Select an option" at bounding box center [484, 369] width 98 height 19
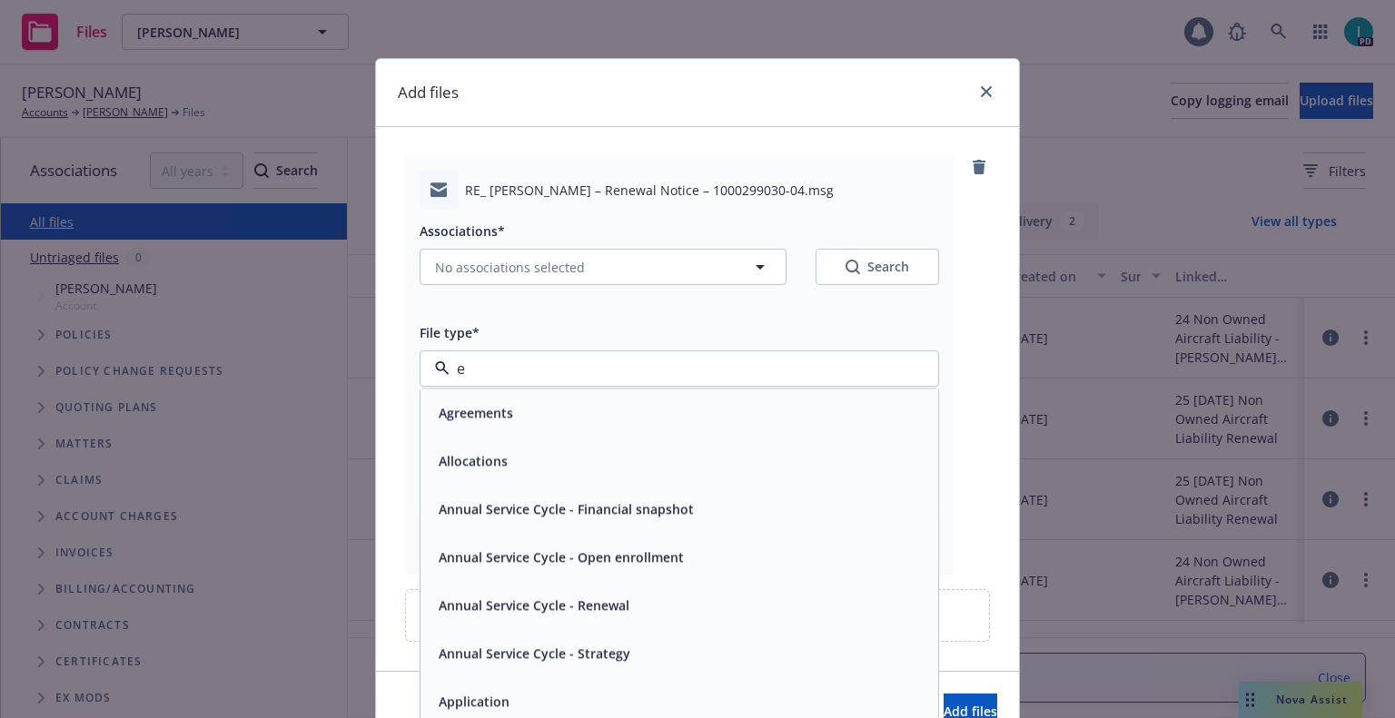
type input "ex"
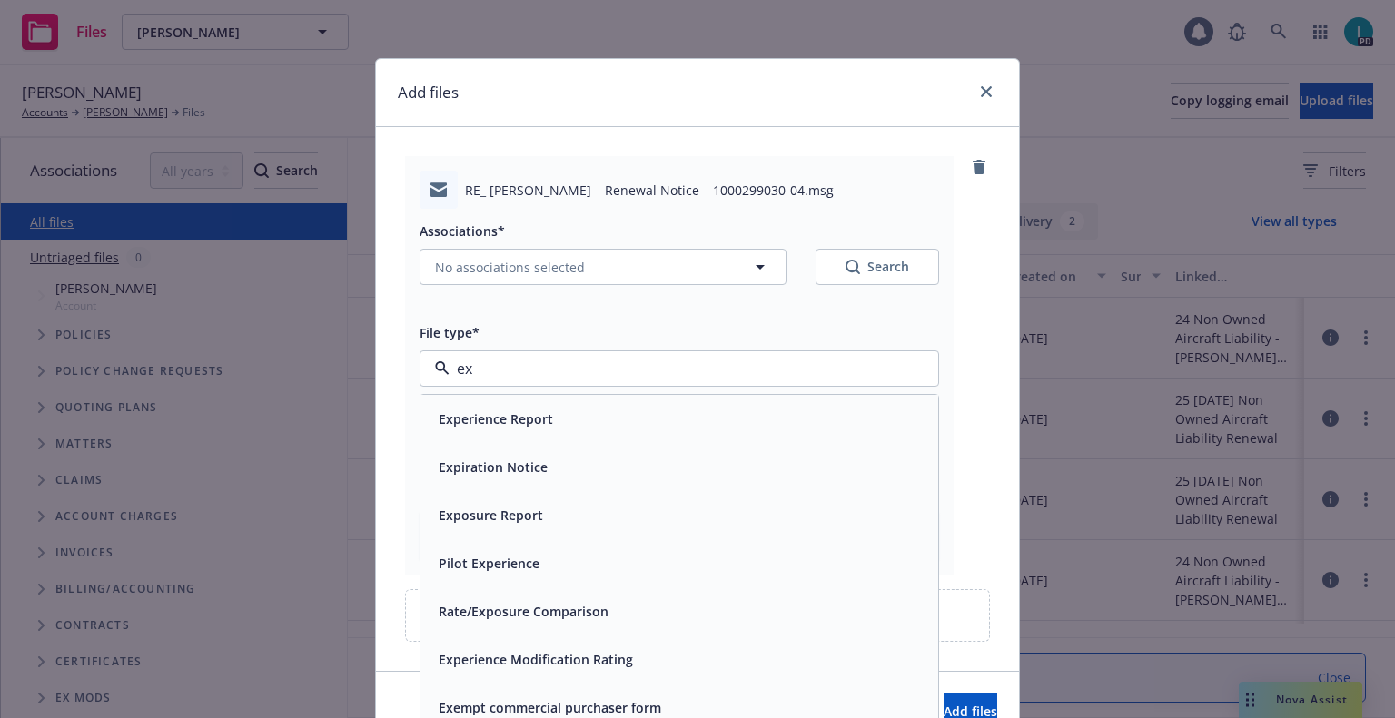
click at [500, 471] on span "Expiration Notice" at bounding box center [493, 467] width 109 height 19
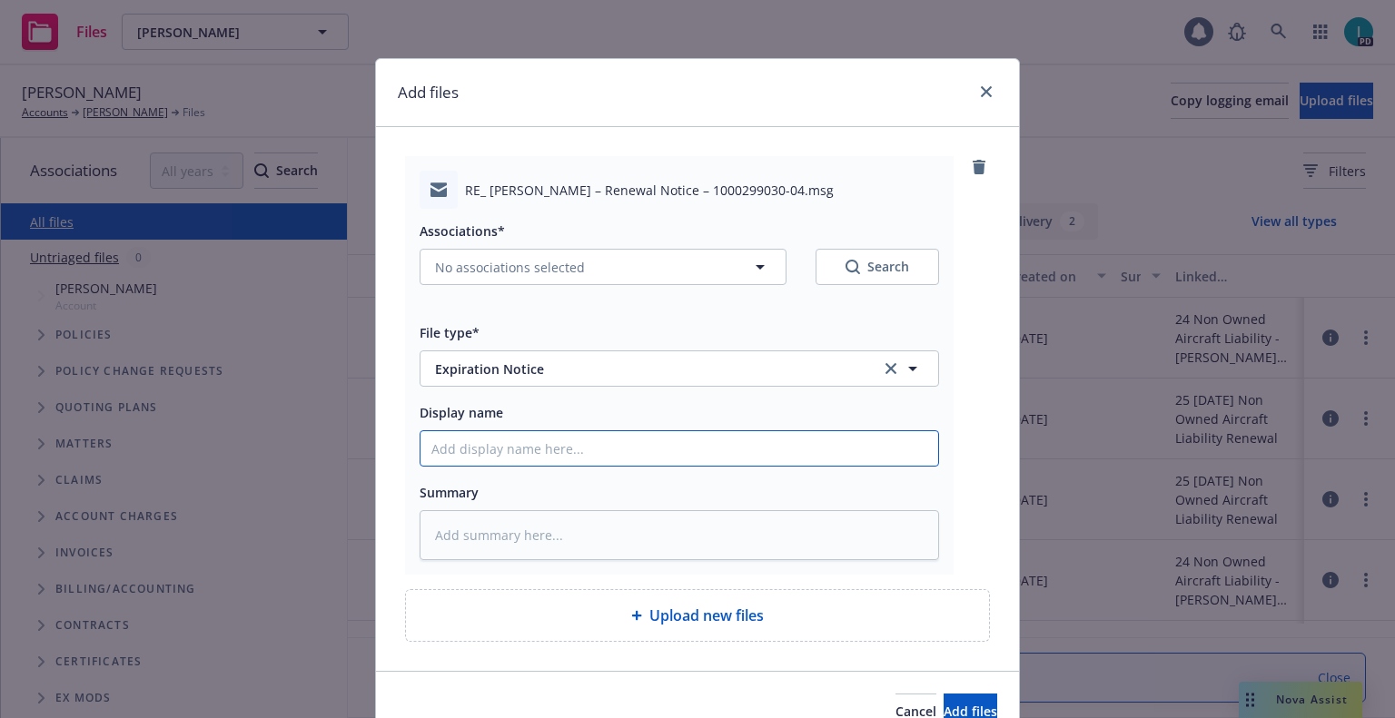
click at [501, 464] on input "Display name" at bounding box center [679, 448] width 518 height 35
type textarea "x"
type input "2"
type textarea "x"
type input "24"
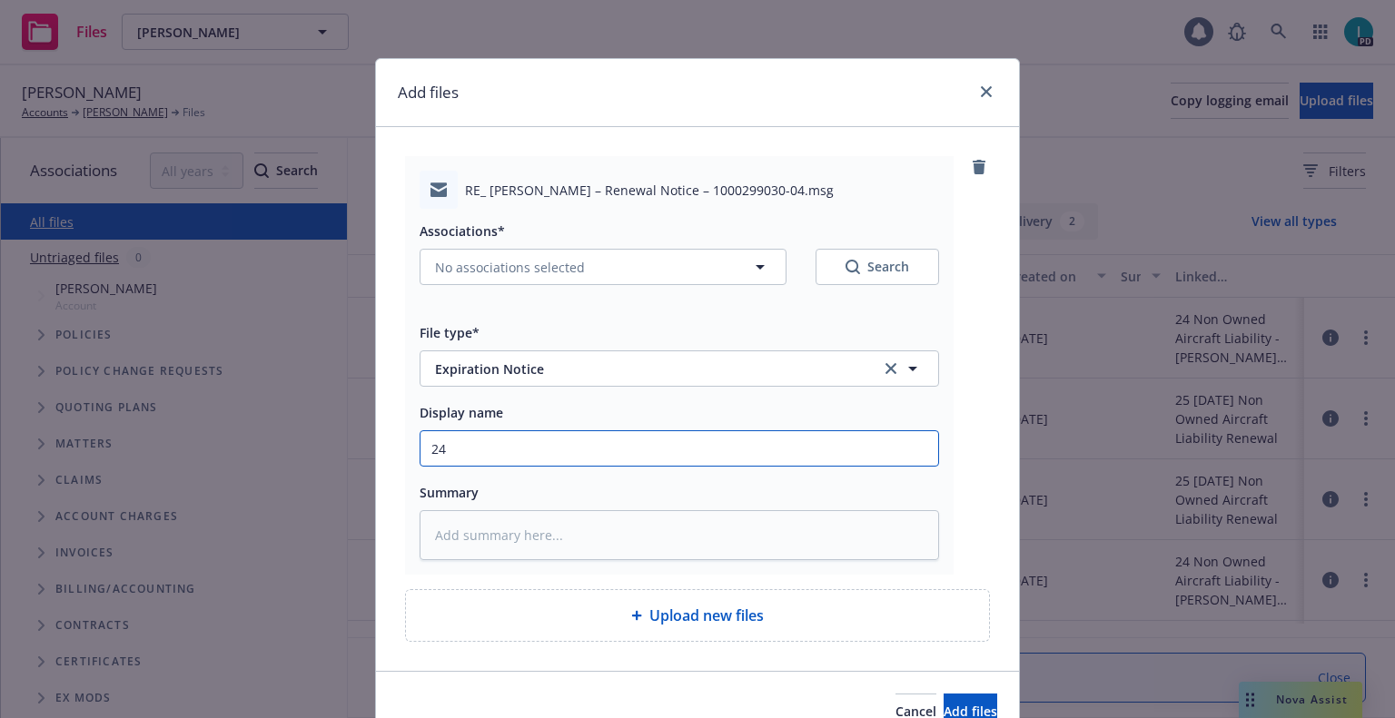
type textarea "x"
type input "24 NOWN CVS Renewal Notice 3rd"
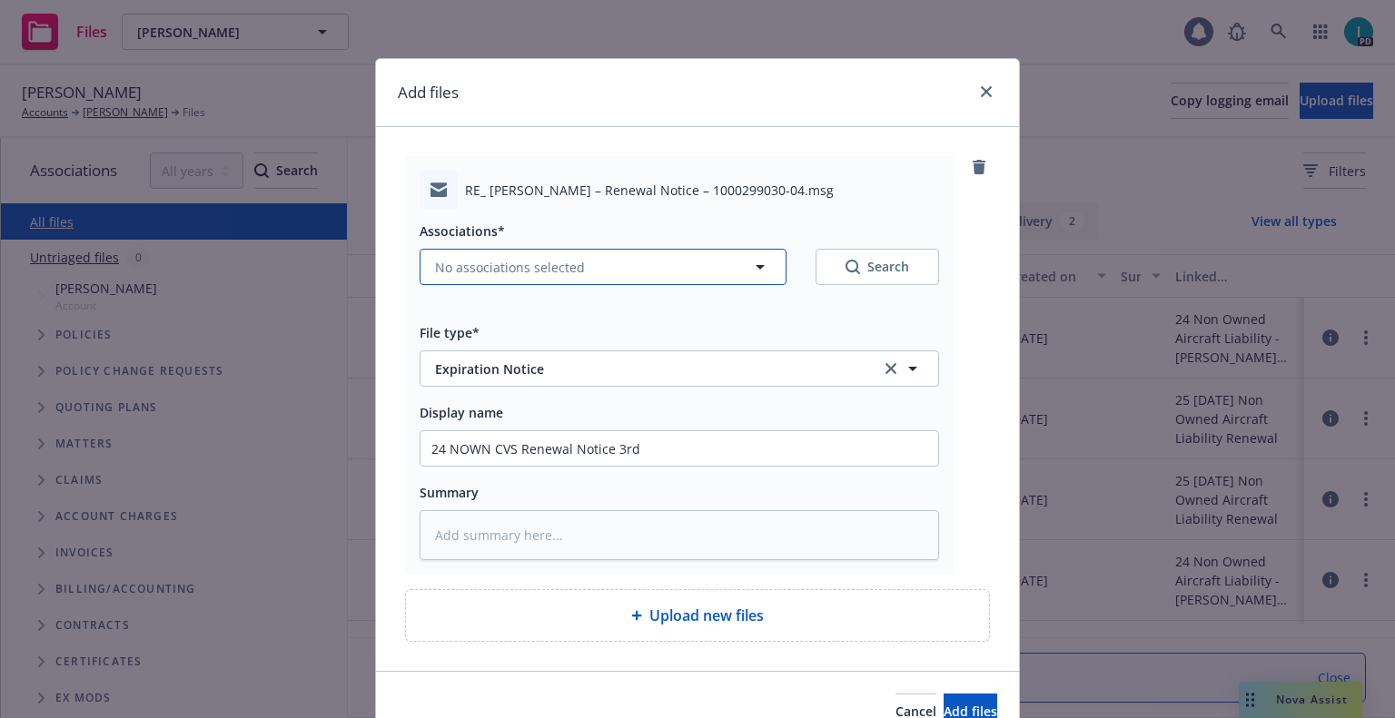
click at [508, 263] on span "No associations selected" at bounding box center [510, 267] width 150 height 19
type textarea "x"
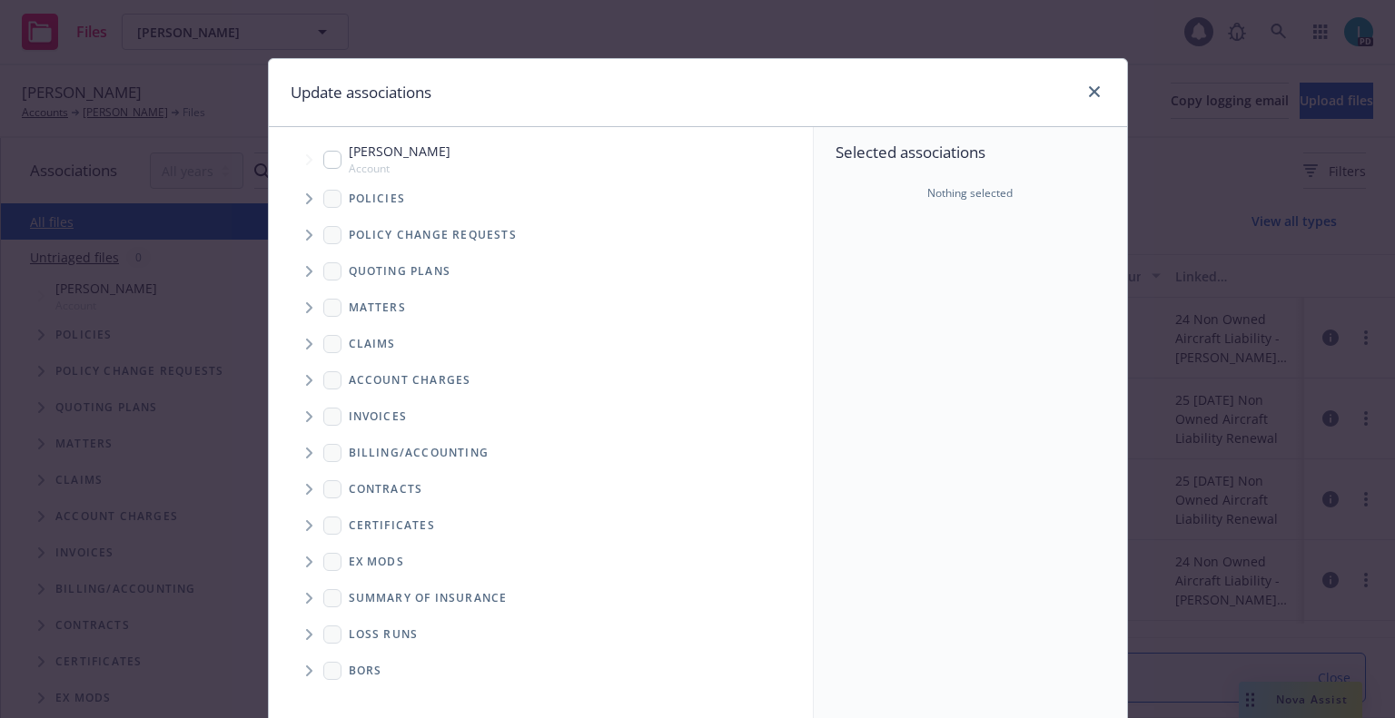
click at [306, 201] on span "Tree Example" at bounding box center [308, 198] width 29 height 29
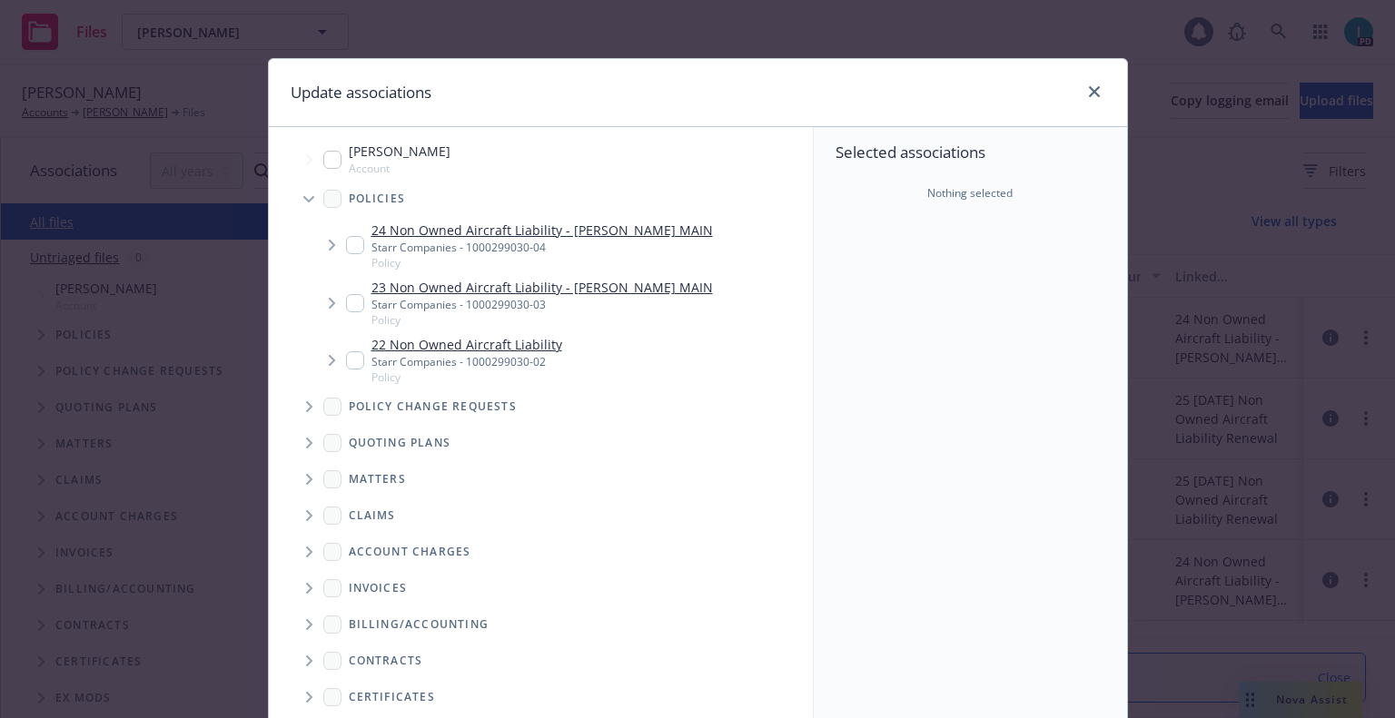
click at [348, 241] on input "Tree Example" at bounding box center [355, 245] width 18 height 18
checkbox input "true"
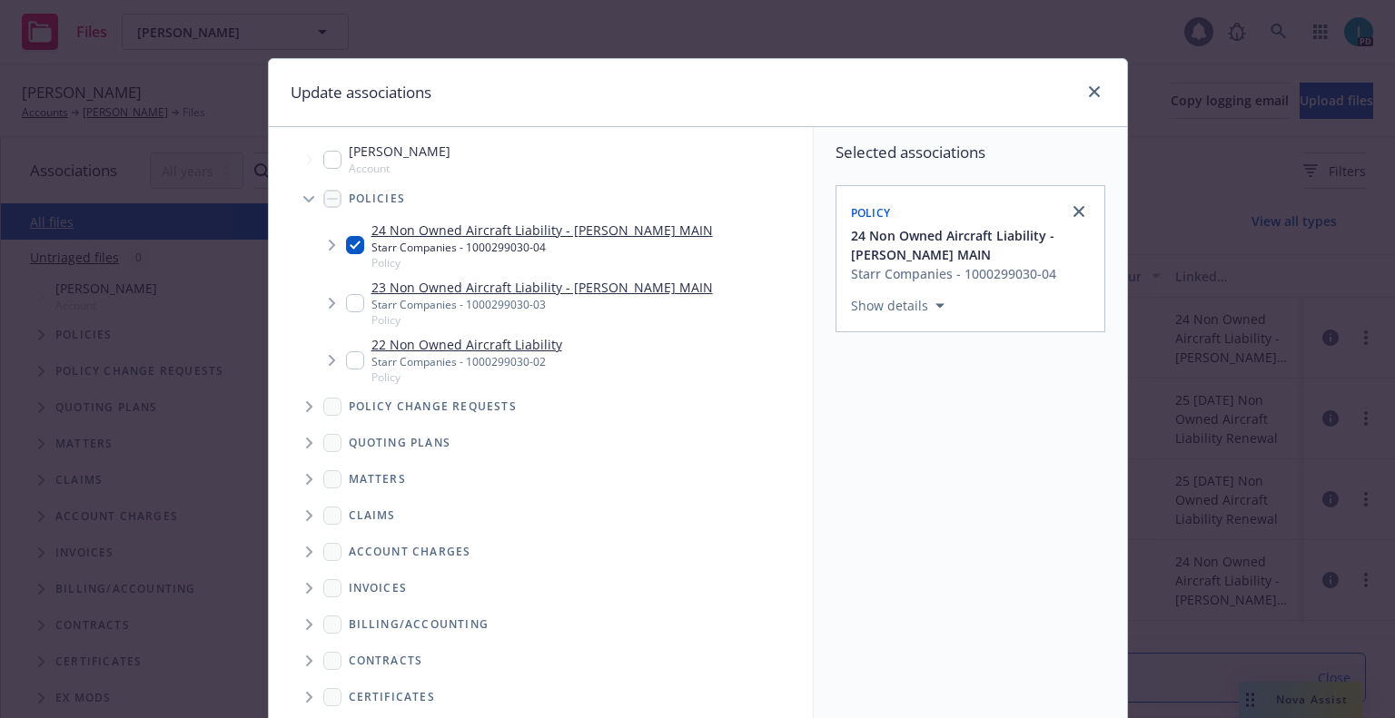
scroll to position [184, 0]
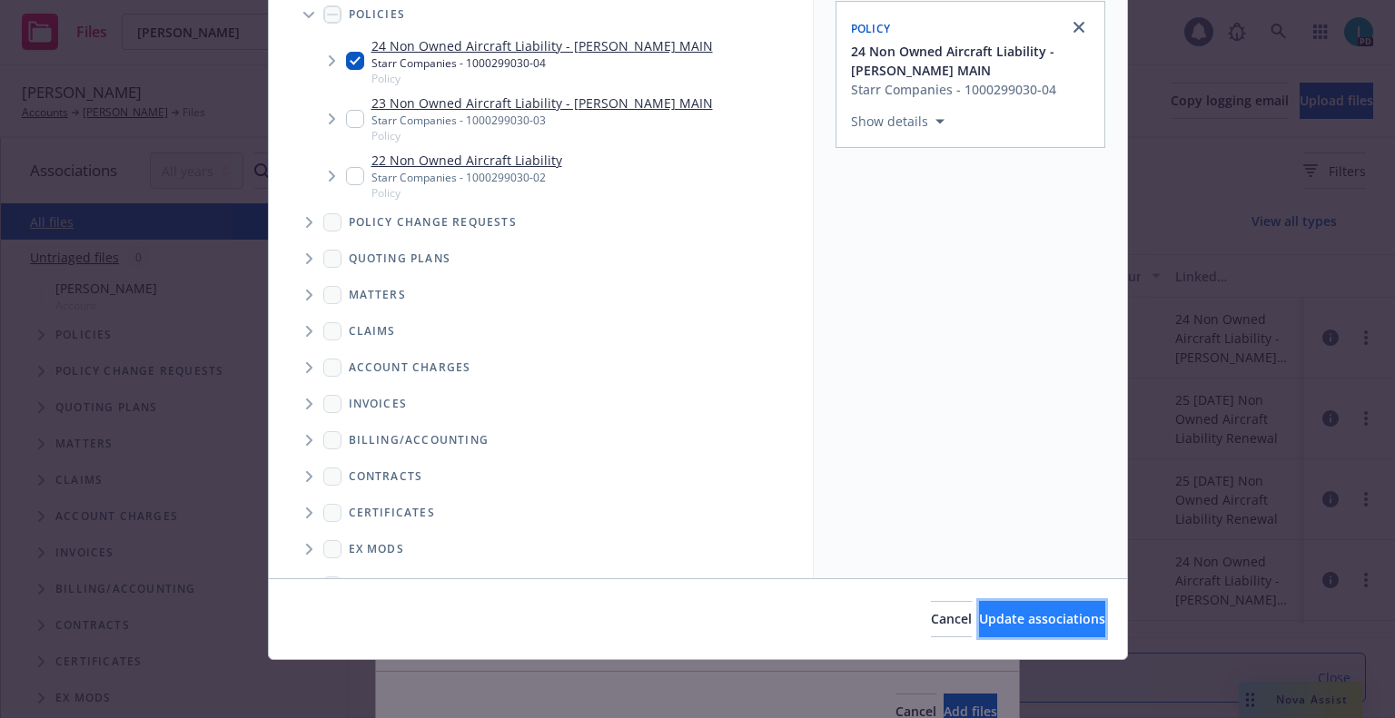
click at [991, 606] on button "Update associations" at bounding box center [1042, 619] width 126 height 36
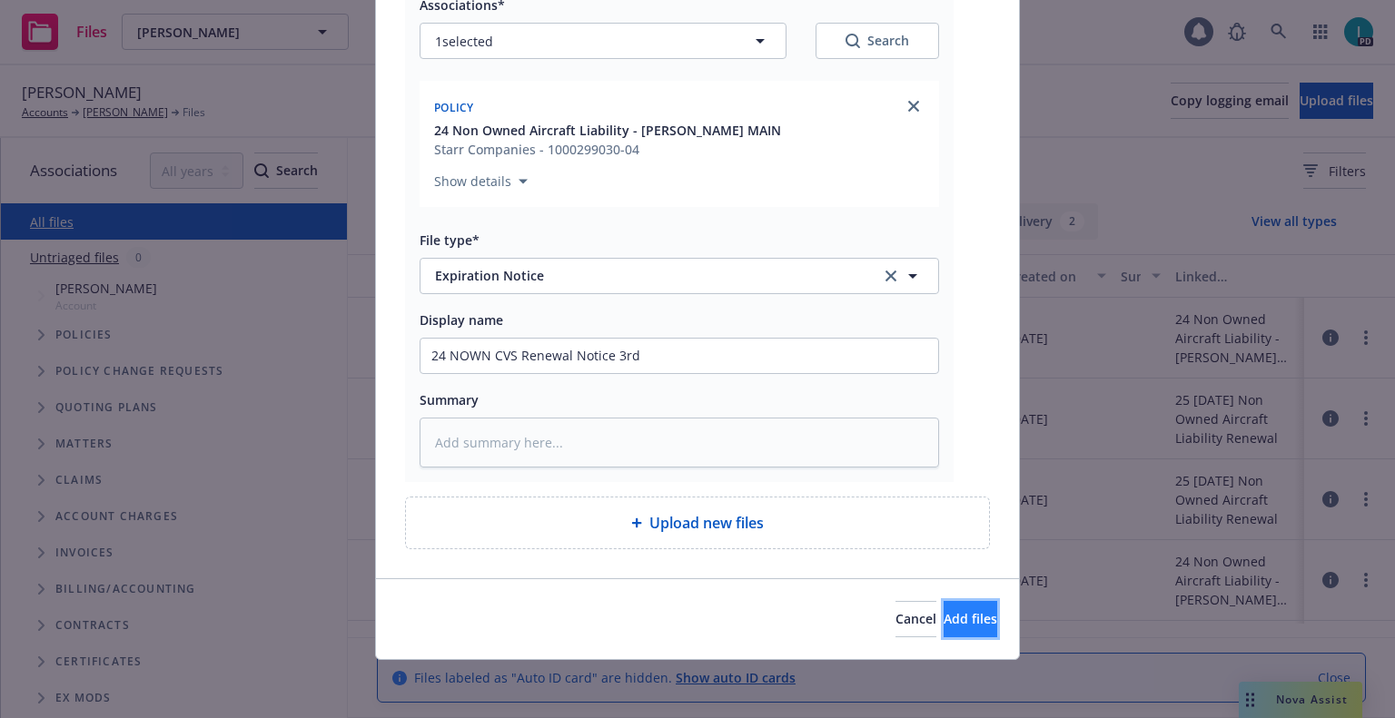
click at [955, 611] on span "Add files" at bounding box center [970, 618] width 54 height 17
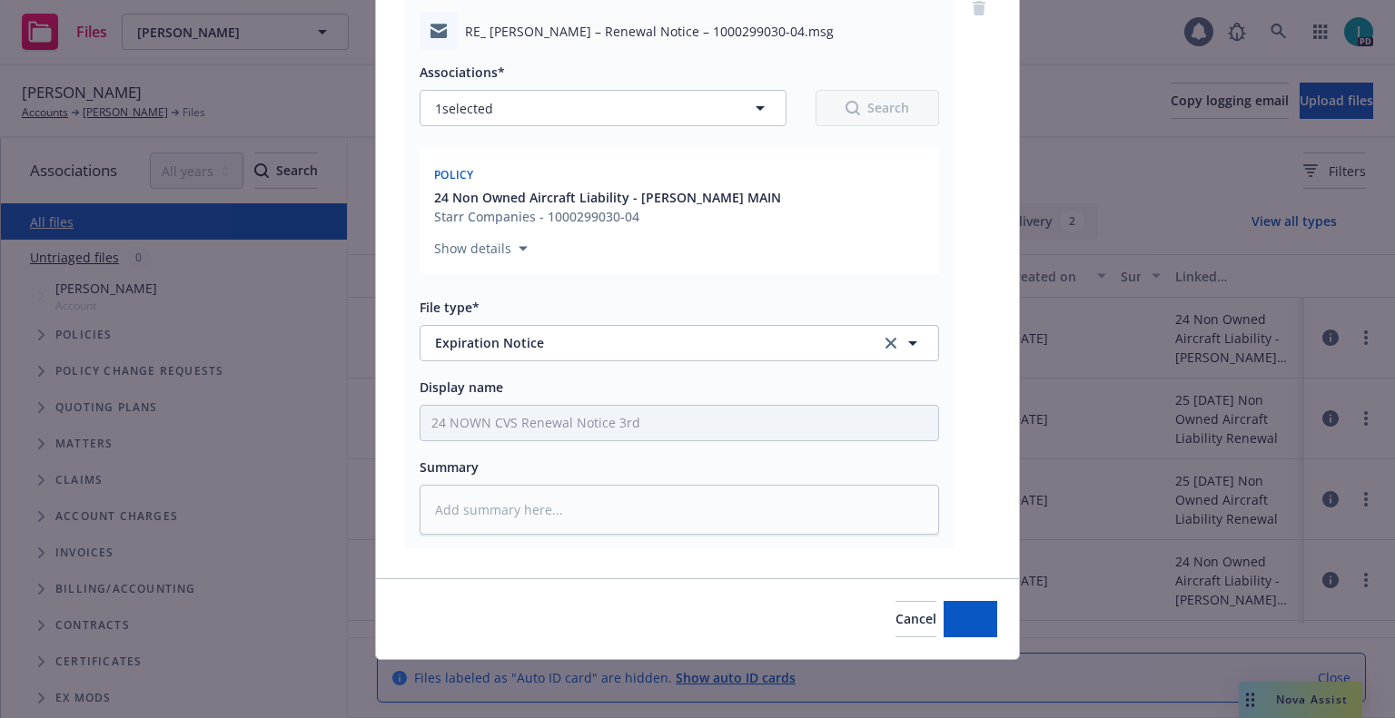
scroll to position [159, 0]
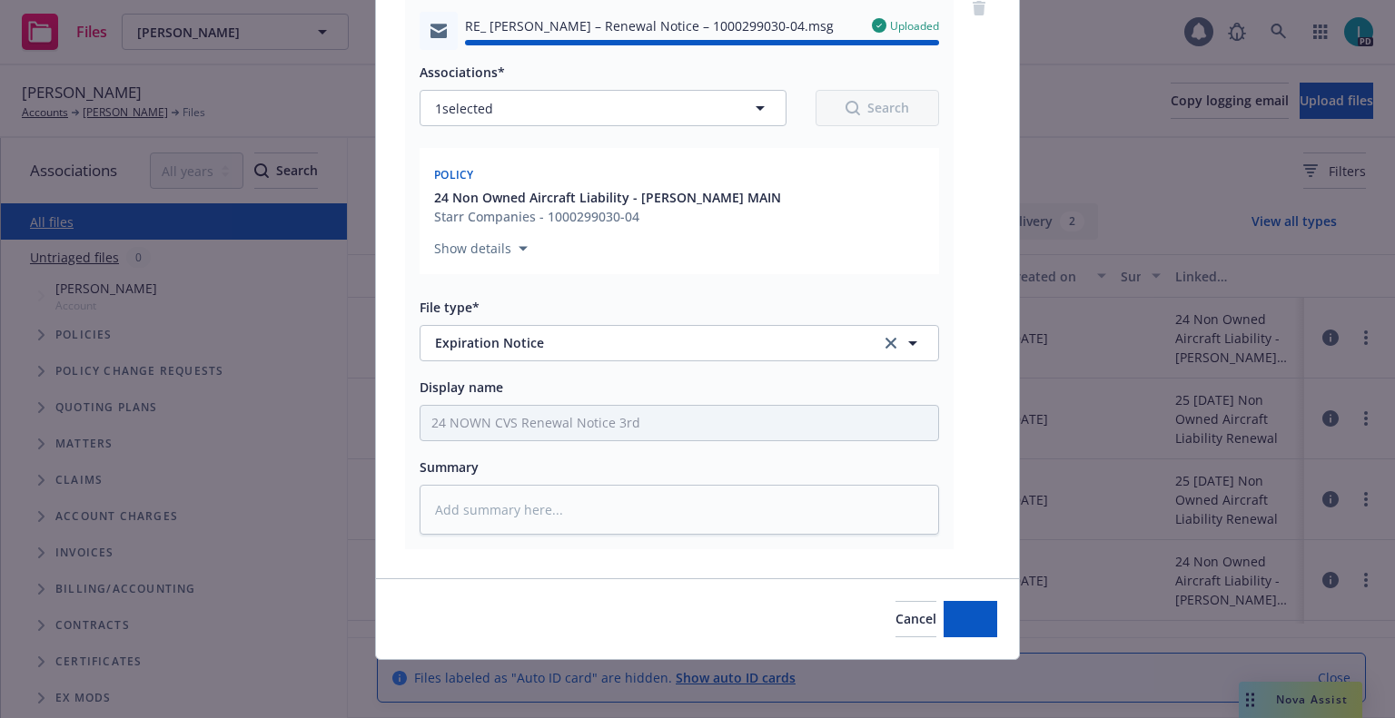
type textarea "x"
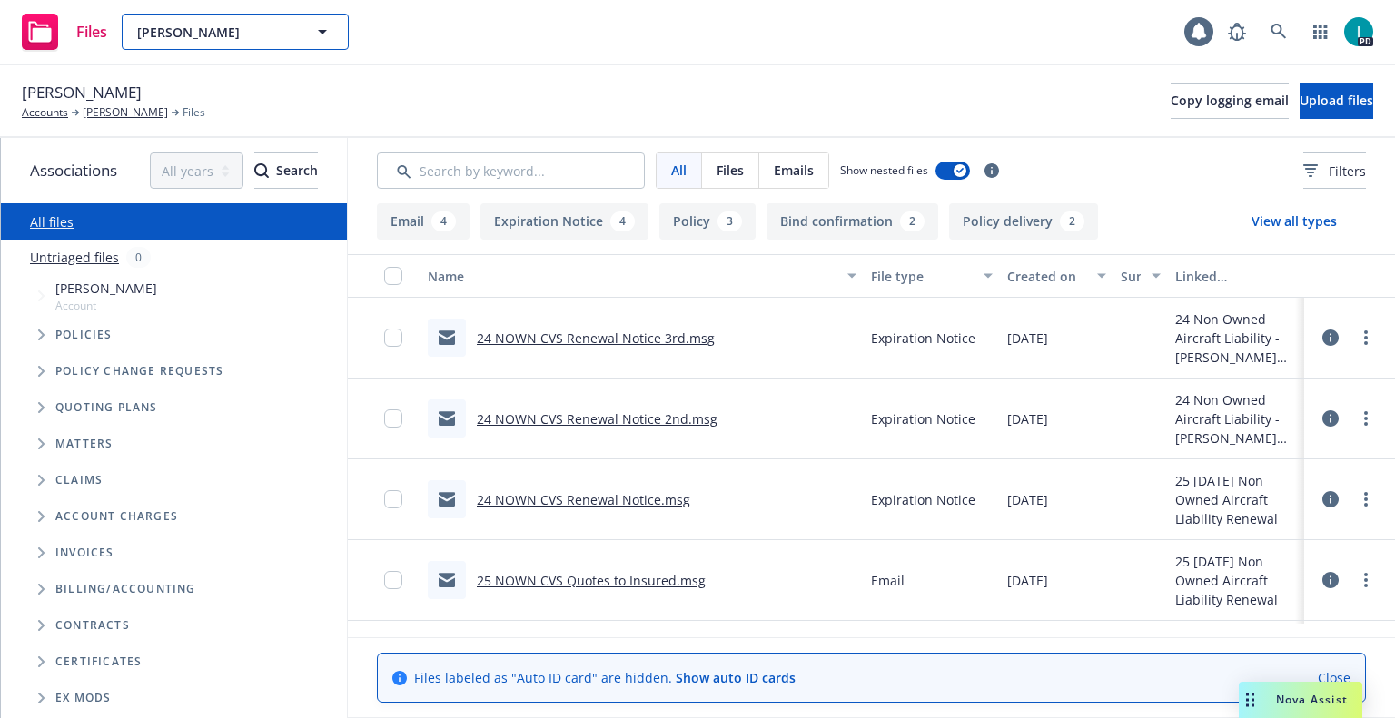
click at [221, 35] on span "[PERSON_NAME]" at bounding box center [215, 32] width 157 height 19
paste input "[PERSON_NAME]"
type input "[PERSON_NAME]"
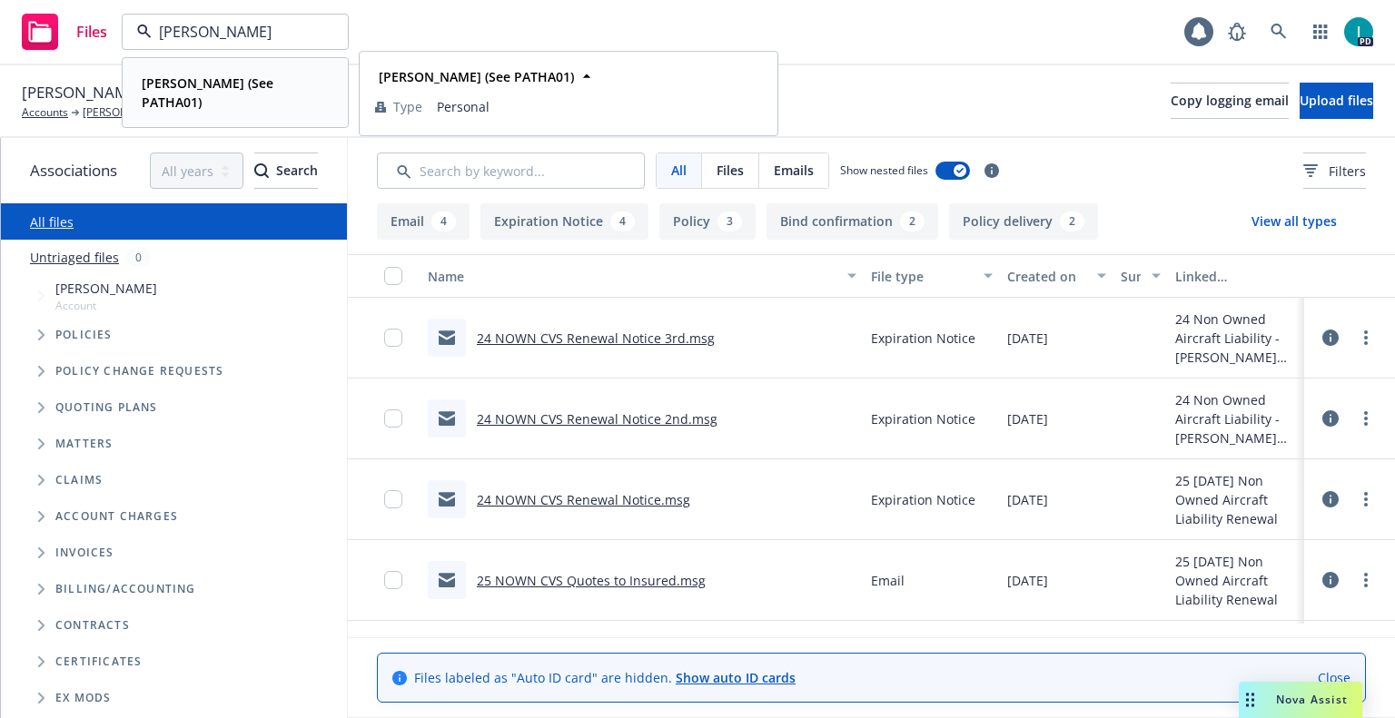
click at [211, 70] on div "[PERSON_NAME] (See PATHA01)" at bounding box center [231, 92] width 194 height 45
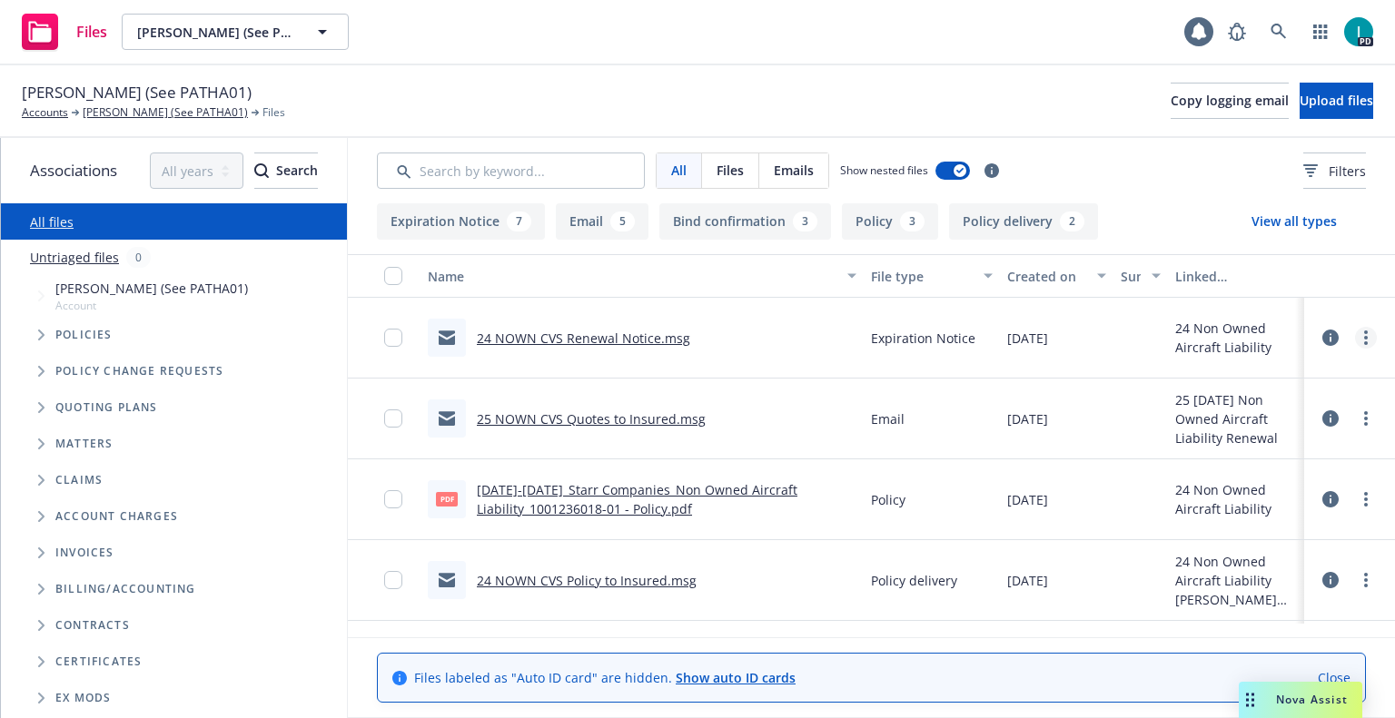
click at [1366, 340] on link "more" at bounding box center [1366, 338] width 22 height 22
click at [1294, 418] on link "Download" at bounding box center [1283, 411] width 181 height 36
click at [1308, 94] on span "Upload files" at bounding box center [1336, 100] width 74 height 17
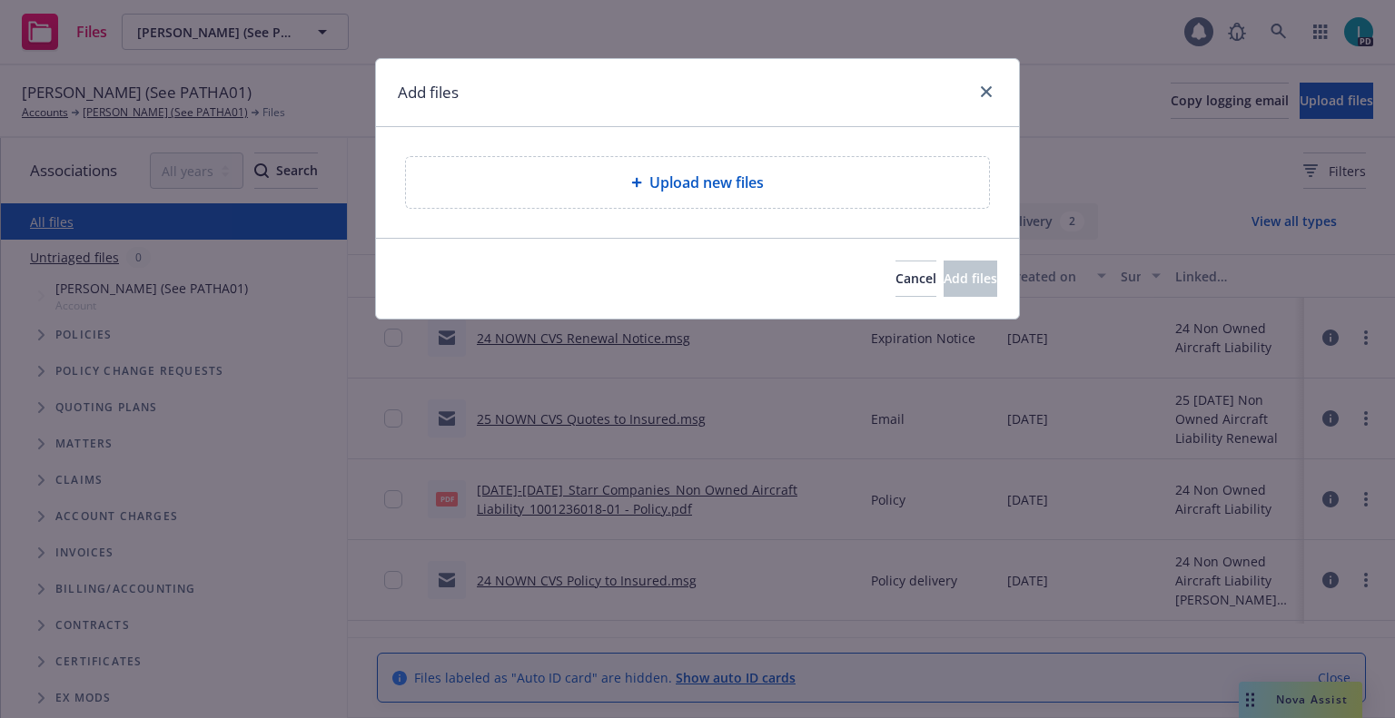
type textarea "x"
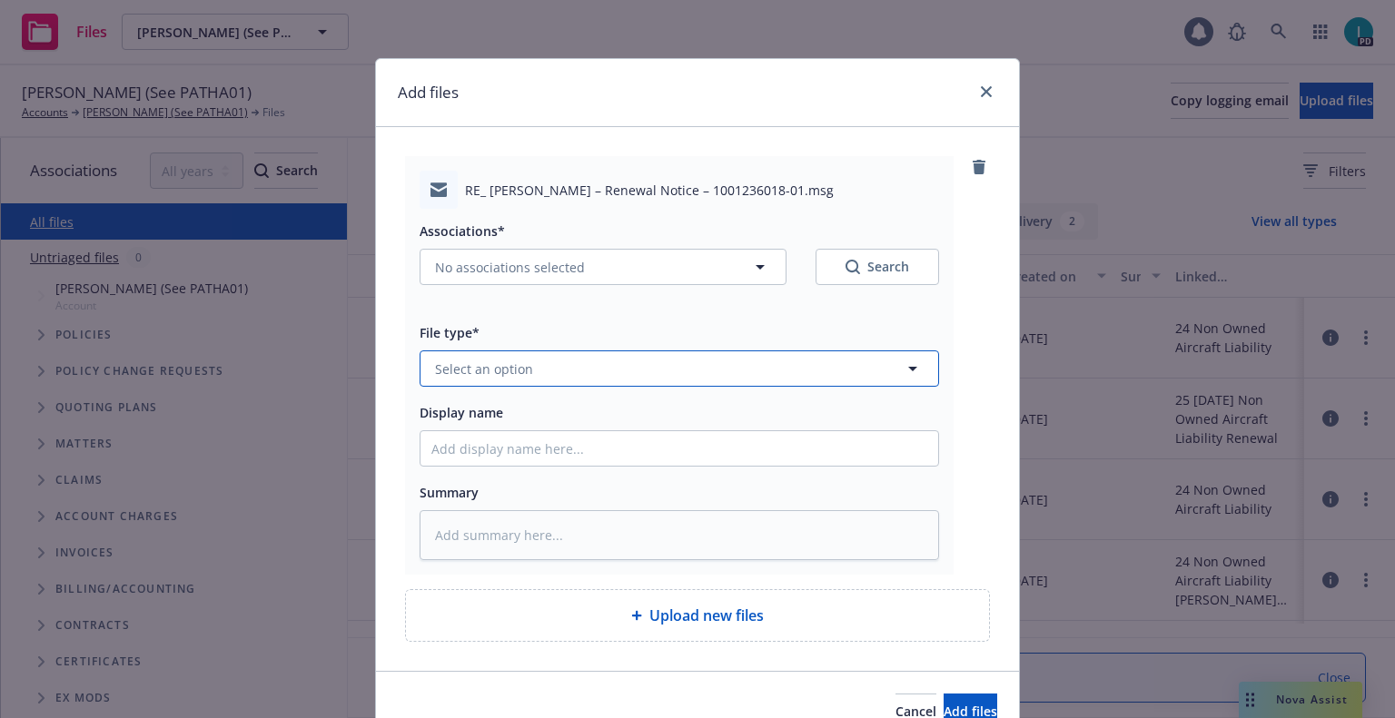
click at [485, 354] on button "Select an option" at bounding box center [678, 368] width 519 height 36
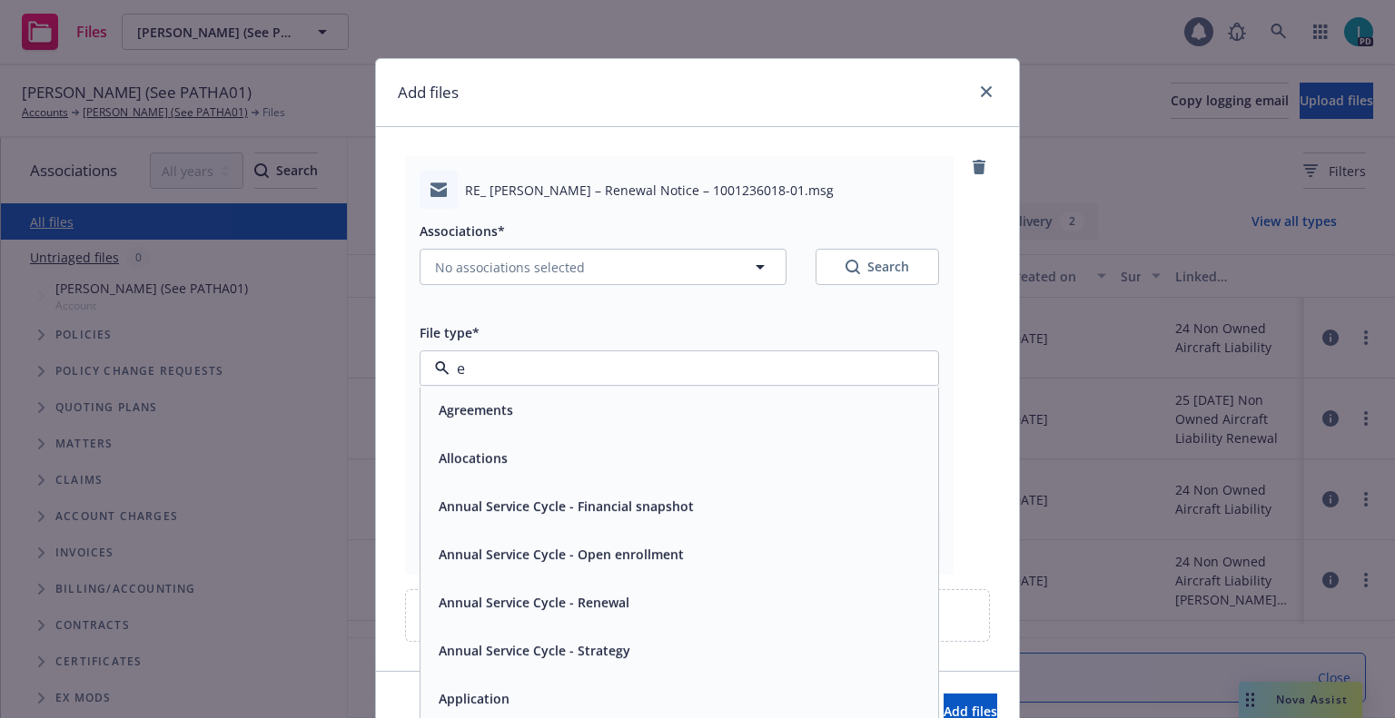
type input "ex"
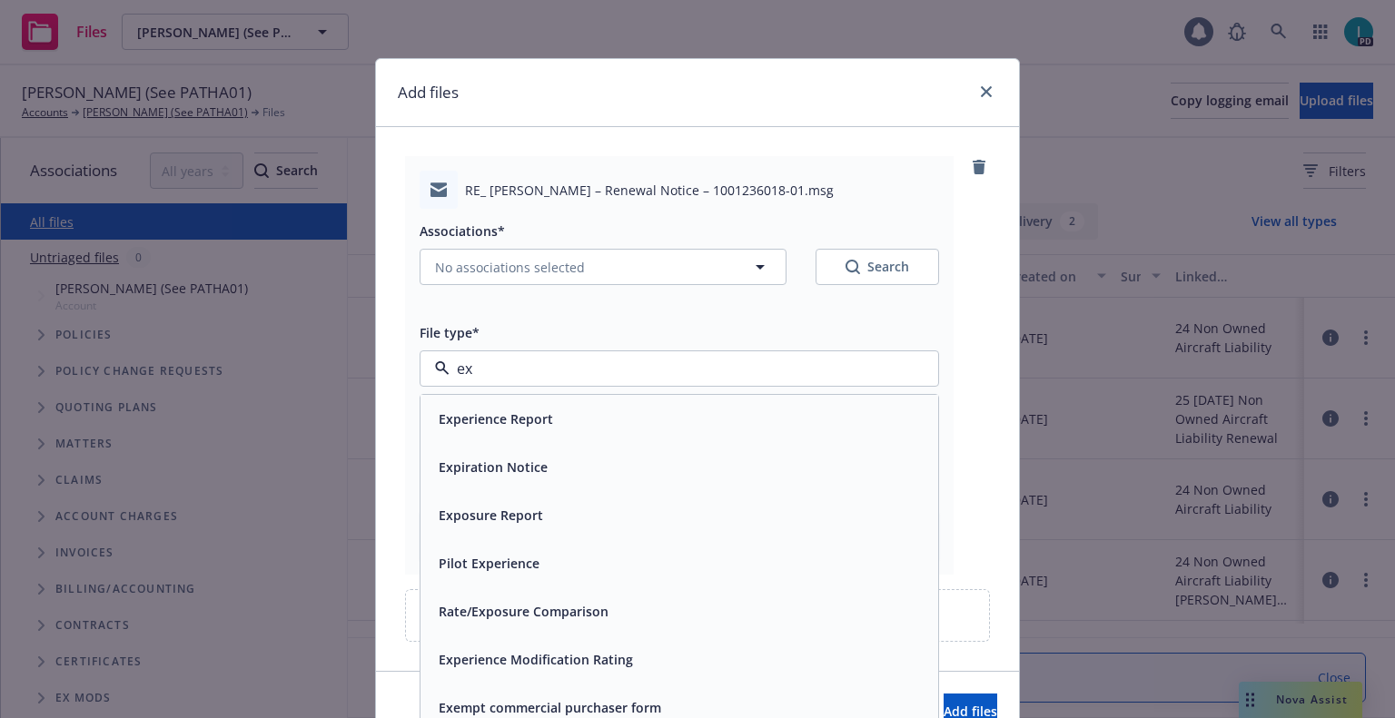
click at [502, 461] on span "Expiration Notice" at bounding box center [493, 467] width 109 height 19
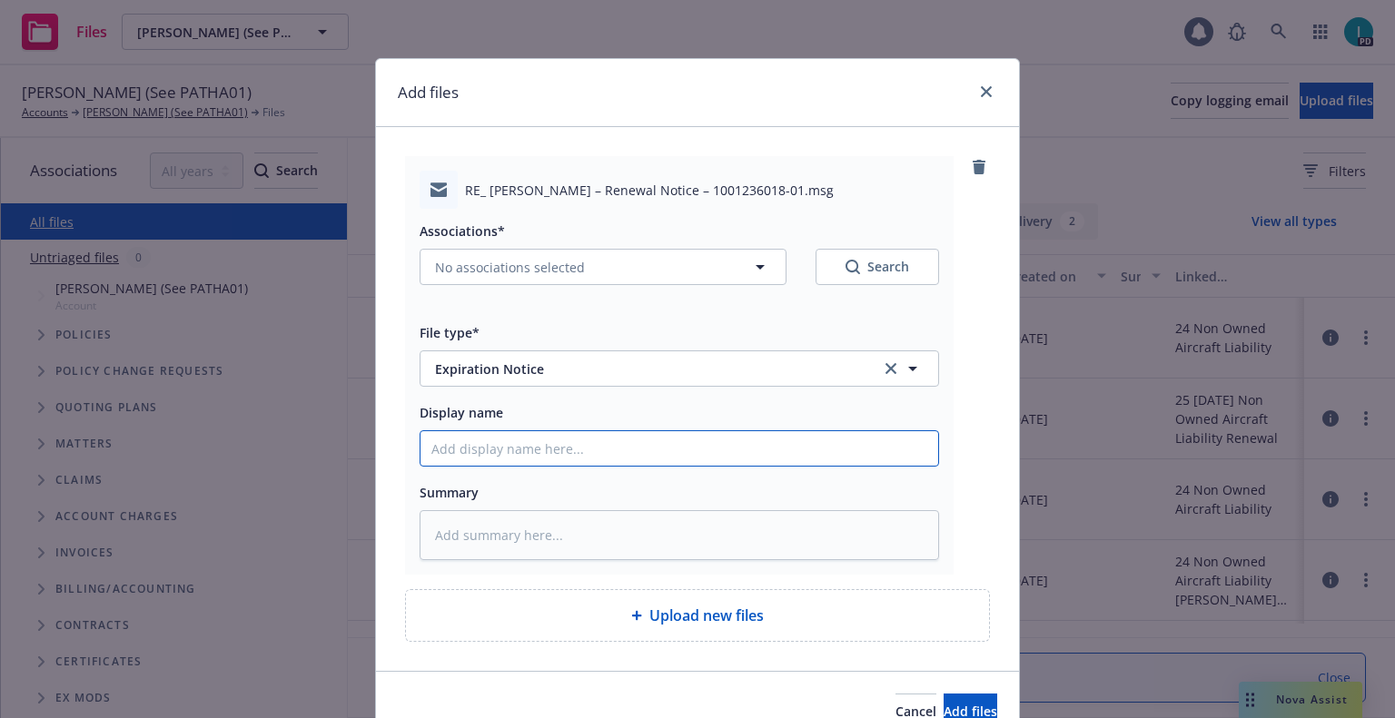
click at [504, 455] on input "Display name" at bounding box center [679, 448] width 518 height 35
type textarea "x"
type input "2"
type textarea "x"
type input "24"
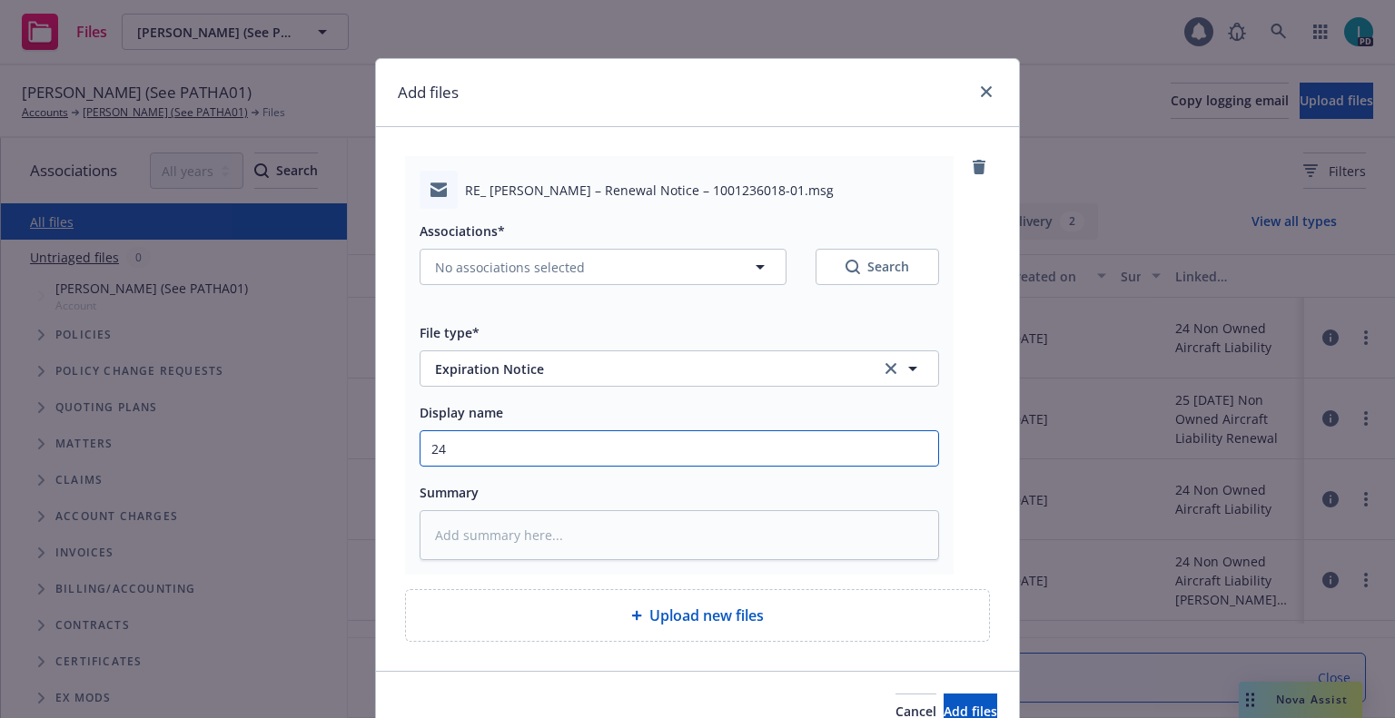
type textarea "x"
type input "24 NOWN CVS Renewal Notice 2nd"
click at [532, 247] on div "Associations* No associations selected Search" at bounding box center [678, 252] width 519 height 65
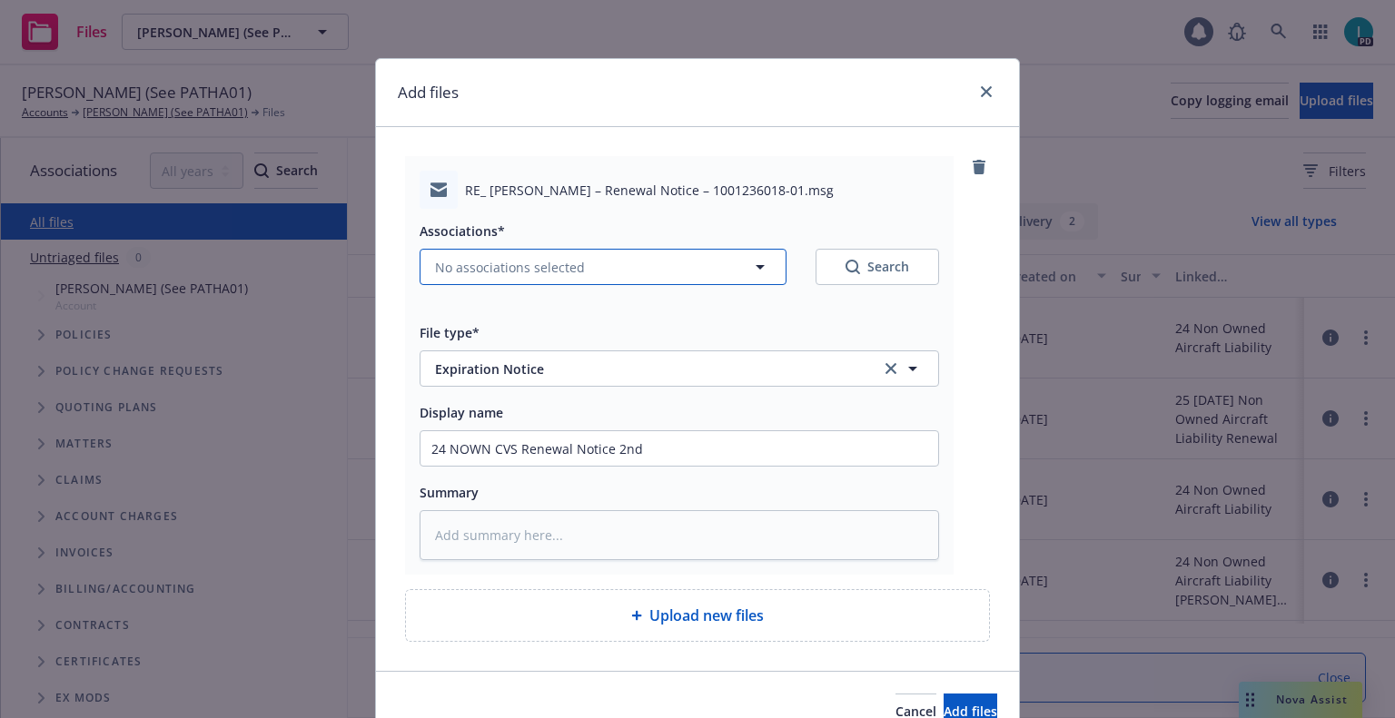
click at [538, 258] on span "No associations selected" at bounding box center [510, 267] width 150 height 19
type textarea "x"
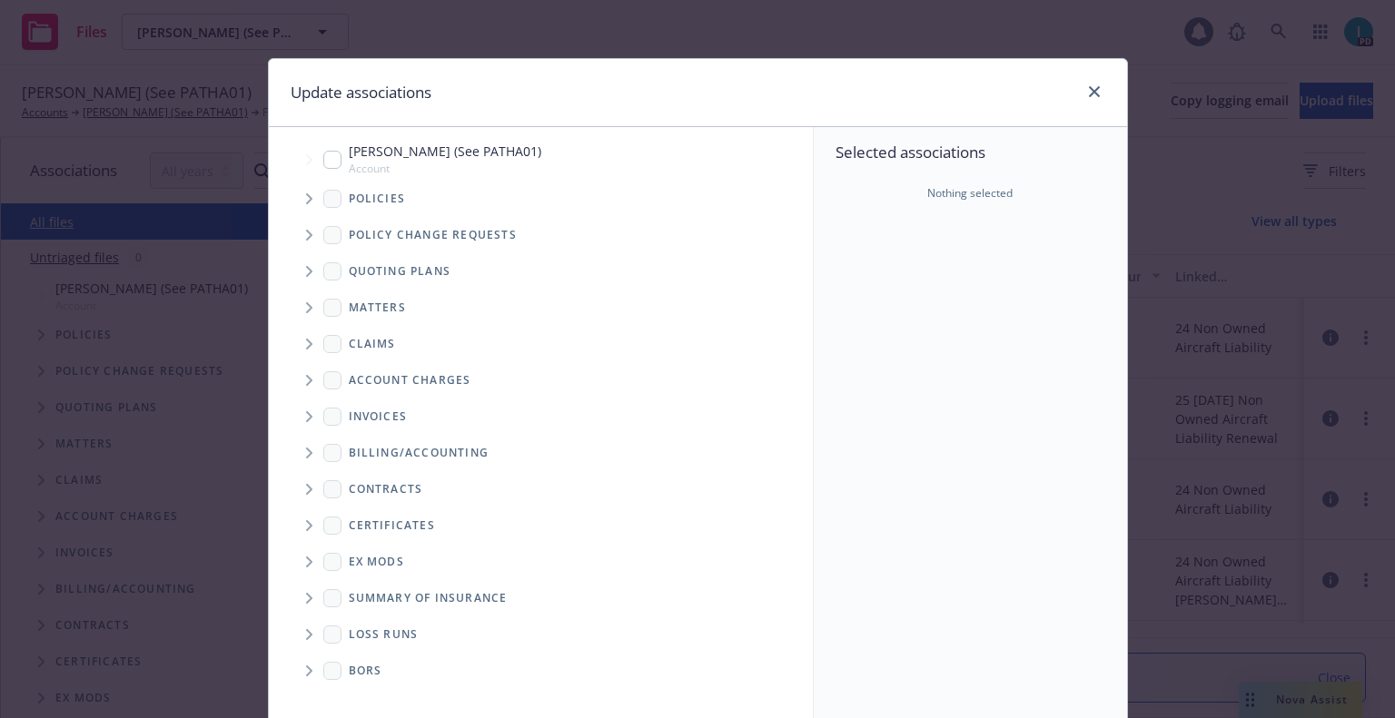
click at [306, 194] on icon "Tree Example" at bounding box center [309, 198] width 7 height 11
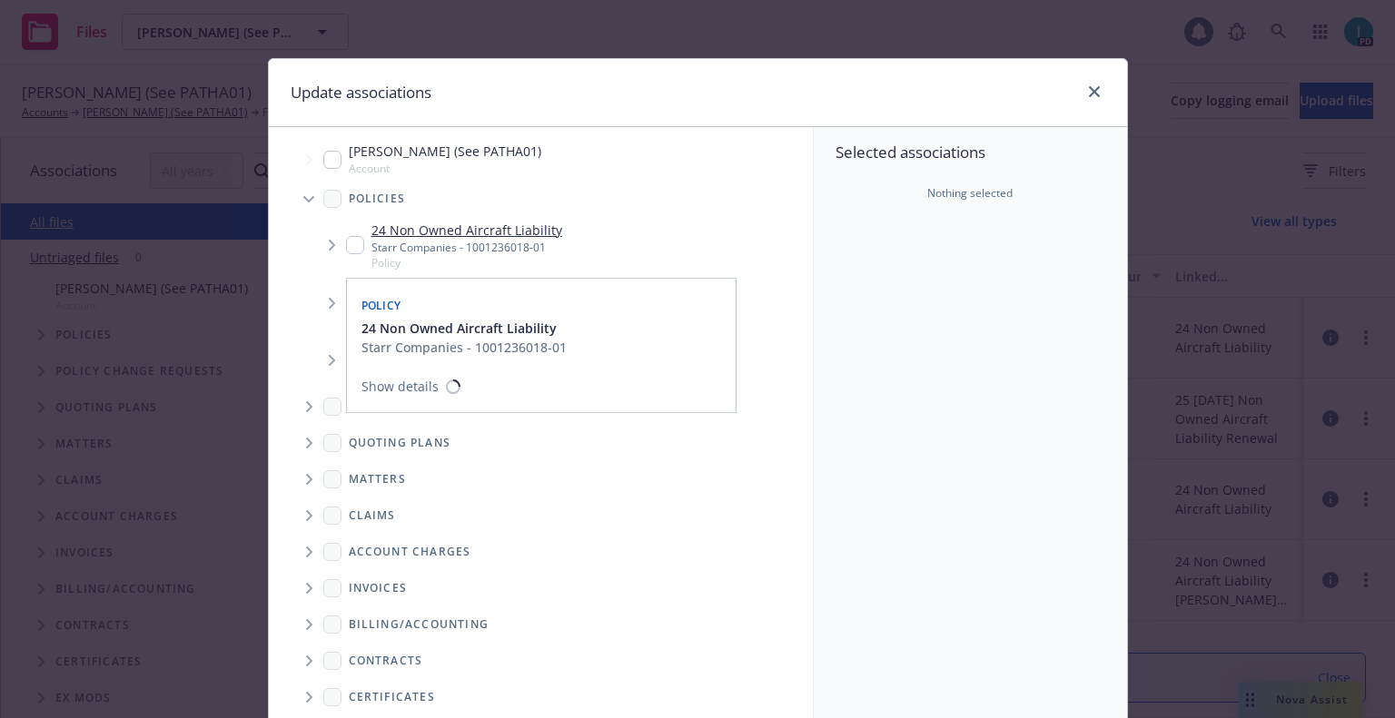
click at [346, 239] on input "Tree Example" at bounding box center [355, 245] width 18 height 18
checkbox input "true"
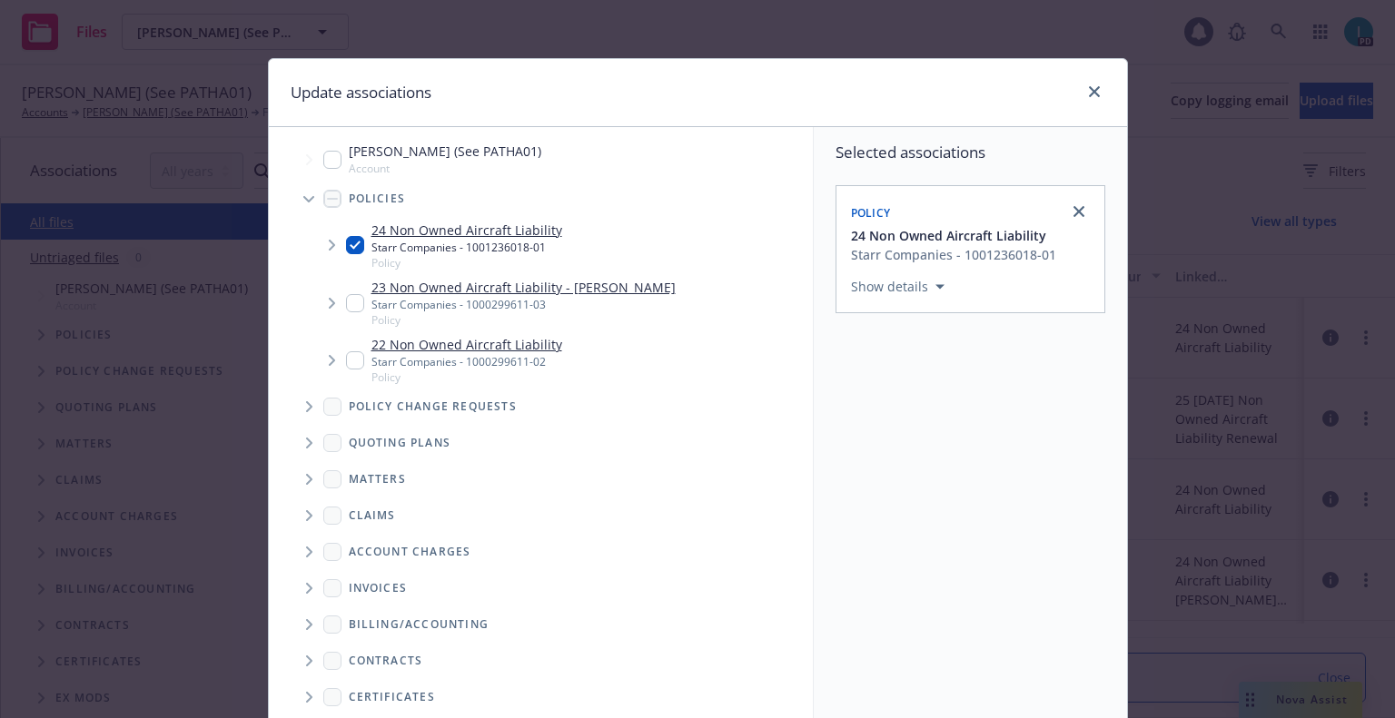
scroll to position [184, 0]
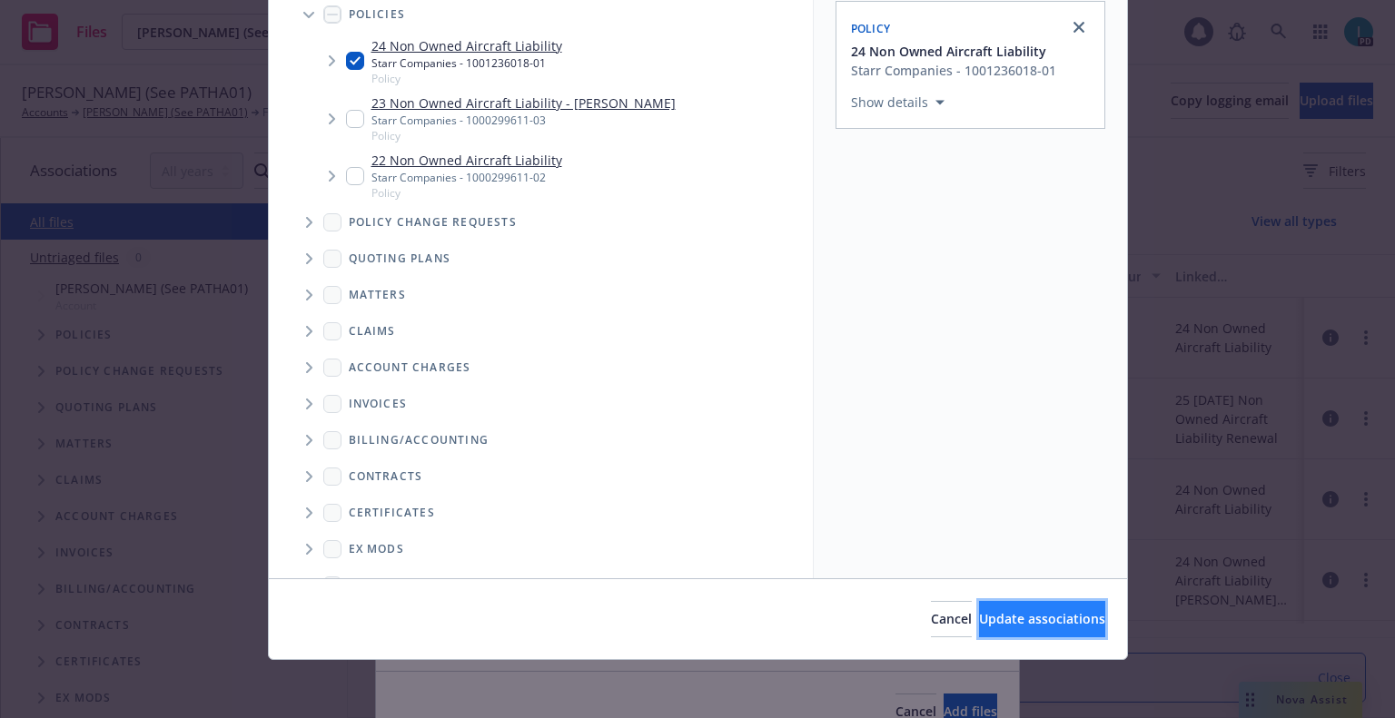
click at [979, 612] on span "Update associations" at bounding box center [1042, 618] width 126 height 17
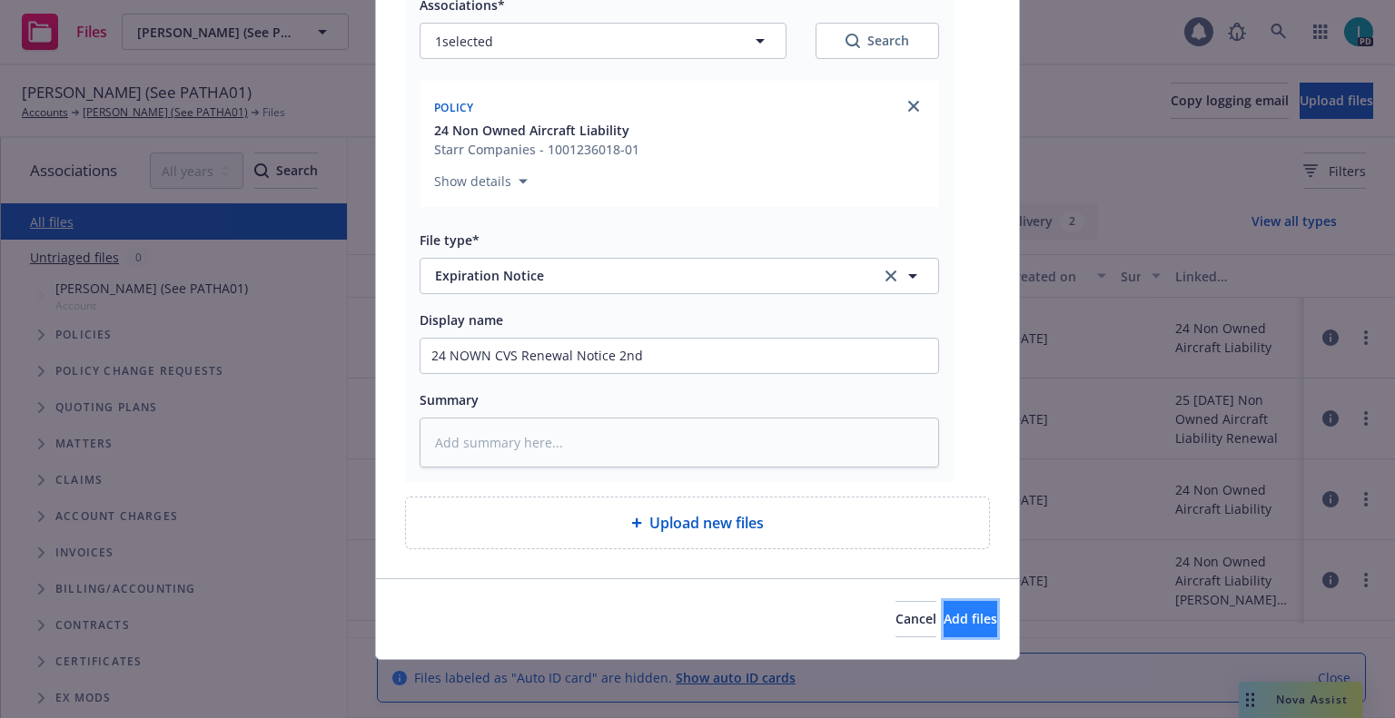
click at [943, 614] on span "Add files" at bounding box center [970, 618] width 54 height 17
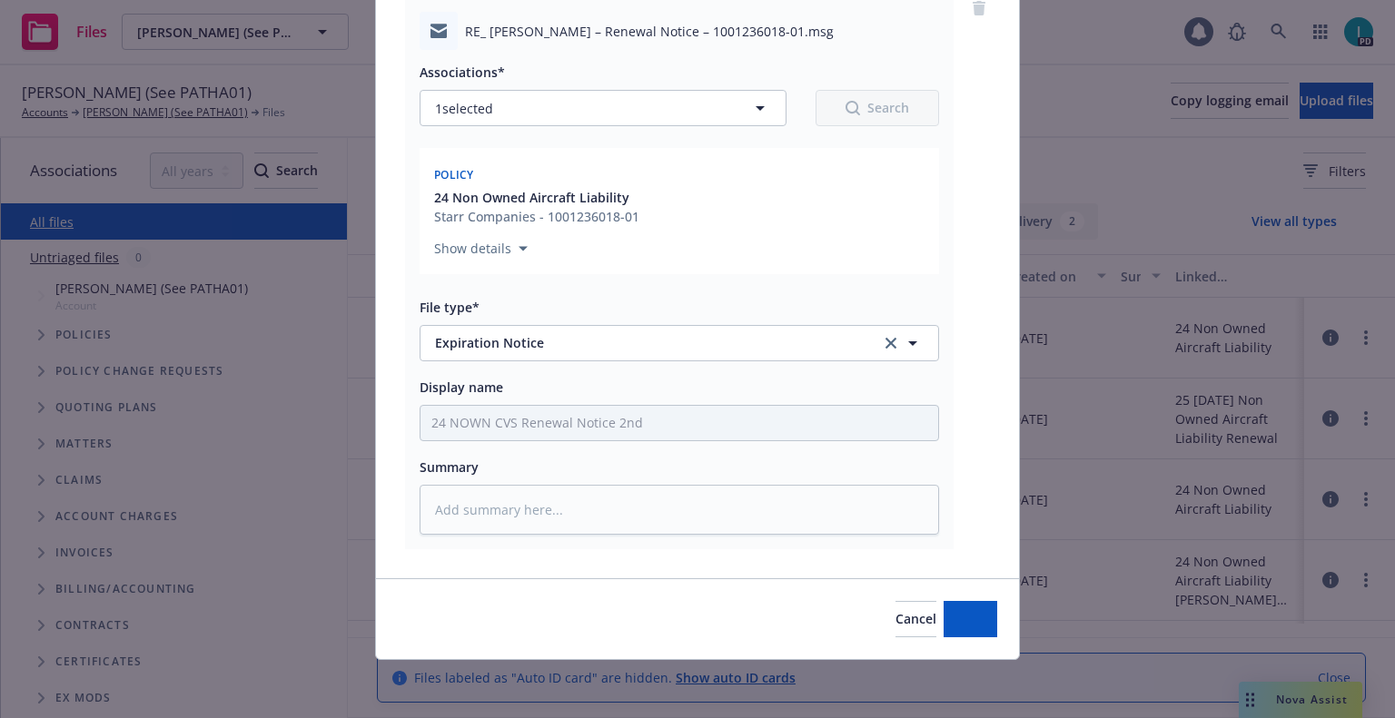
scroll to position [159, 0]
type textarea "x"
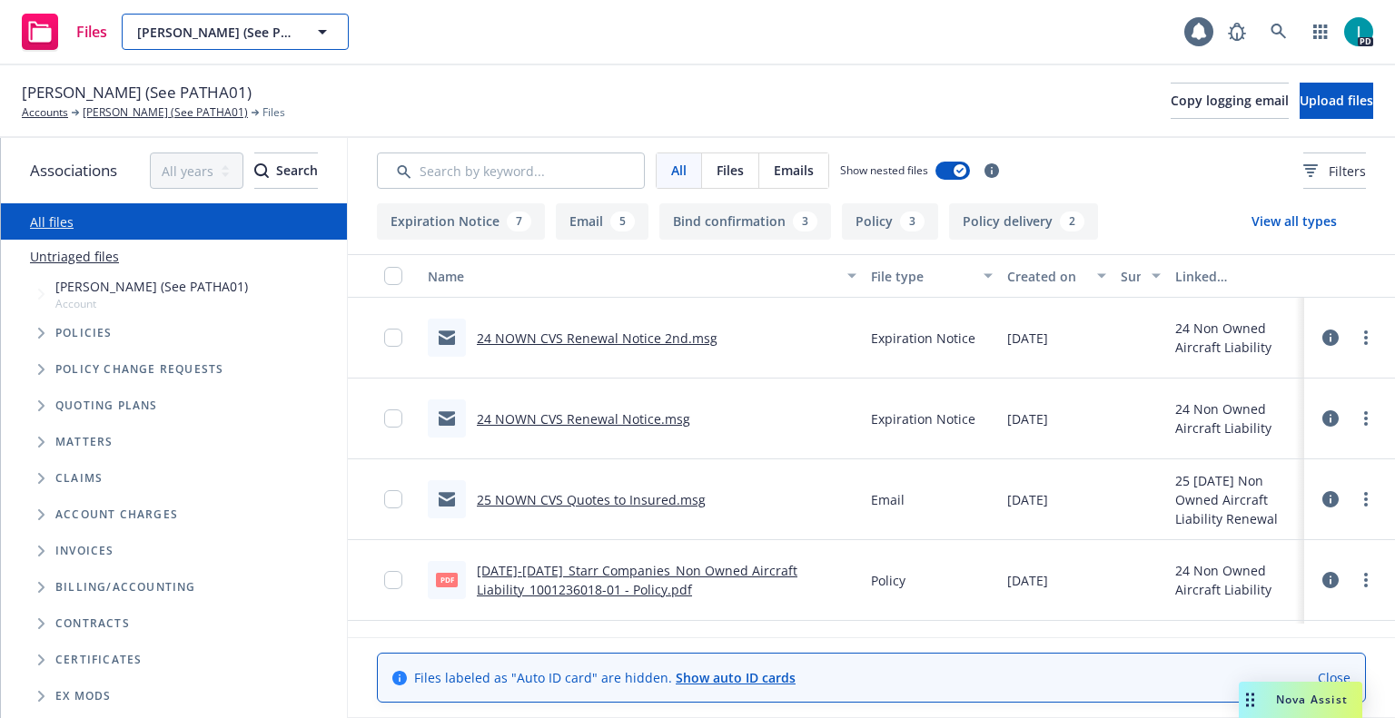
click at [178, 28] on span "[PERSON_NAME] (See PATHA01)" at bounding box center [215, 32] width 157 height 19
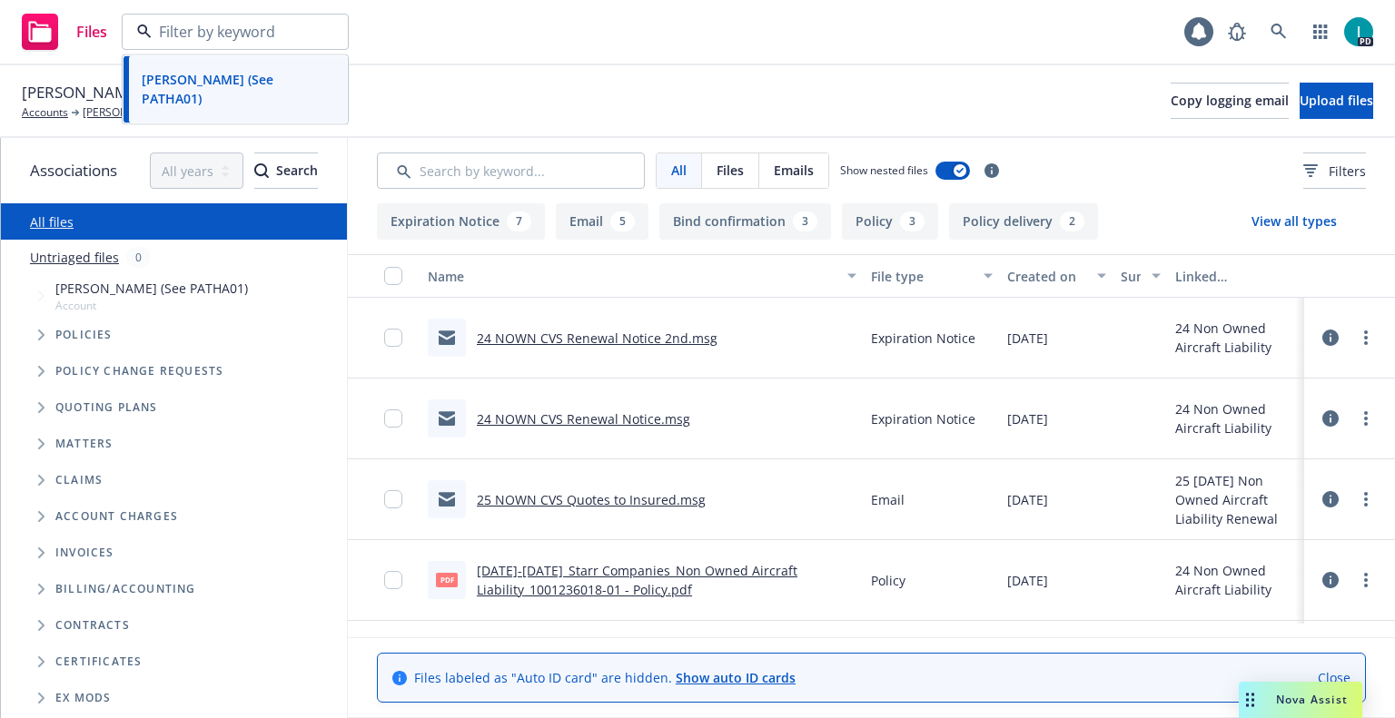
paste input "[PERSON_NAME]"
type input "[PERSON_NAME]"
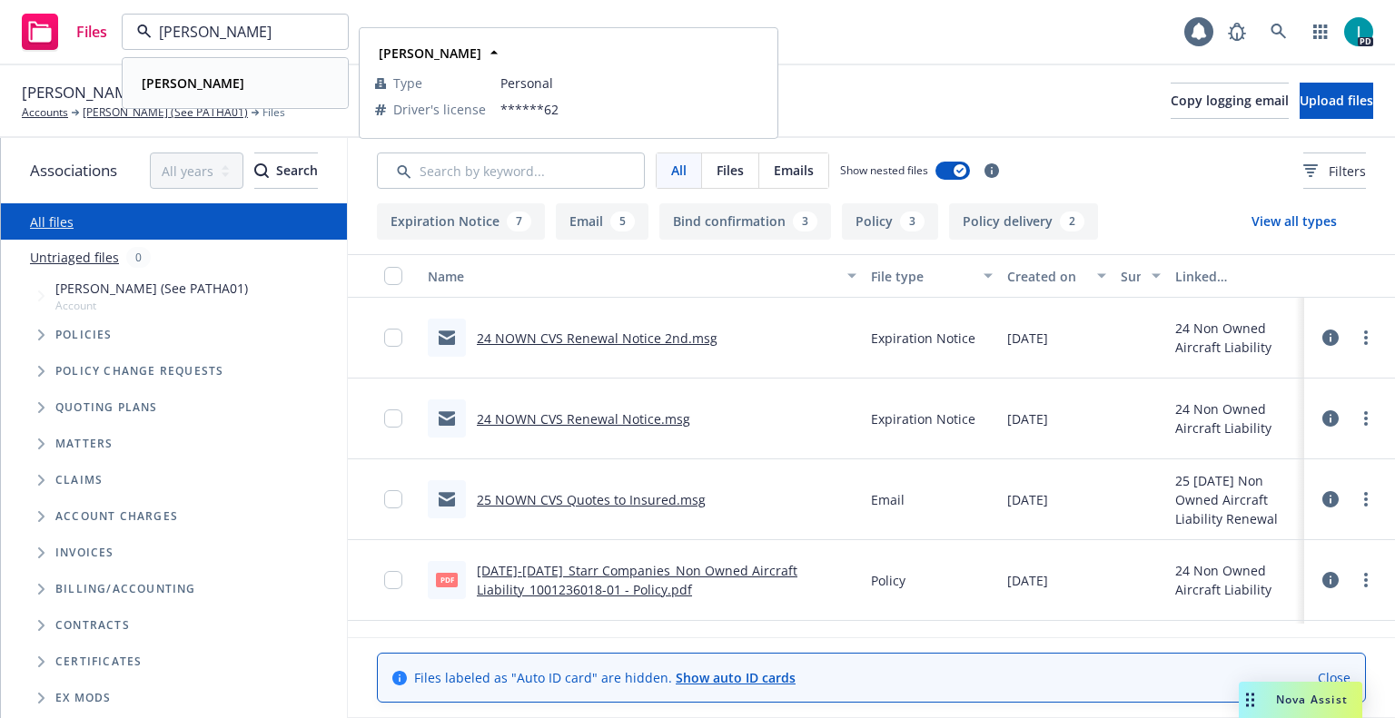
click at [264, 85] on div "[PERSON_NAME]" at bounding box center [235, 83] width 202 height 26
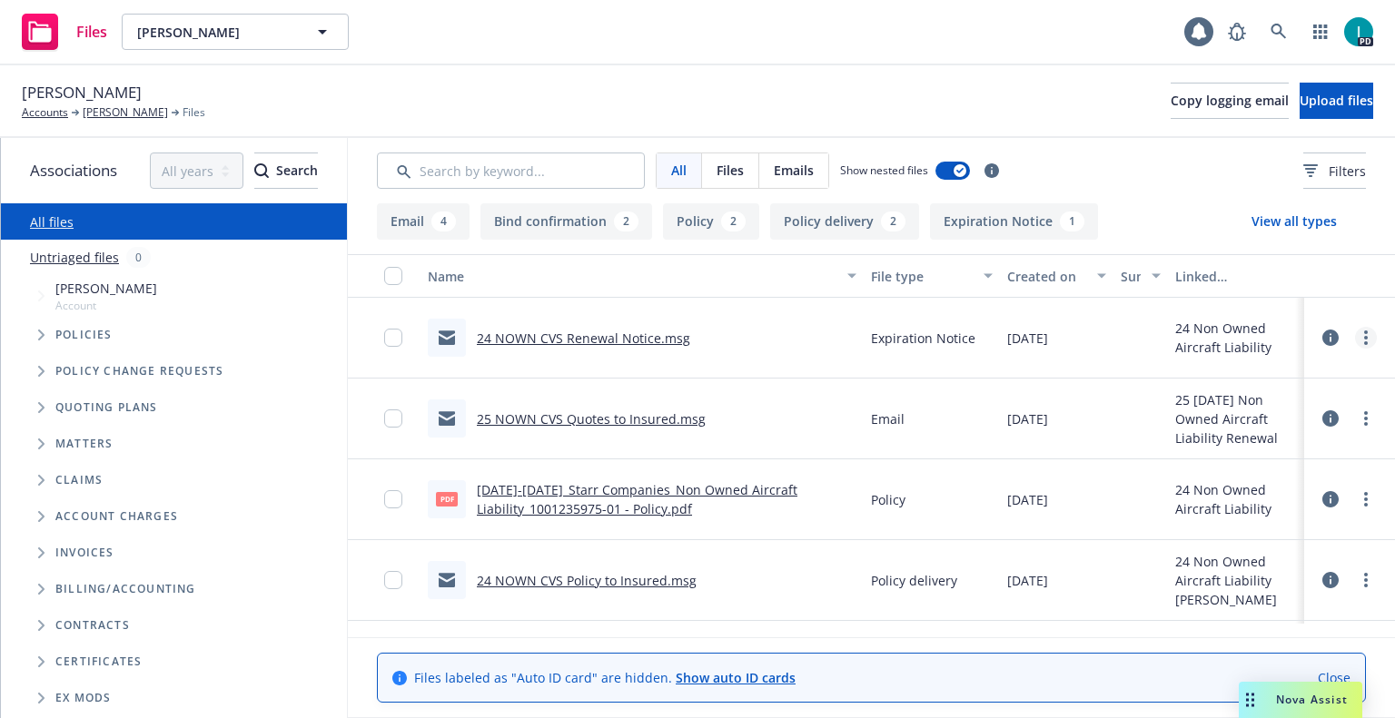
click at [1364, 331] on circle "more" at bounding box center [1366, 333] width 4 height 4
click at [1258, 401] on link "Download" at bounding box center [1283, 411] width 181 height 36
click at [1299, 105] on span "Upload files" at bounding box center [1336, 100] width 74 height 17
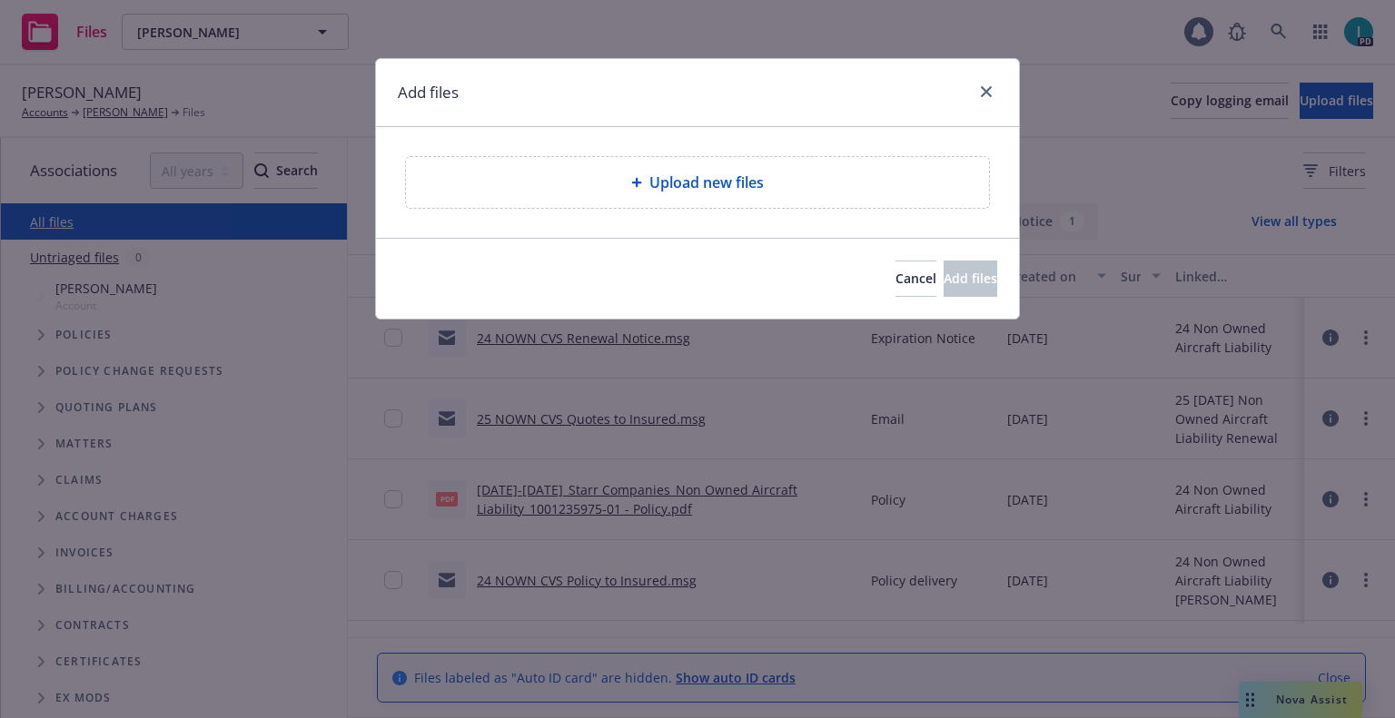
type textarea "x"
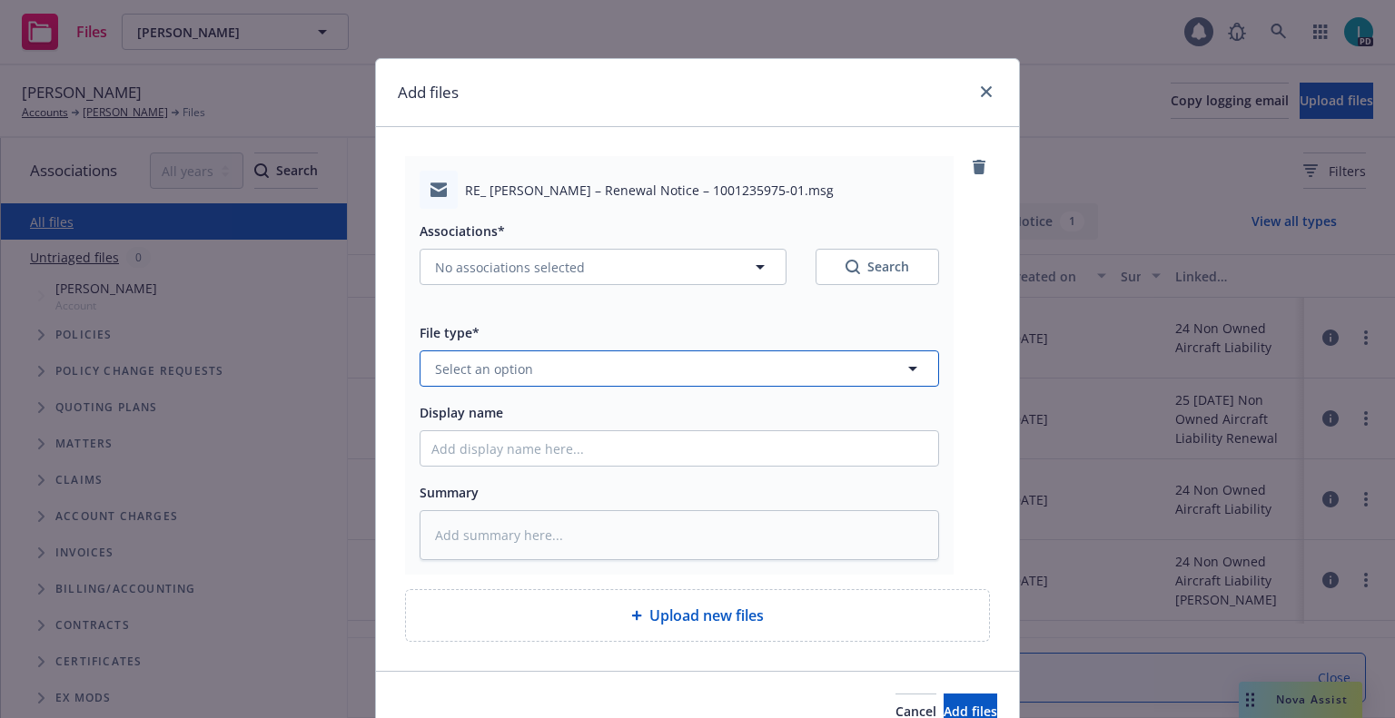
click at [479, 384] on button "Select an option" at bounding box center [678, 368] width 519 height 36
type input "x"
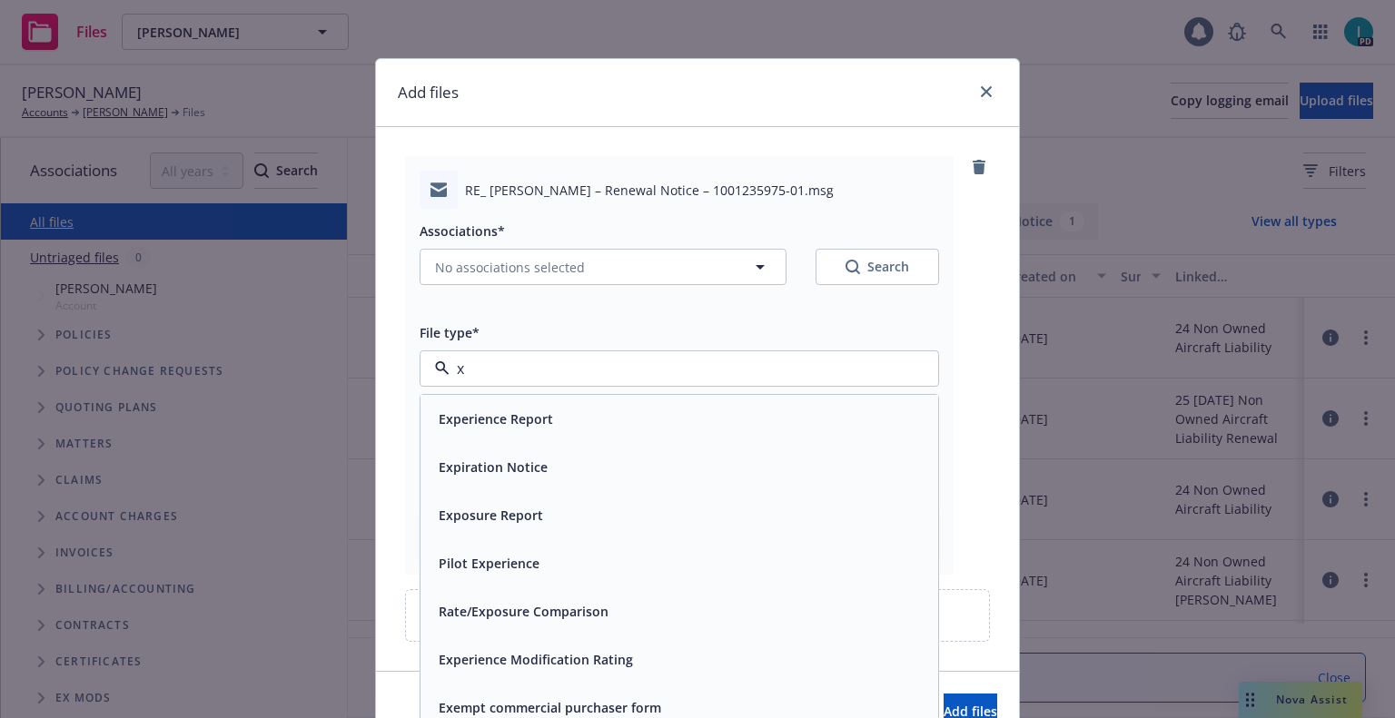
click at [499, 464] on span "Expiration Notice" at bounding box center [493, 467] width 109 height 19
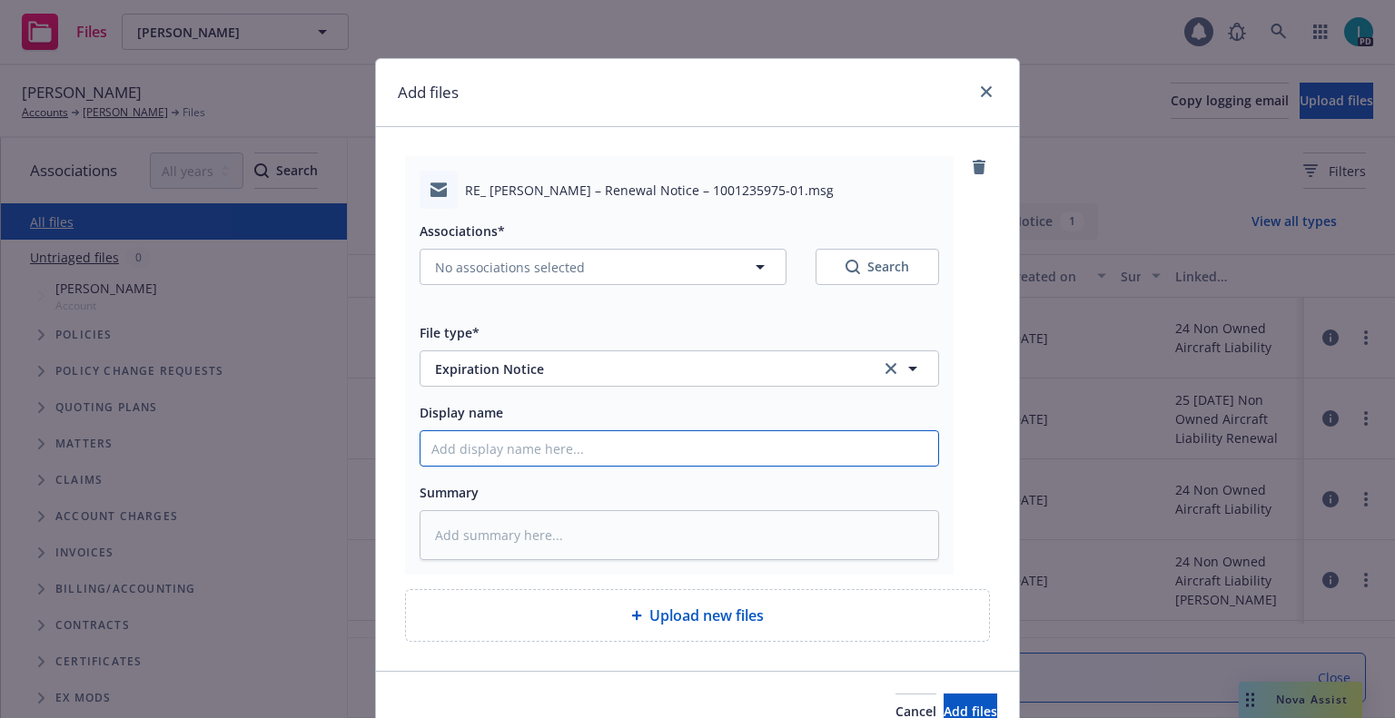
click at [496, 453] on input "Display name" at bounding box center [679, 448] width 518 height 35
type textarea "x"
type input "2"
type textarea "x"
type input "24"
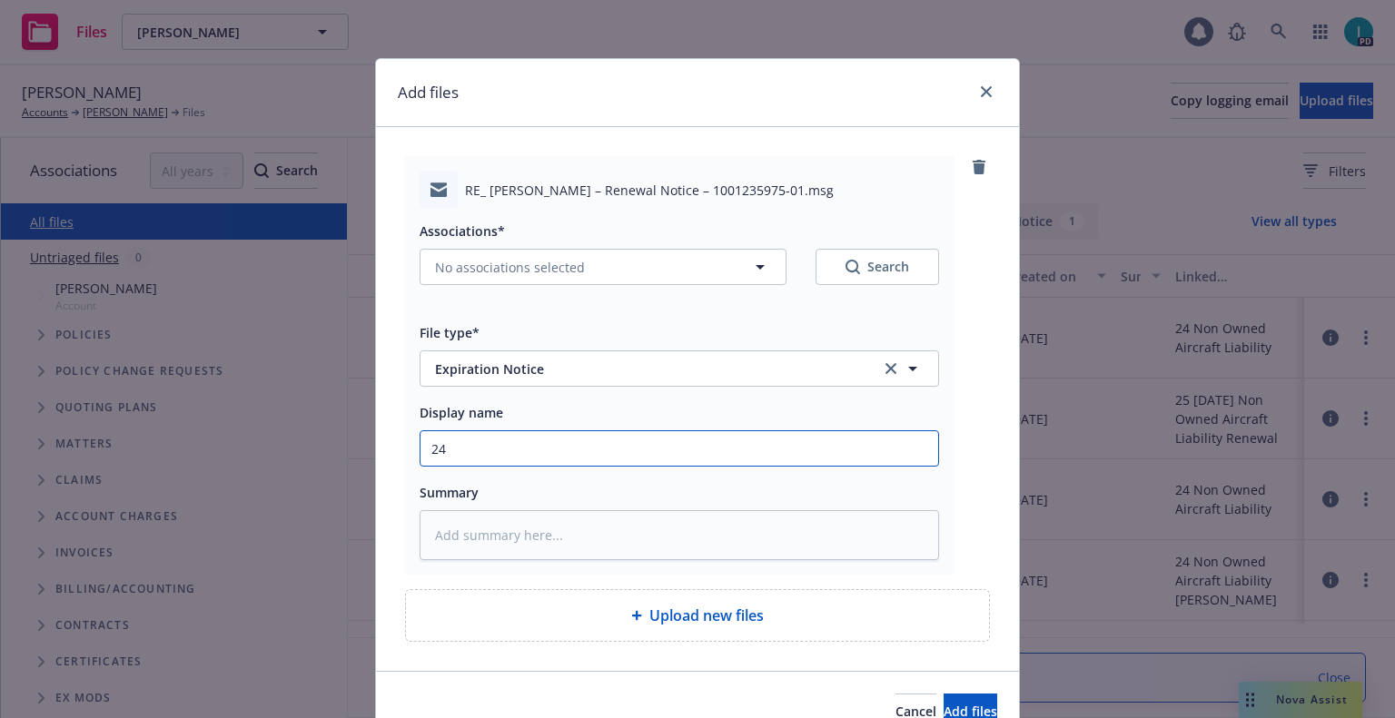
type textarea "x"
type input "24 NOWN CVS Renewal Notice 2nd"
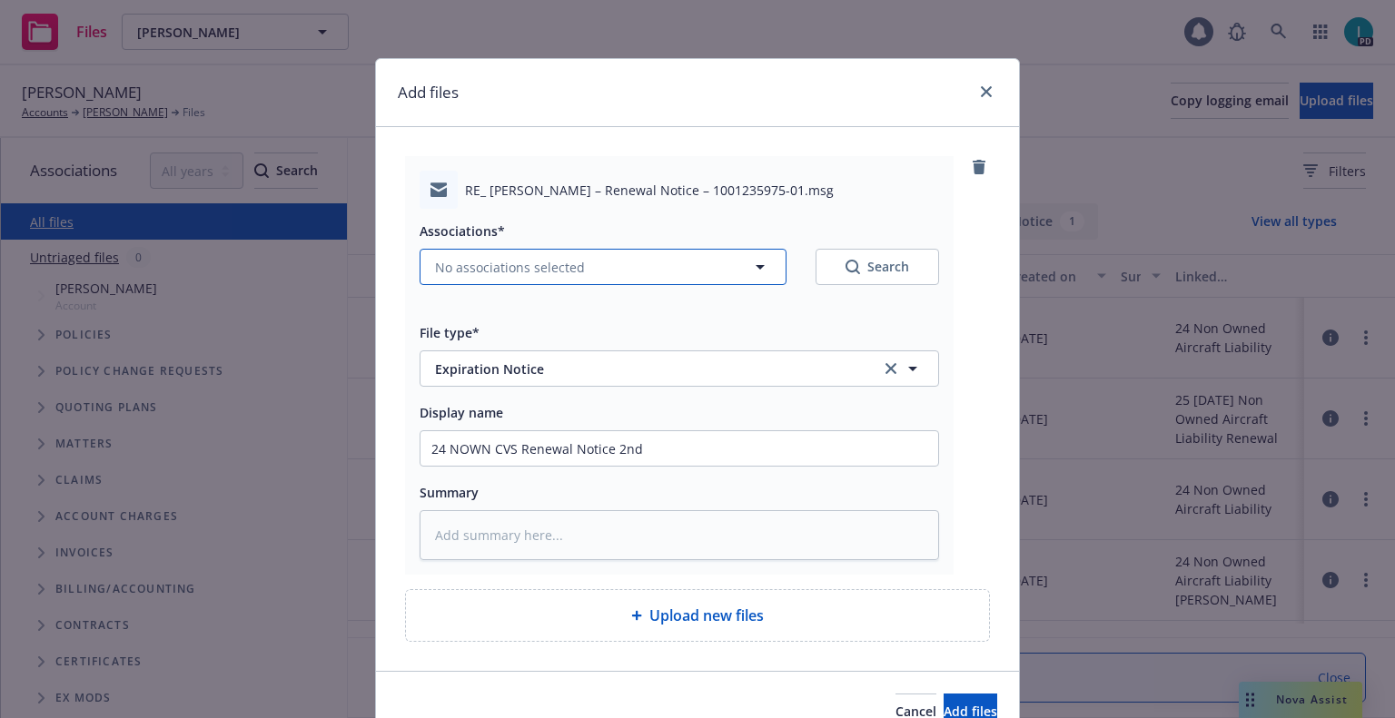
click at [521, 281] on button "No associations selected" at bounding box center [602, 267] width 367 height 36
type textarea "x"
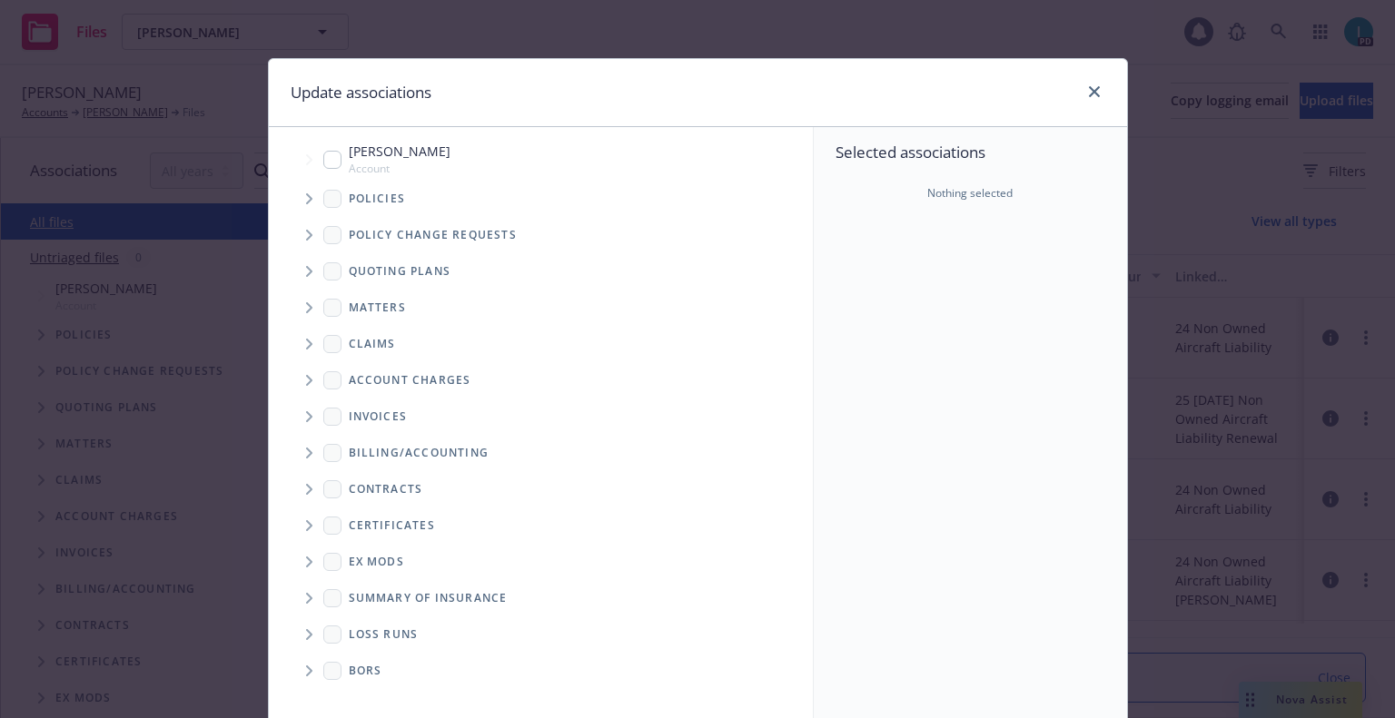
click at [296, 190] on span "Tree Example" at bounding box center [308, 198] width 29 height 29
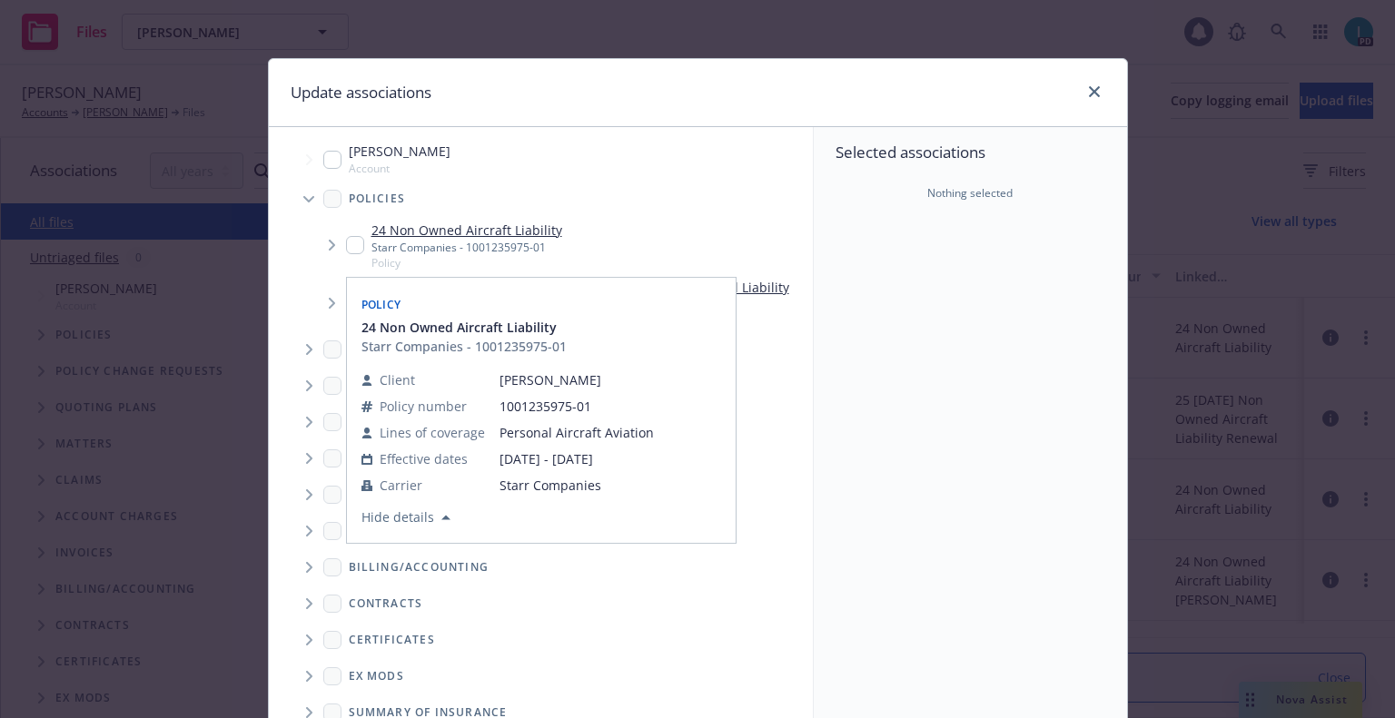
click at [346, 252] on input "Tree Example" at bounding box center [355, 245] width 18 height 18
checkbox input "true"
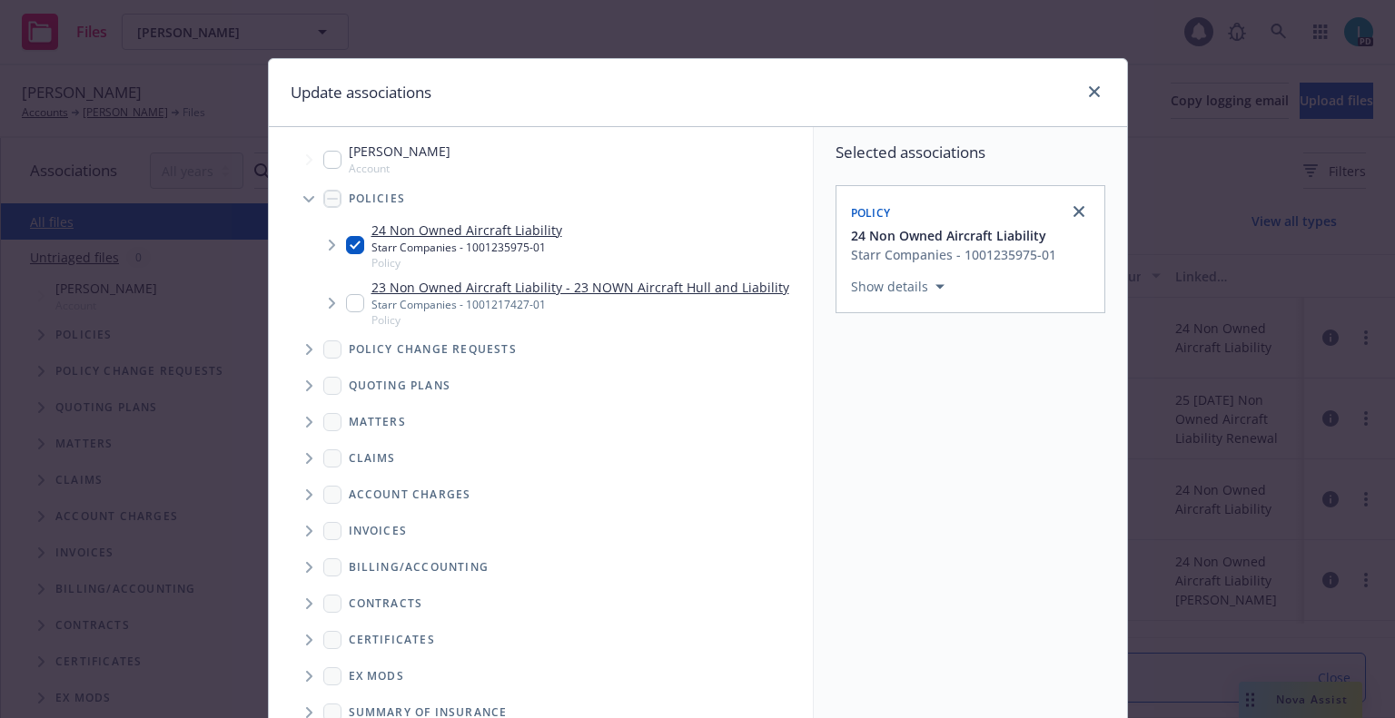
scroll to position [184, 0]
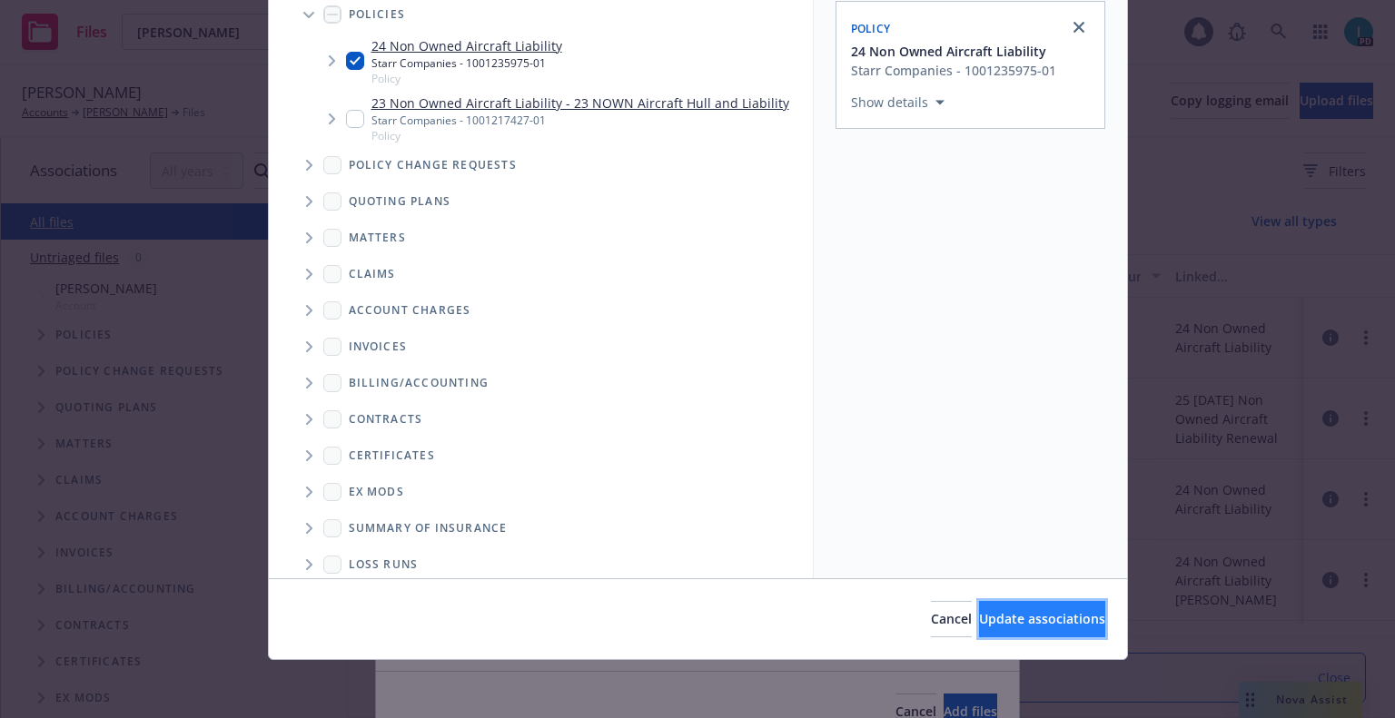
click at [1022, 623] on span "Update associations" at bounding box center [1042, 618] width 126 height 17
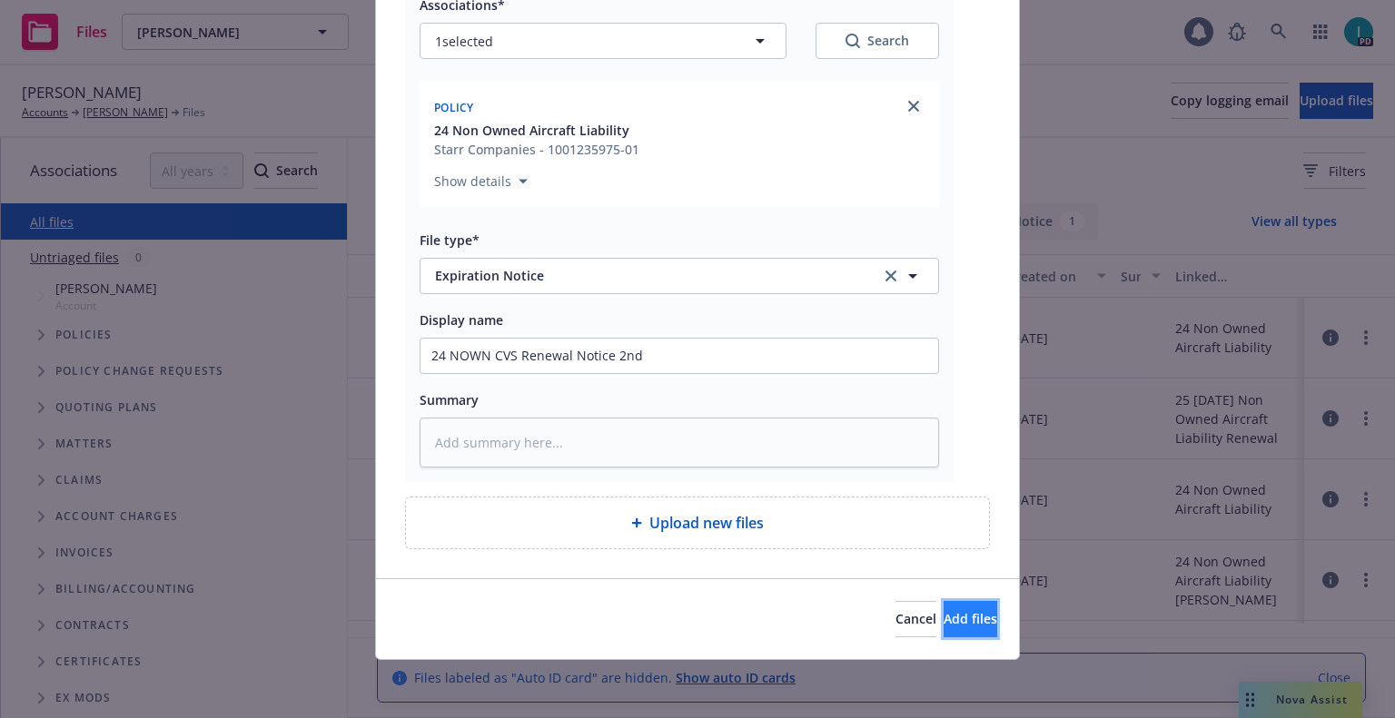
click at [969, 615] on button "Add files" at bounding box center [970, 619] width 54 height 36
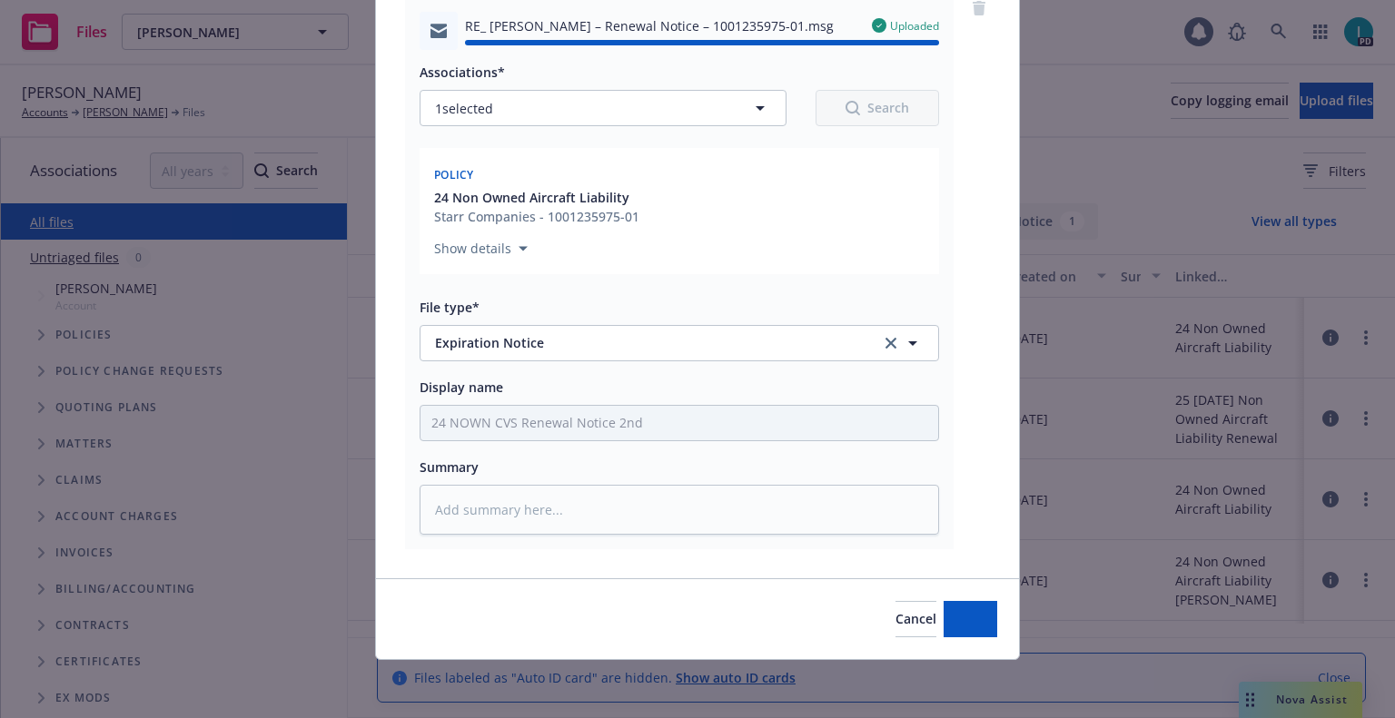
type textarea "x"
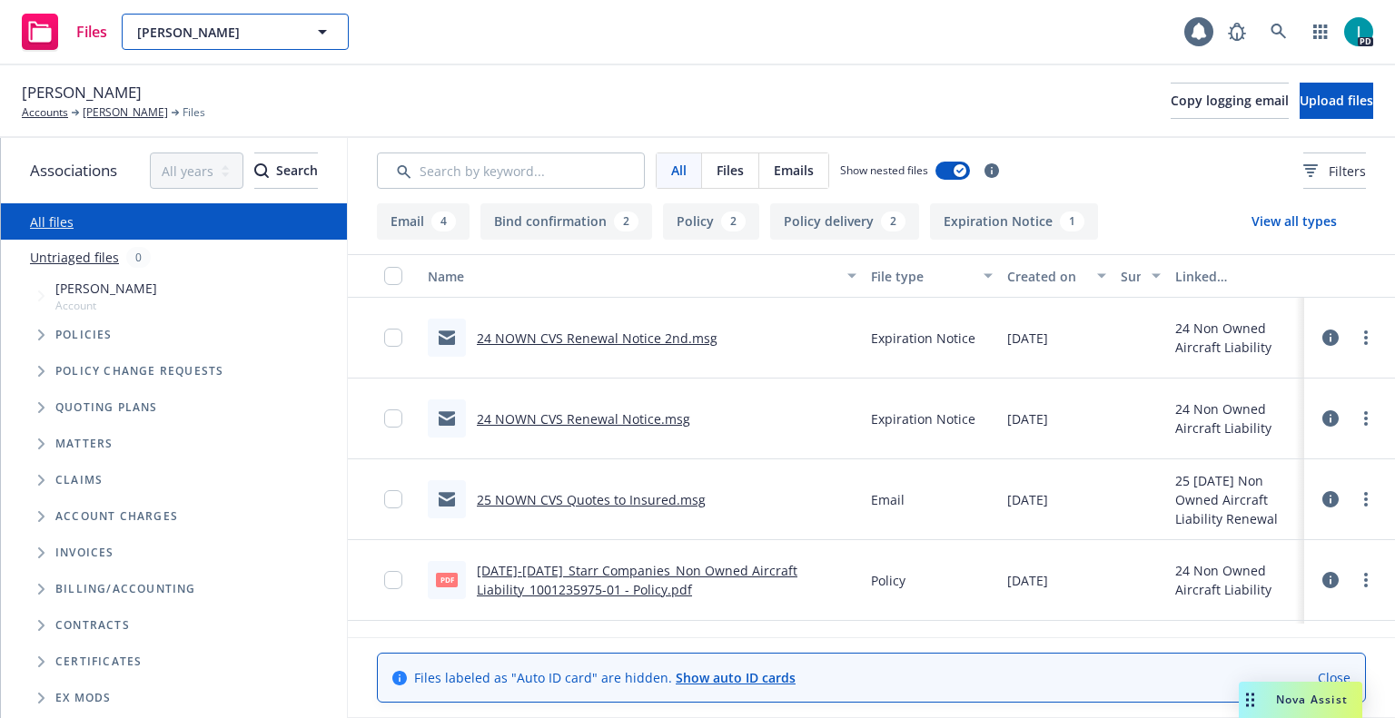
click at [271, 41] on span "[PERSON_NAME]" at bounding box center [215, 32] width 157 height 19
paste input "[PERSON_NAME]"
type input "[PERSON_NAME]"
click at [277, 76] on div "[PERSON_NAME]" at bounding box center [235, 83] width 202 height 26
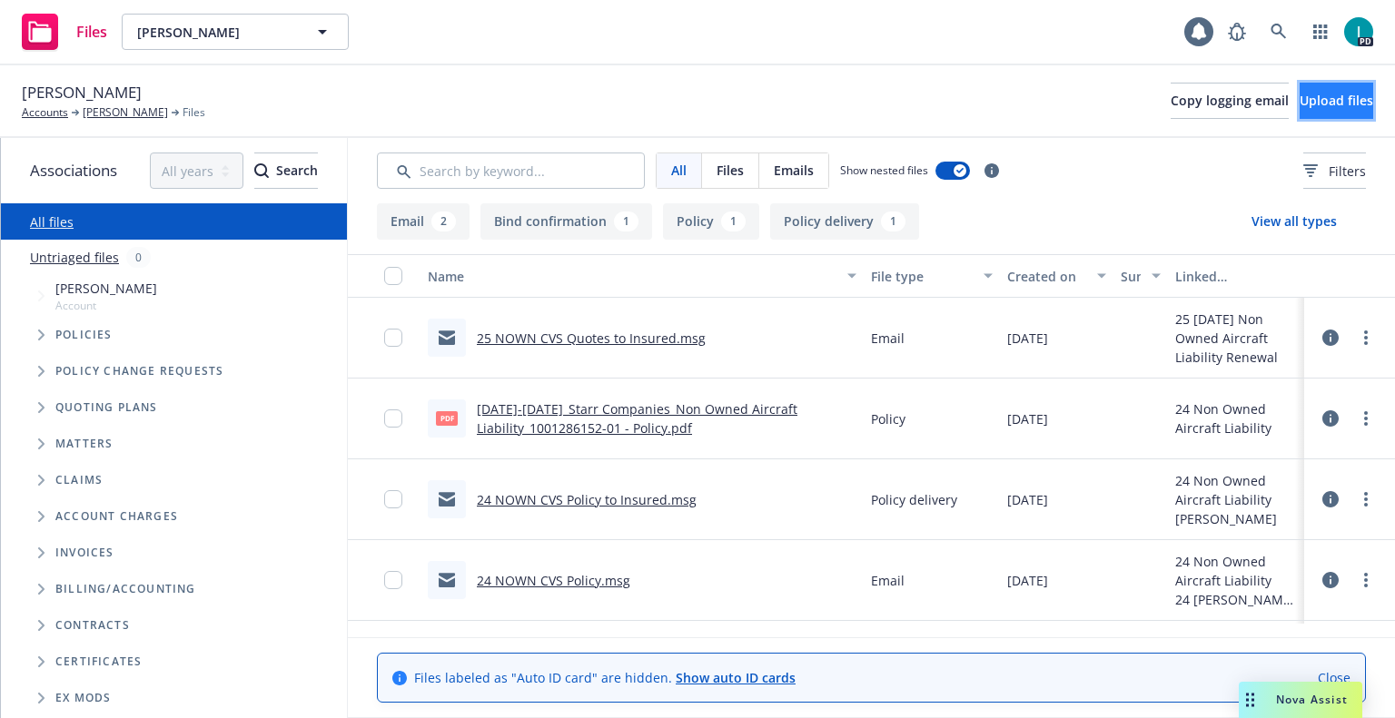
click at [1328, 97] on span "Upload files" at bounding box center [1336, 100] width 74 height 17
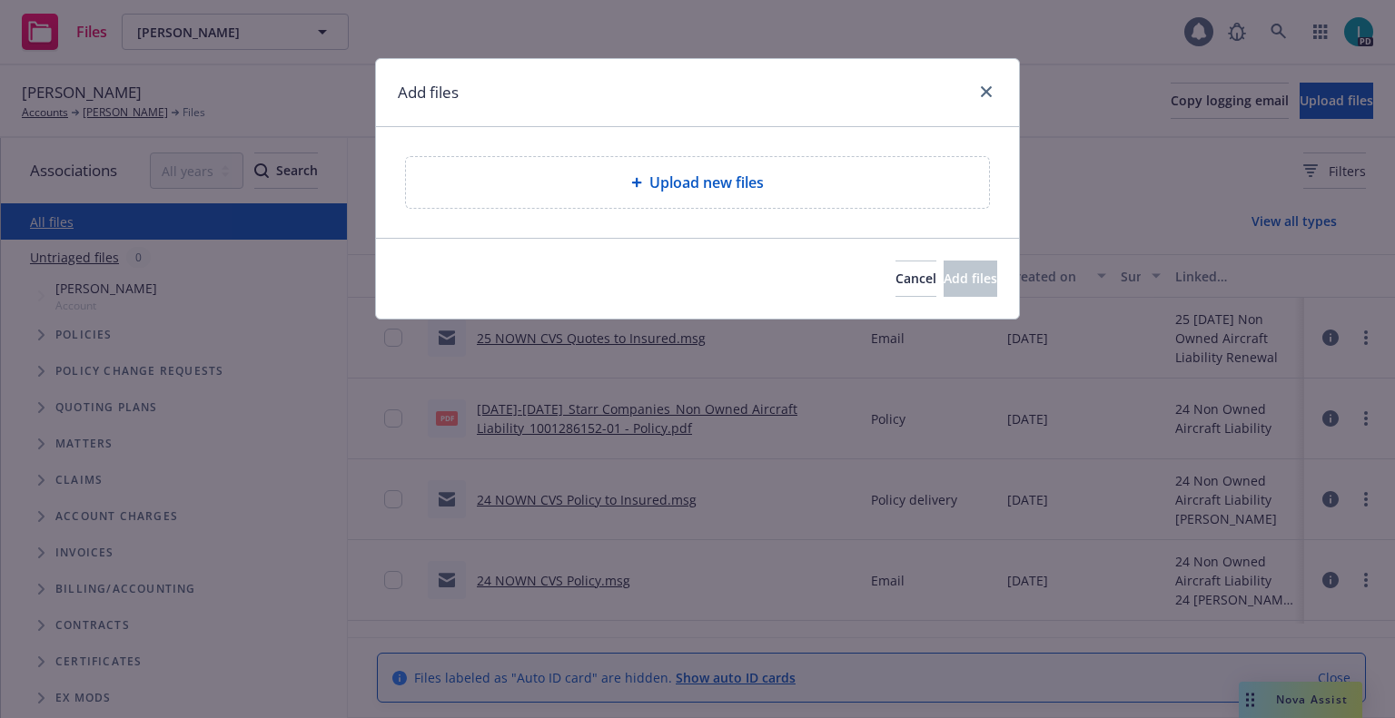
type textarea "x"
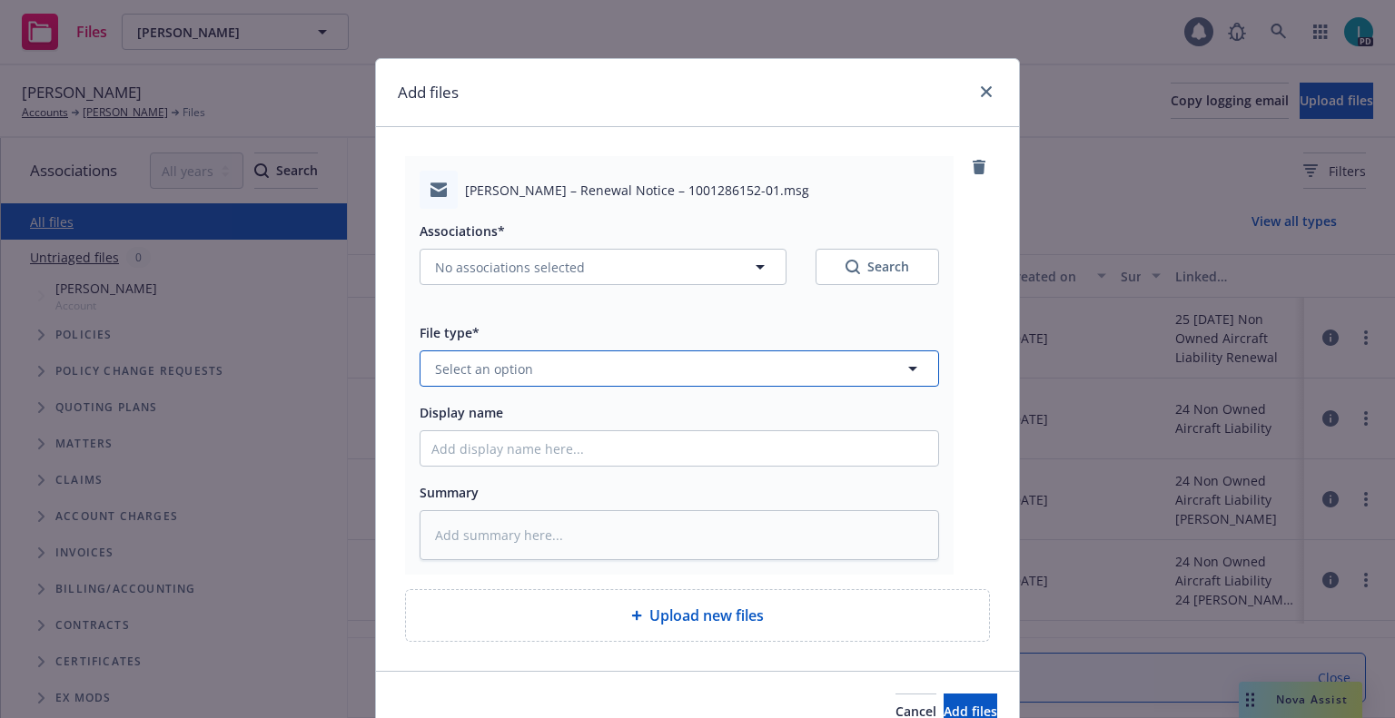
click at [470, 370] on span "Select an option" at bounding box center [484, 369] width 98 height 19
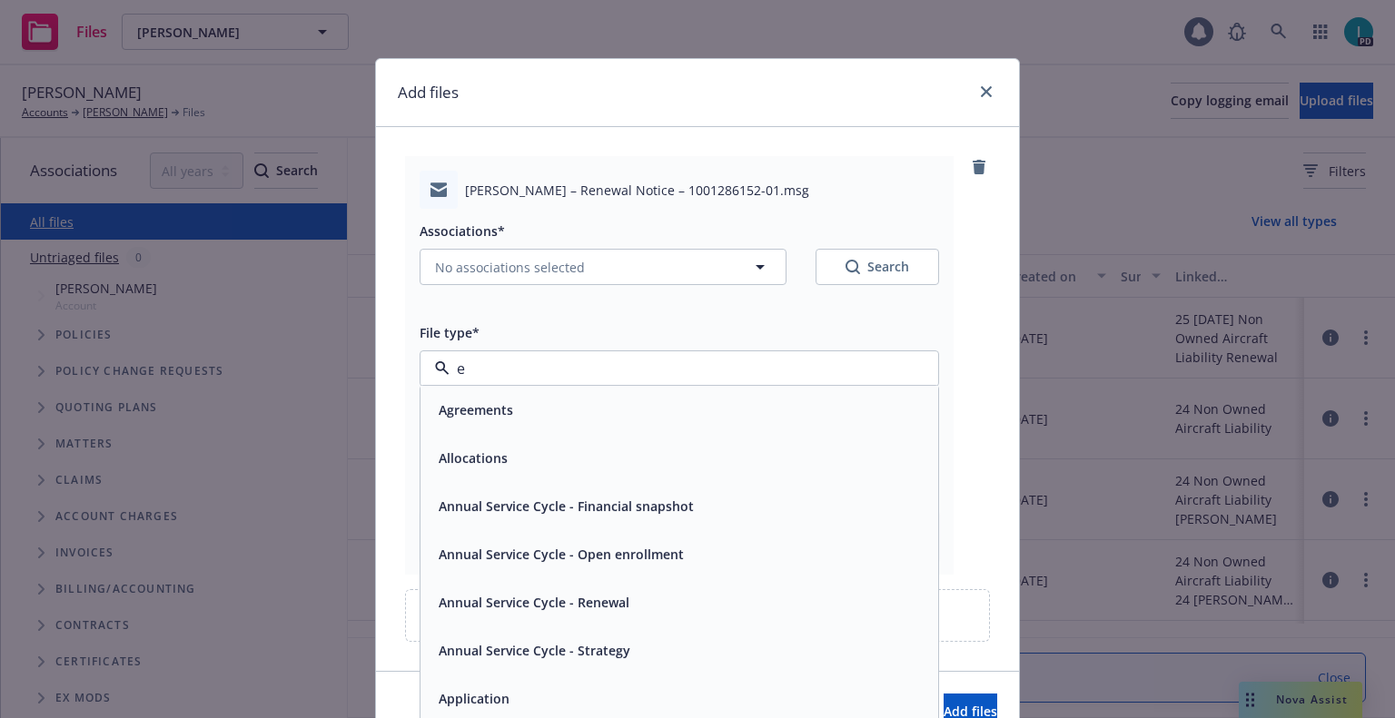
type input "ex"
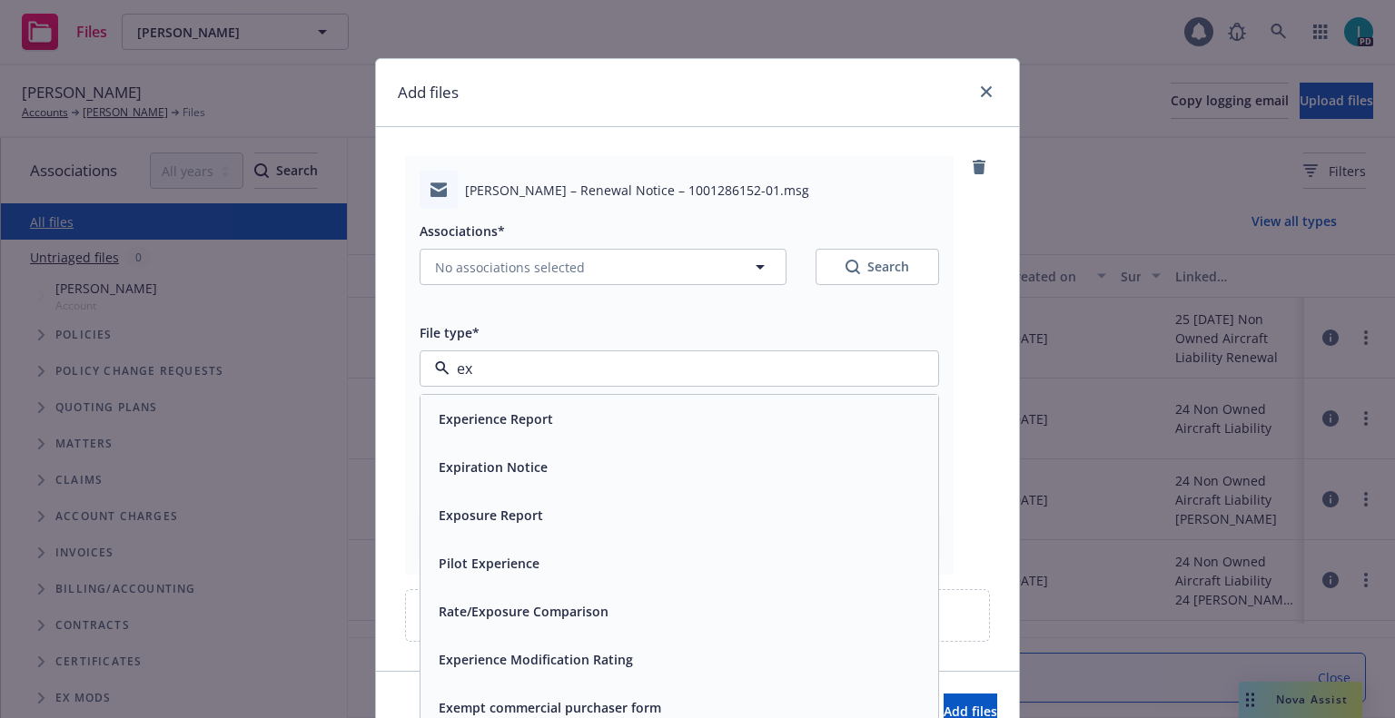
click at [526, 464] on span "Expiration Notice" at bounding box center [493, 467] width 109 height 19
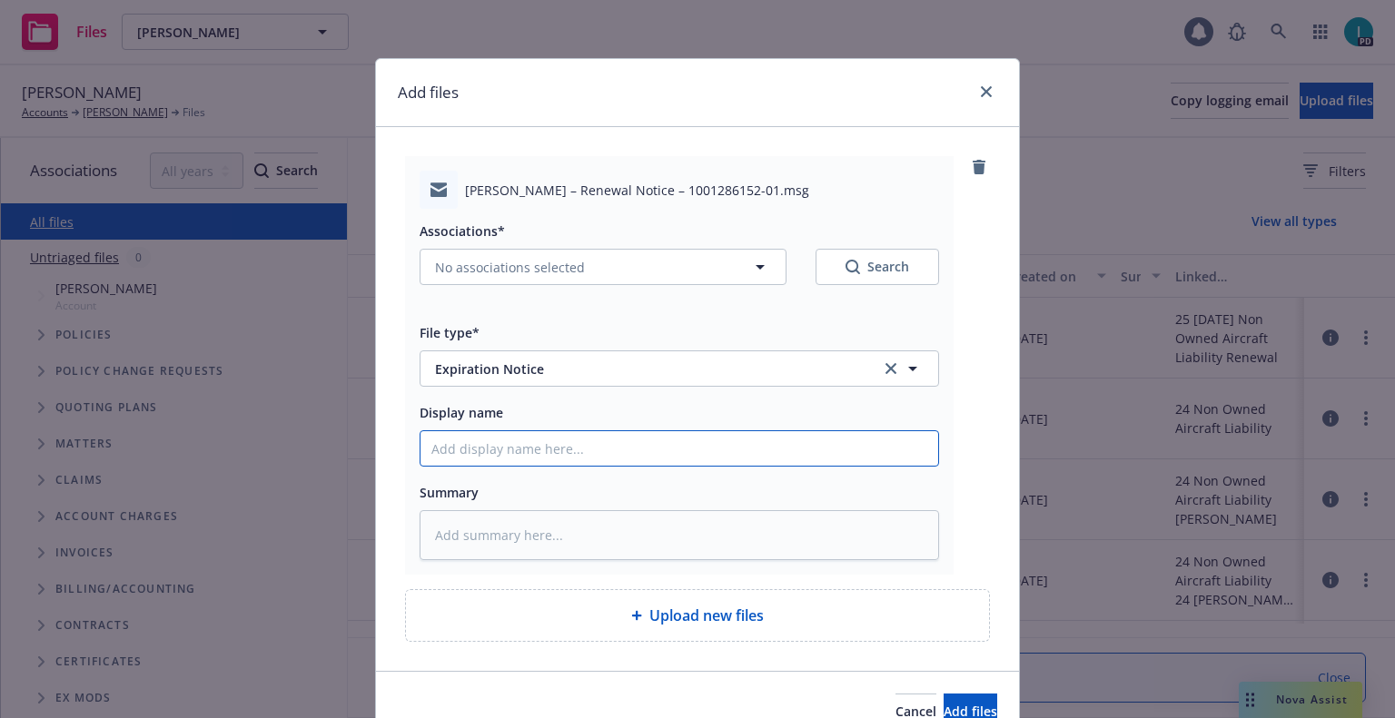
click at [527, 448] on input "Display name" at bounding box center [679, 448] width 518 height 35
type textarea "x"
type input "2"
type textarea "x"
type input "24"
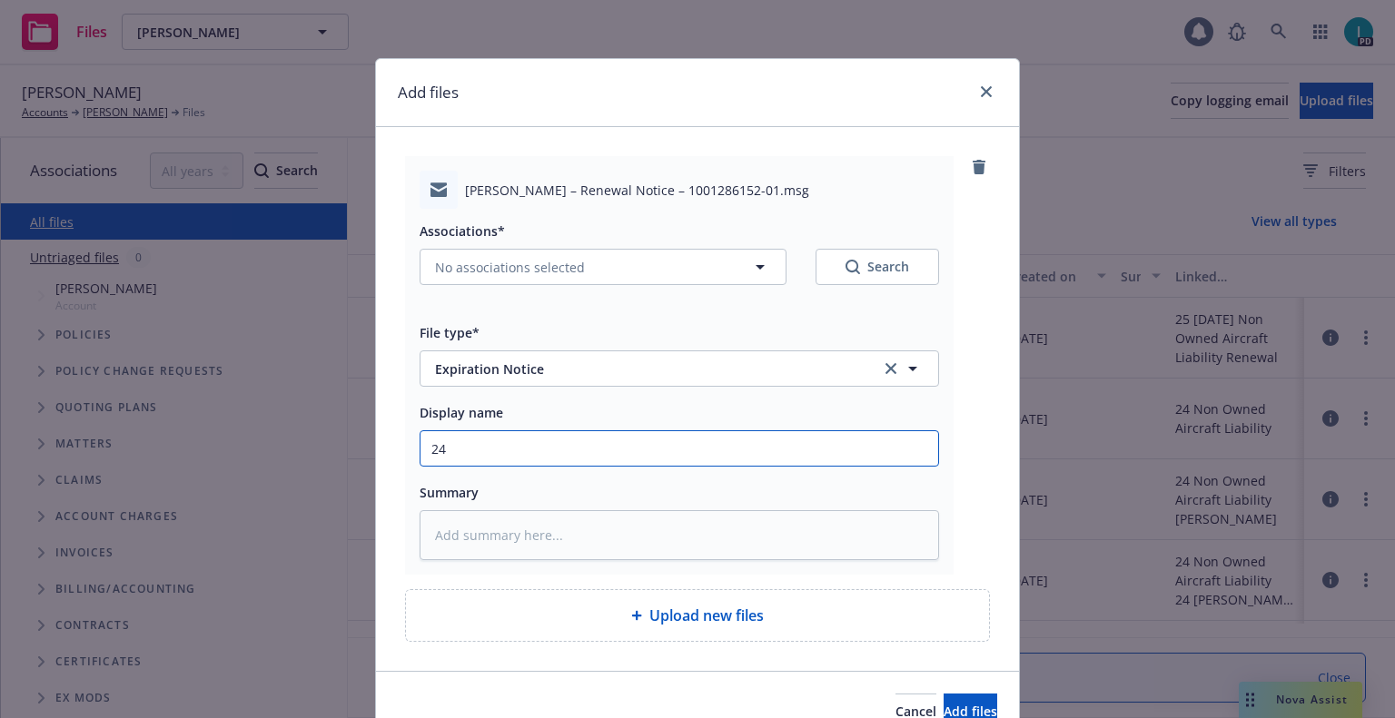
type textarea "x"
type input "24 NOWN CVS Renewal Notice"
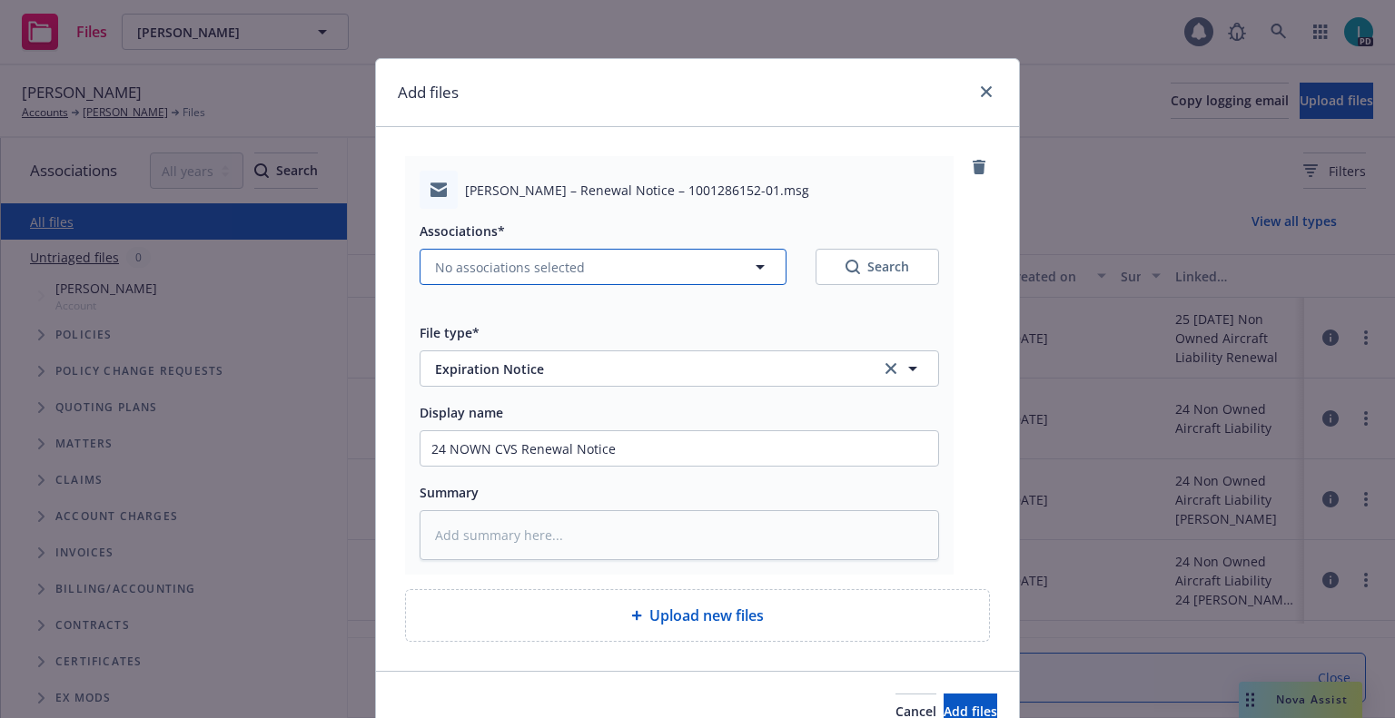
click at [508, 262] on span "No associations selected" at bounding box center [510, 267] width 150 height 19
type textarea "x"
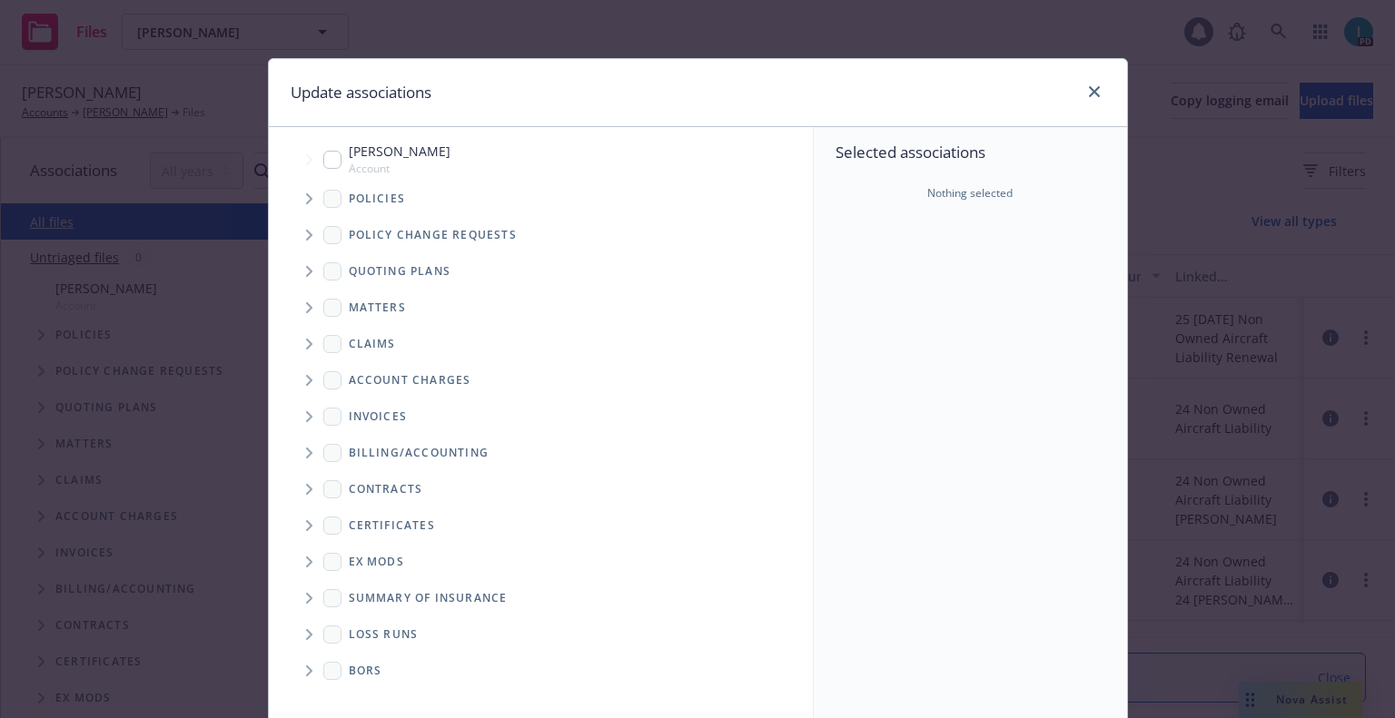
click at [307, 195] on span "Tree Example" at bounding box center [308, 198] width 29 height 29
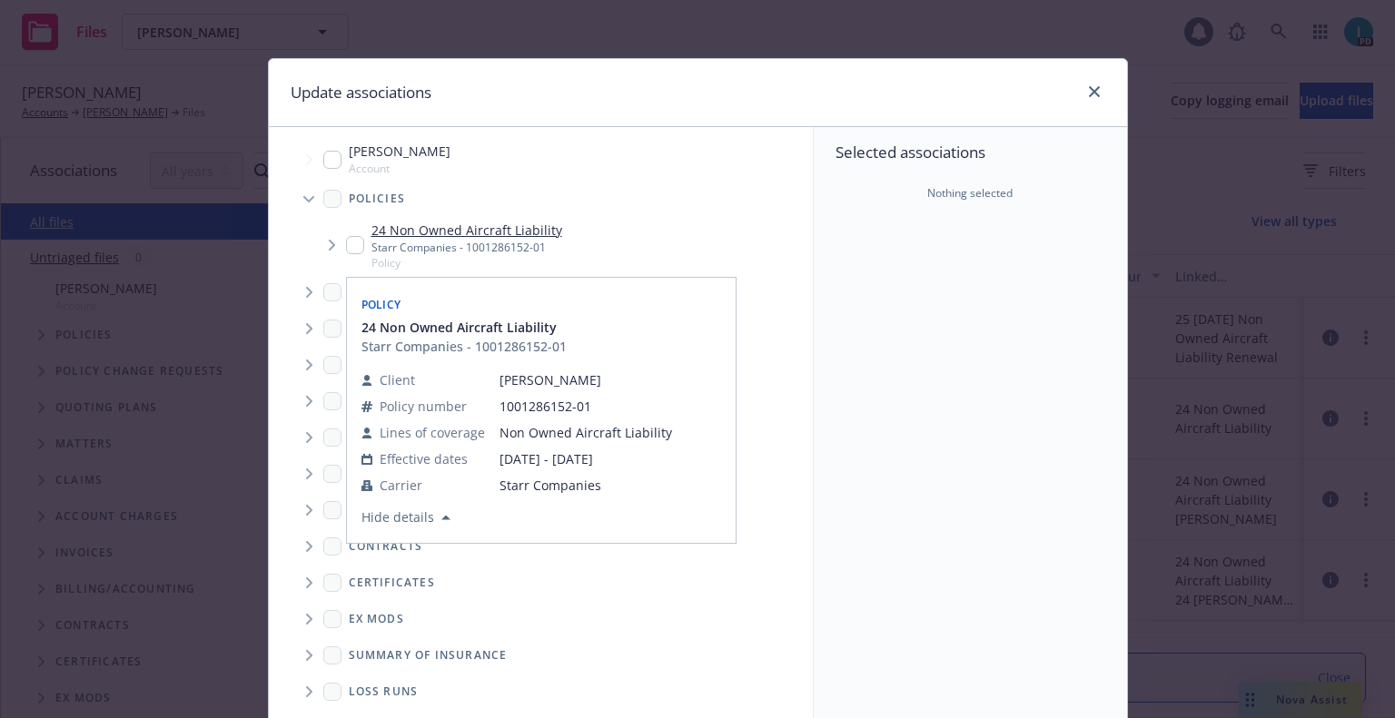
click at [355, 244] on input "Tree Example" at bounding box center [355, 245] width 18 height 18
checkbox input "true"
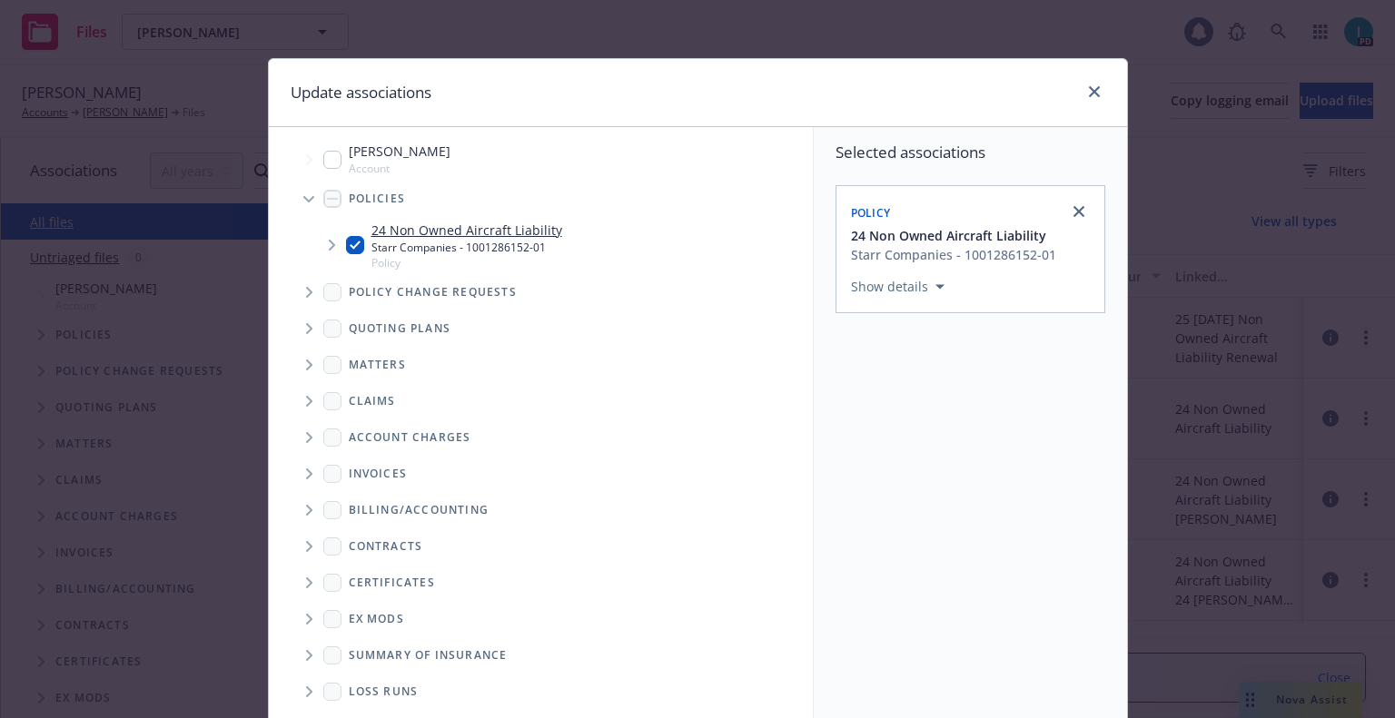
scroll to position [184, 0]
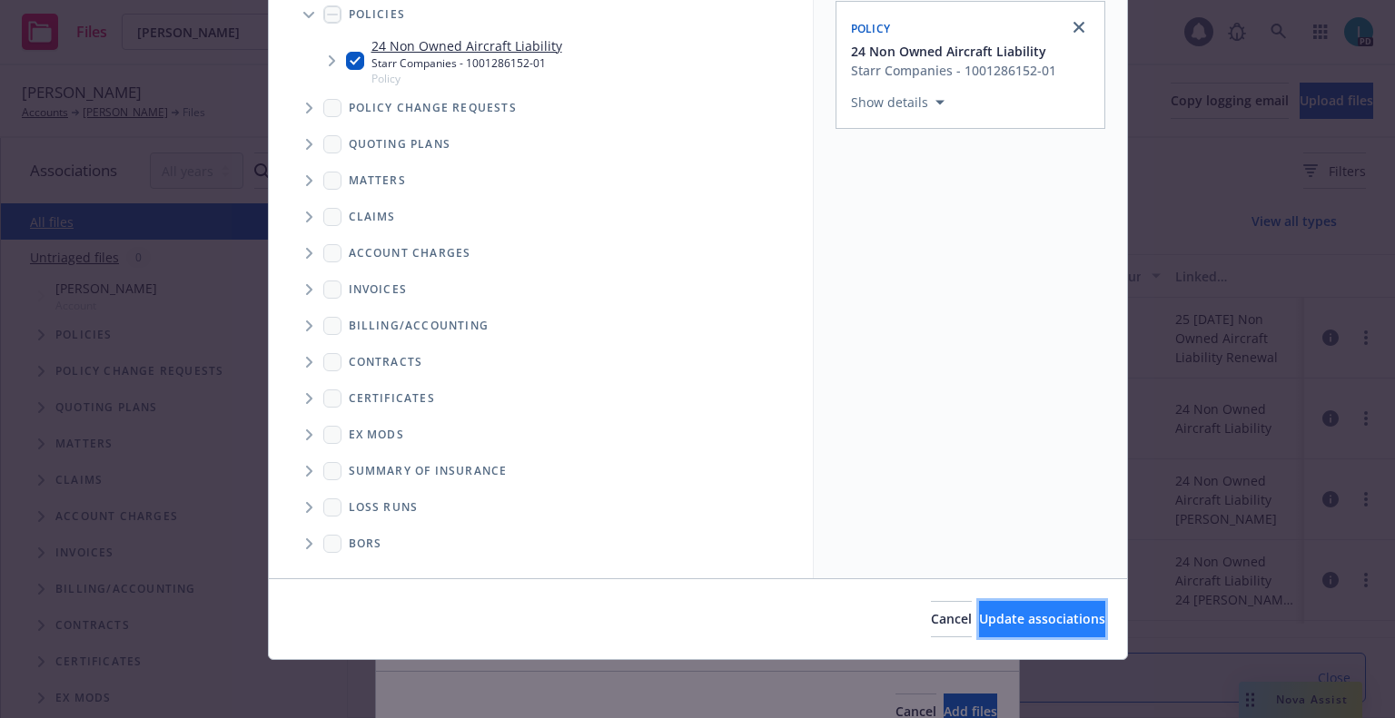
click at [1020, 617] on span "Update associations" at bounding box center [1042, 618] width 126 height 17
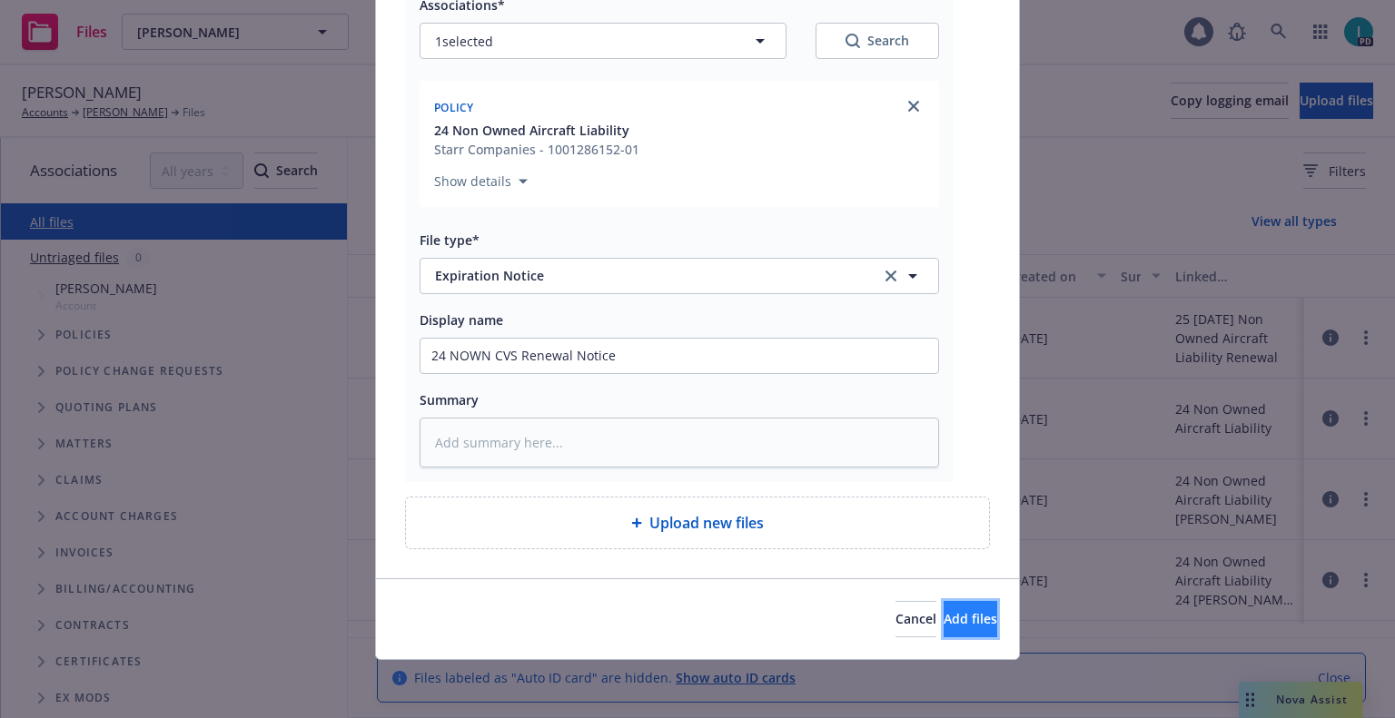
click at [972, 631] on button "Add files" at bounding box center [970, 619] width 54 height 36
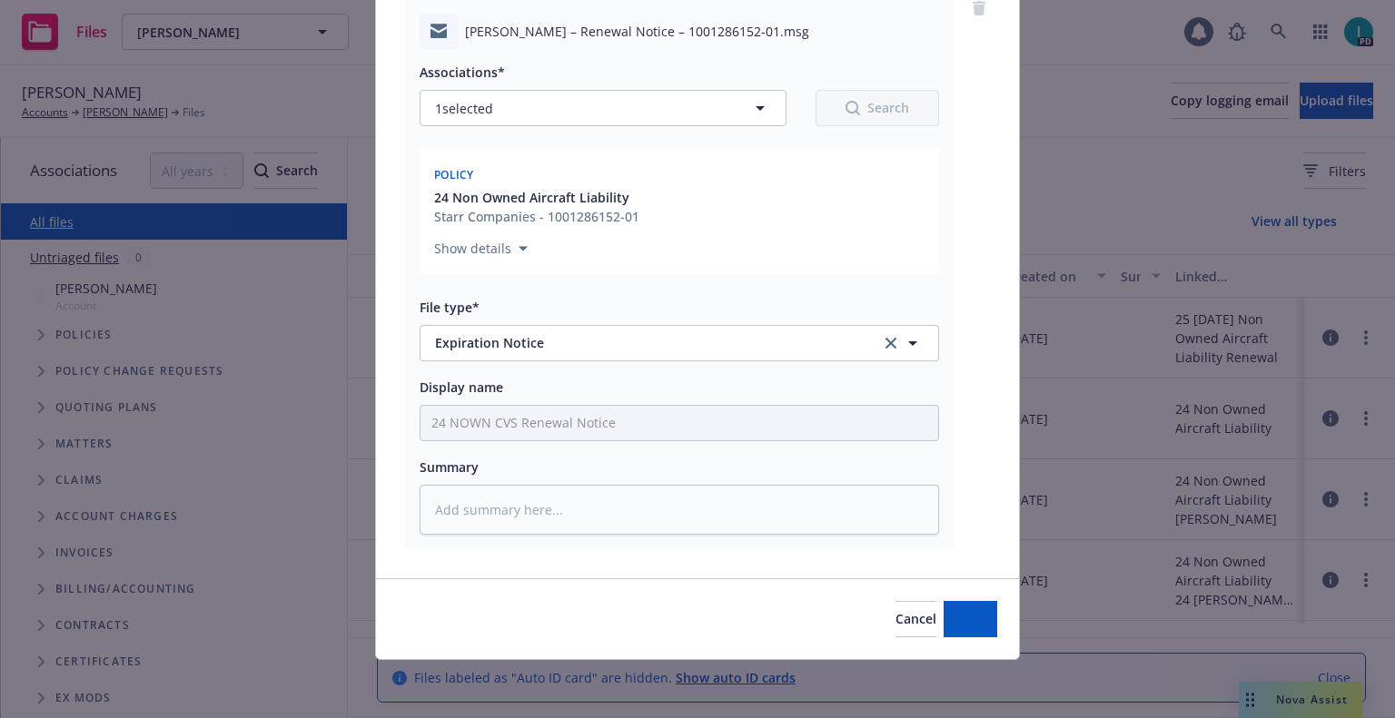
scroll to position [159, 0]
type textarea "x"
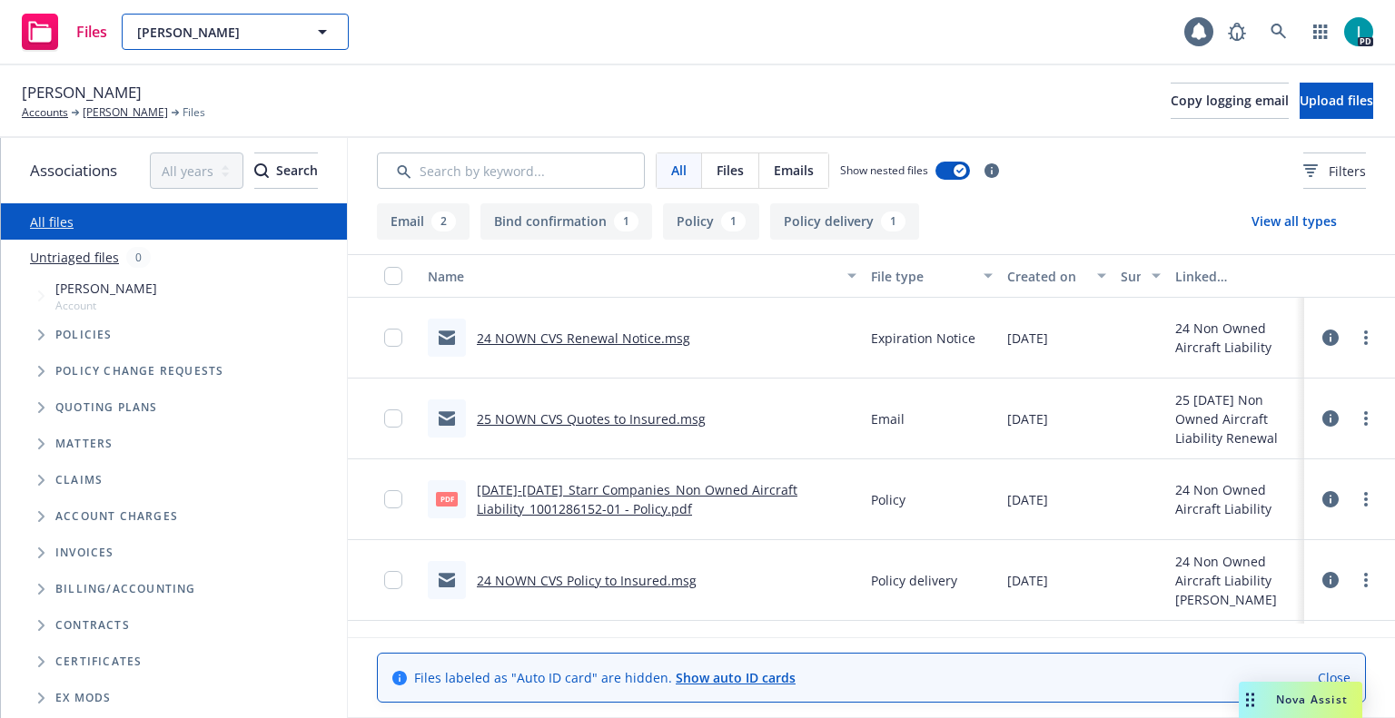
click at [167, 19] on button "[PERSON_NAME]" at bounding box center [235, 32] width 227 height 36
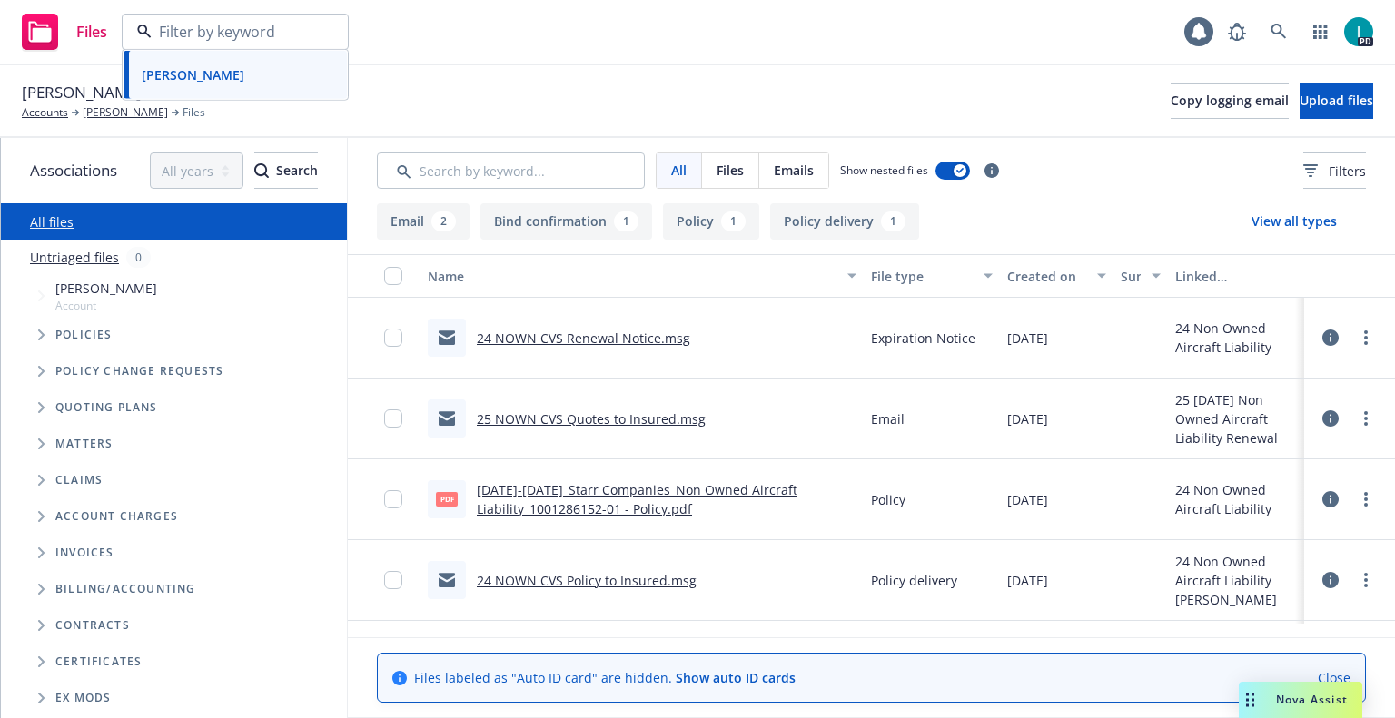
paste input "[PERSON_NAME]"
type input "[PERSON_NAME]"
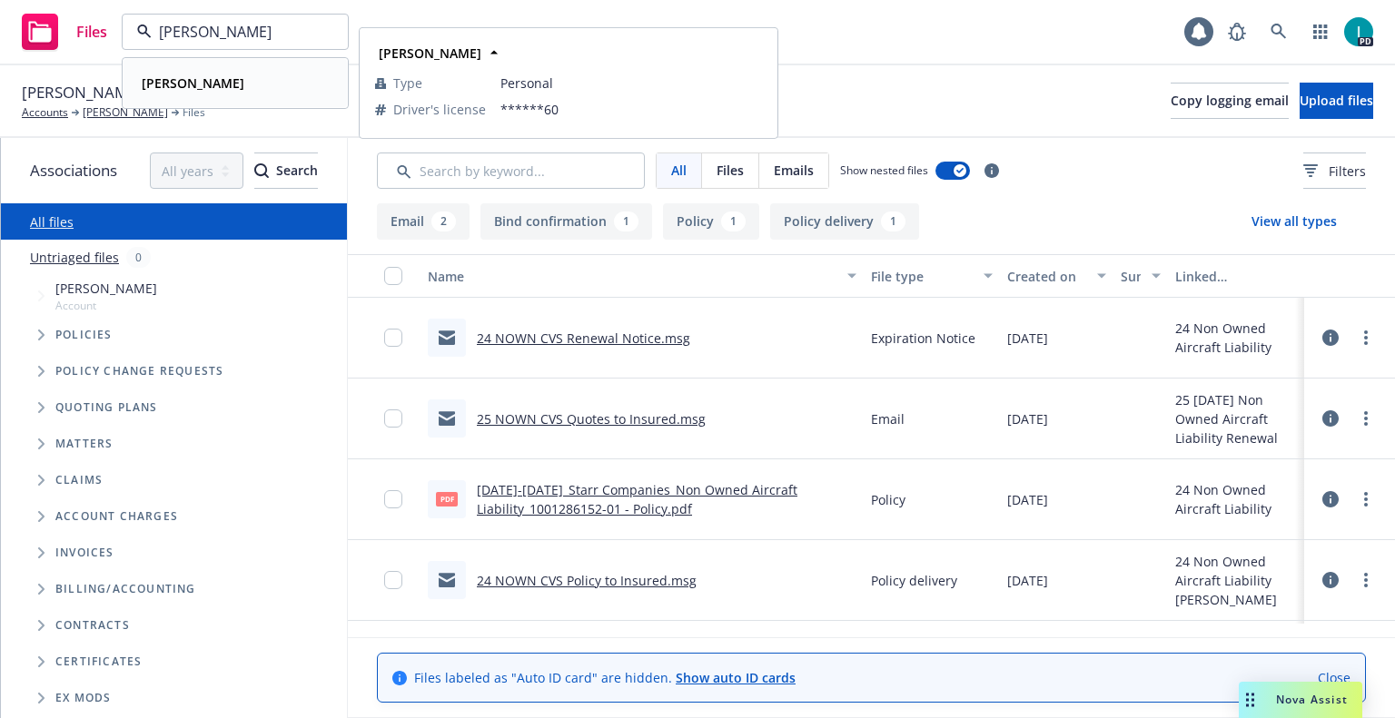
click at [217, 79] on strong "[PERSON_NAME]" at bounding box center [193, 82] width 103 height 17
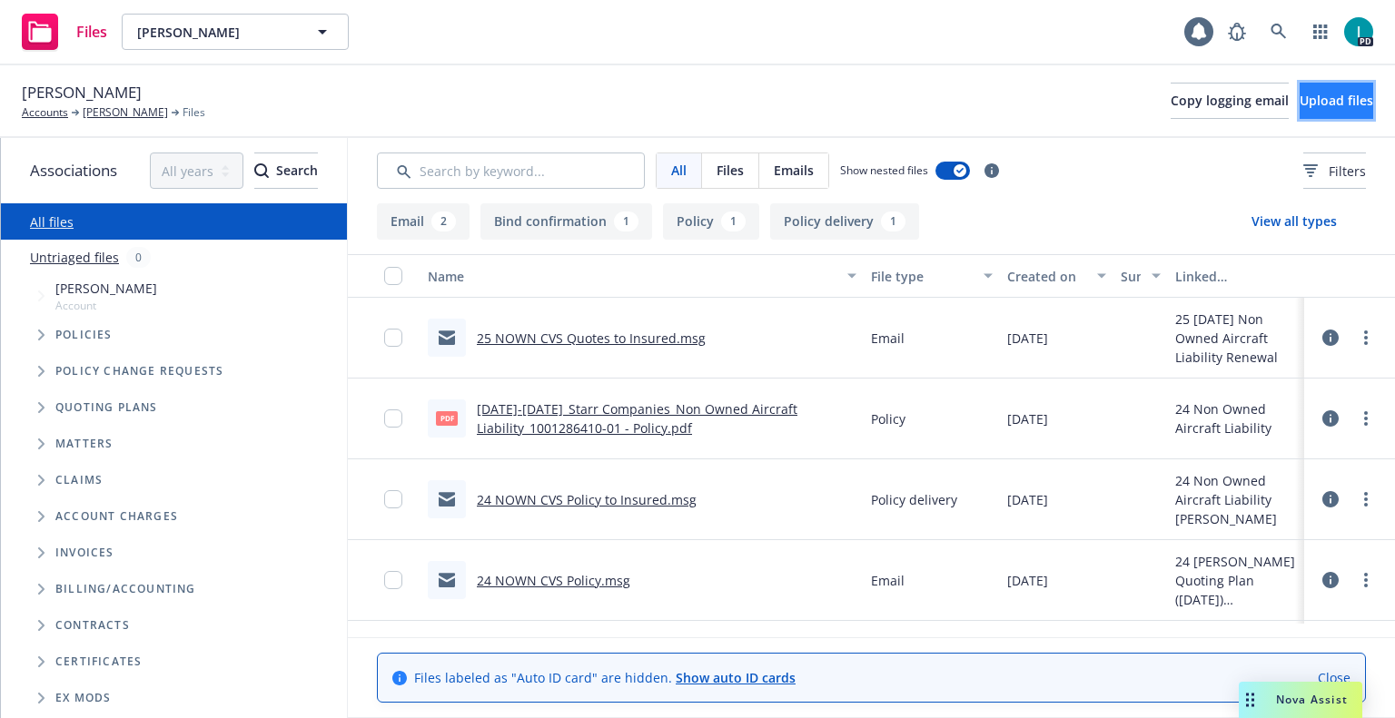
click at [1336, 97] on span "Upload files" at bounding box center [1336, 100] width 74 height 17
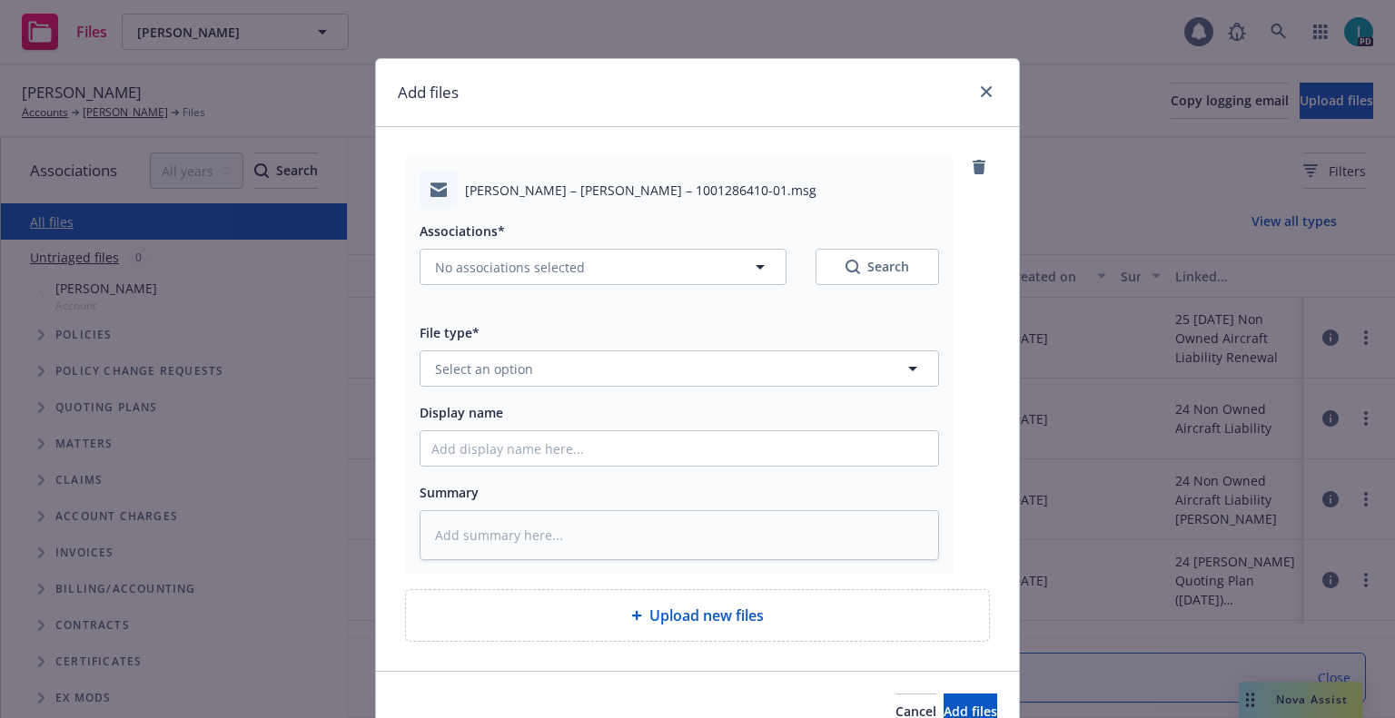
type textarea "x"
click at [448, 363] on span "Select an option" at bounding box center [484, 369] width 98 height 19
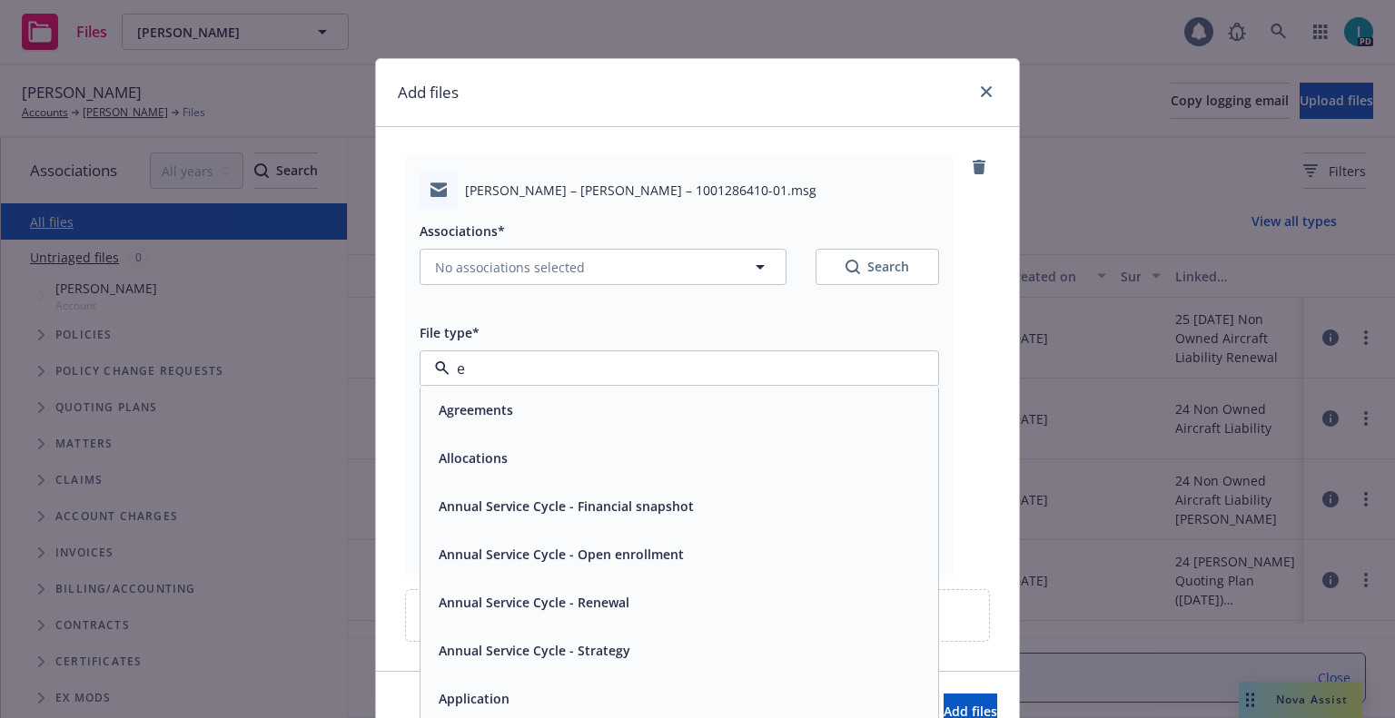
type input "ex"
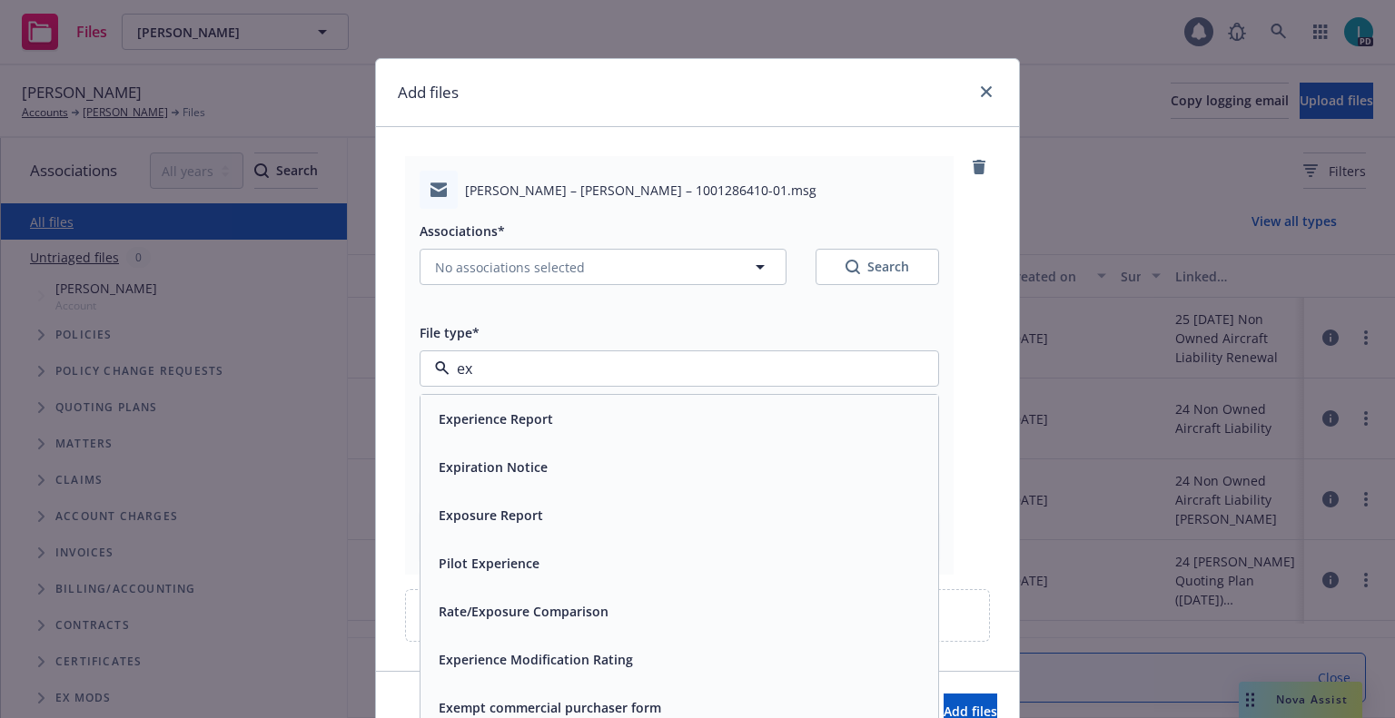
click at [498, 463] on span "Expiration Notice" at bounding box center [493, 467] width 109 height 19
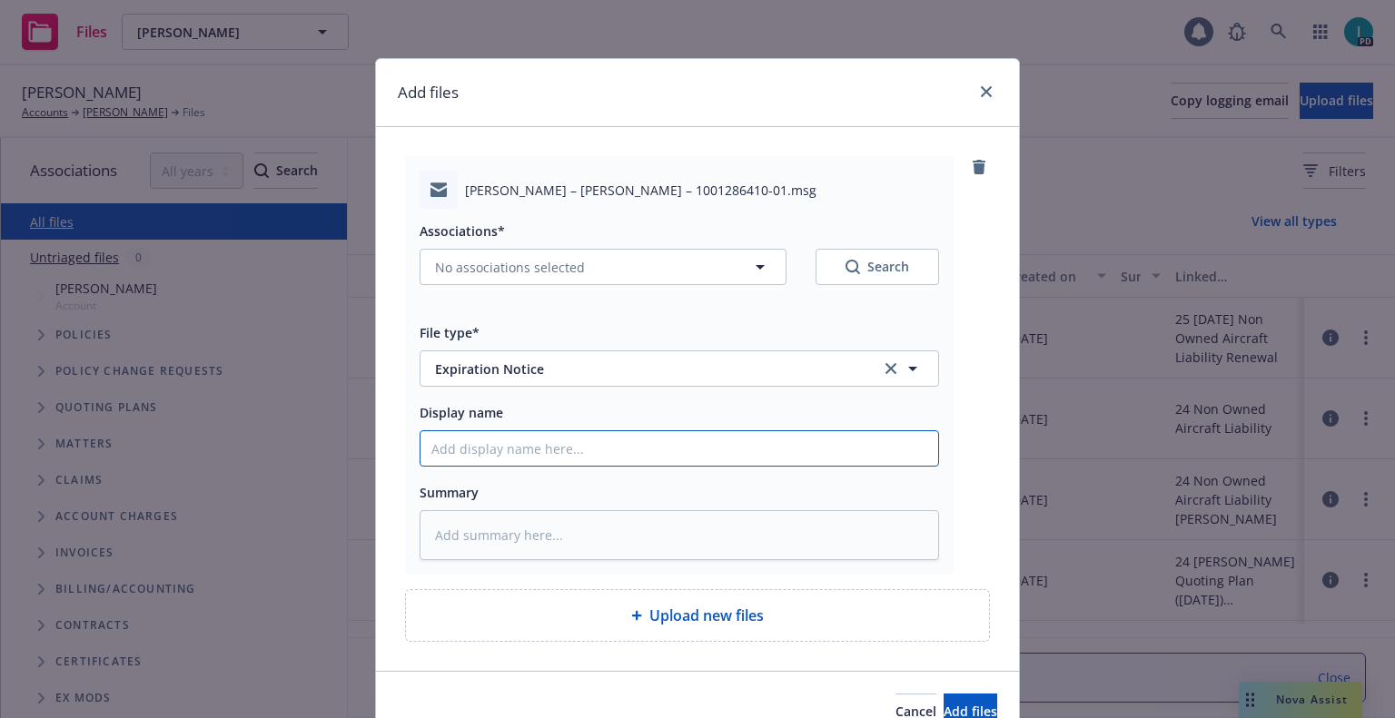
click at [498, 451] on input "Display name" at bounding box center [679, 448] width 518 height 35
type textarea "x"
type input "2"
type textarea "x"
type input "24"
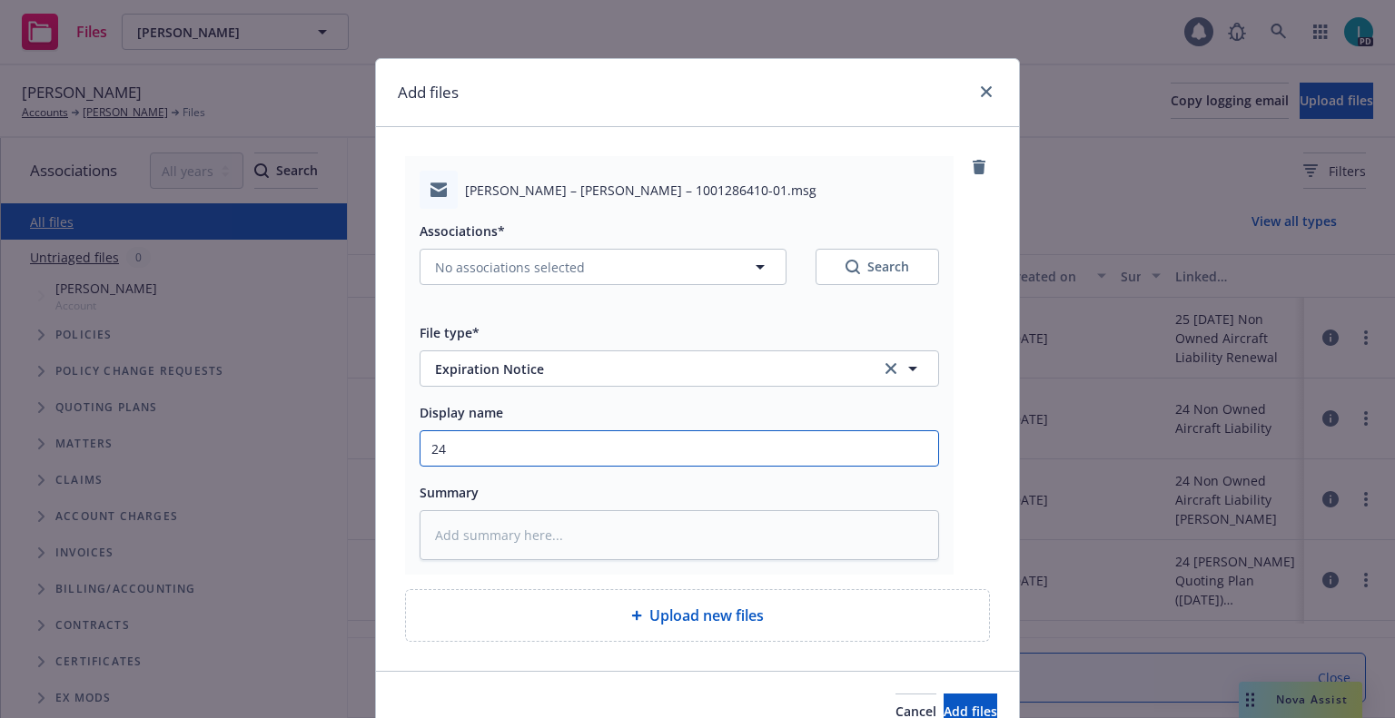
type textarea "x"
type input "24 NOWN CVS Renewal Notice"
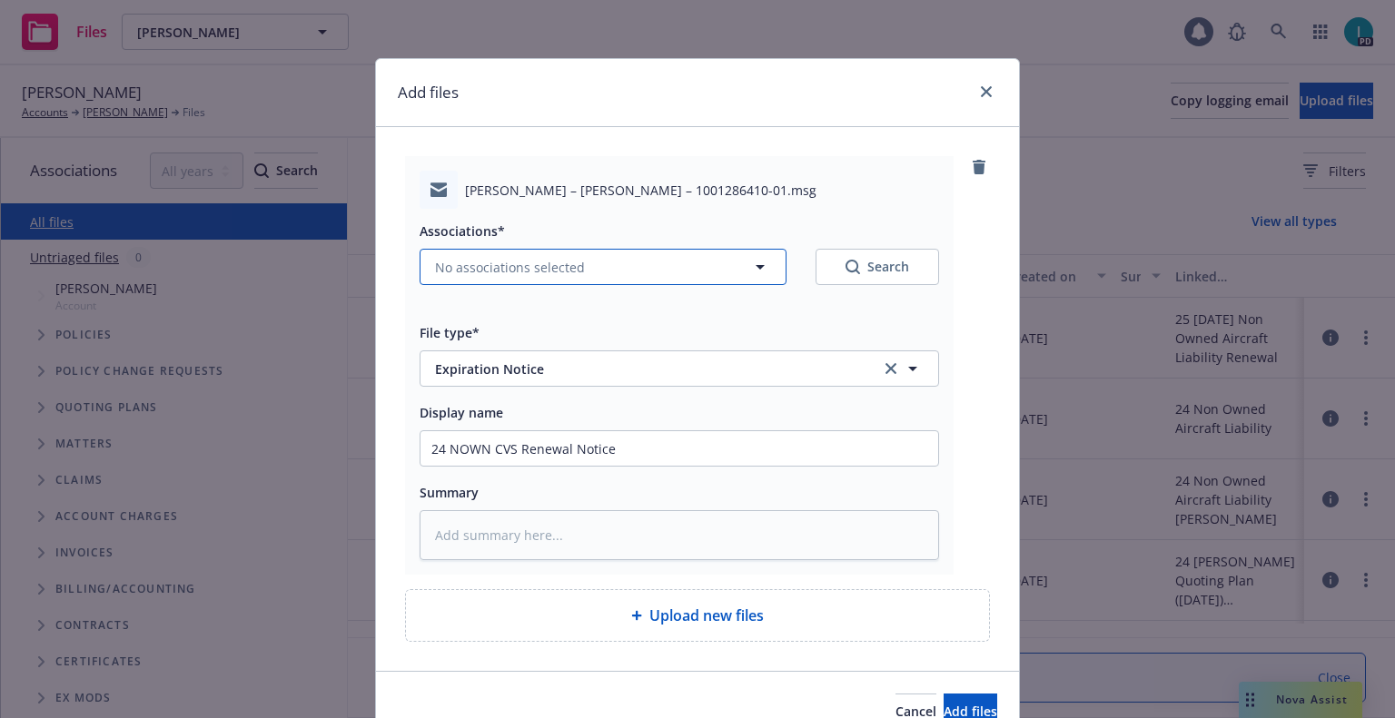
click at [506, 262] on span "No associations selected" at bounding box center [510, 267] width 150 height 19
type textarea "x"
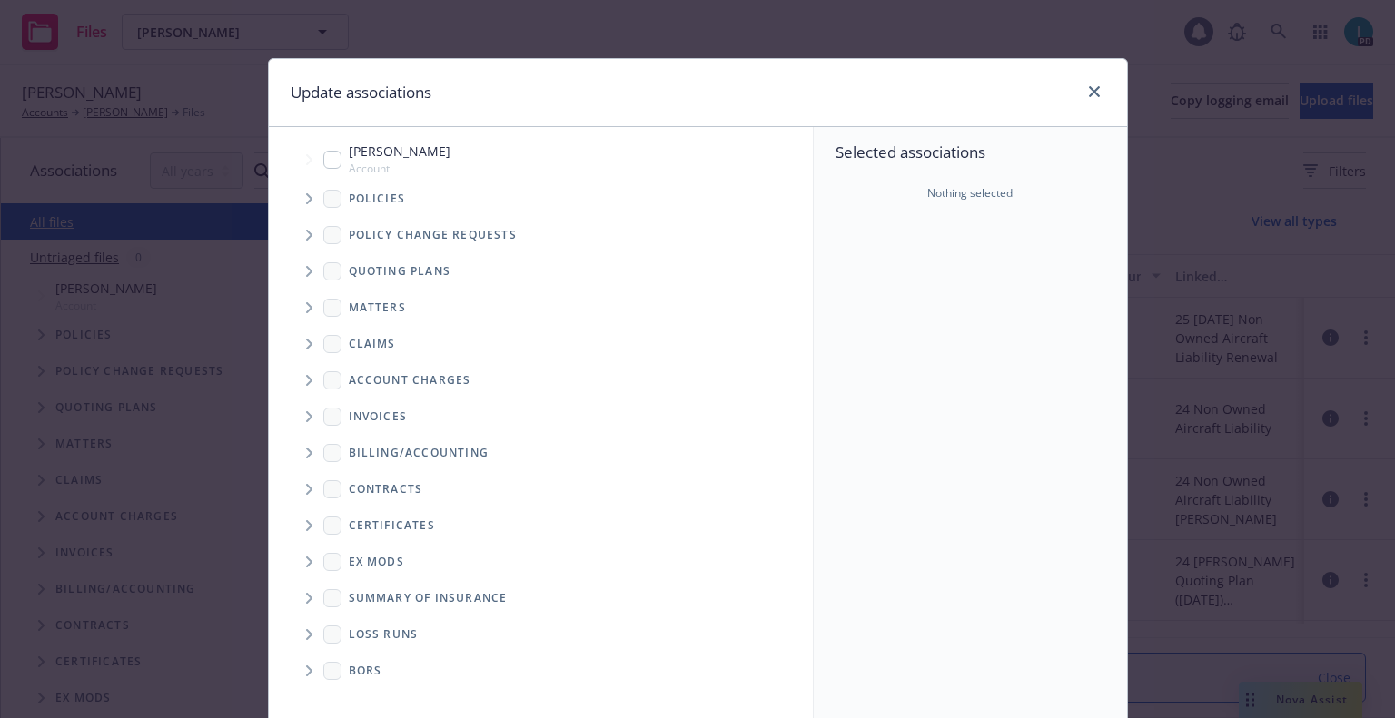
click at [294, 206] on span "Tree Example" at bounding box center [308, 198] width 29 height 29
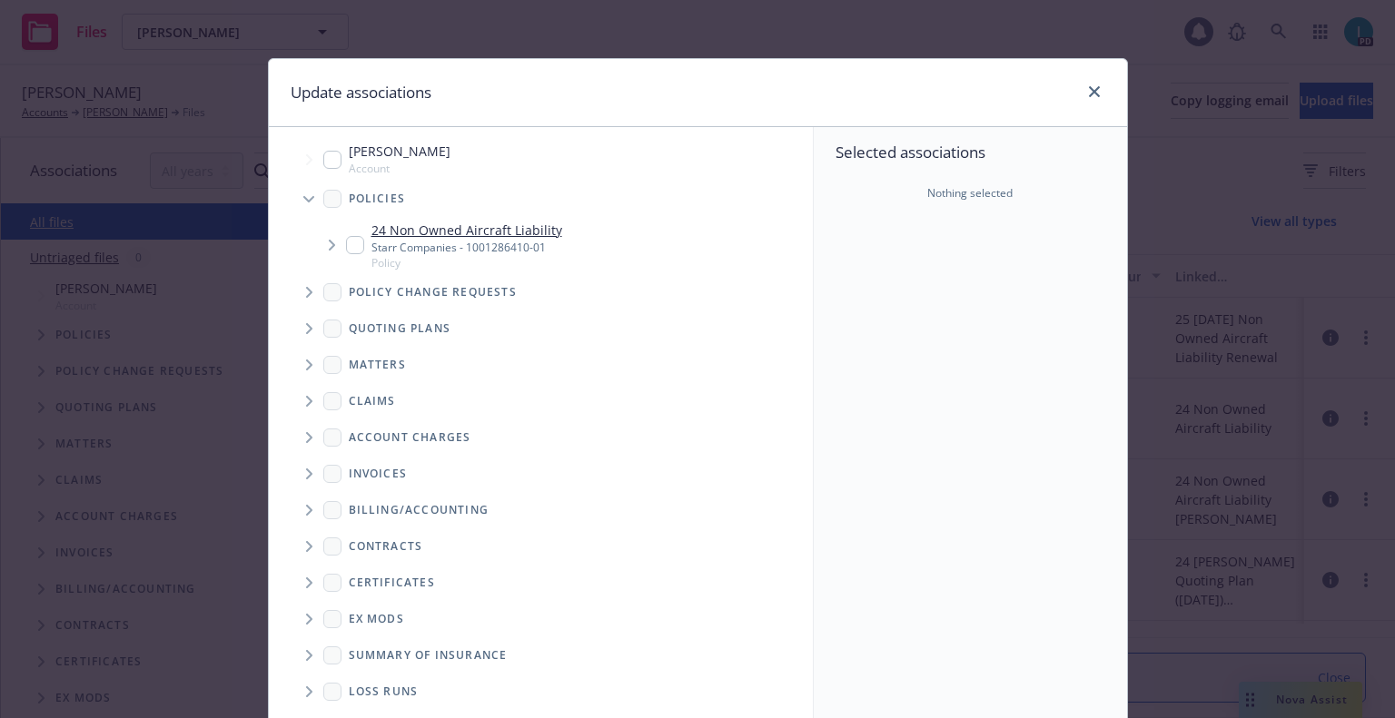
click at [346, 242] on input "Tree Example" at bounding box center [355, 245] width 18 height 18
checkbox input "true"
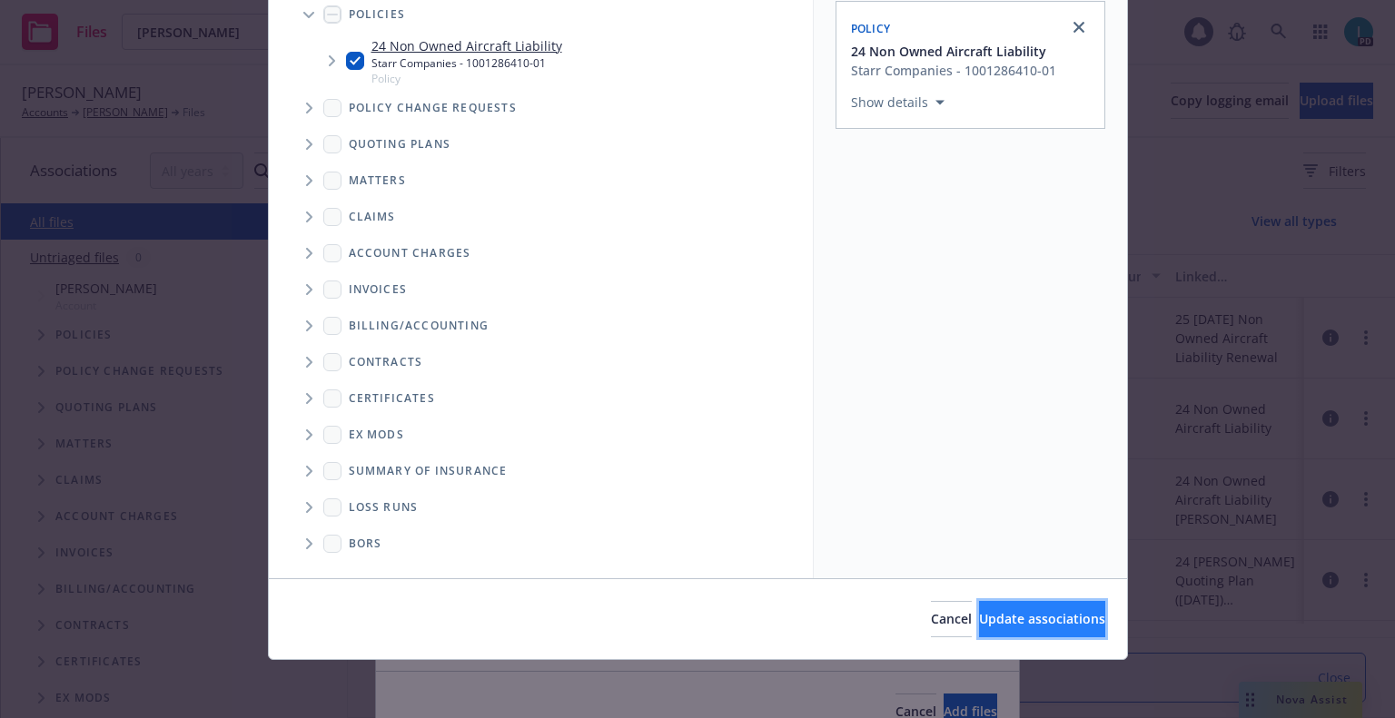
click at [1021, 604] on button "Update associations" at bounding box center [1042, 619] width 126 height 36
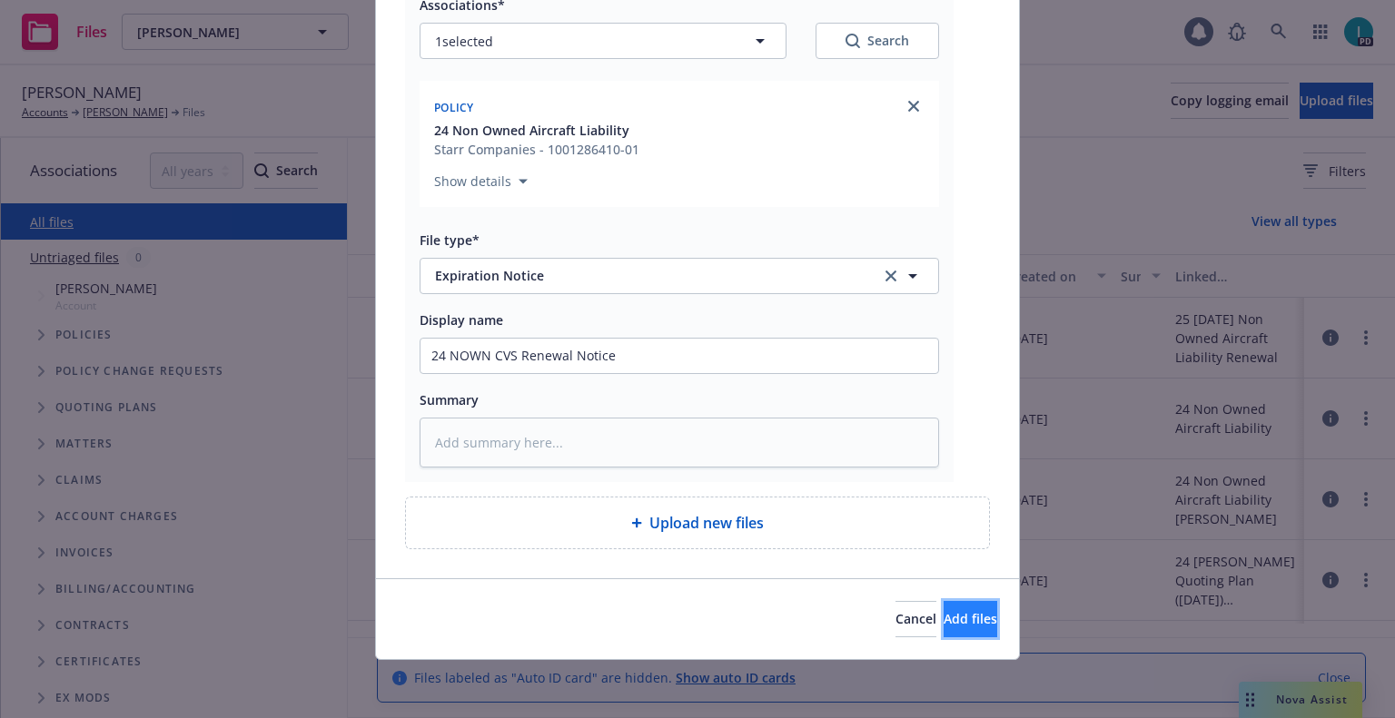
click at [966, 623] on button "Add files" at bounding box center [970, 619] width 54 height 36
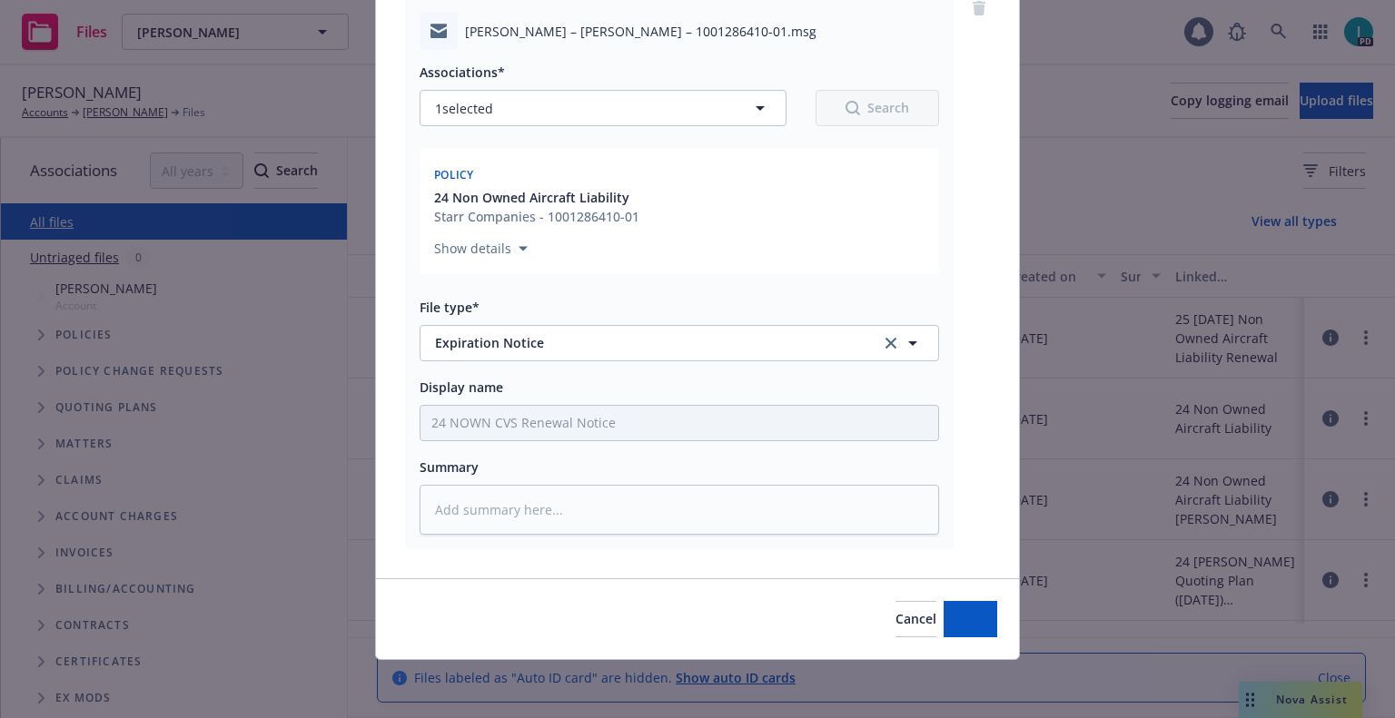
type textarea "x"
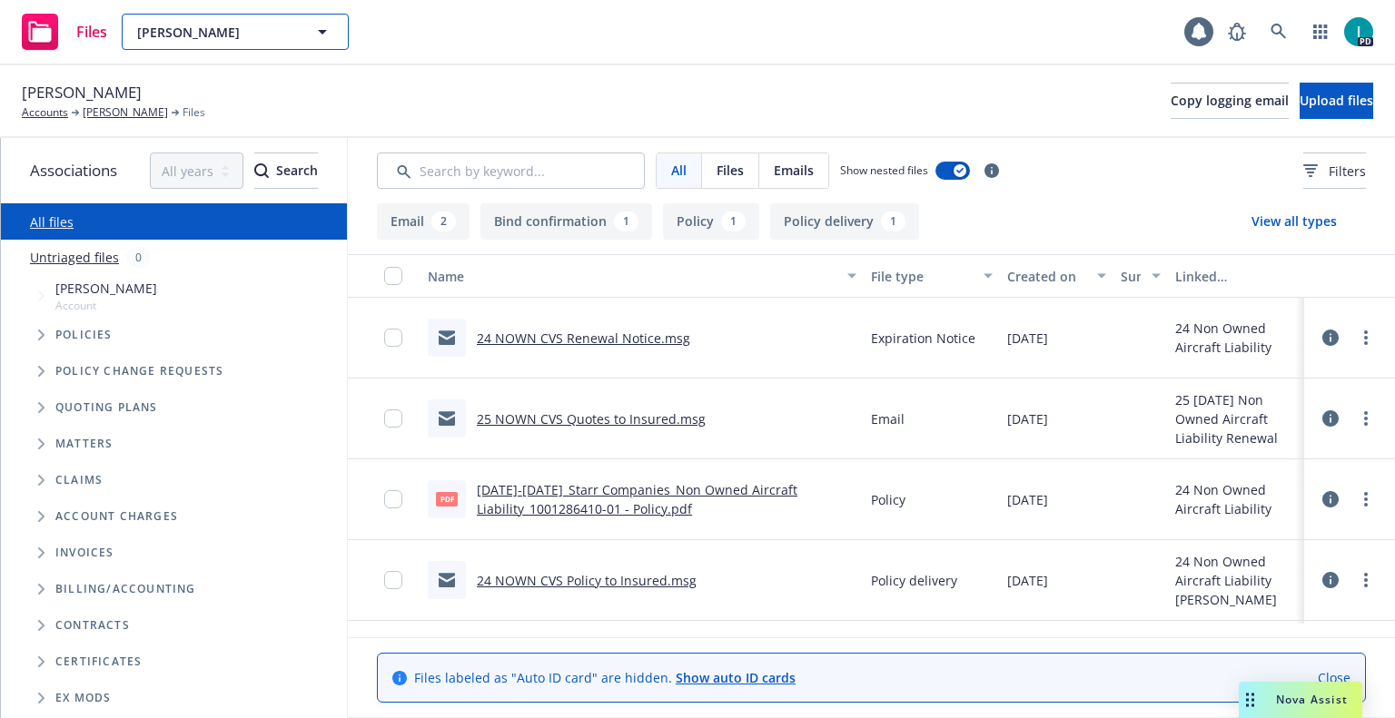
click at [180, 32] on span "[PERSON_NAME]" at bounding box center [215, 32] width 157 height 19
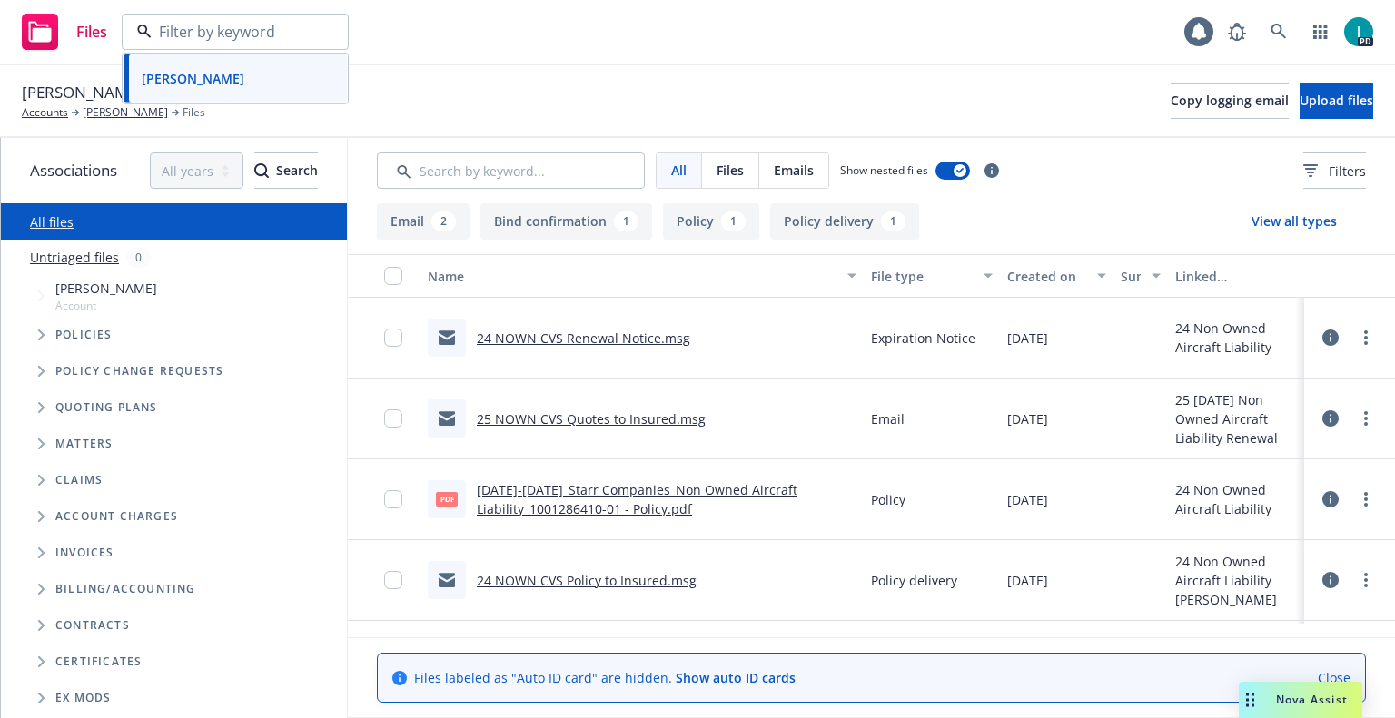
paste input "[PERSON_NAME]"
type input "[PERSON_NAME]"
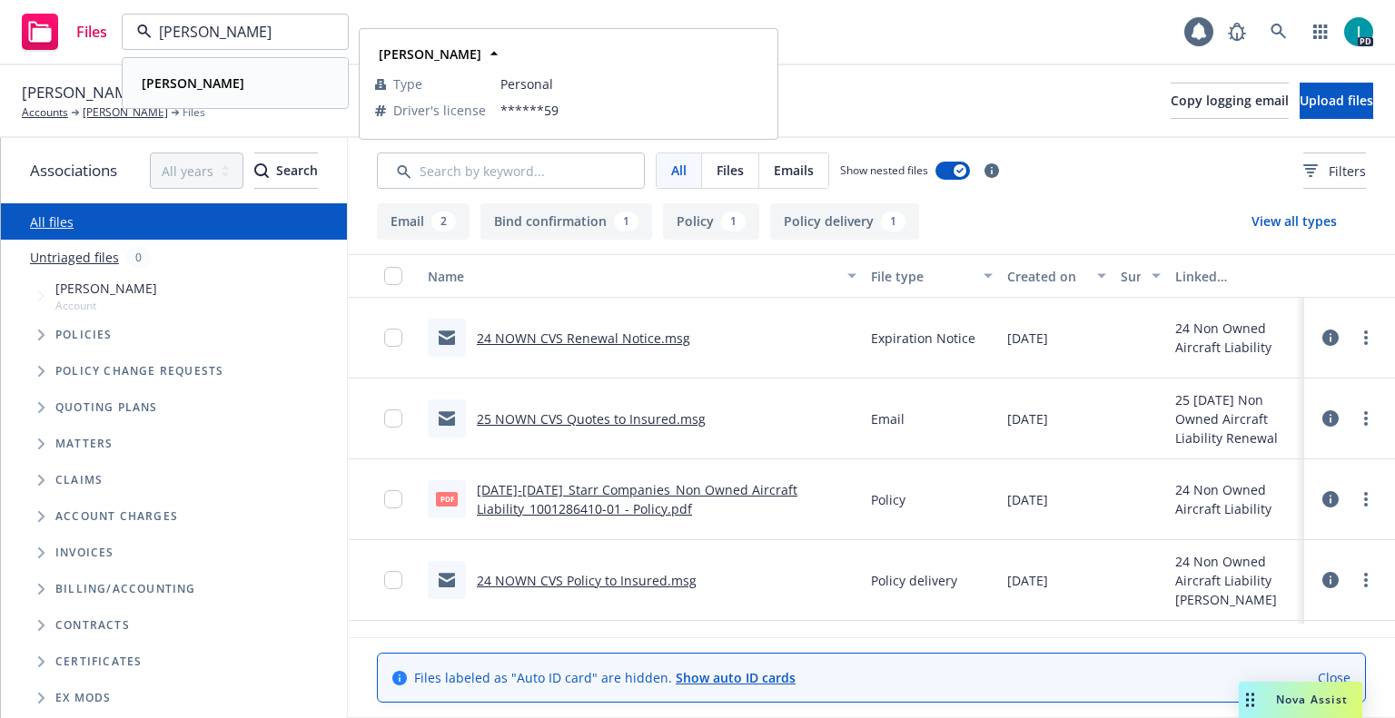
click at [288, 84] on div "[PERSON_NAME]" at bounding box center [235, 83] width 202 height 26
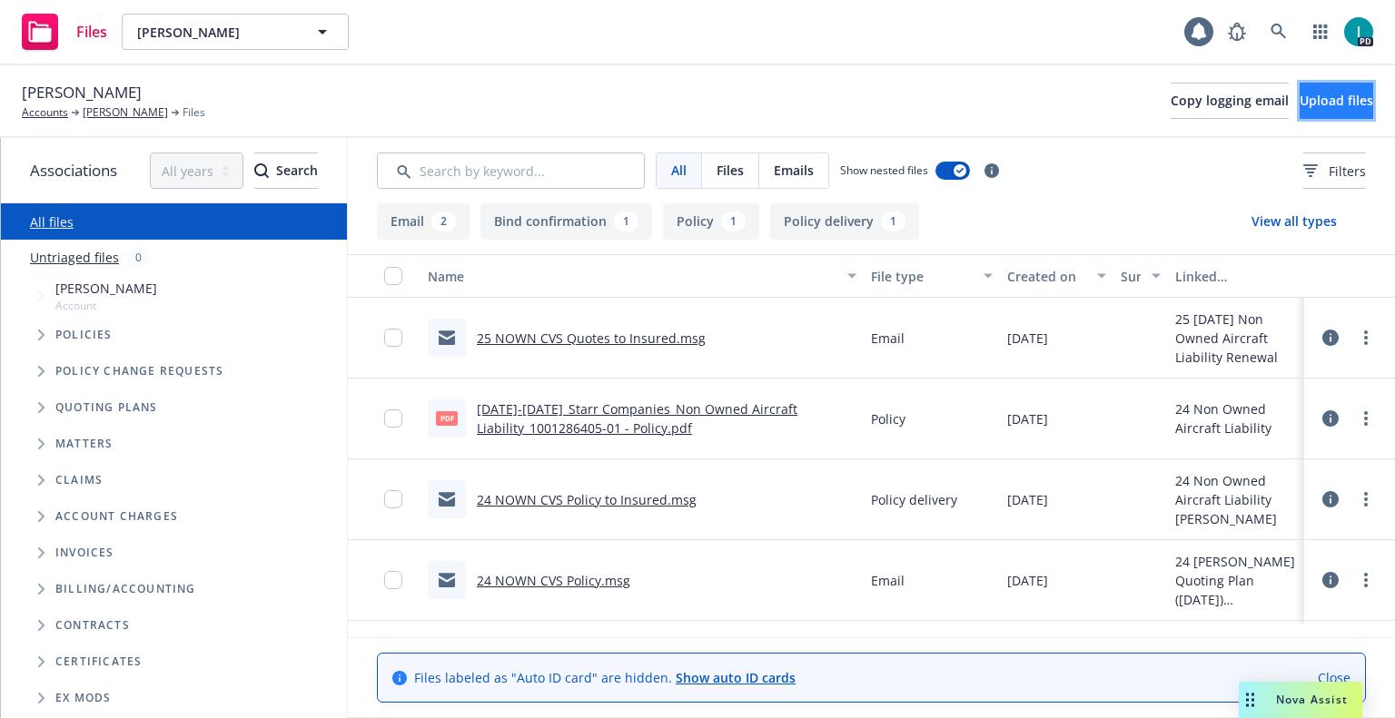
click at [1304, 113] on button "Upload files" at bounding box center [1336, 101] width 74 height 36
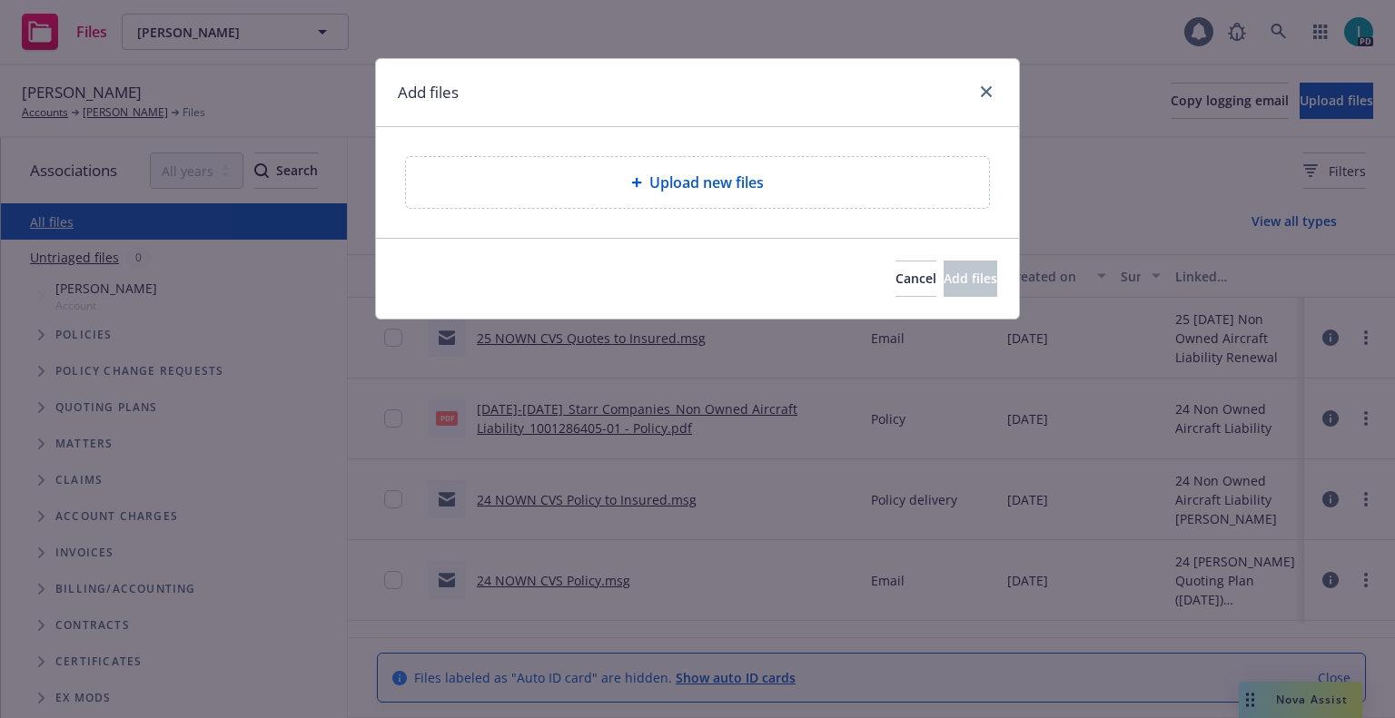
type textarea "x"
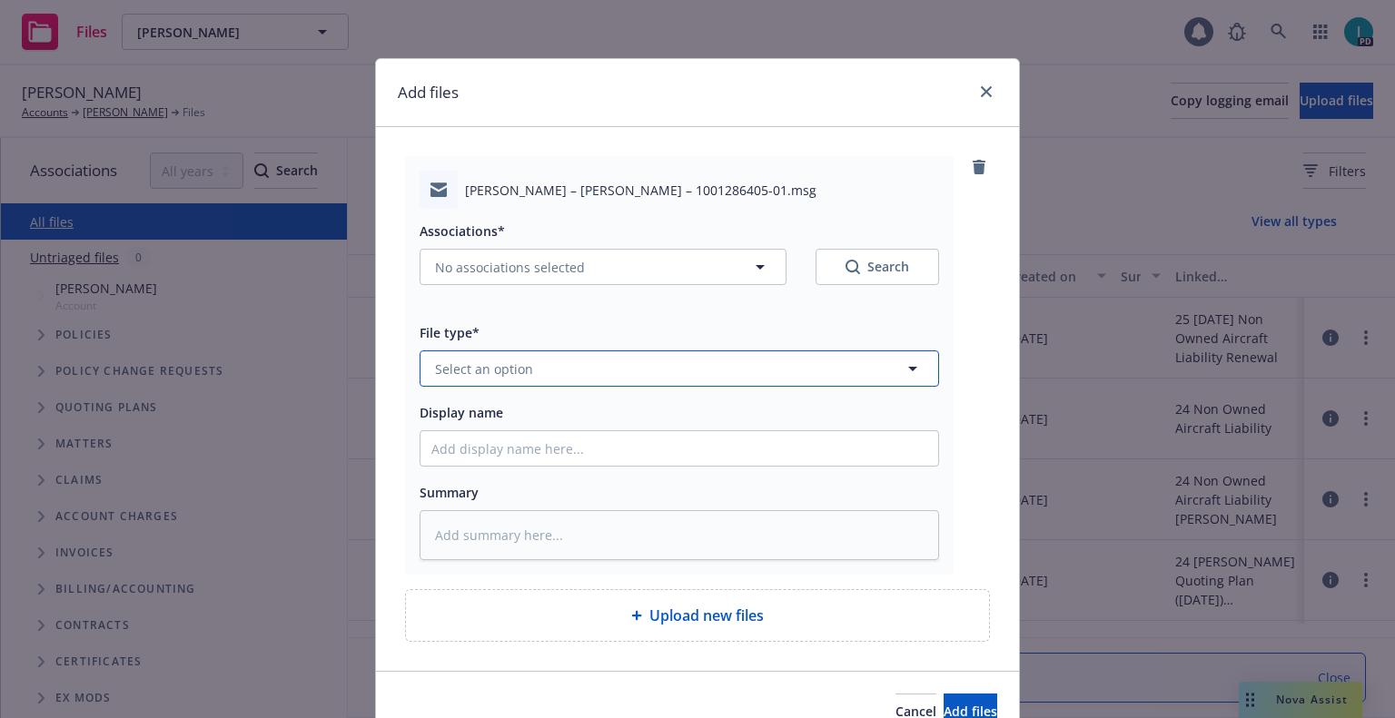
click at [492, 360] on span "Select an option" at bounding box center [484, 369] width 98 height 19
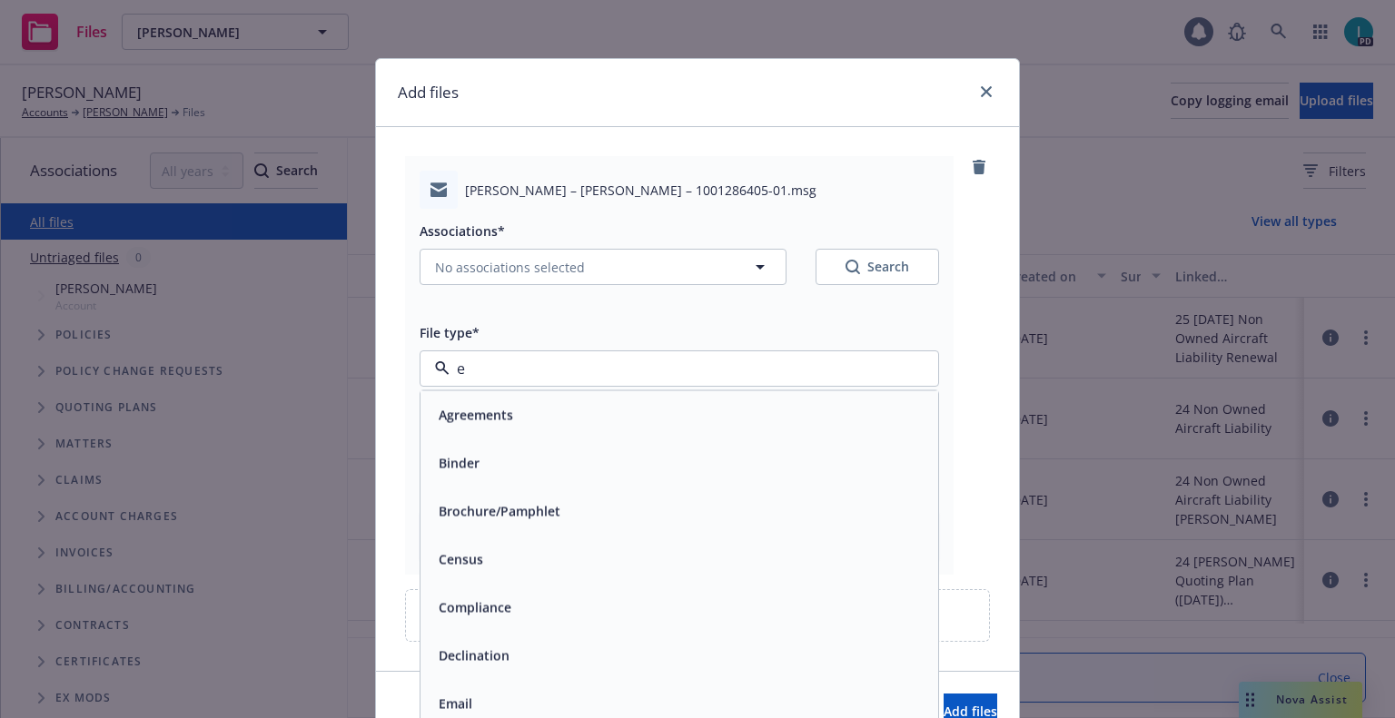
type input "ex"
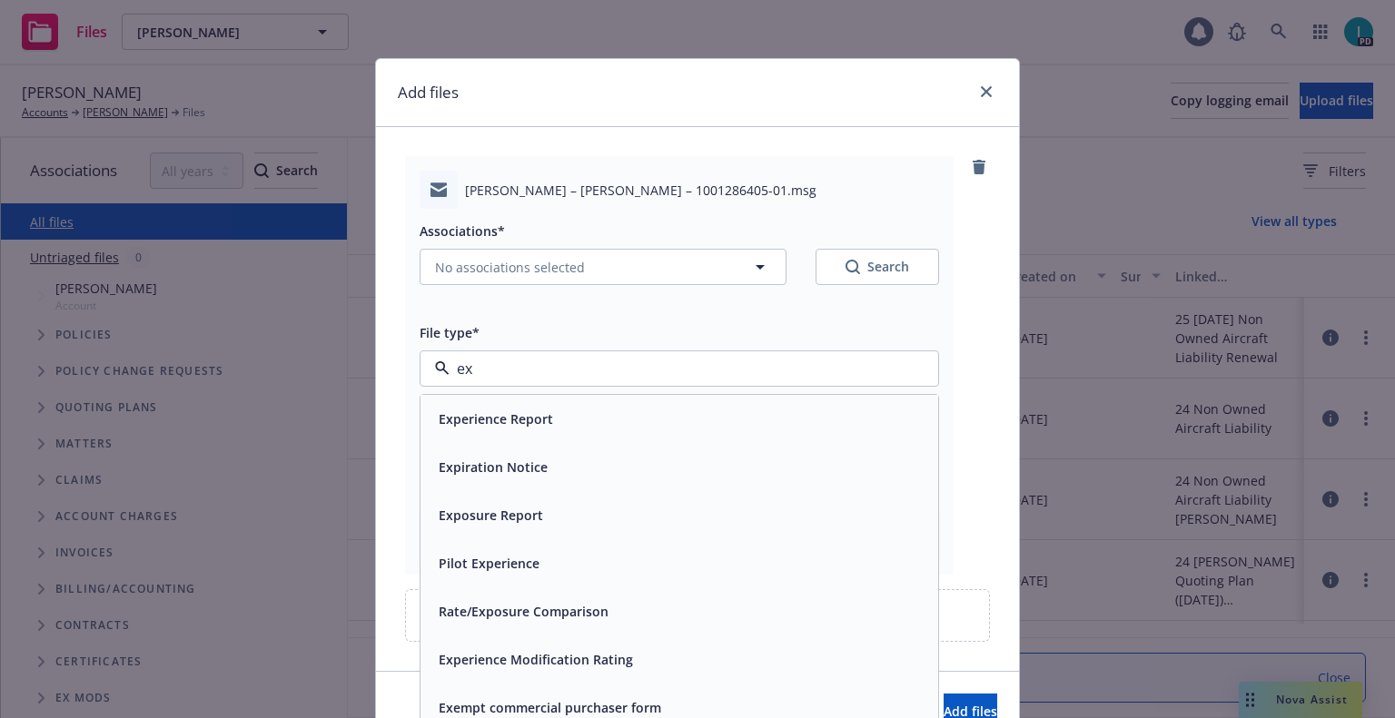
click at [502, 478] on div "Expiration Notice" at bounding box center [491, 467] width 120 height 26
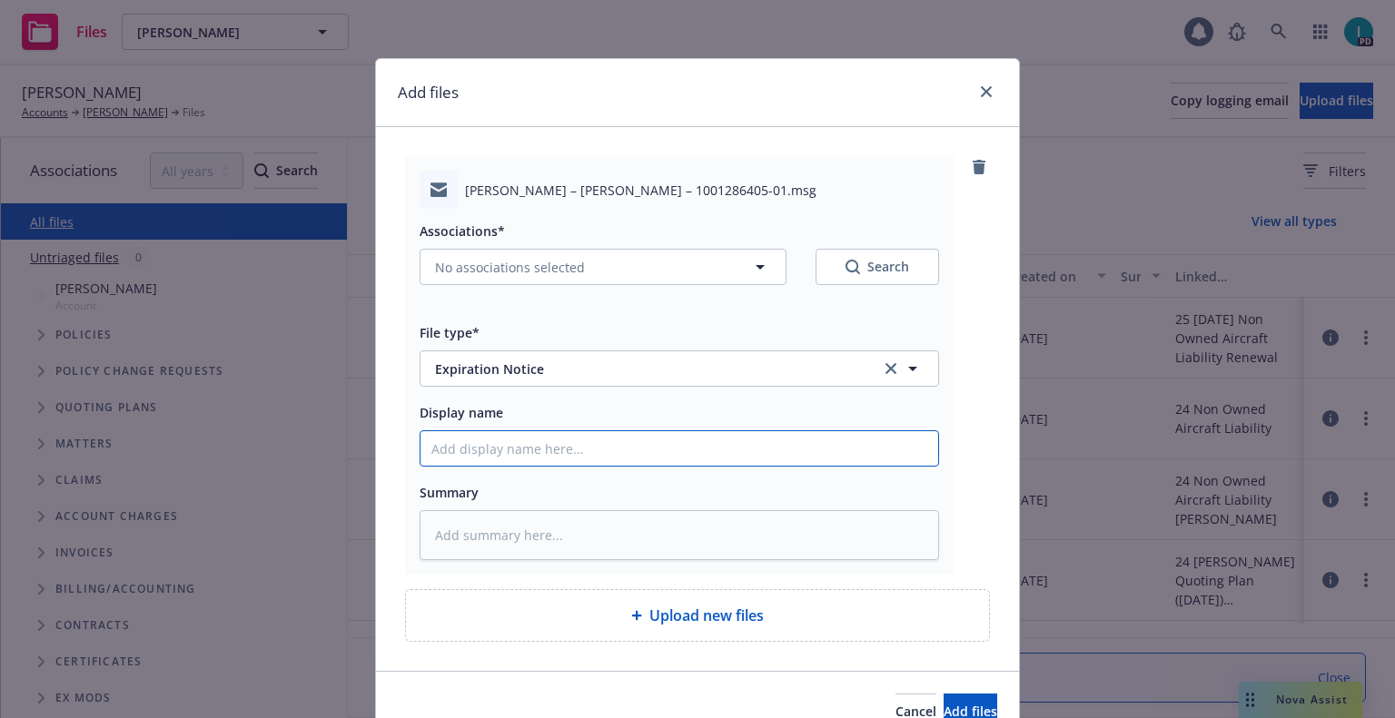
click at [517, 463] on input "Display name" at bounding box center [679, 448] width 518 height 35
type textarea "x"
type input "2"
type textarea "x"
type input "24"
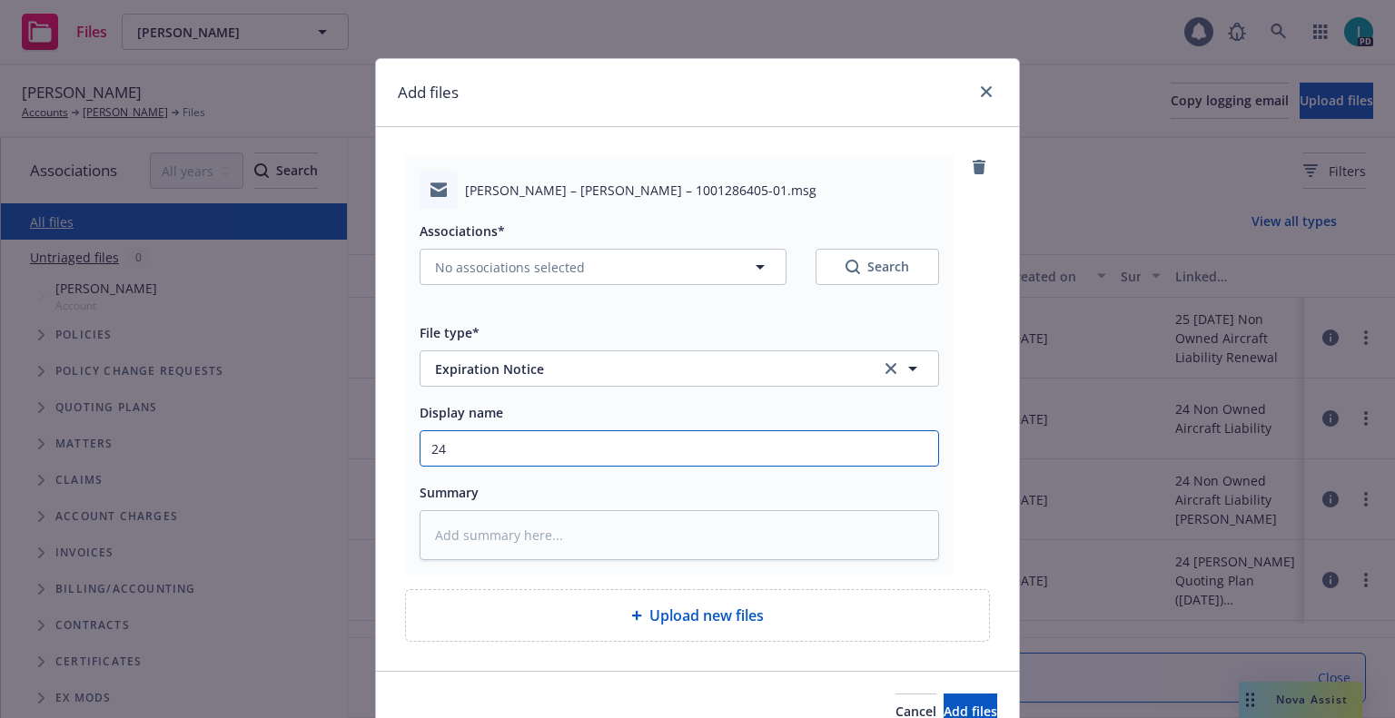
type textarea "x"
type input "24 NOWN CVS Renewal Notice"
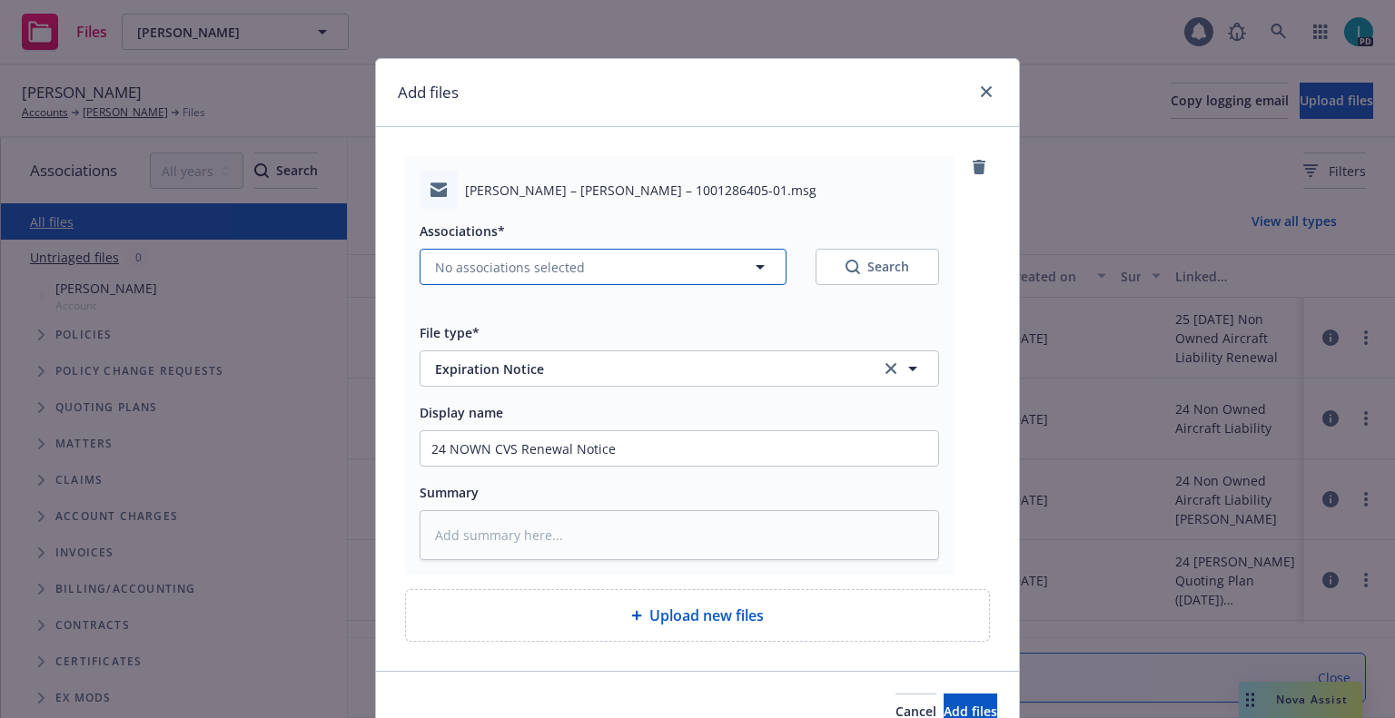
click at [509, 262] on span "No associations selected" at bounding box center [510, 267] width 150 height 19
type textarea "x"
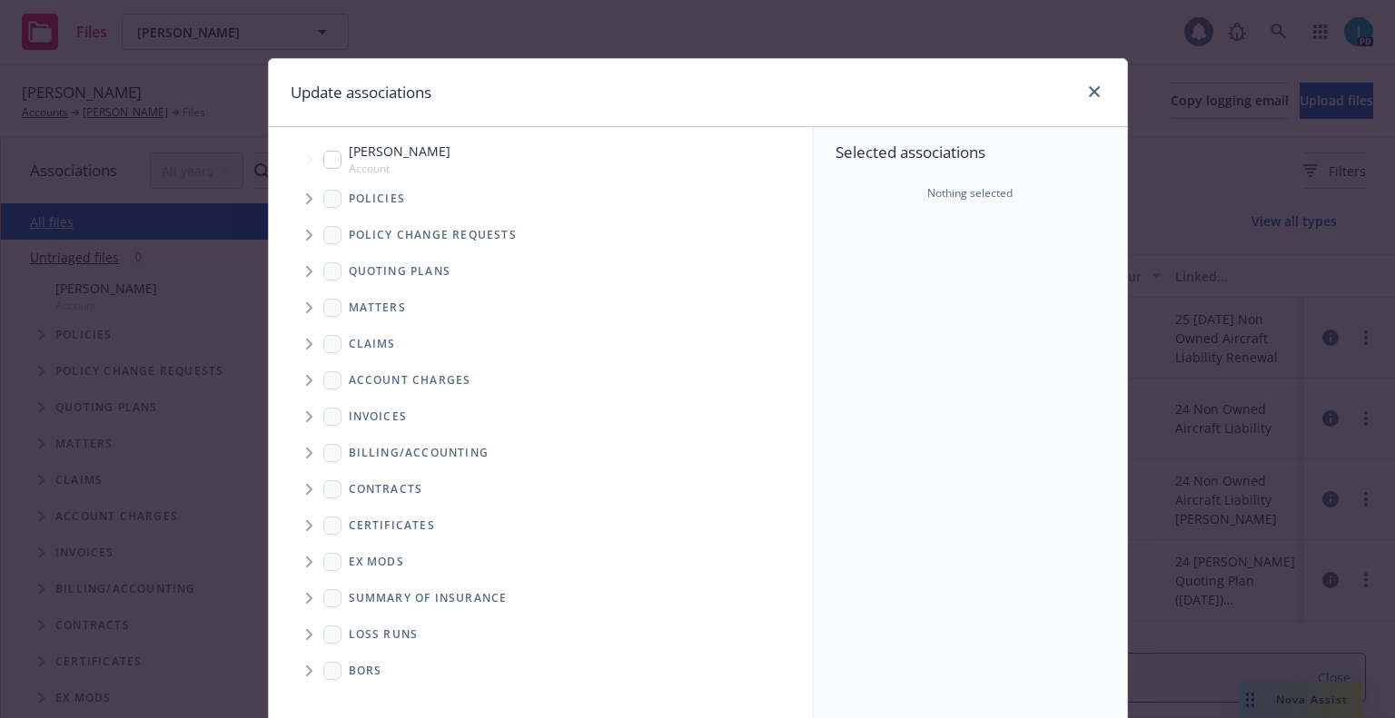
click at [300, 187] on span "Tree Example" at bounding box center [308, 198] width 29 height 29
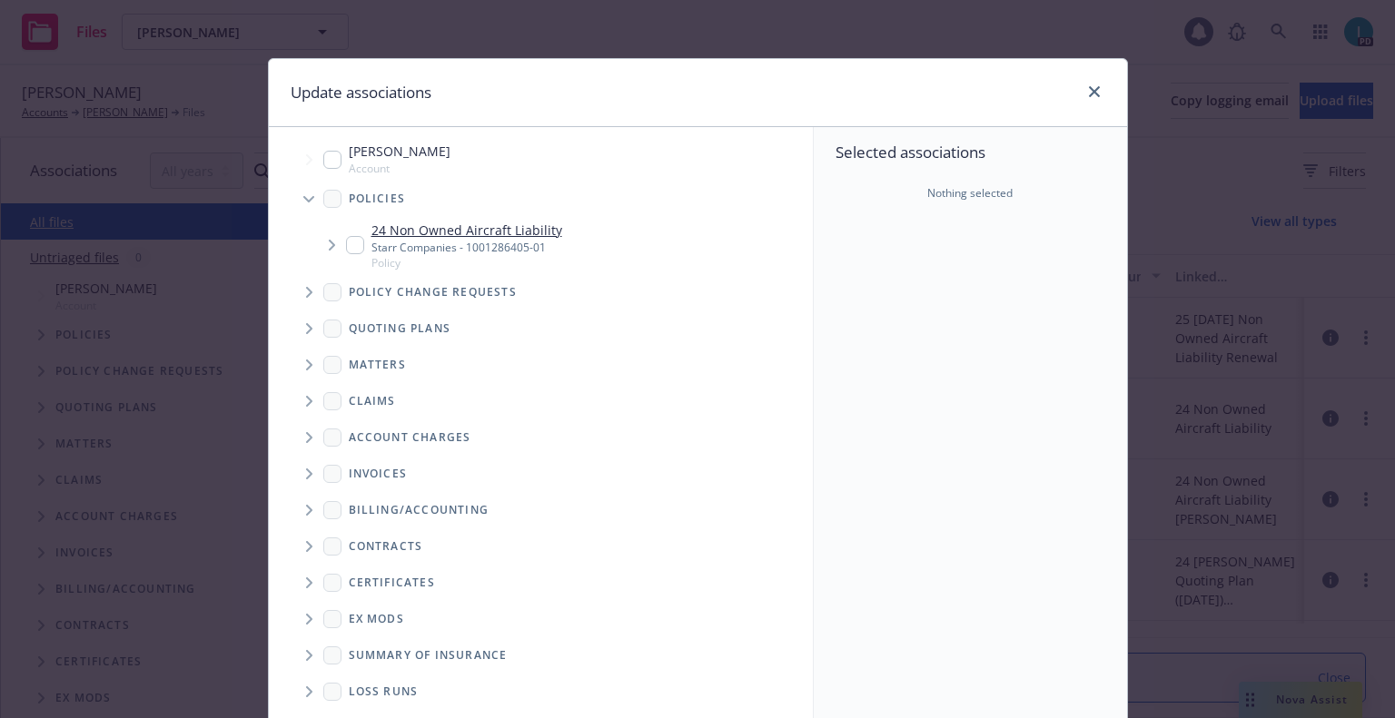
click at [335, 238] on span "Tree Example" at bounding box center [331, 245] width 29 height 29
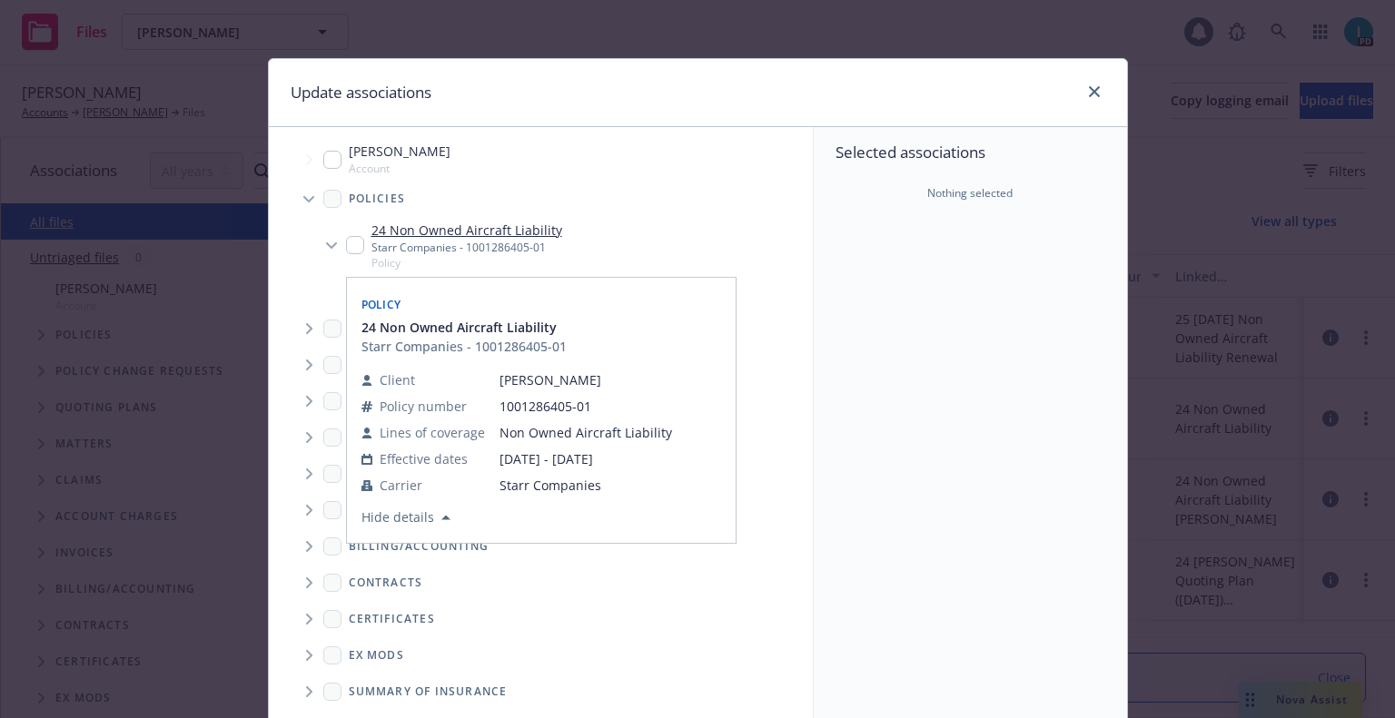
click at [361, 246] on div "24 Non Owned Aircraft Liability Starr Companies - 1001286405-01 Policy" at bounding box center [454, 246] width 216 height 50
click at [354, 246] on input "Tree Example" at bounding box center [355, 245] width 18 height 18
click at [346, 251] on input "Tree Example" at bounding box center [355, 245] width 18 height 18
checkbox input "true"
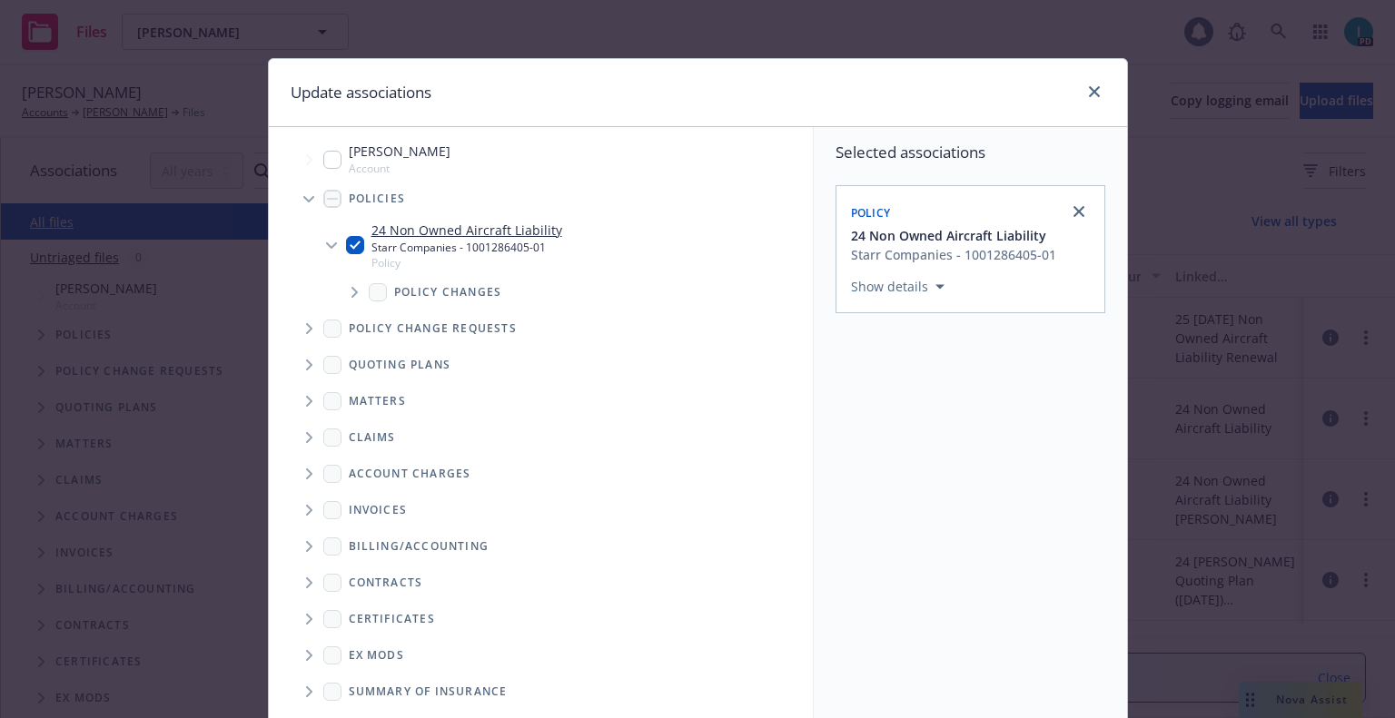
scroll to position [184, 0]
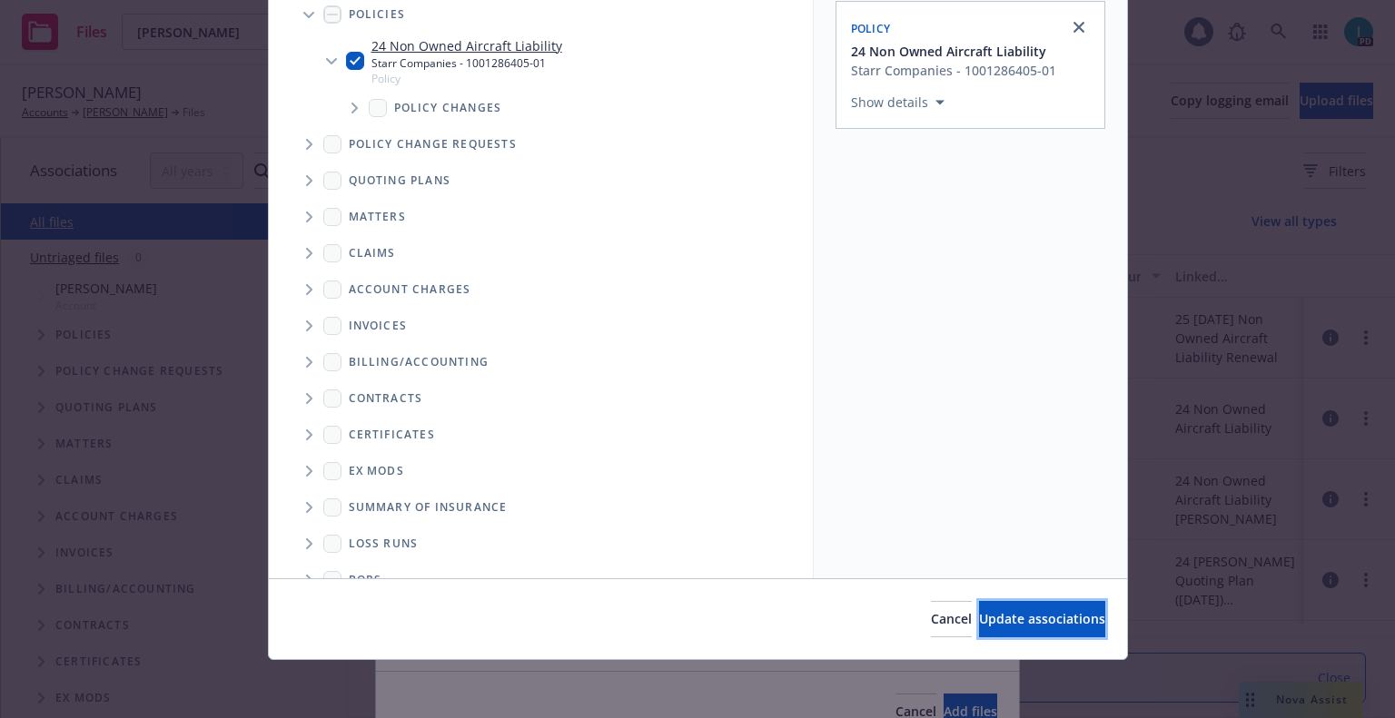
click at [990, 618] on span "Update associations" at bounding box center [1042, 618] width 126 height 17
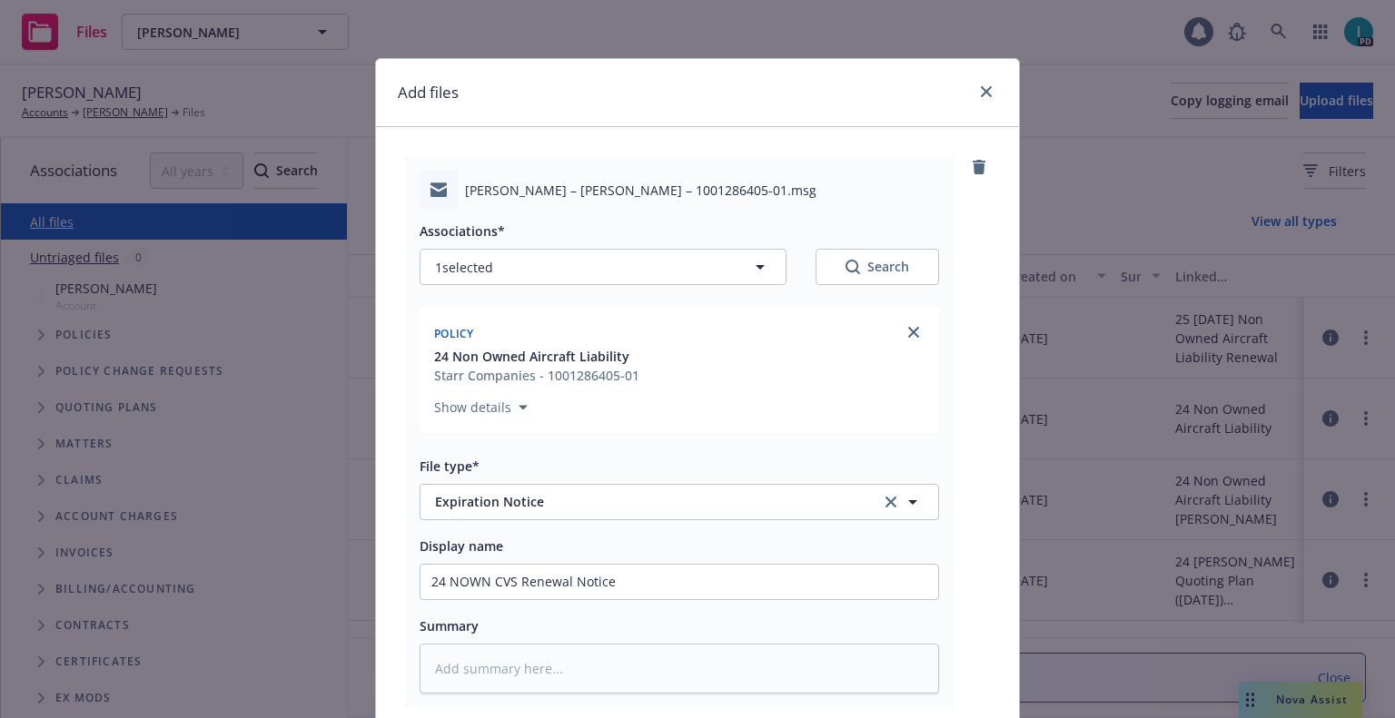
scroll to position [226, 0]
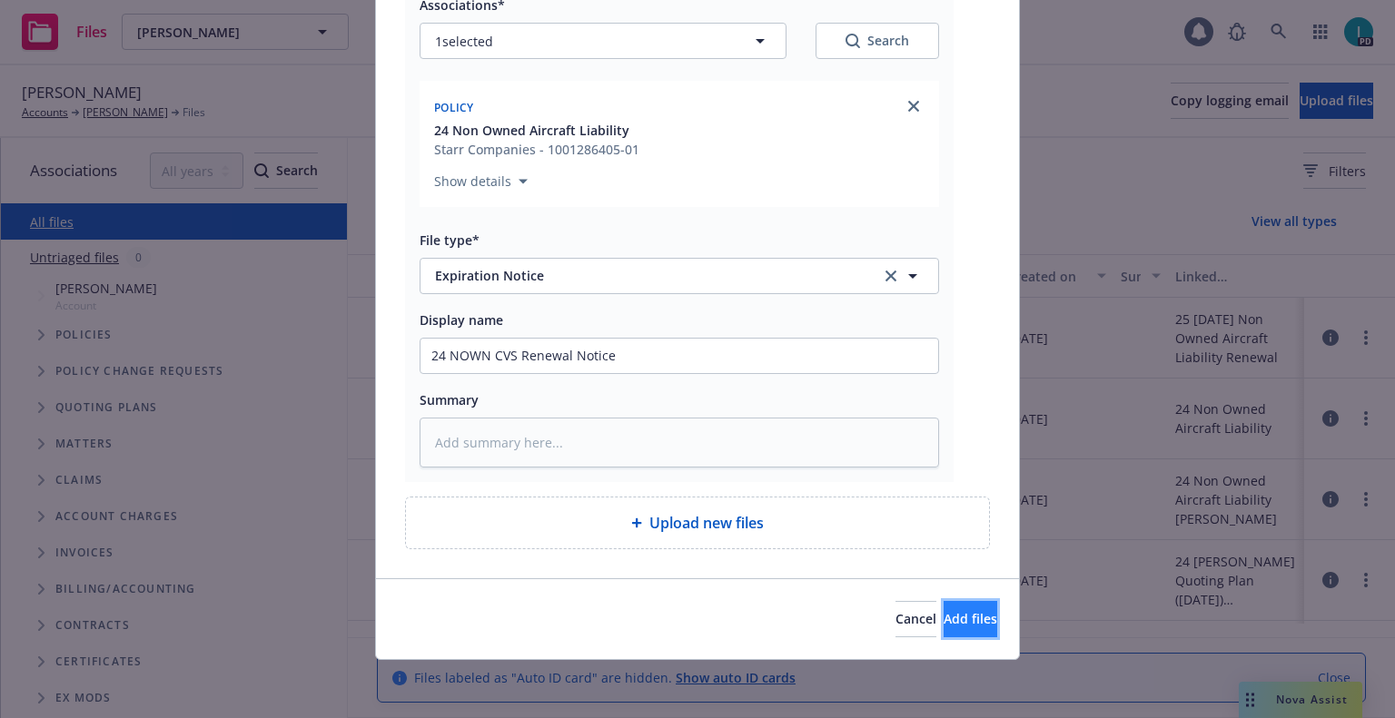
click at [943, 629] on button "Add files" at bounding box center [970, 619] width 54 height 36
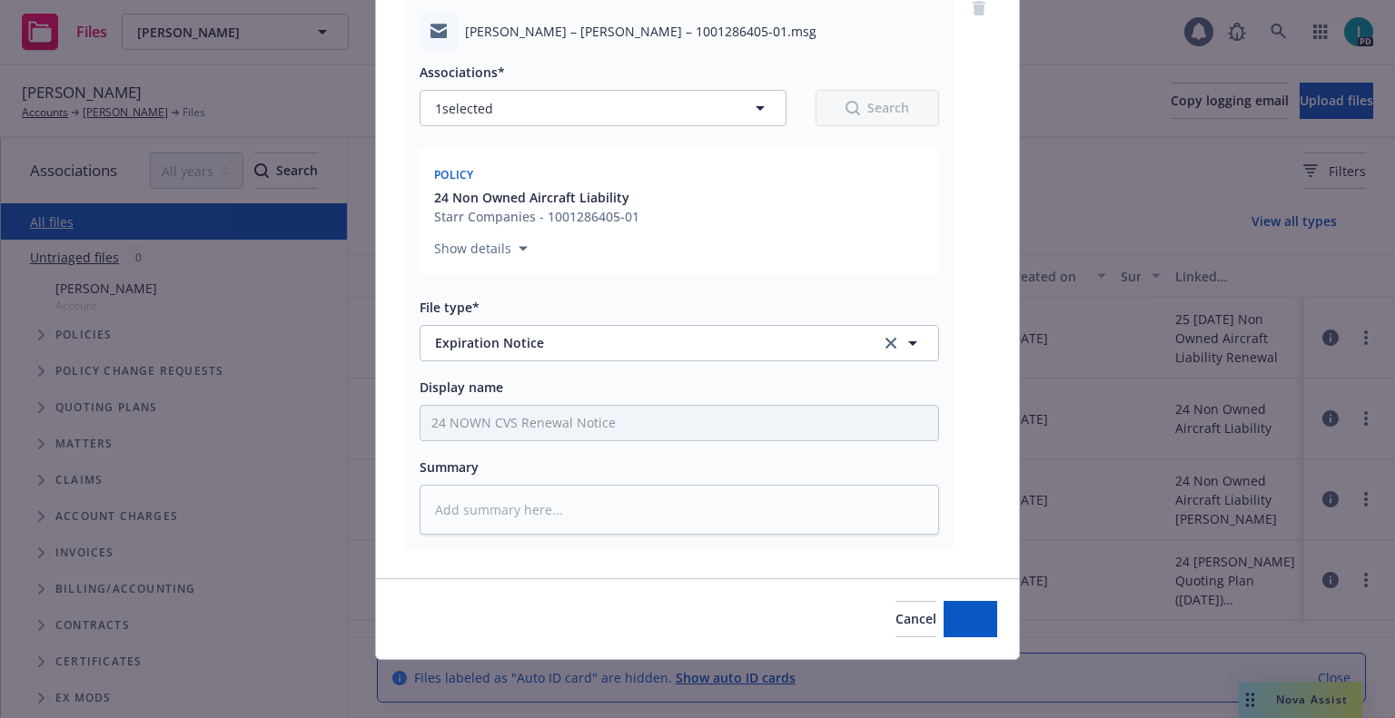
type textarea "x"
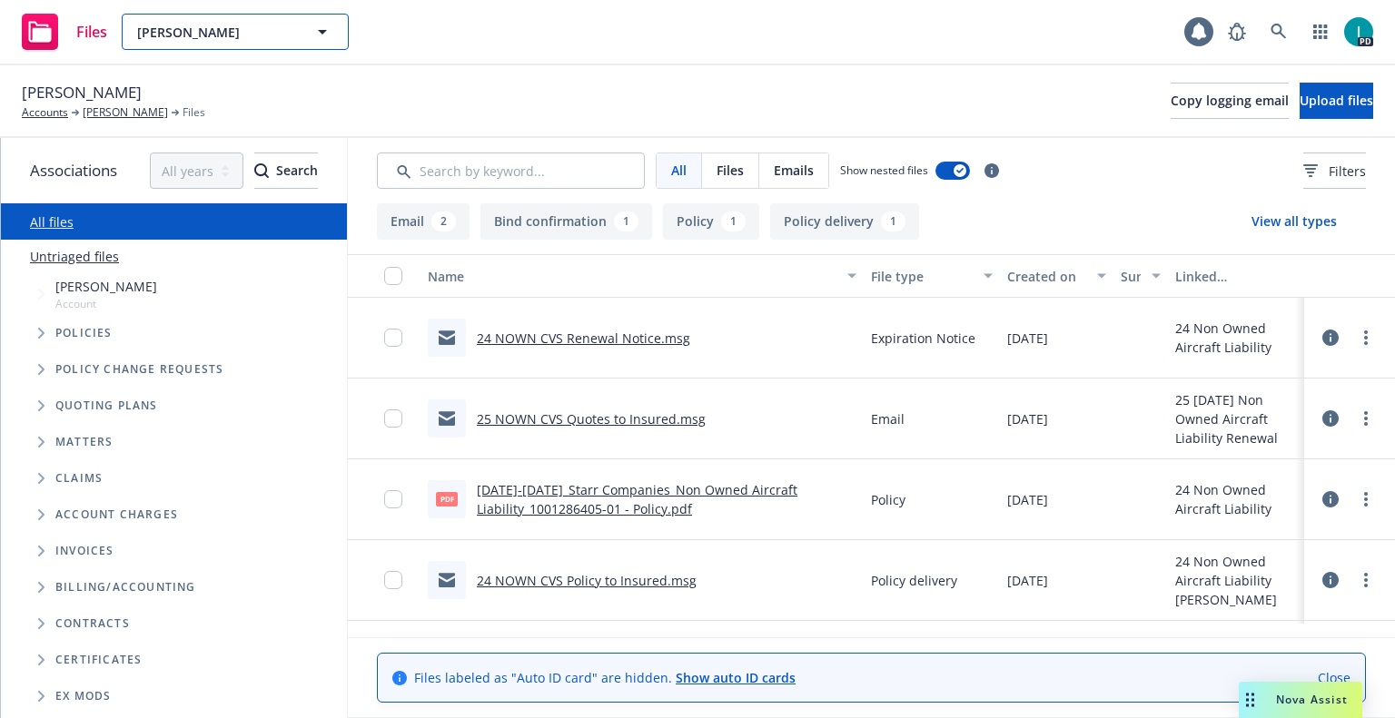
click at [261, 35] on span "[PERSON_NAME]" at bounding box center [215, 32] width 157 height 19
paste input "[PERSON_NAME]"
type input "[PERSON_NAME]"
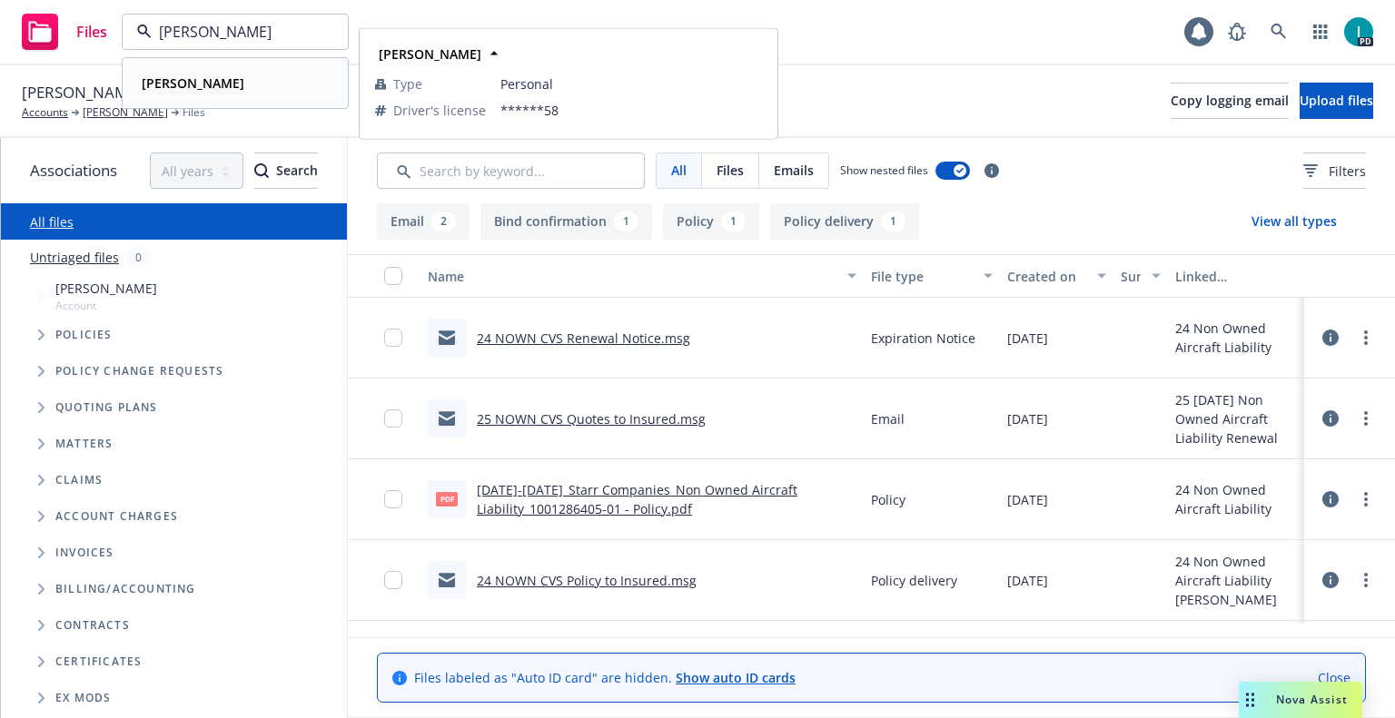
click at [255, 83] on div "[PERSON_NAME]" at bounding box center [235, 83] width 202 height 26
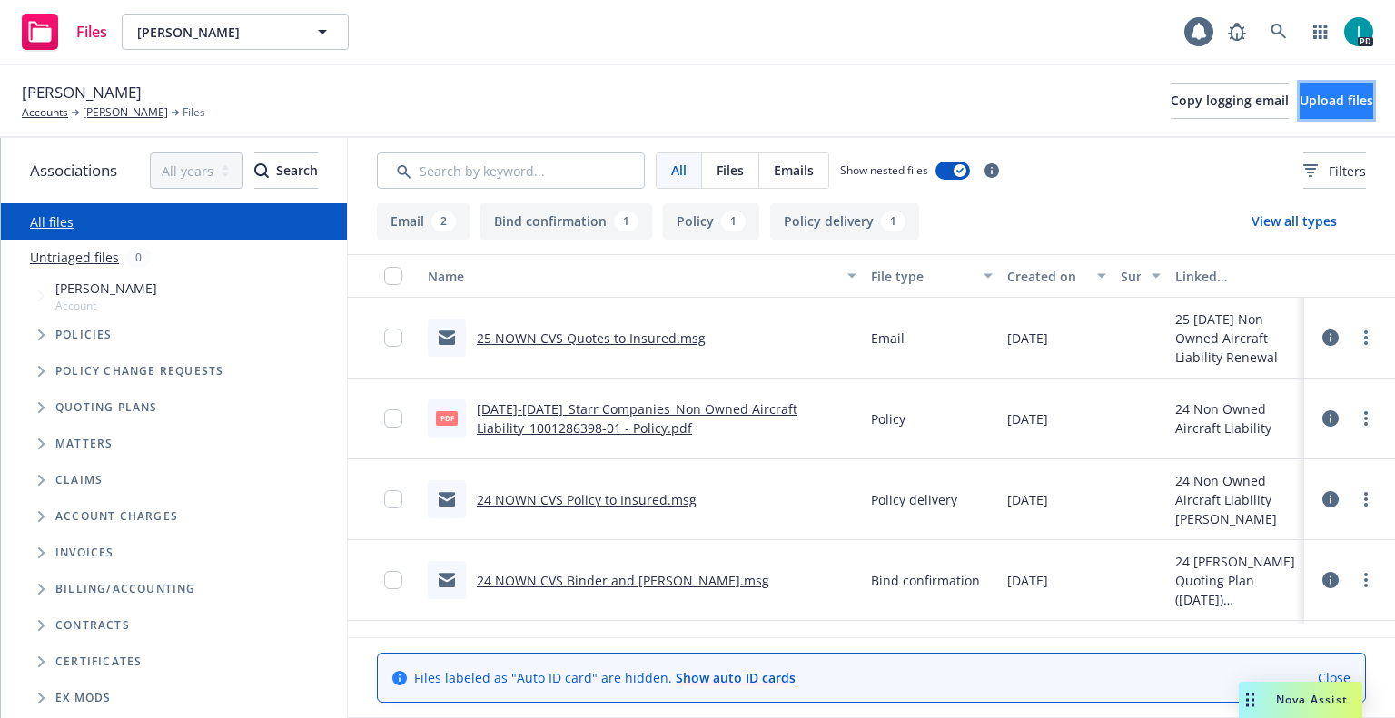
click at [1338, 95] on span "Upload files" at bounding box center [1336, 100] width 74 height 17
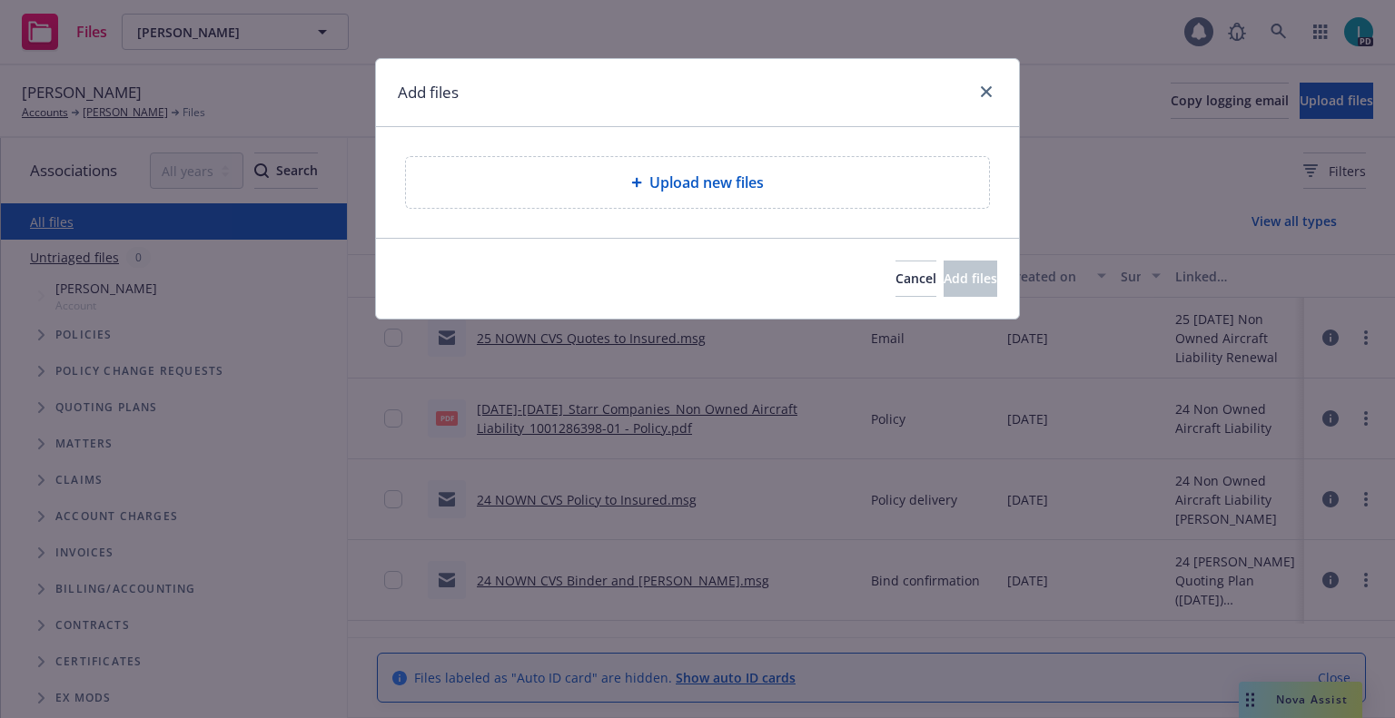
type textarea "x"
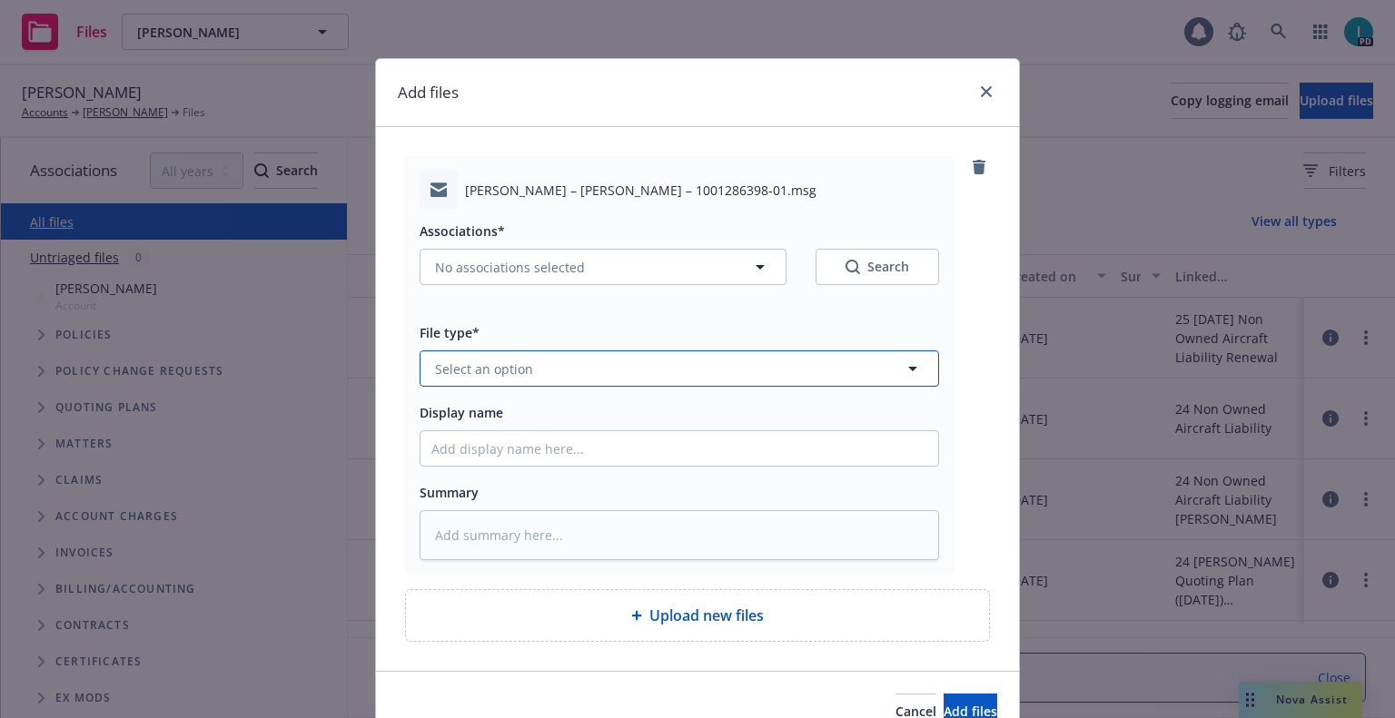
click at [509, 367] on span "Select an option" at bounding box center [484, 369] width 98 height 19
type input "ex"
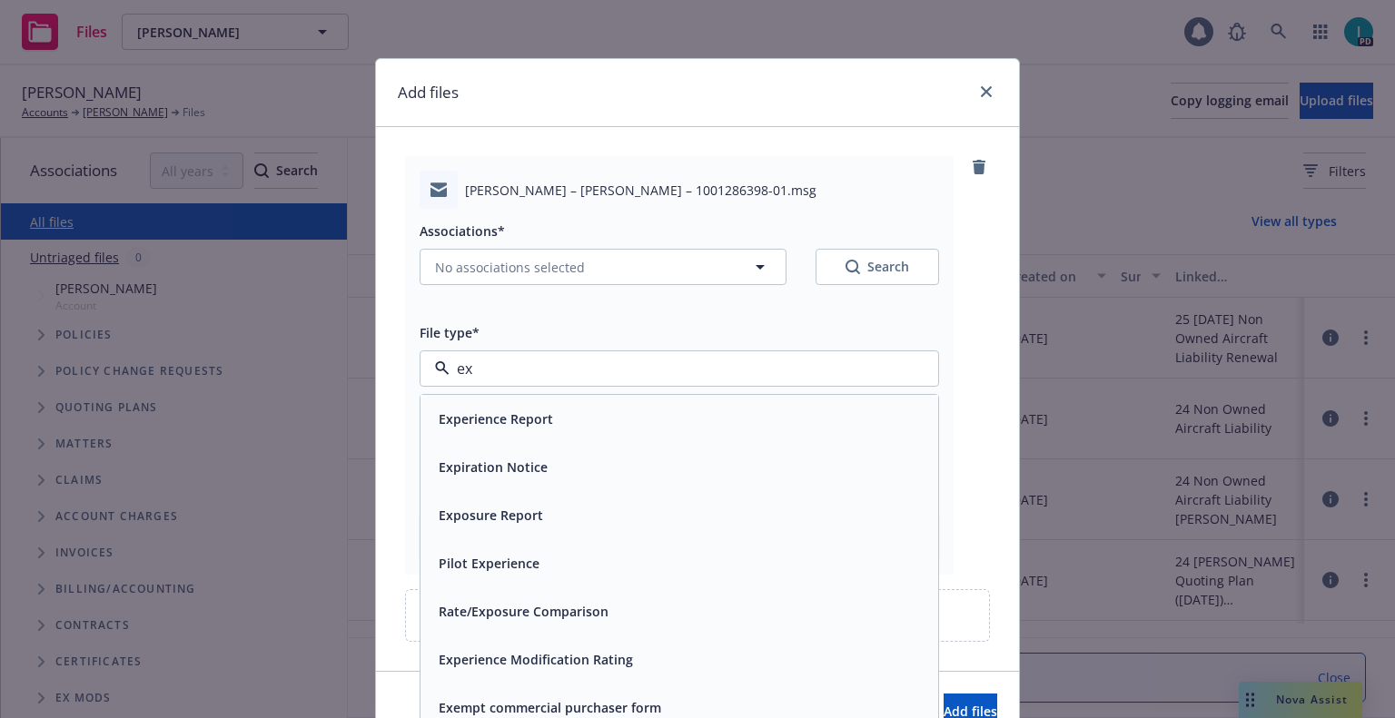
click at [533, 457] on div "Expiration Notice" at bounding box center [491, 467] width 120 height 26
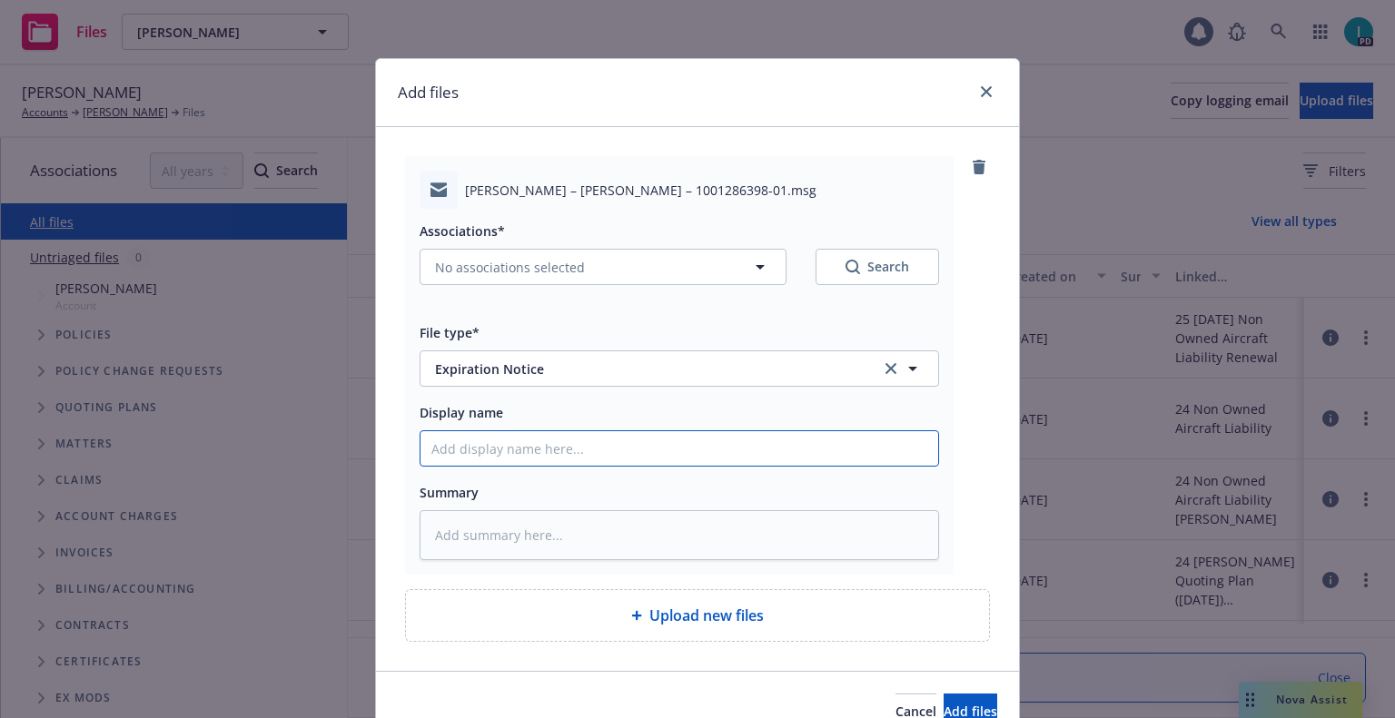
click at [527, 459] on input "Display name" at bounding box center [679, 448] width 518 height 35
type textarea "x"
type input "2"
type textarea "x"
type input "24"
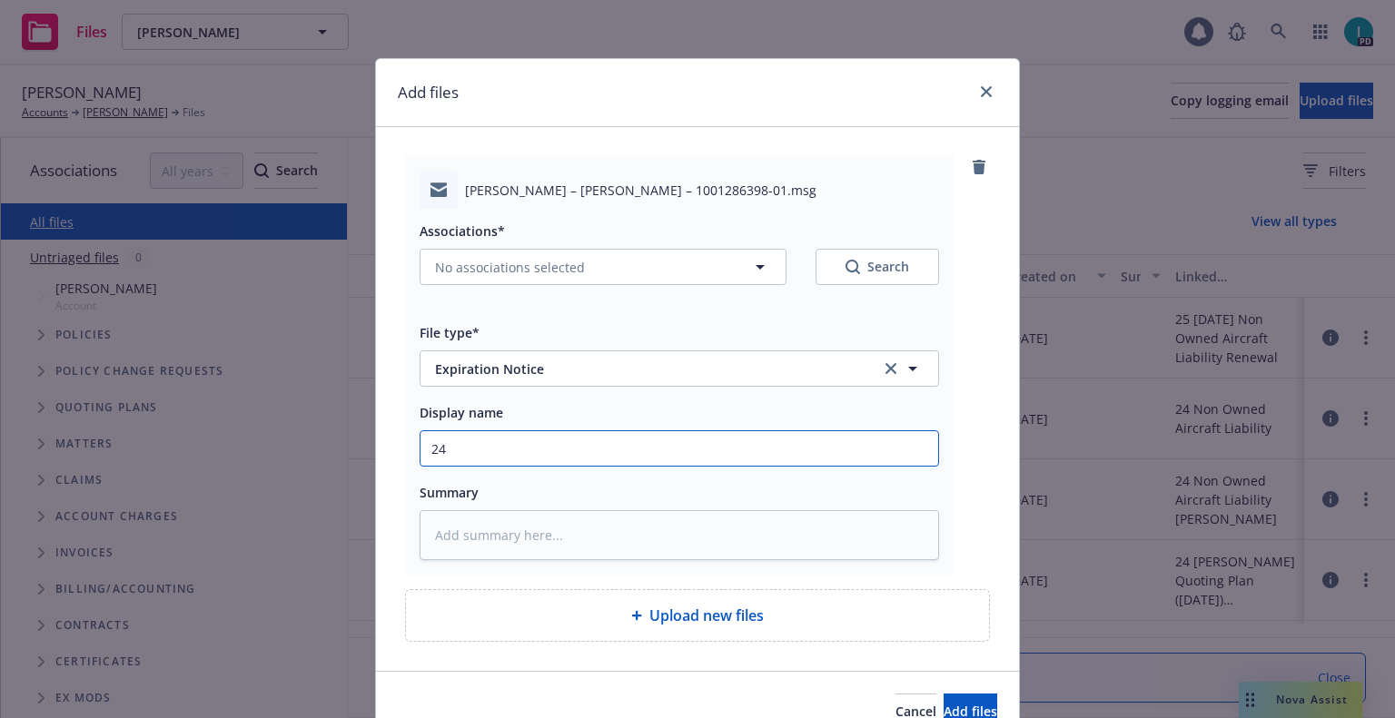
type textarea "x"
type input "24 NOWN CVS Renewal Notice"
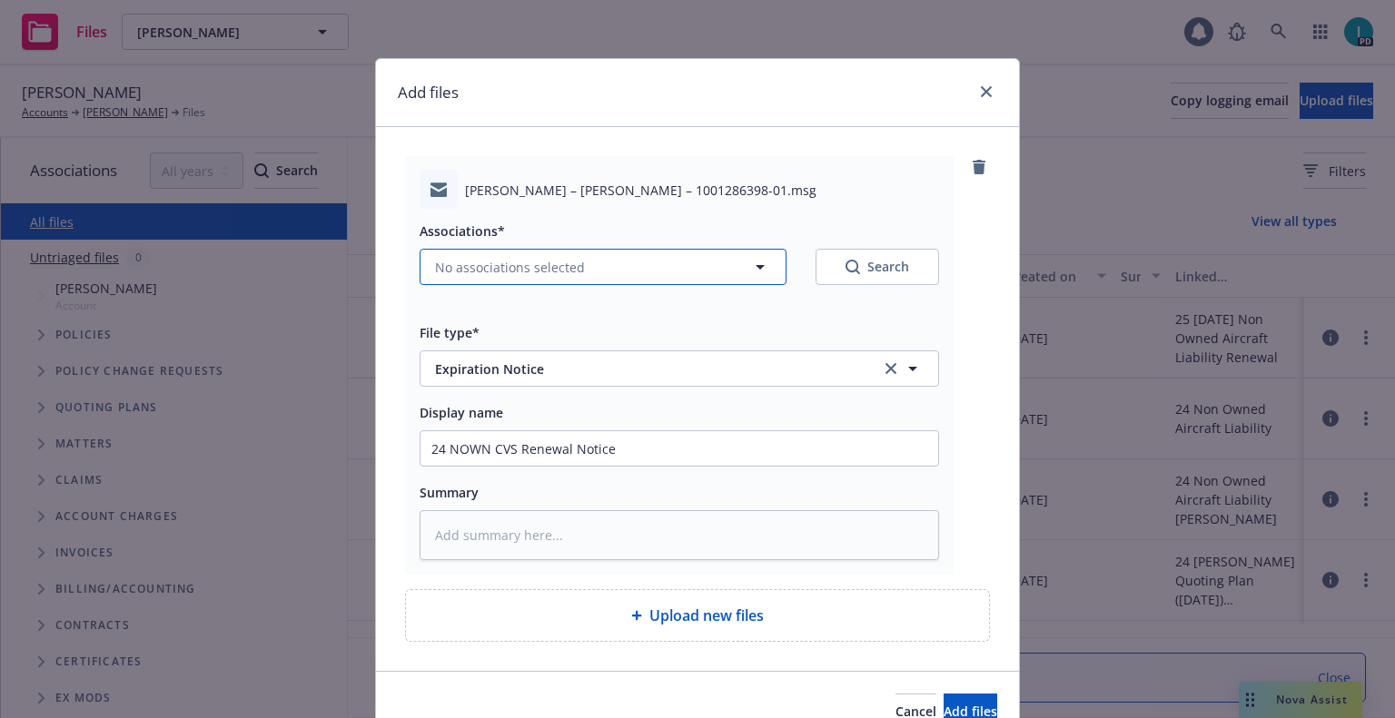
click at [503, 271] on span "No associations selected" at bounding box center [510, 267] width 150 height 19
type textarea "x"
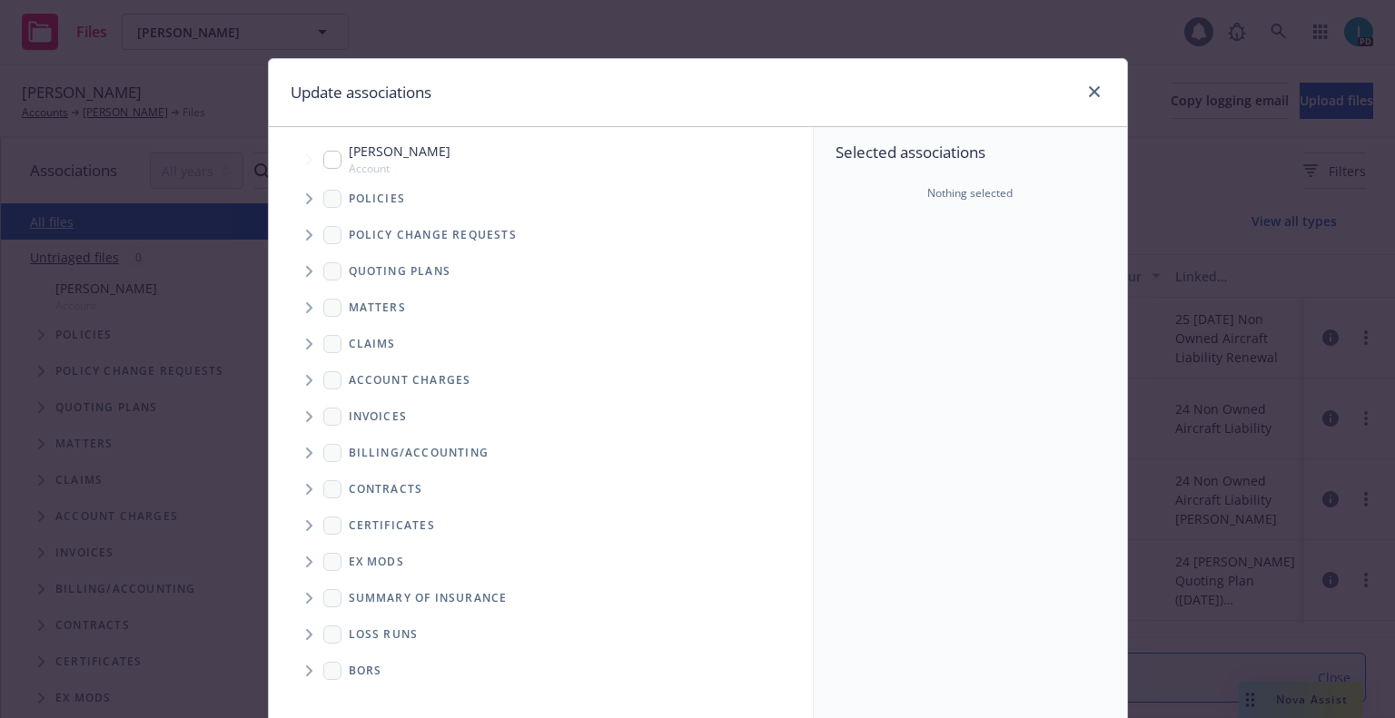
click at [299, 192] on span "Tree Example" at bounding box center [308, 198] width 29 height 29
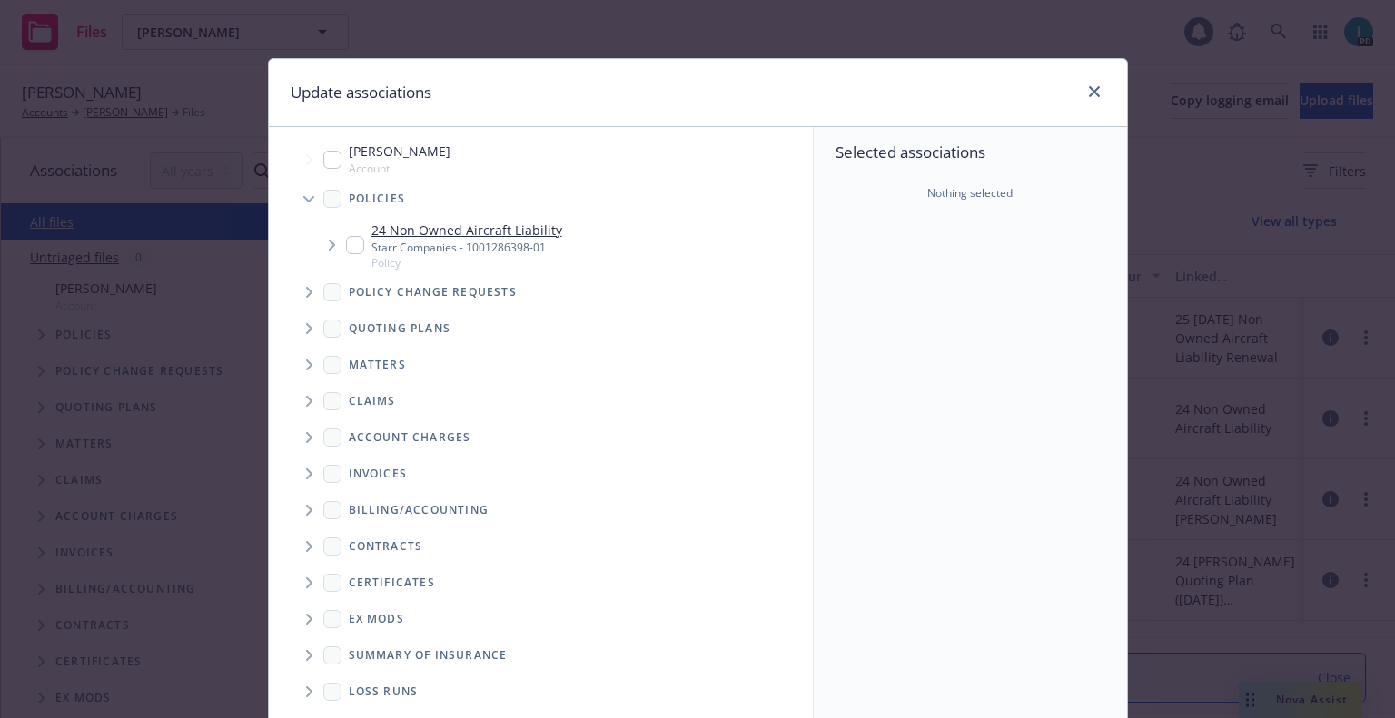
click at [339, 239] on div "24 Non Owned Aircraft Liability Starr Companies - 1001286398-01 Policy" at bounding box center [561, 245] width 503 height 57
checkbox input "true"
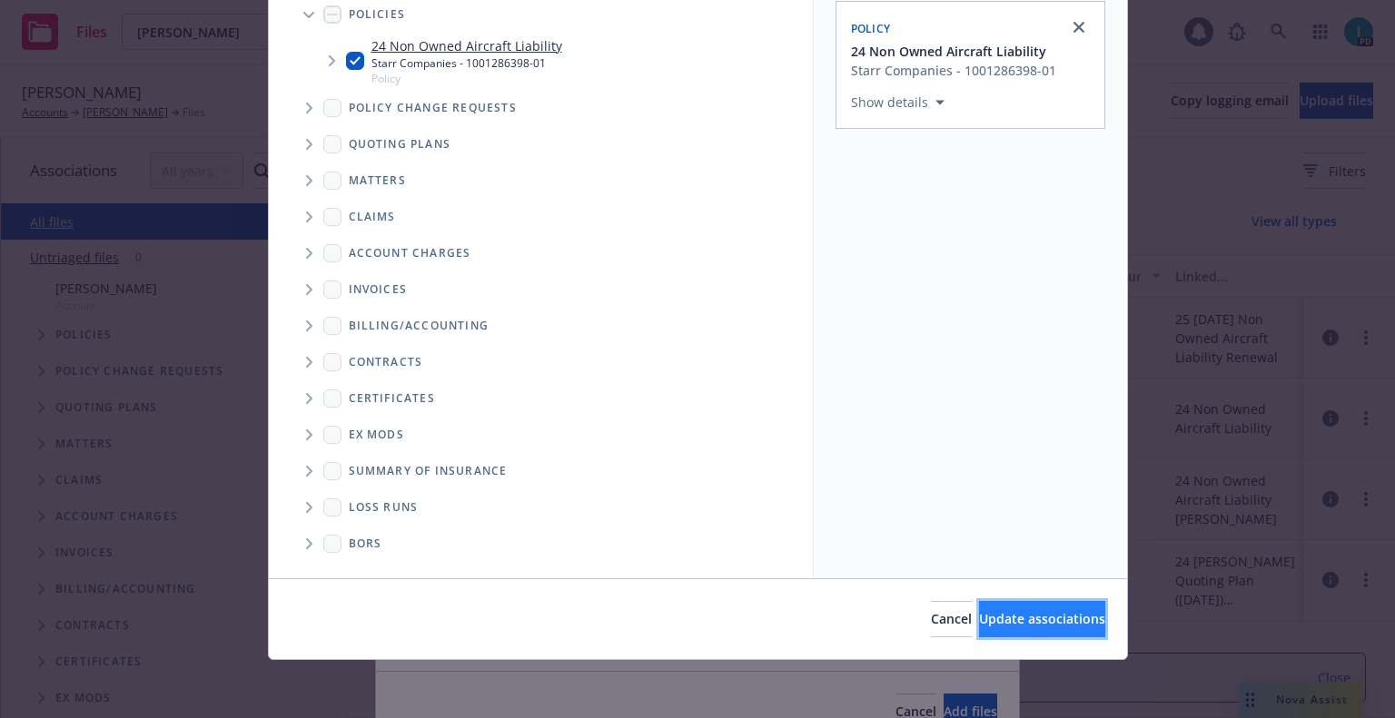
click at [1008, 621] on span "Update associations" at bounding box center [1042, 618] width 126 height 17
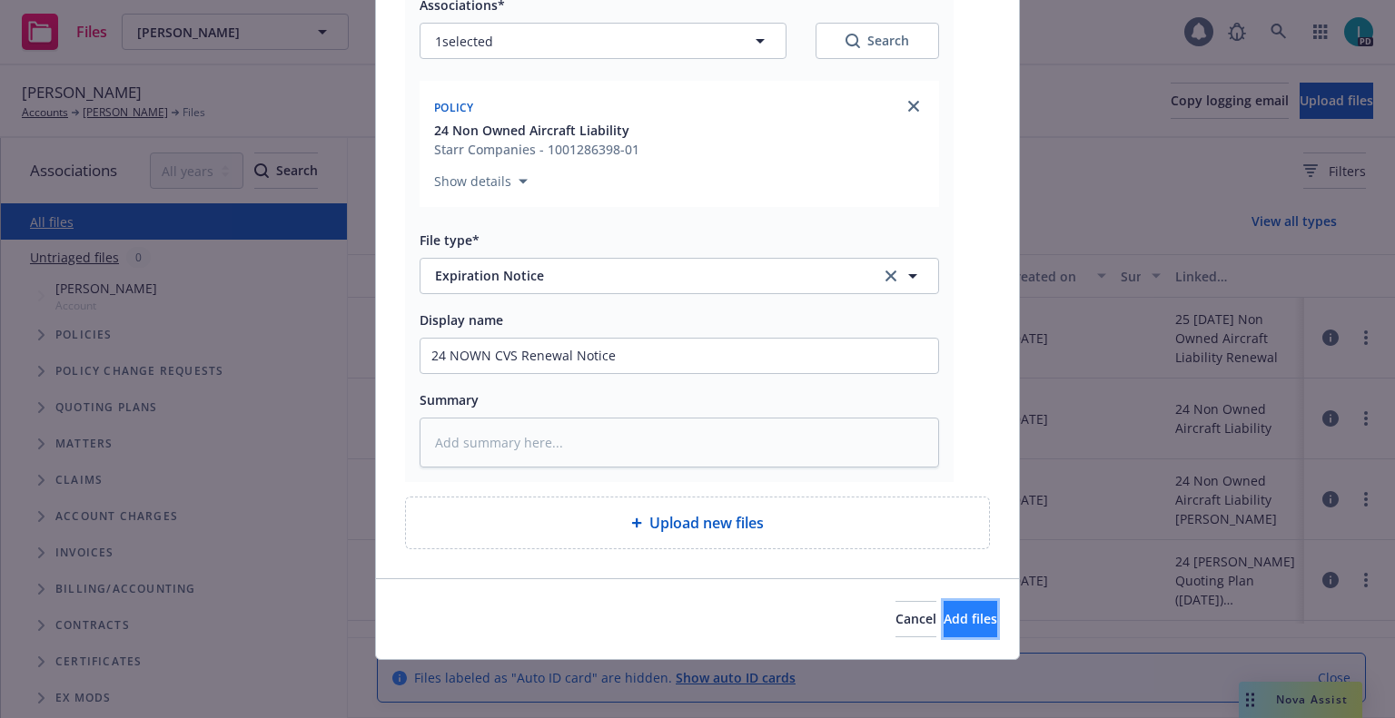
click at [964, 626] on button "Add files" at bounding box center [970, 619] width 54 height 36
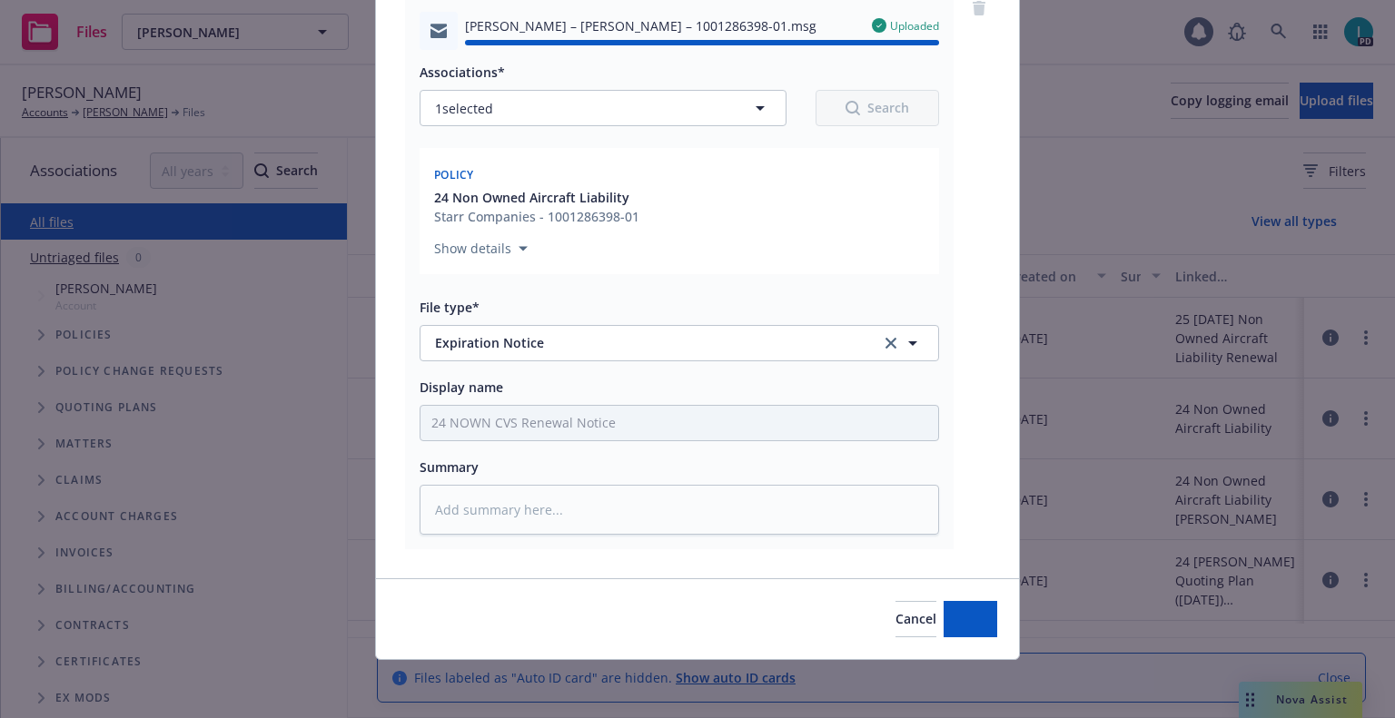
type textarea "x"
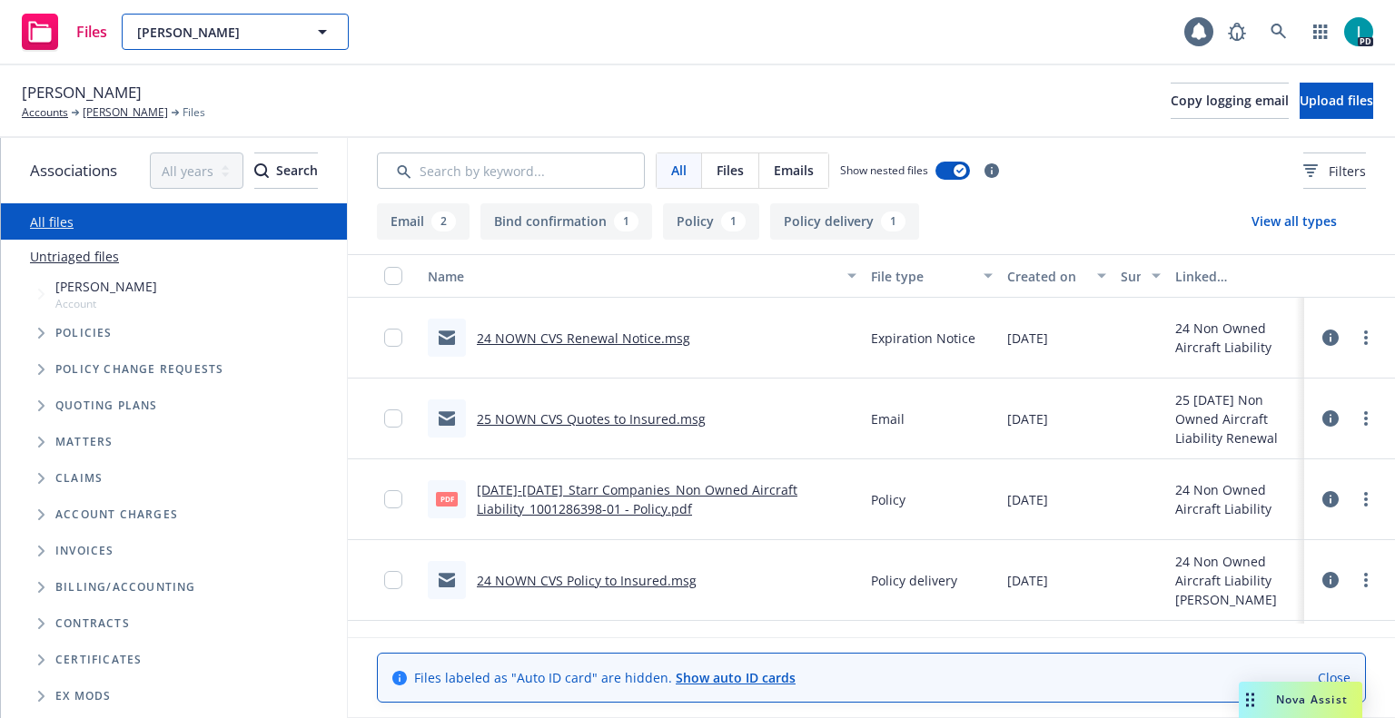
click at [206, 23] on span "[PERSON_NAME]" at bounding box center [215, 32] width 157 height 19
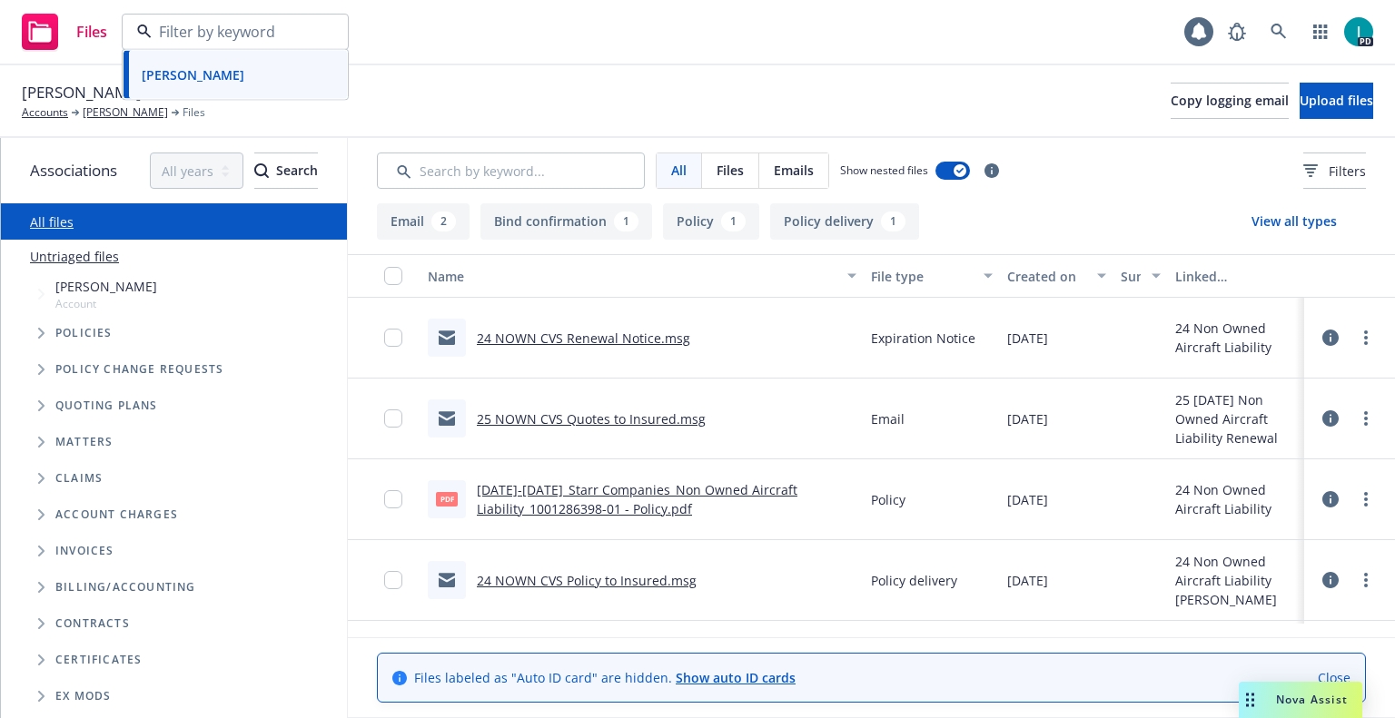
paste input "Neekon Saadat"
type input "Neekon Saadat"
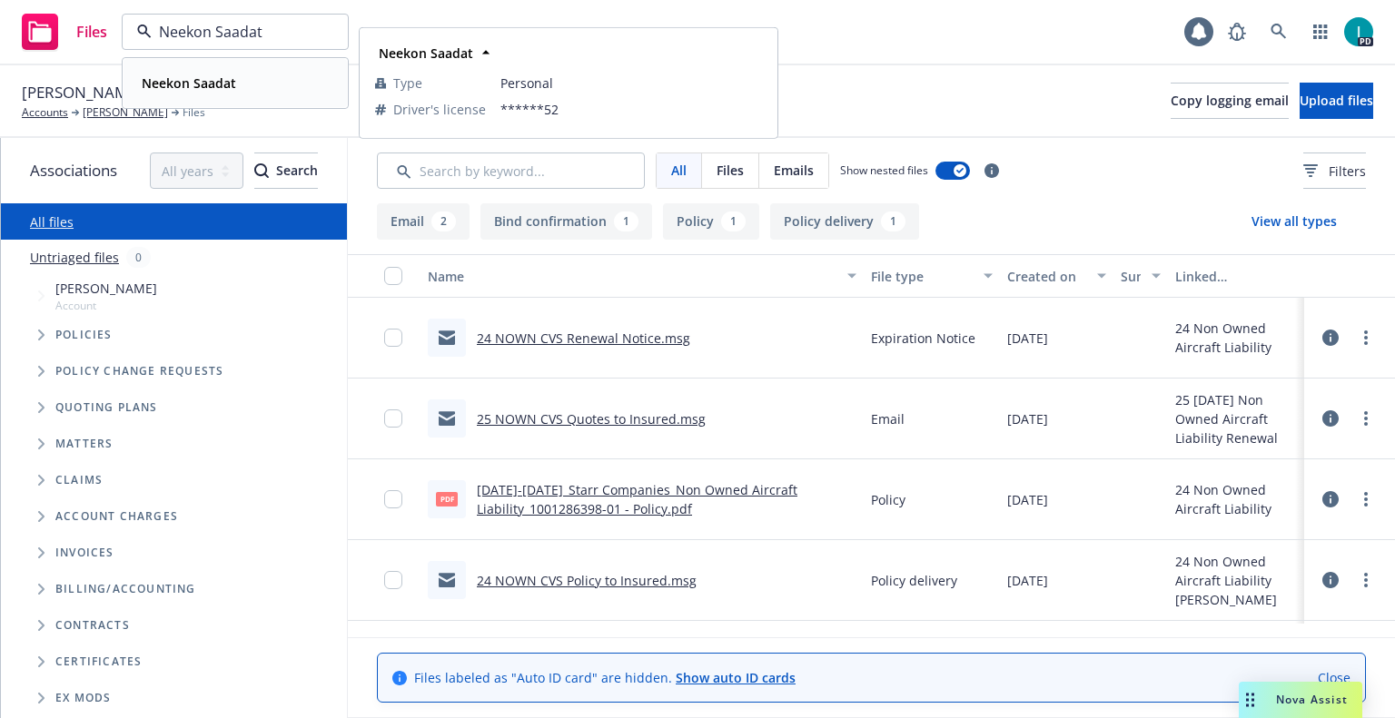
click at [222, 76] on strong "Neekon Saadat" at bounding box center [189, 82] width 94 height 17
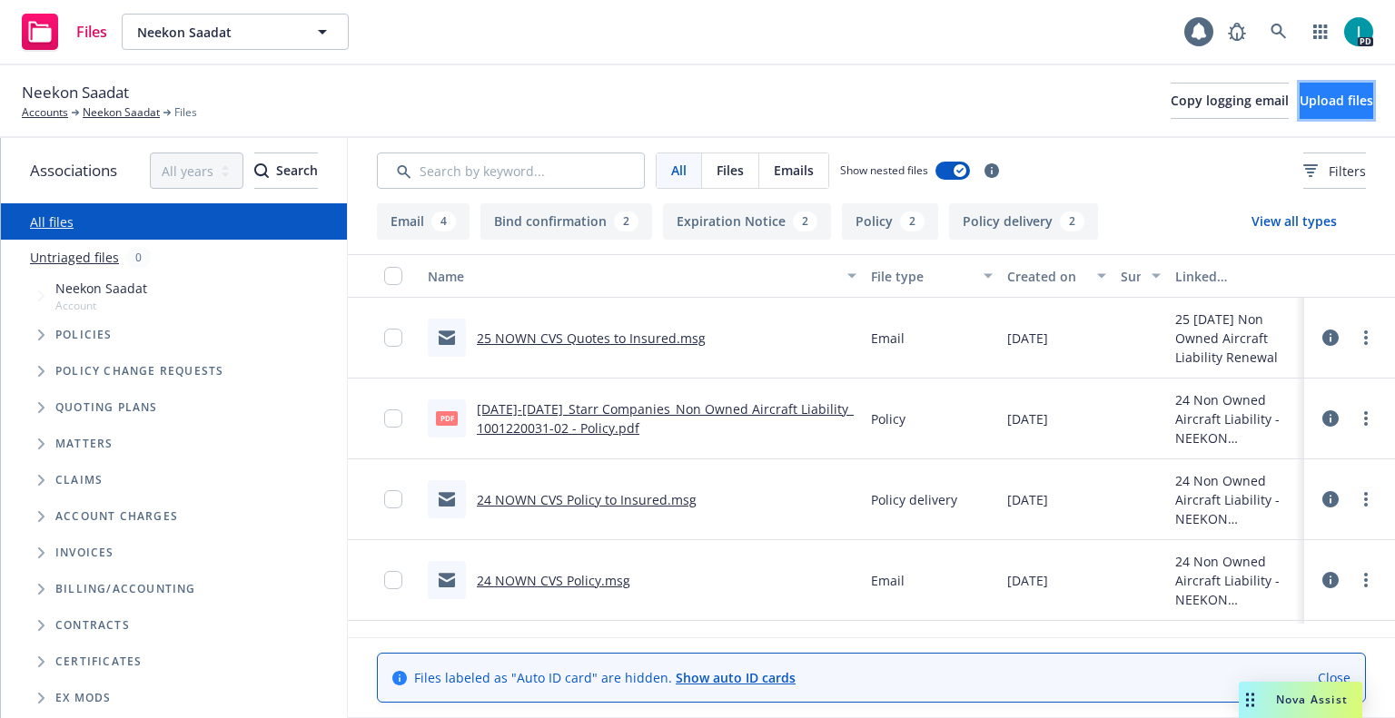
click at [1337, 102] on span "Upload files" at bounding box center [1336, 100] width 74 height 17
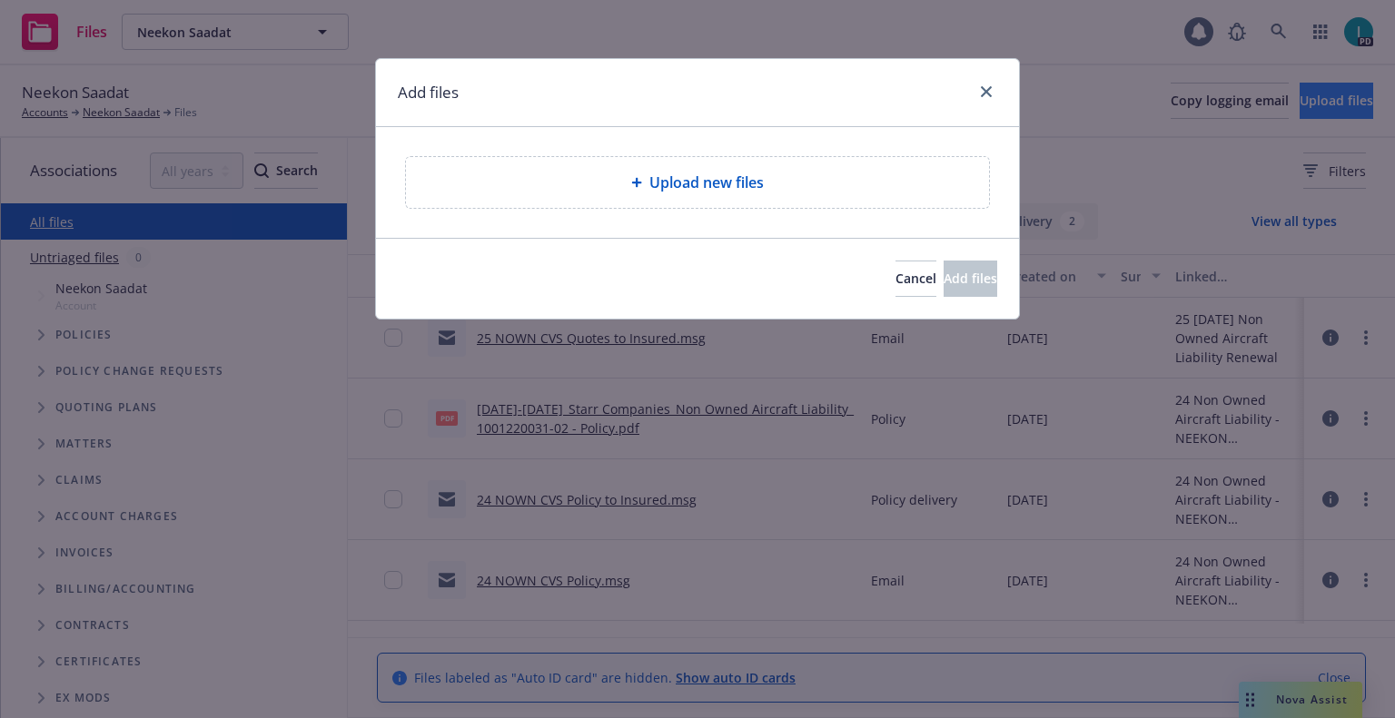
type textarea "x"
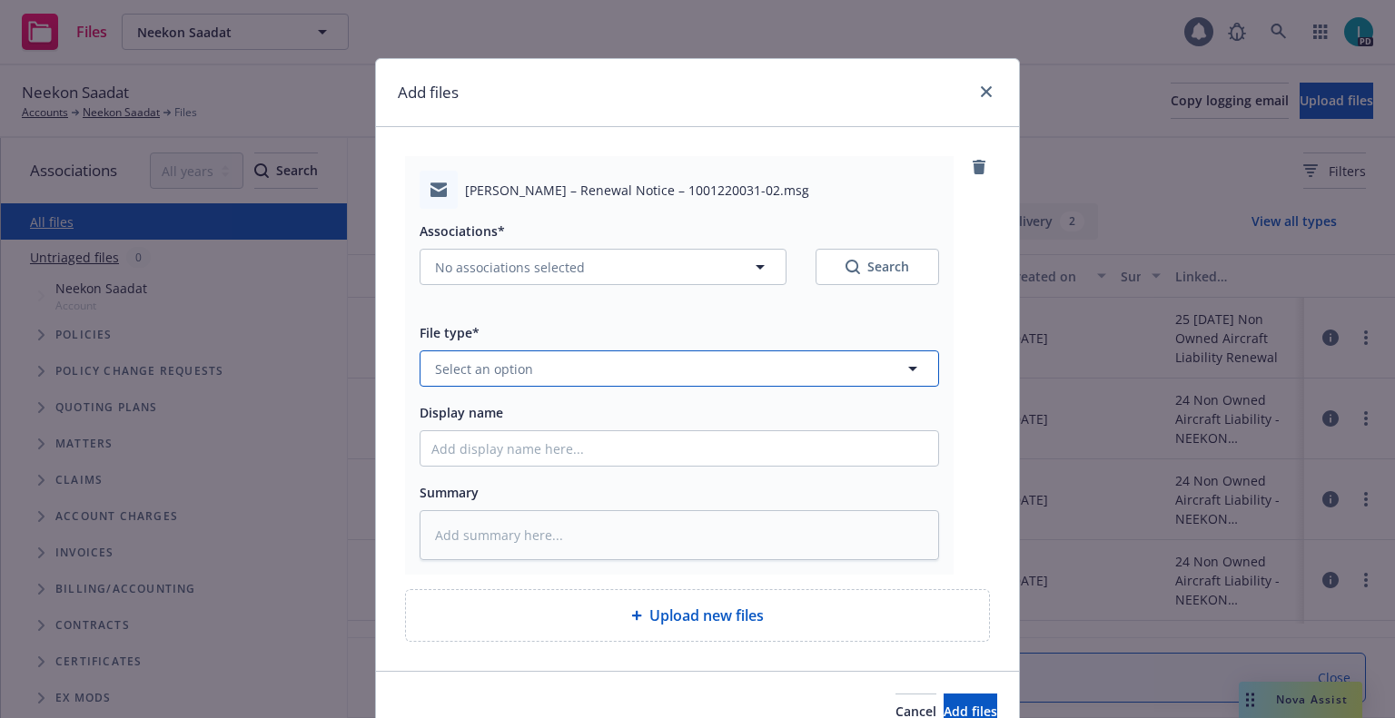
click at [520, 380] on button "Select an option" at bounding box center [678, 368] width 519 height 36
type input "ex"
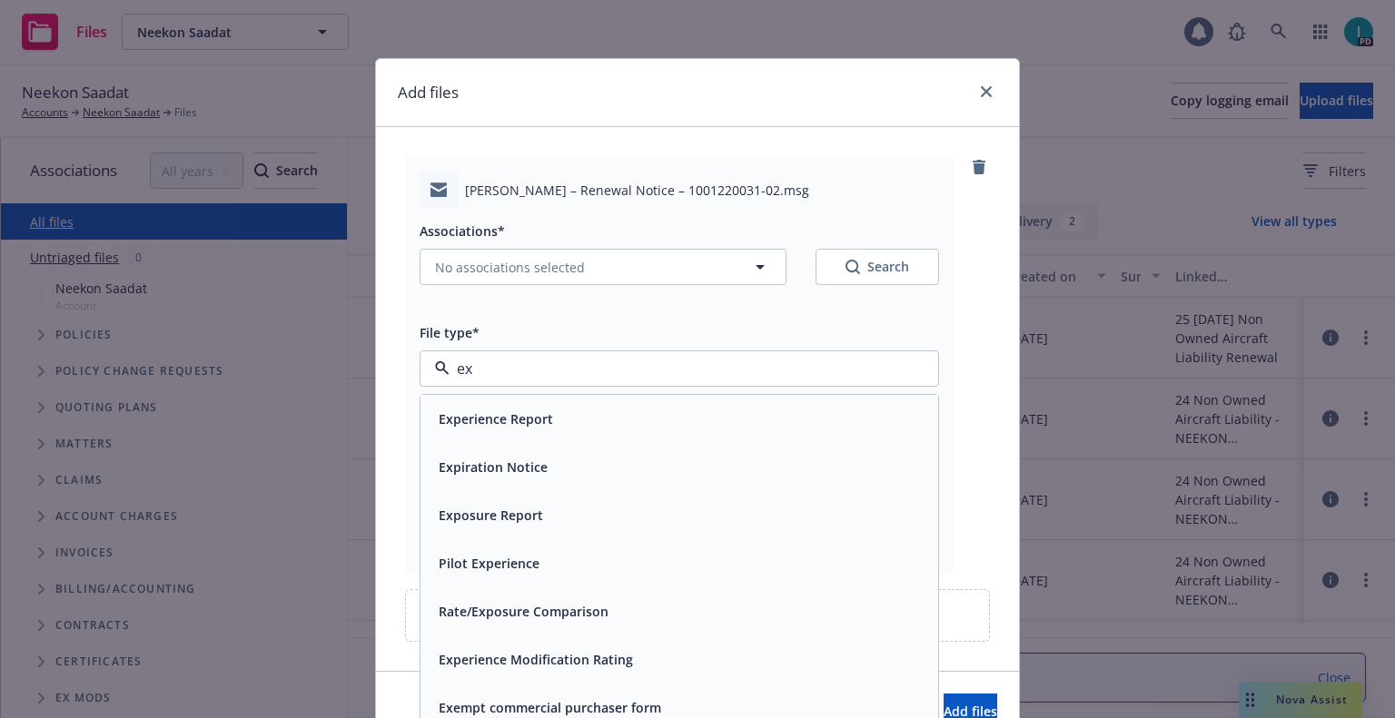
click at [514, 466] on span "Expiration Notice" at bounding box center [493, 467] width 109 height 19
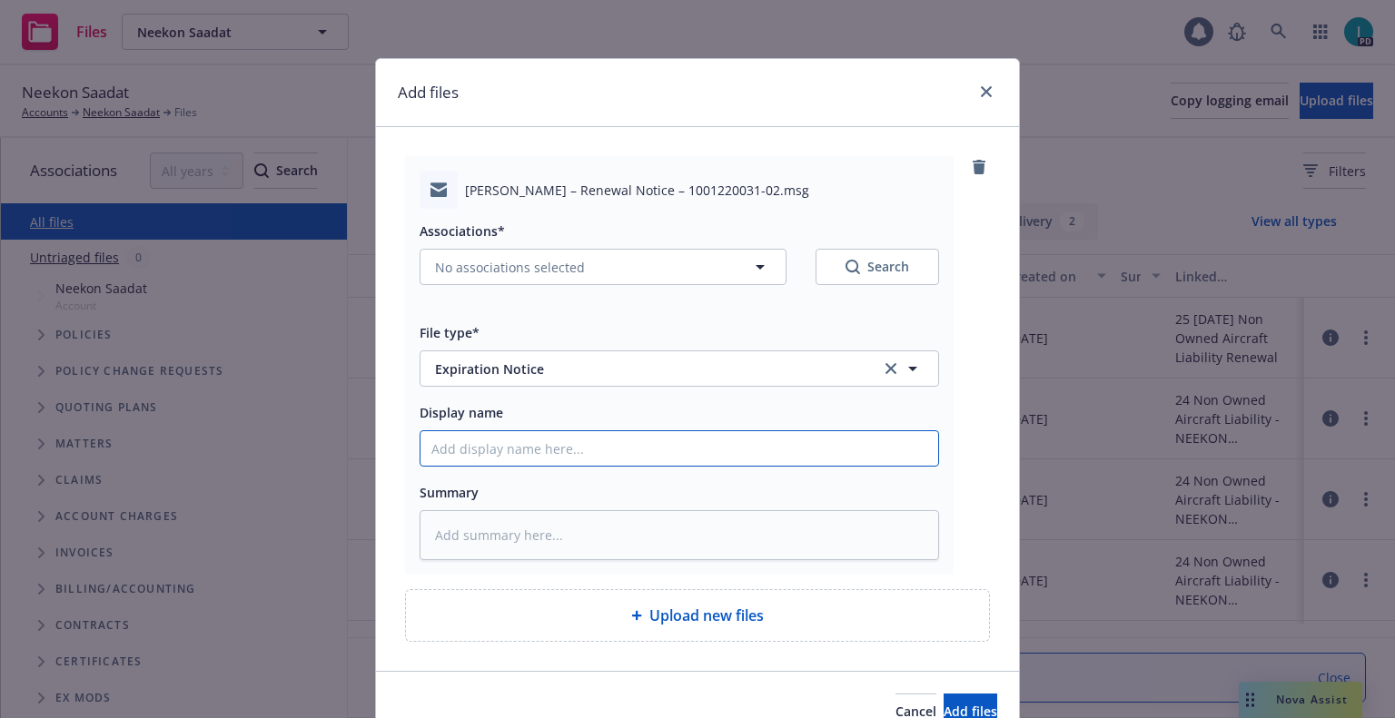
click at [511, 448] on input "Display name" at bounding box center [679, 448] width 518 height 35
type textarea "x"
type input "2"
type textarea "x"
type input "24"
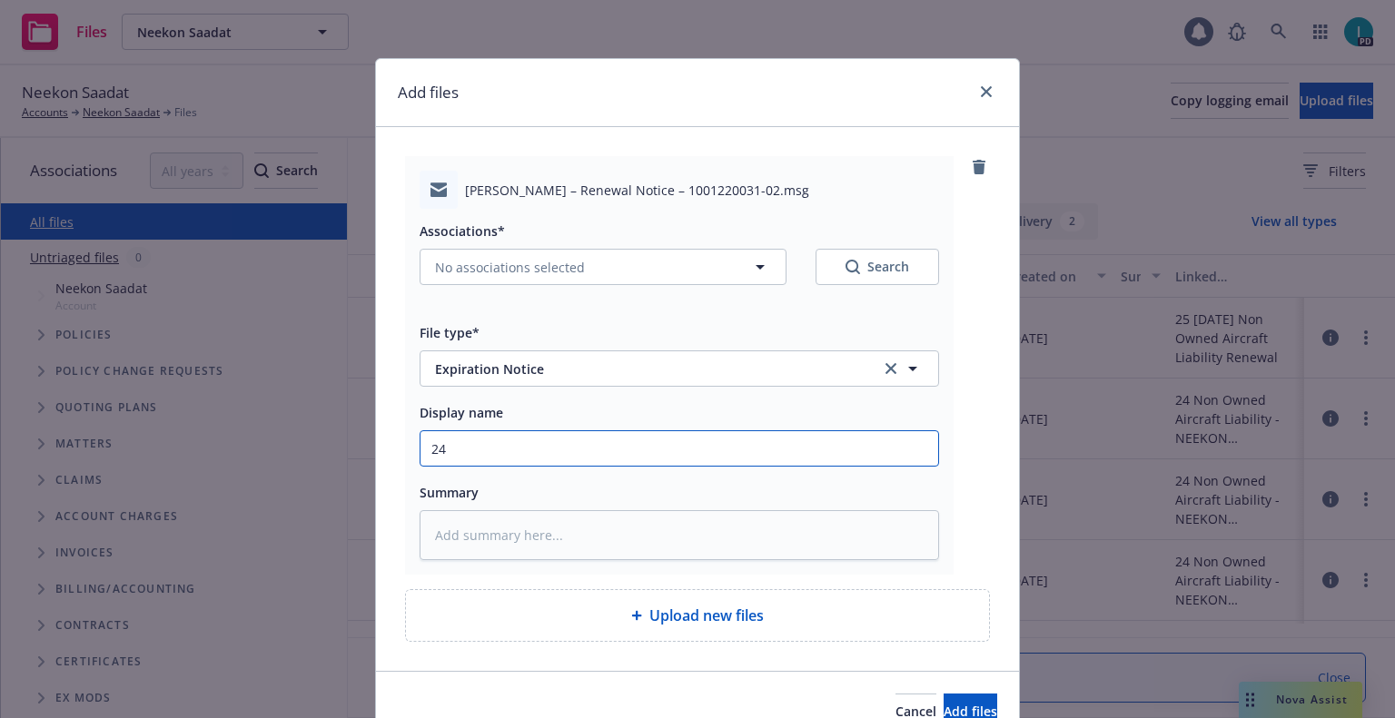
type textarea "x"
type input "24 NOWN CVS Renewal Notice"
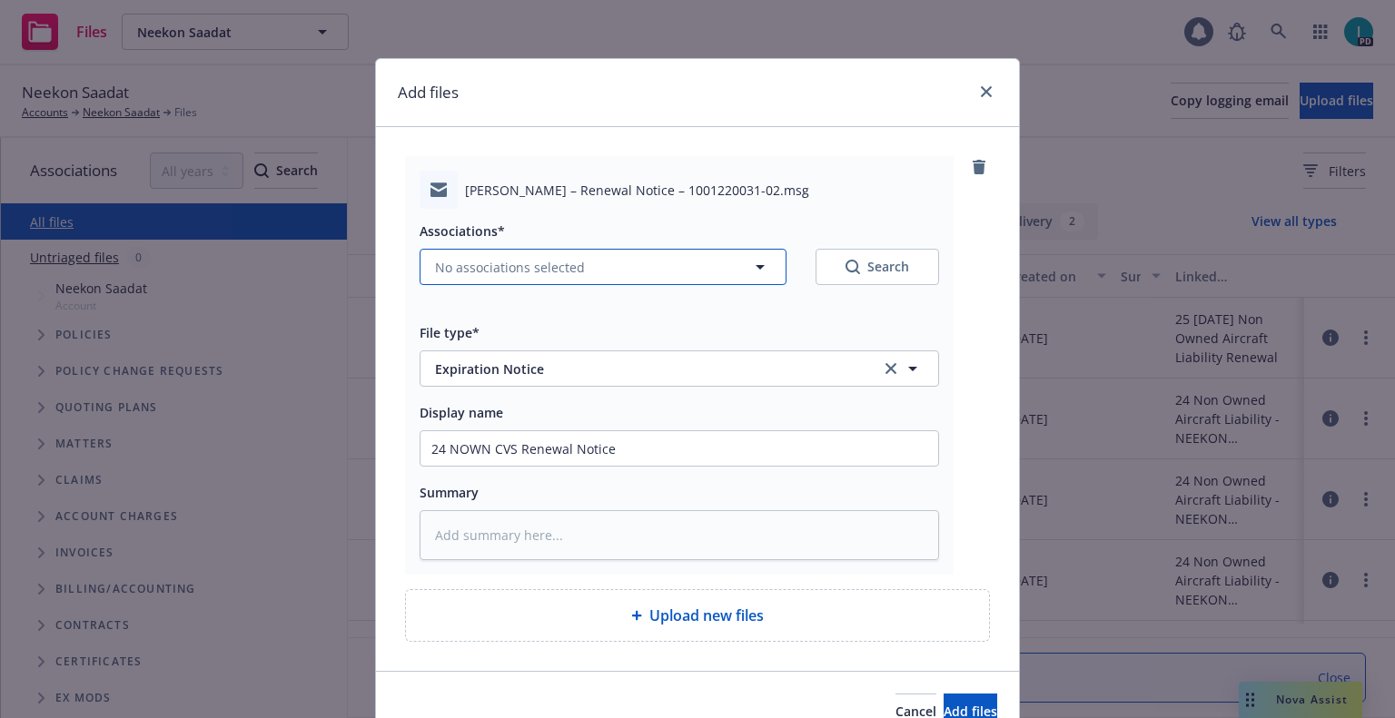
click at [512, 262] on span "No associations selected" at bounding box center [510, 267] width 150 height 19
type textarea "x"
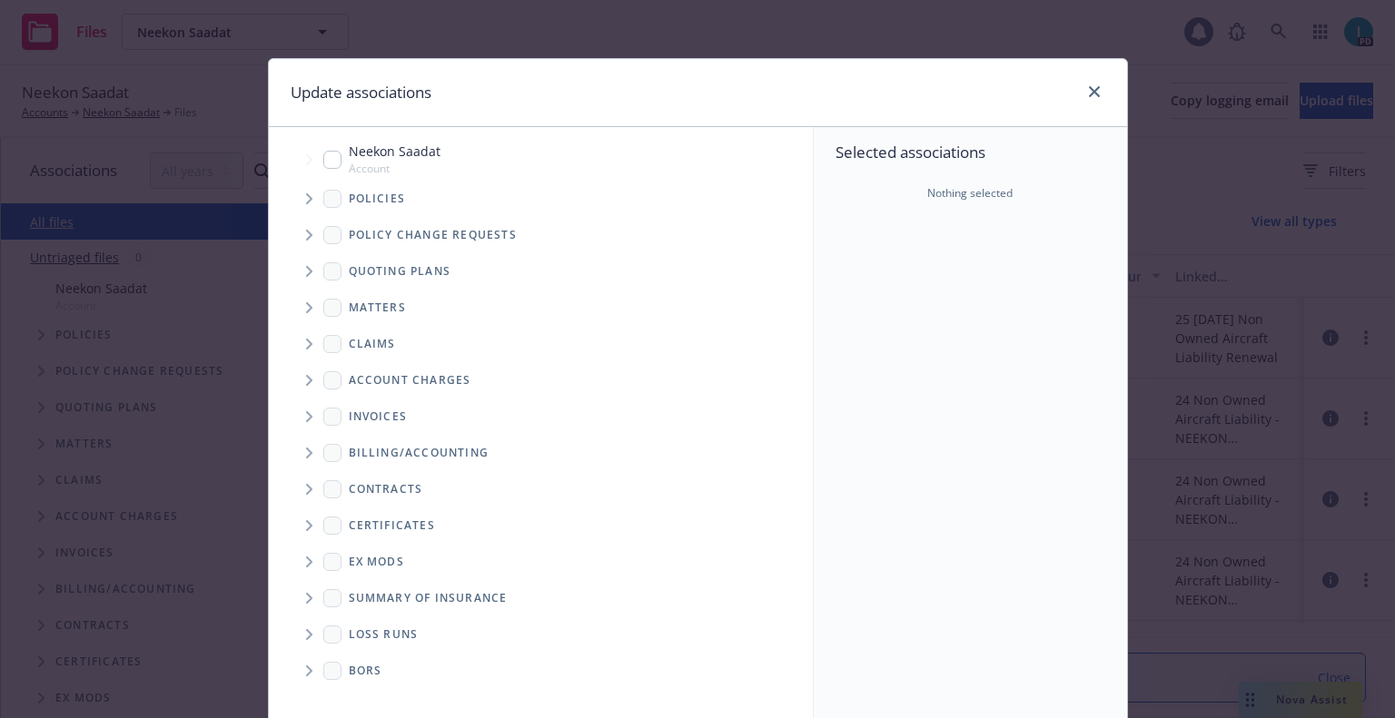
click at [294, 197] on span "Tree Example" at bounding box center [308, 198] width 29 height 29
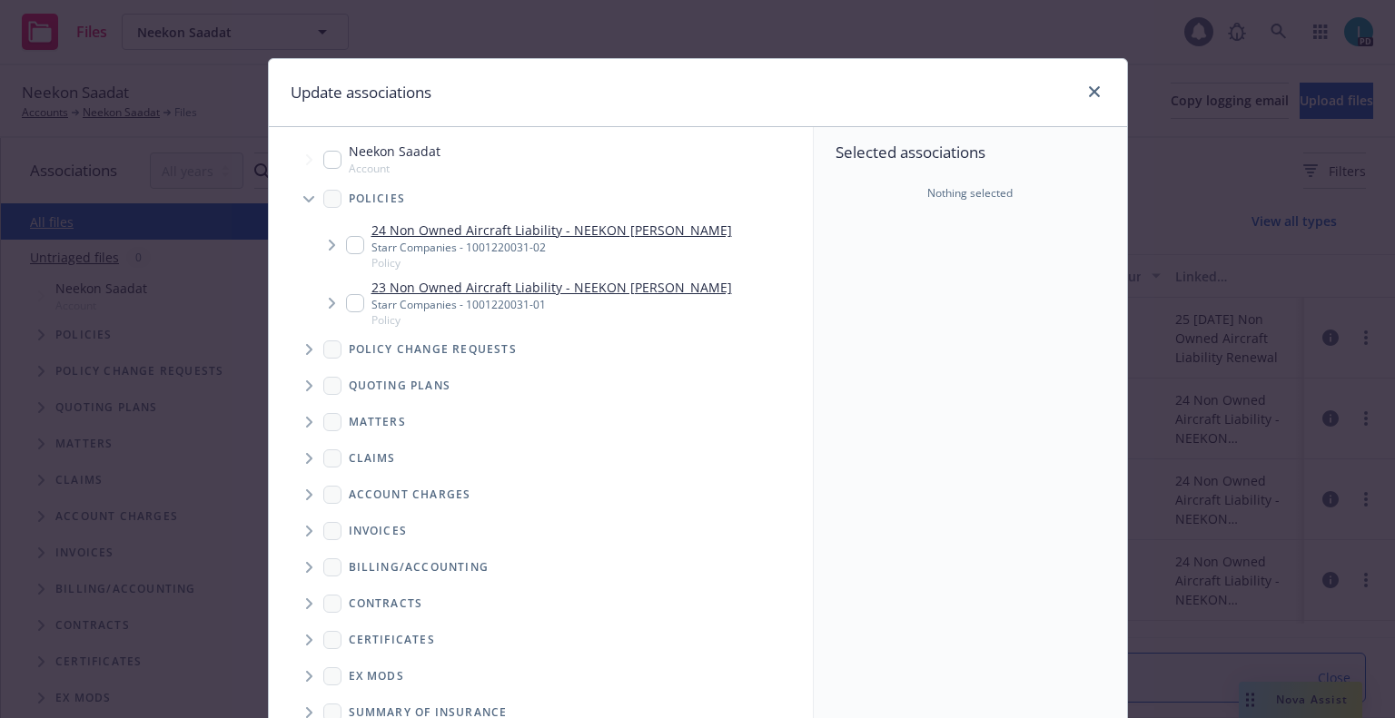
click at [346, 247] on input "Tree Example" at bounding box center [355, 245] width 18 height 18
checkbox input "true"
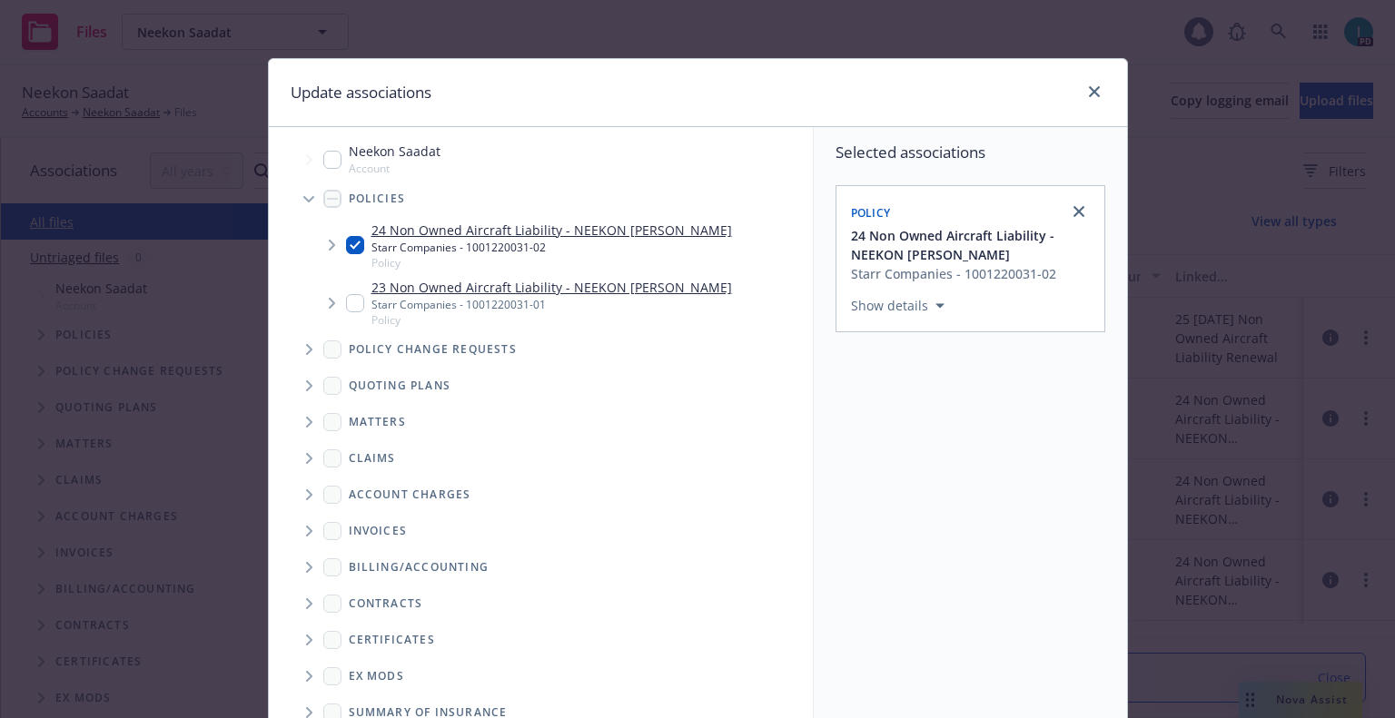
scroll to position [184, 0]
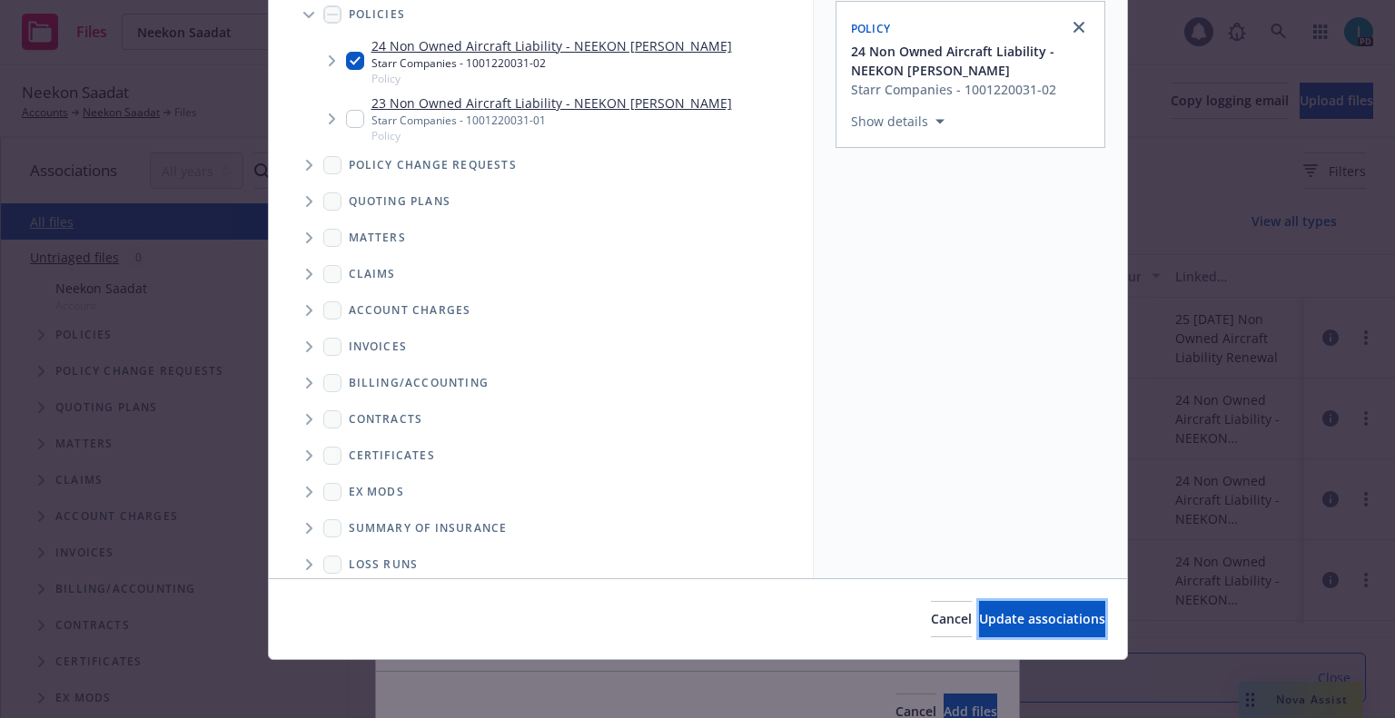
drag, startPoint x: 1031, startPoint y: 624, endPoint x: 1020, endPoint y: 623, distance: 10.9
click at [1026, 624] on span "Update associations" at bounding box center [1042, 618] width 126 height 17
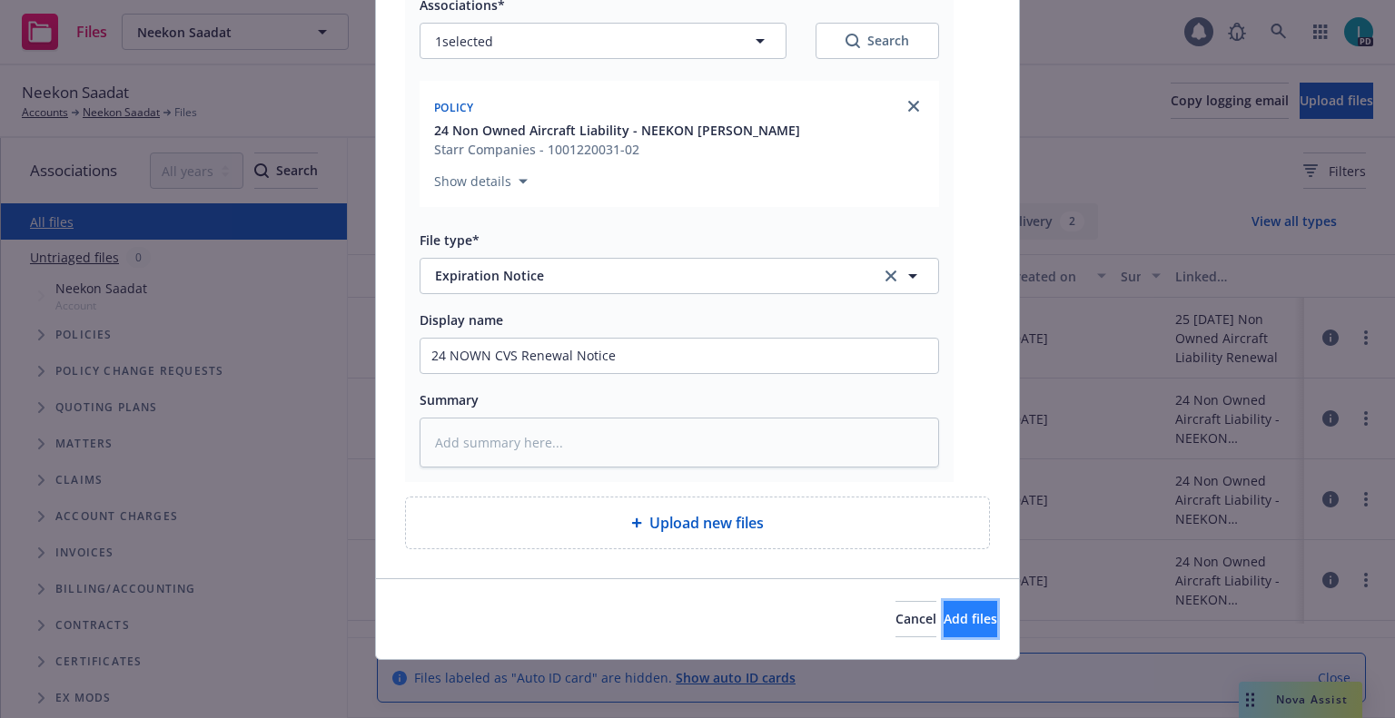
click at [959, 632] on button "Add files" at bounding box center [970, 619] width 54 height 36
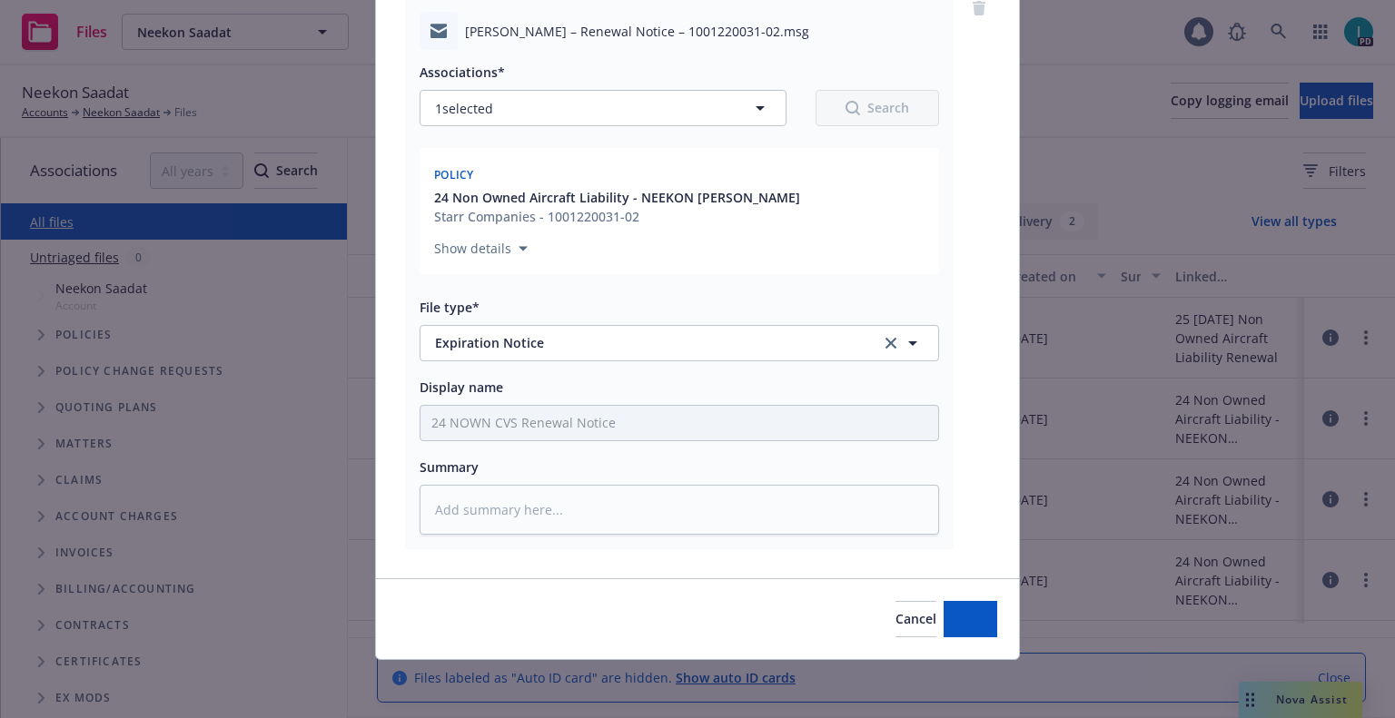
type textarea "x"
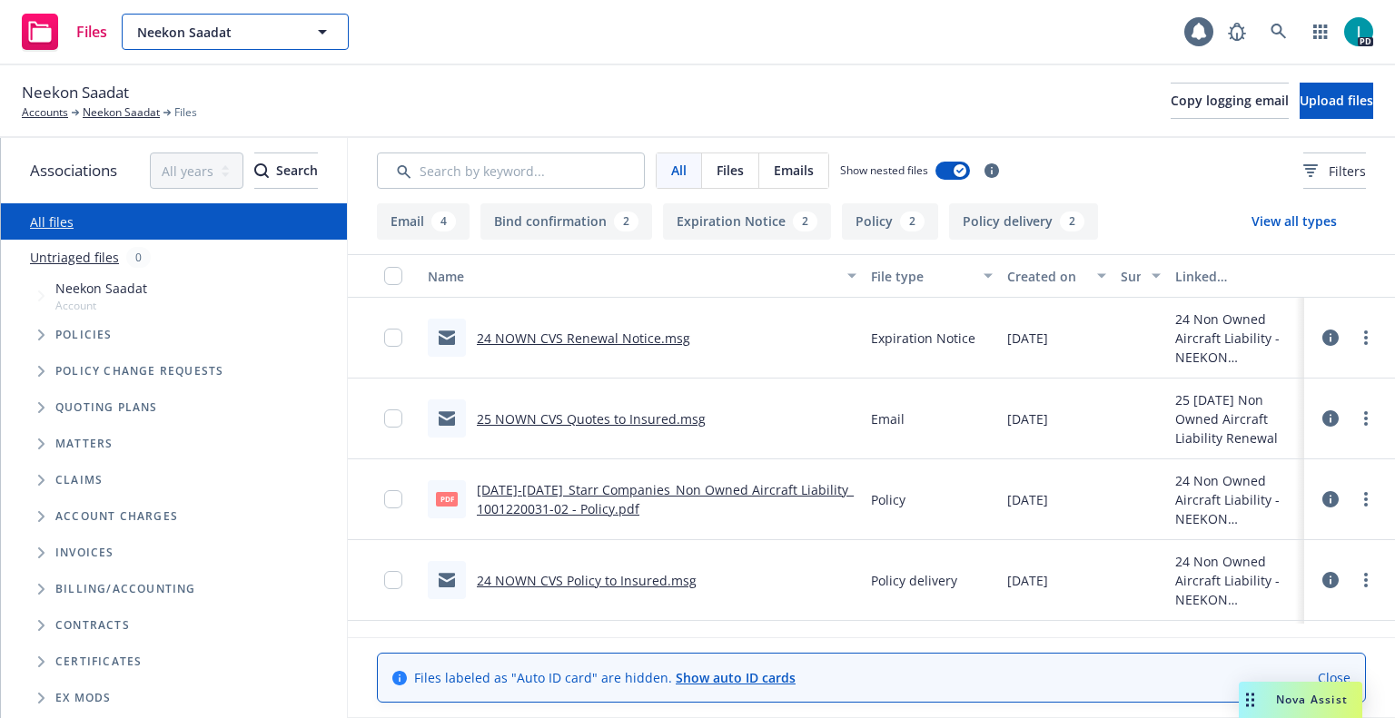
click at [174, 32] on span "Neekon Saadat" at bounding box center [215, 32] width 157 height 19
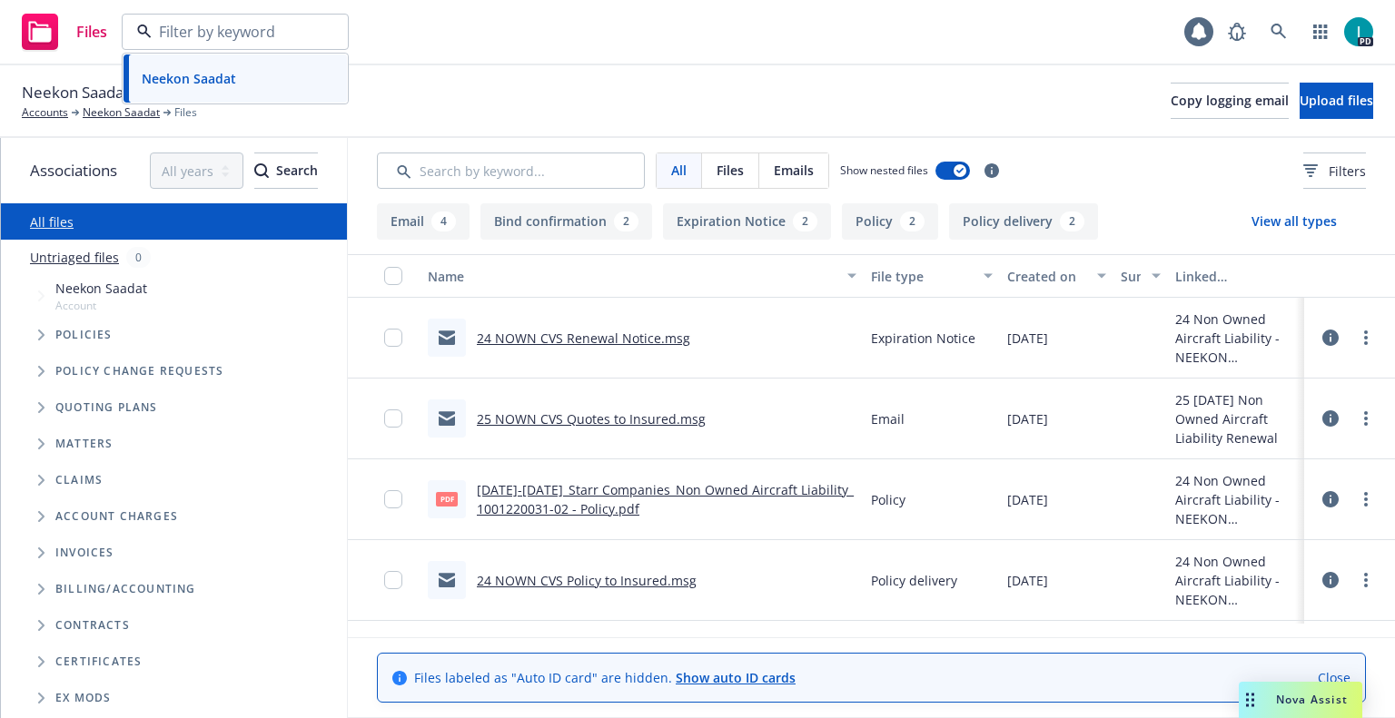
paste input "[PERSON_NAME]"
type input "[PERSON_NAME]"
click at [250, 80] on div "[PERSON_NAME]" at bounding box center [235, 83] width 202 height 26
